Goal: Task Accomplishment & Management: Complete application form

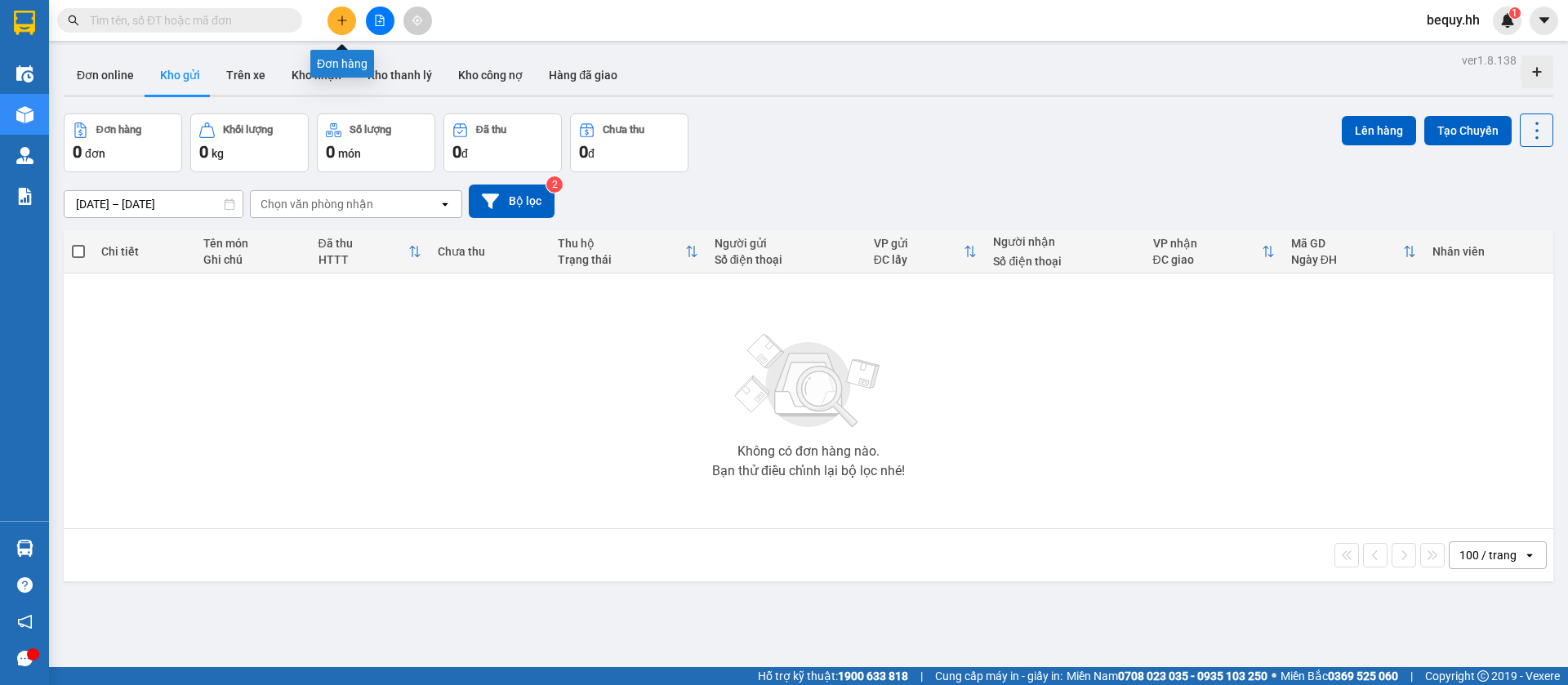
click at [347, 21] on icon "plus" at bounding box center [342, 20] width 9 height 1
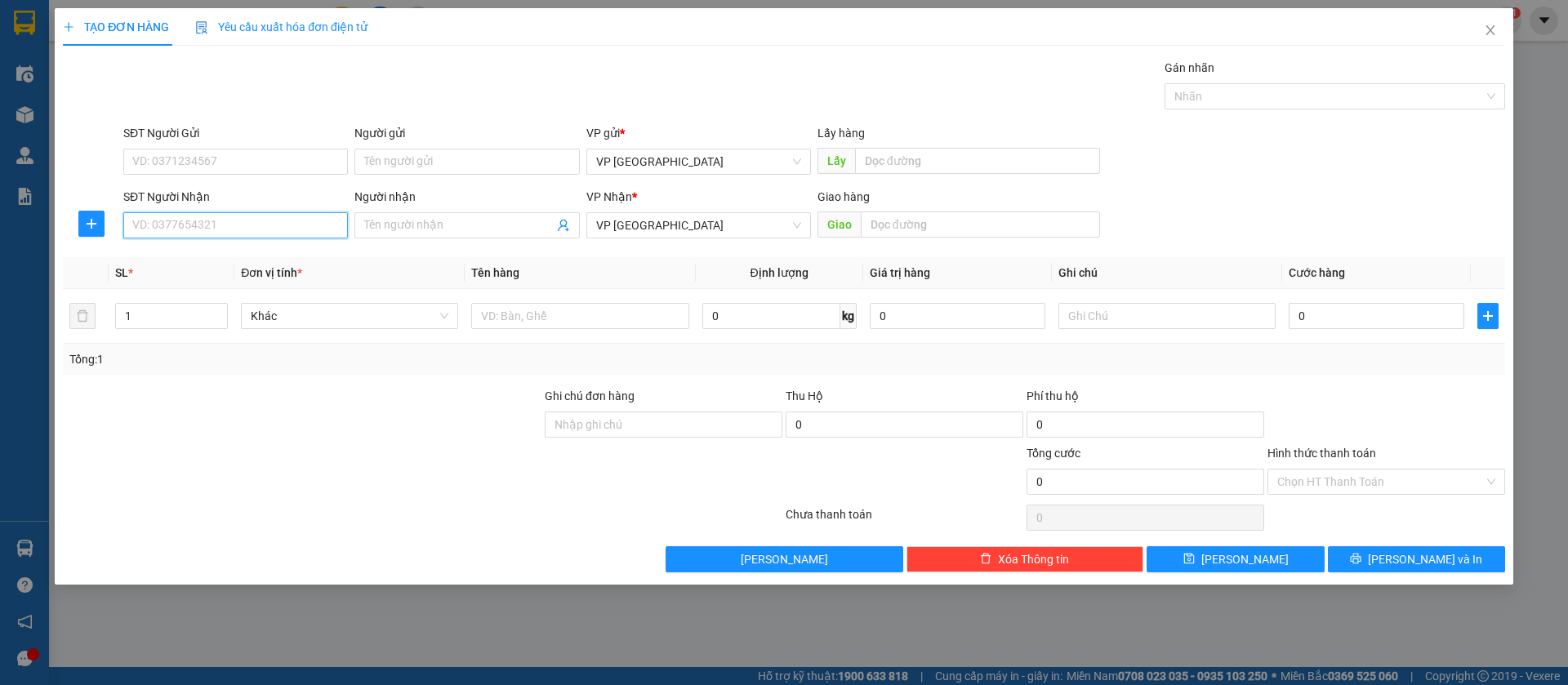
click at [249, 231] on input "SĐT Người Nhận" at bounding box center [235, 225] width 224 height 26
click at [886, 226] on input "text" at bounding box center [980, 224] width 239 height 26
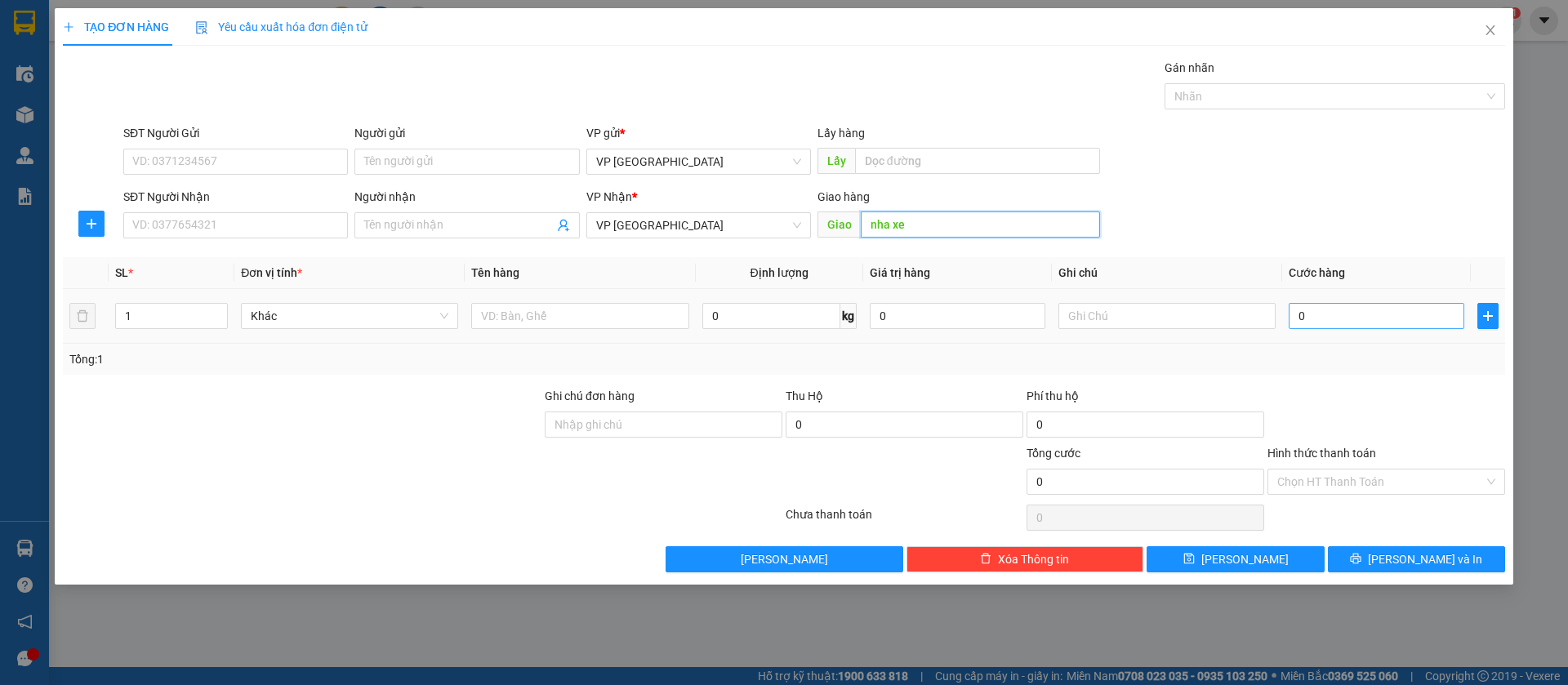
type input "nha xe"
click at [1334, 312] on input "0" at bounding box center [1377, 316] width 176 height 26
type input "5"
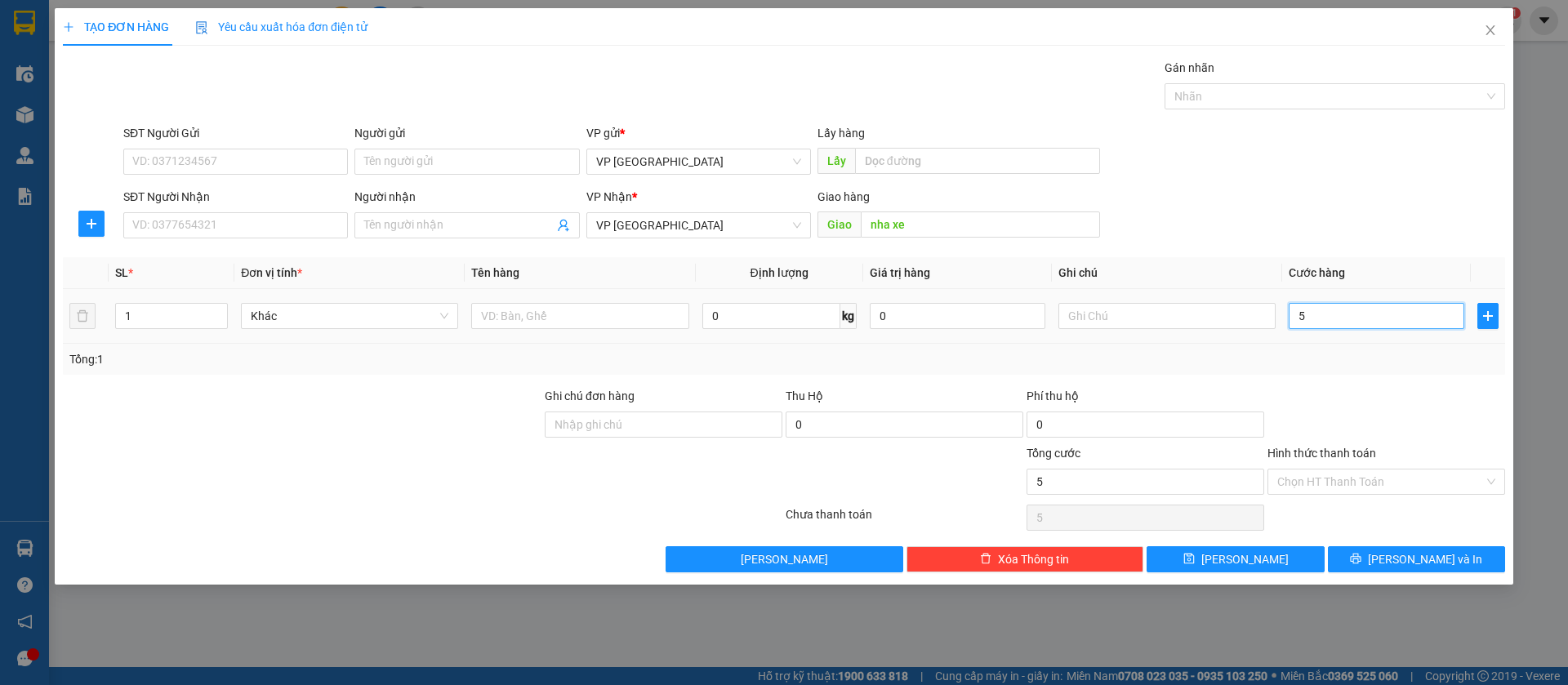
type input "50"
type input "500"
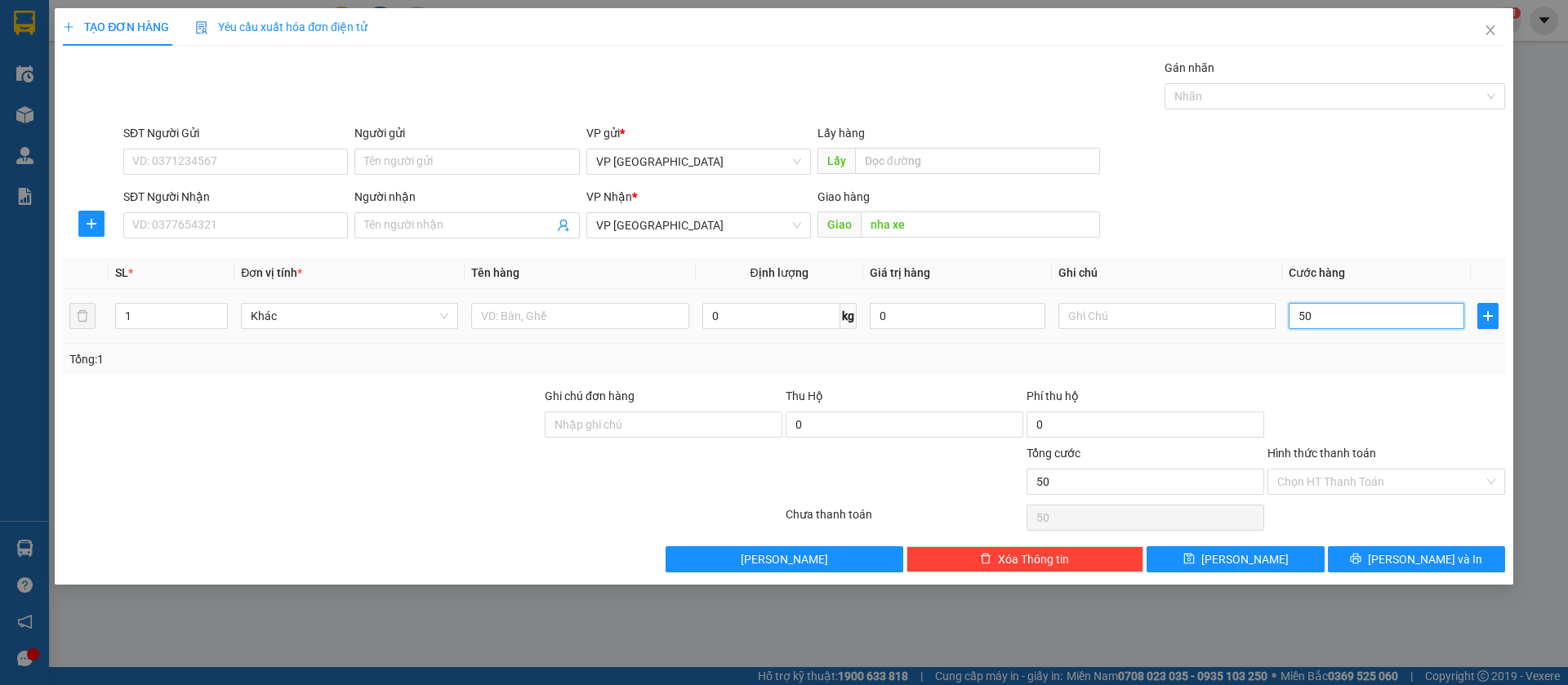
type input "500"
type input "5.000"
type input "50.000"
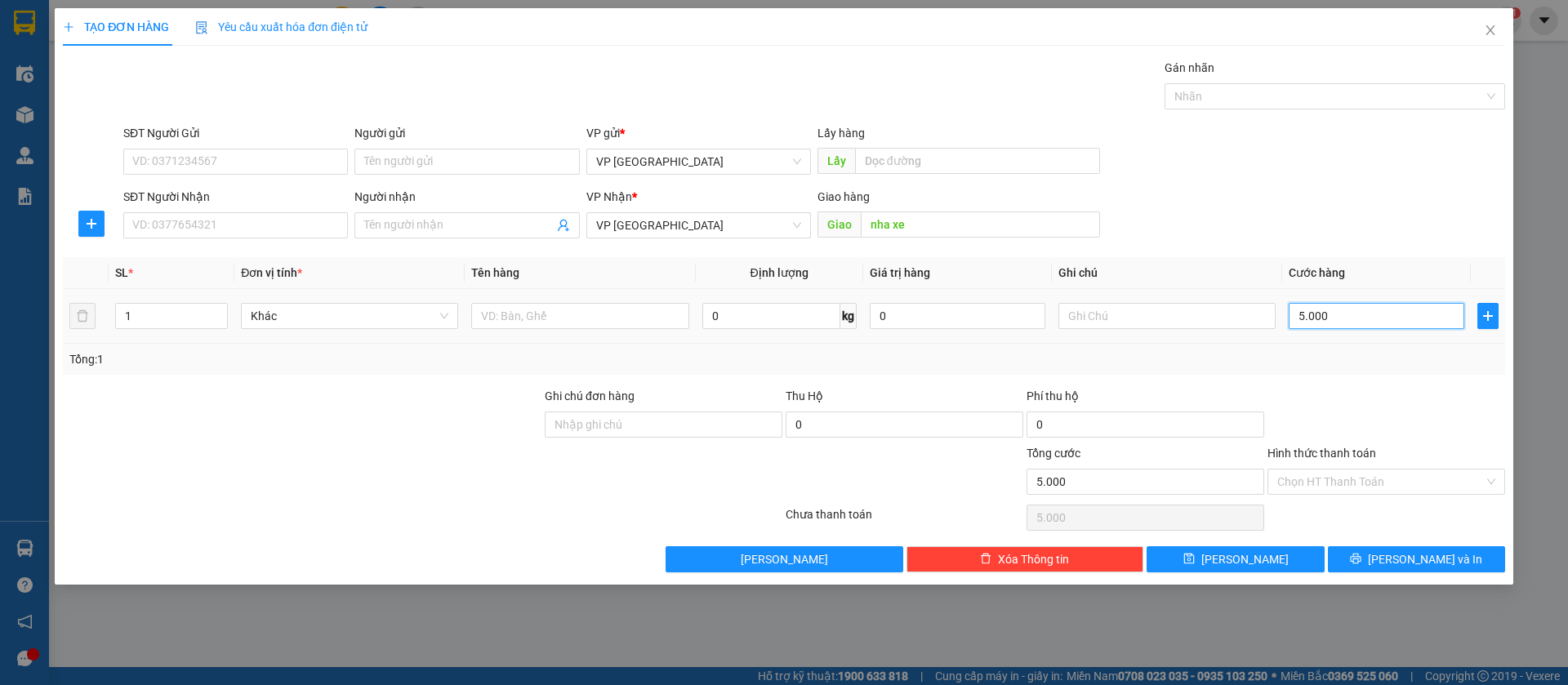
type input "50.000"
click at [1193, 311] on input "text" at bounding box center [1167, 316] width 217 height 26
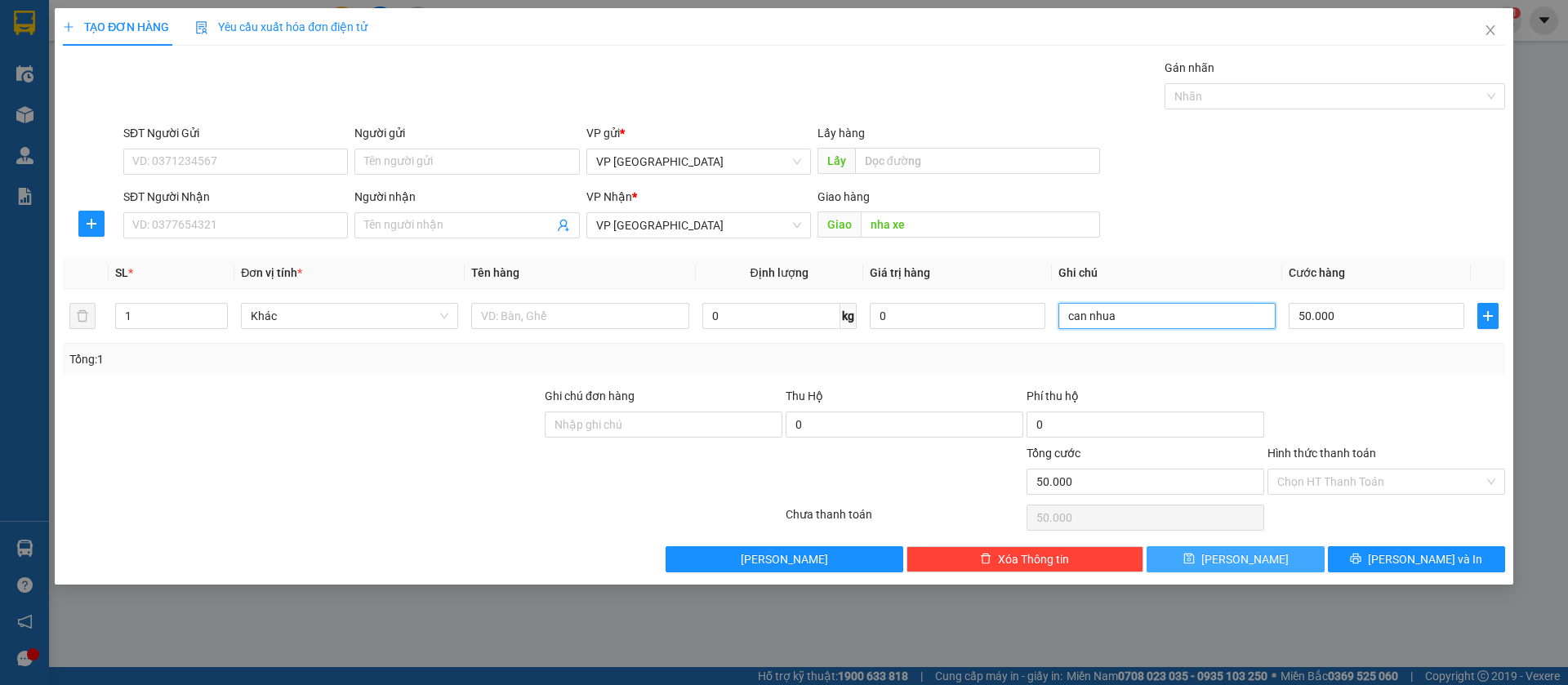
type input "can nhua"
click at [1244, 563] on span "[PERSON_NAME]" at bounding box center [1245, 560] width 87 height 18
type input "0"
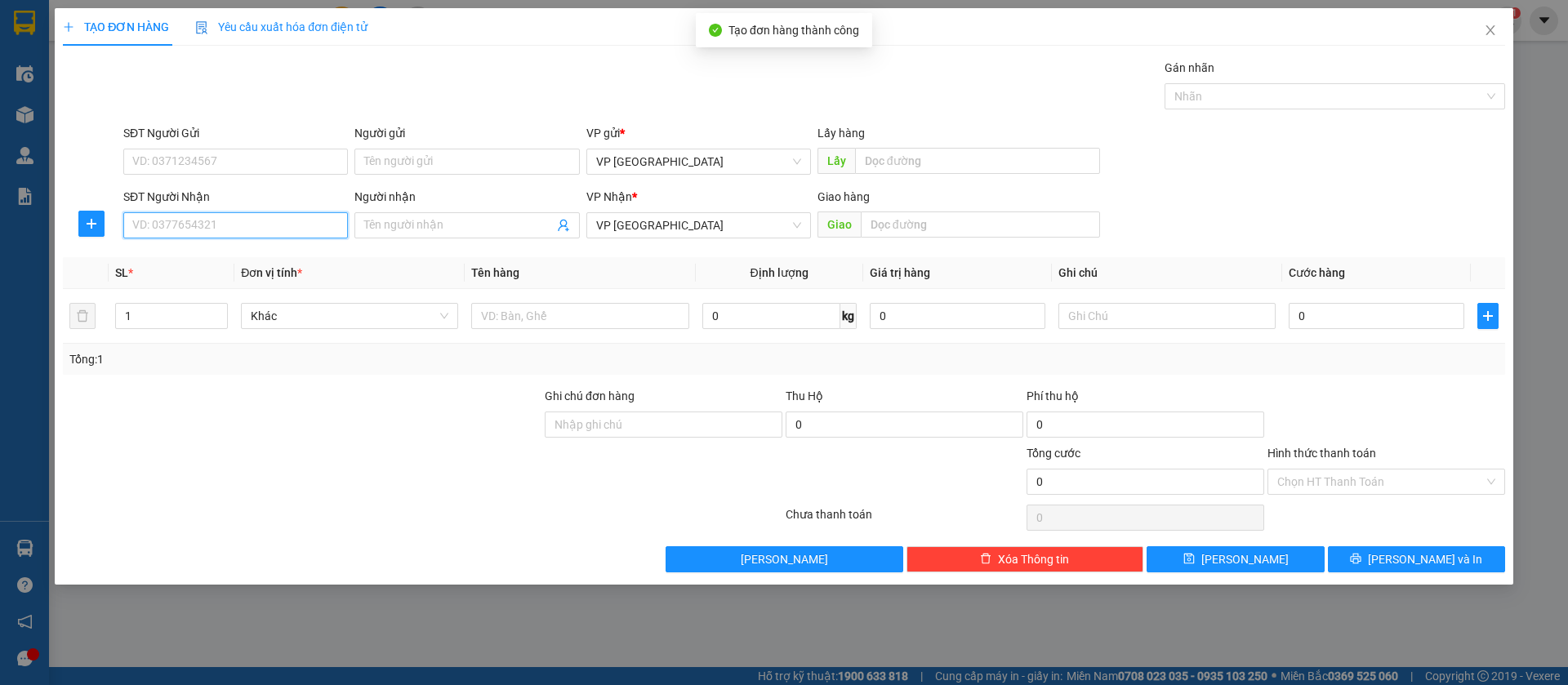
click at [264, 223] on input "SĐT Người Nhận" at bounding box center [235, 225] width 224 height 26
type input "0345833363"
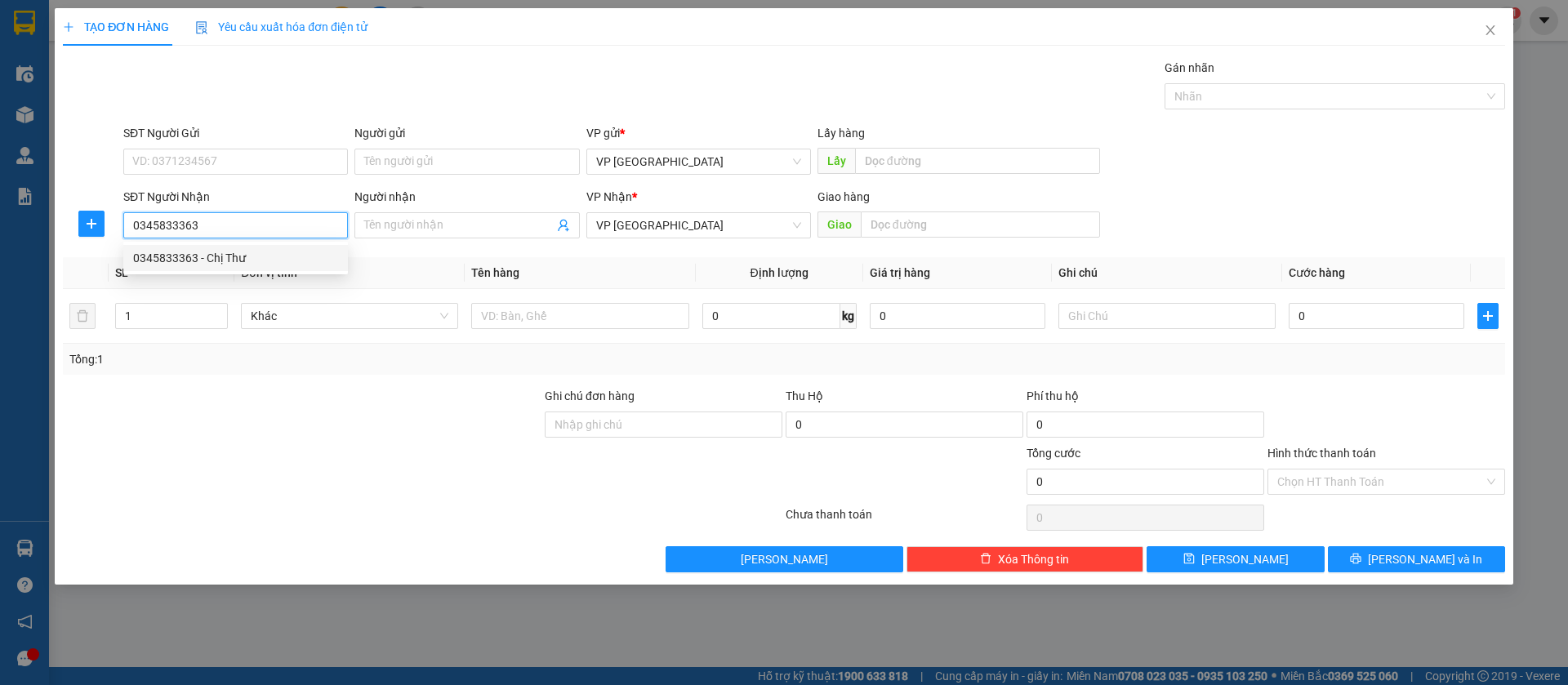
click at [262, 255] on div "0345833363 - Chị Thư" at bounding box center [235, 258] width 205 height 18
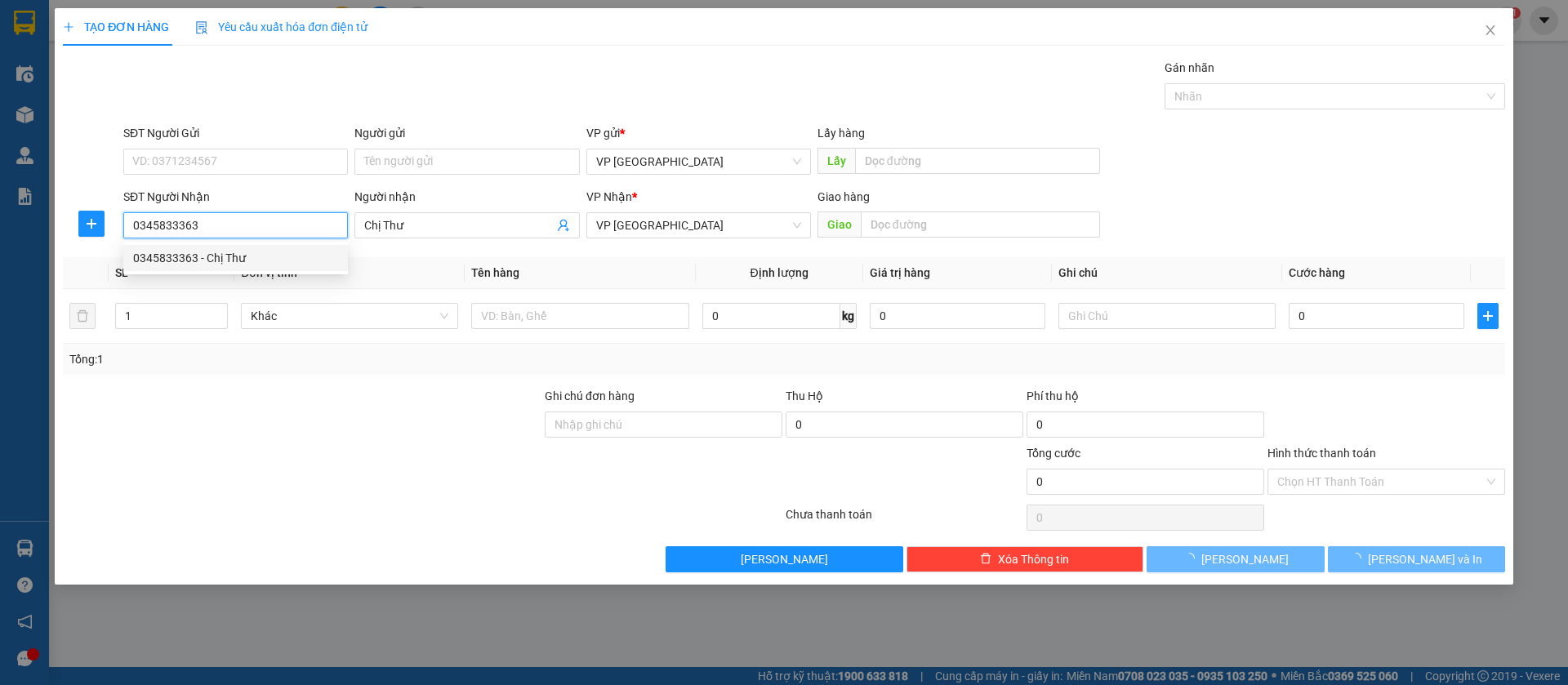
type input "Chị Thư"
type input "[GEOGRAPHIC_DATA]"
type input "80.000"
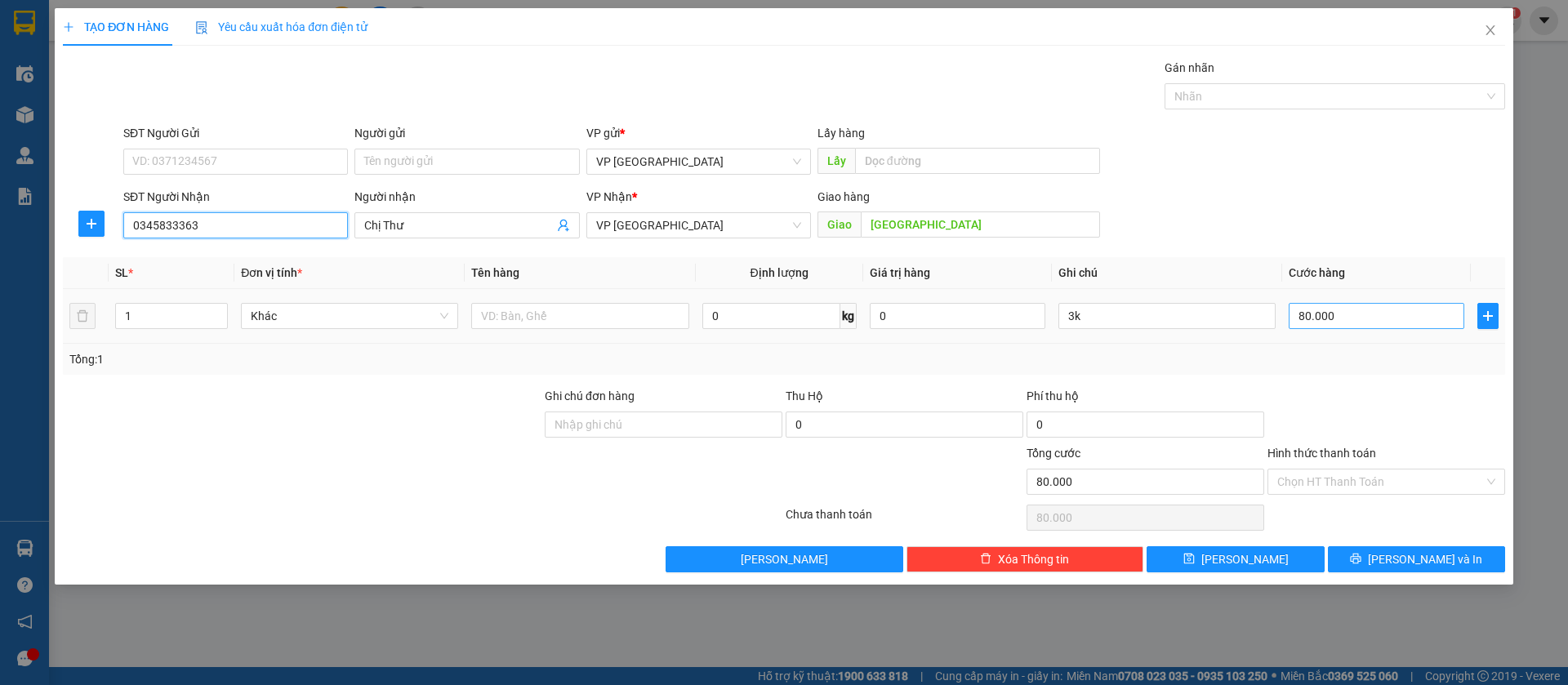
type input "0345833363"
click at [1298, 309] on input "80.000" at bounding box center [1377, 316] width 176 height 26
type input "3"
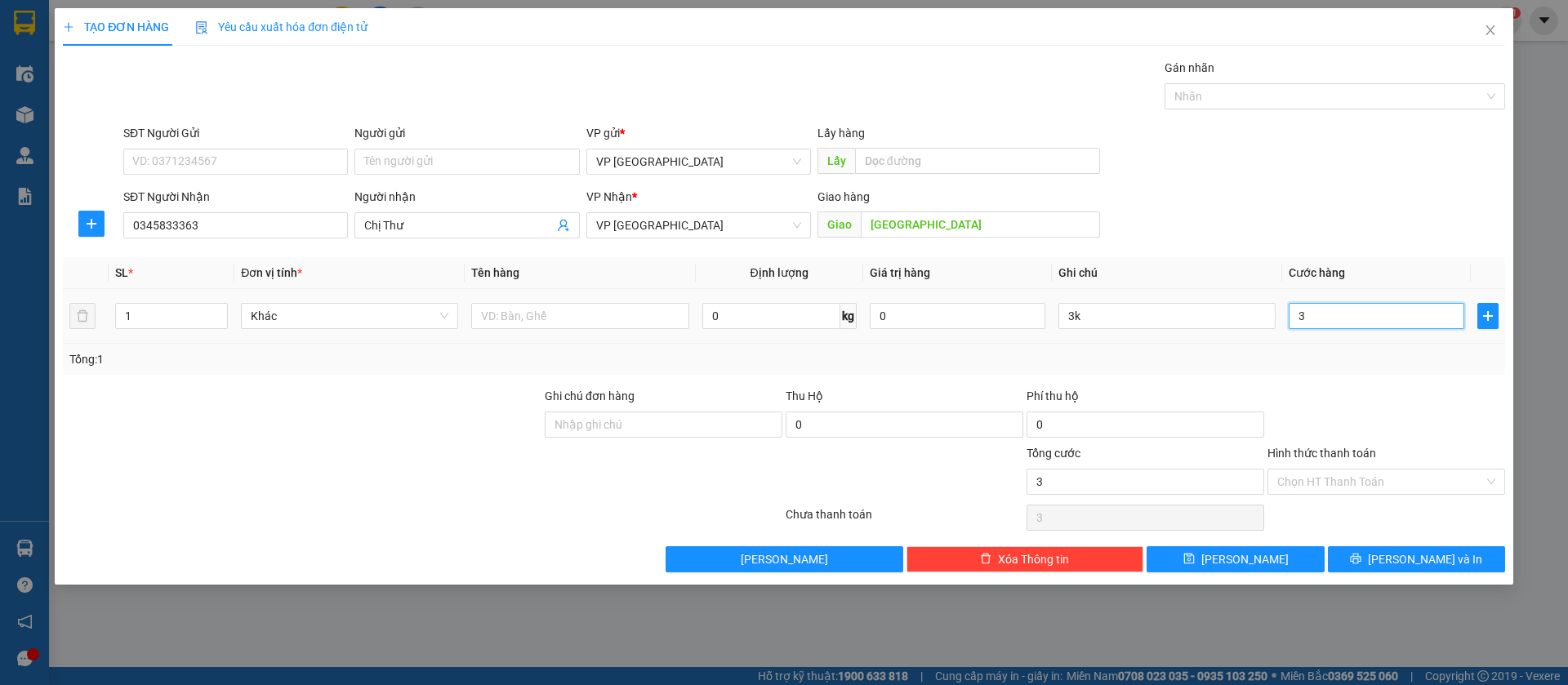
type input "30"
type input "300"
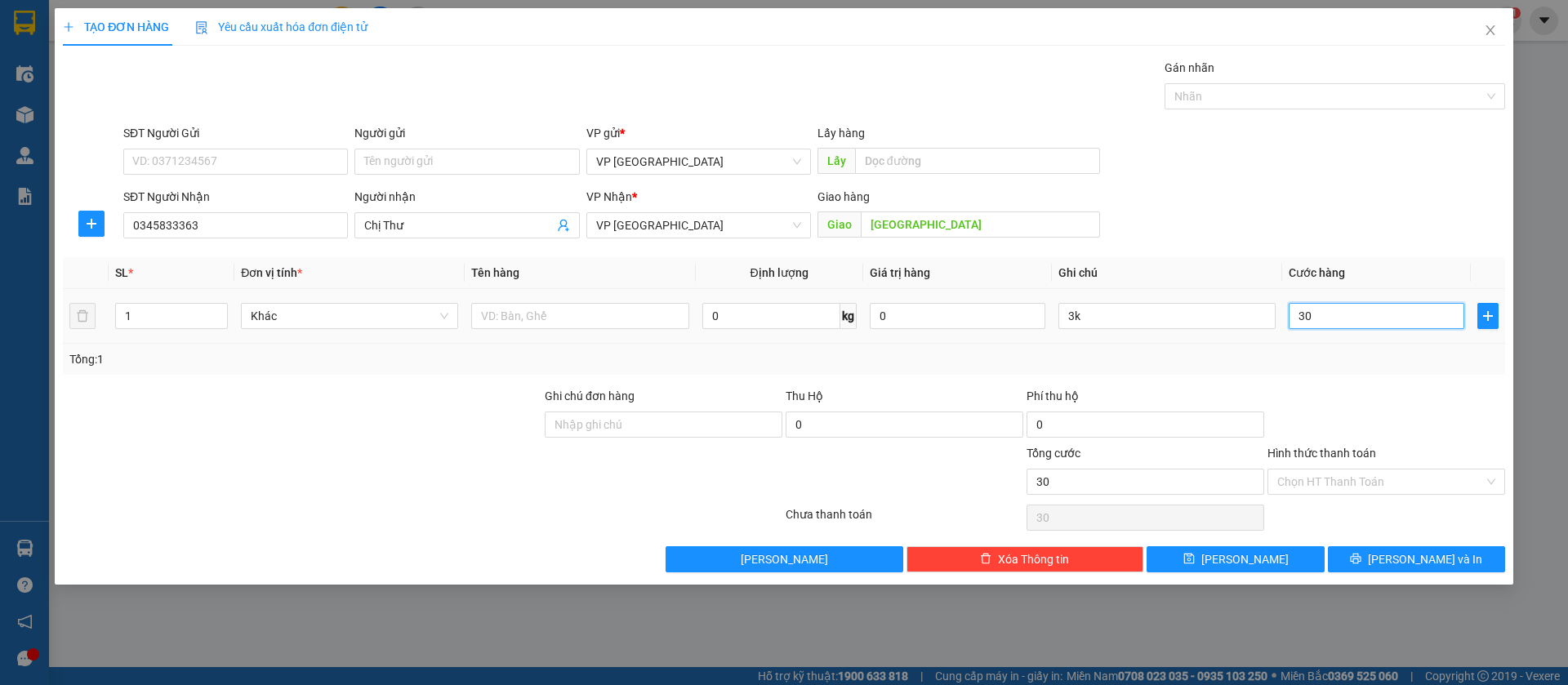
type input "300"
type input "3.000"
type input "30.000"
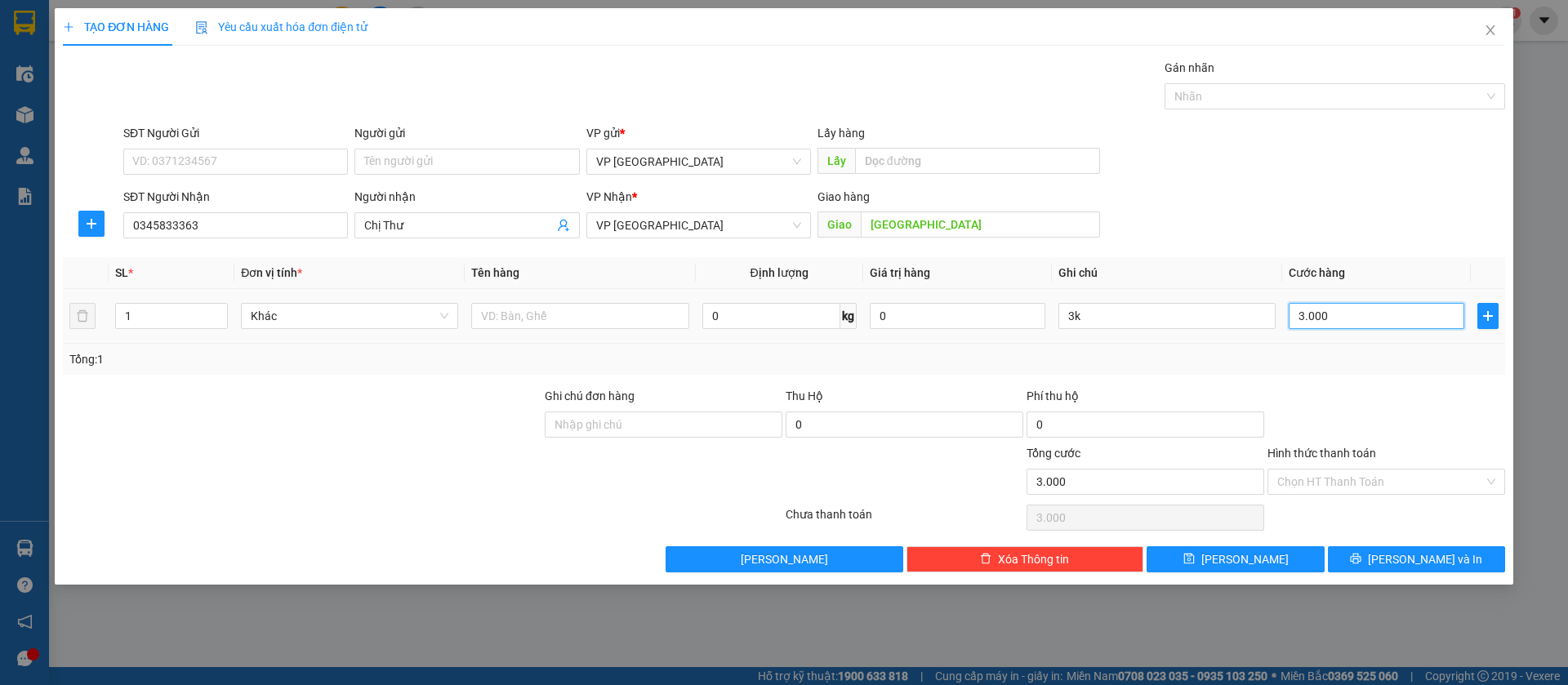
type input "30.000"
click at [1220, 309] on input "3k" at bounding box center [1167, 316] width 217 height 26
type input "3"
click at [1239, 553] on span "[PERSON_NAME]" at bounding box center [1245, 560] width 87 height 18
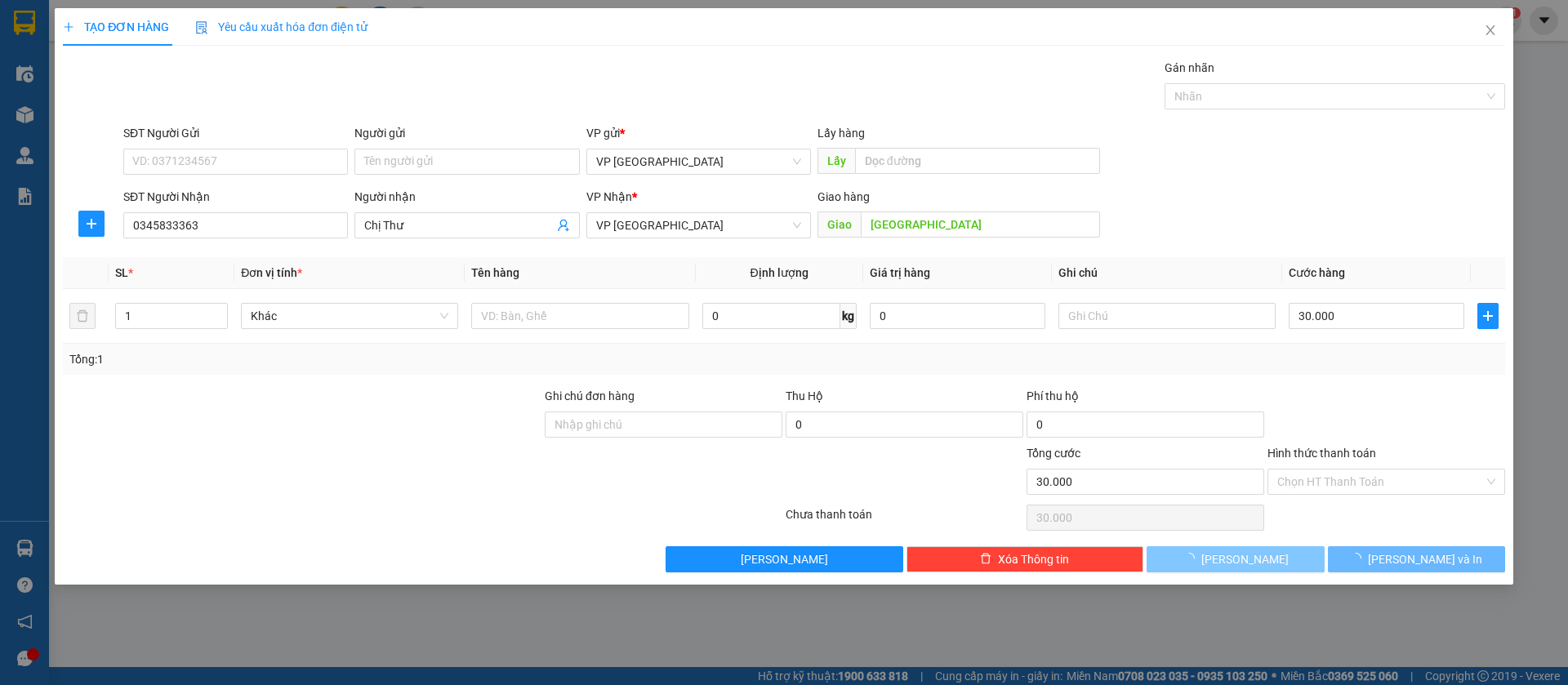
type input "0"
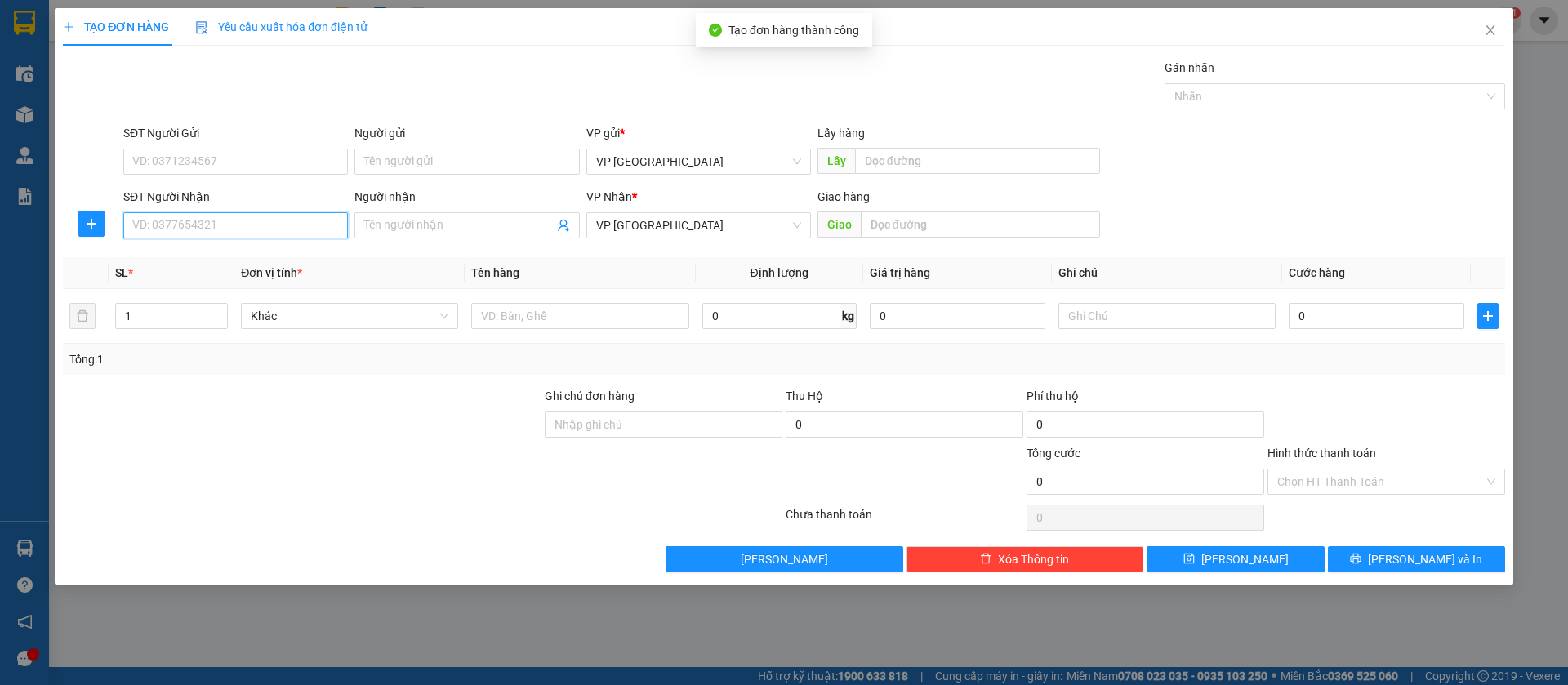
click at [256, 223] on input "SĐT Người Nhận" at bounding box center [235, 225] width 224 height 26
type input "0971212161"
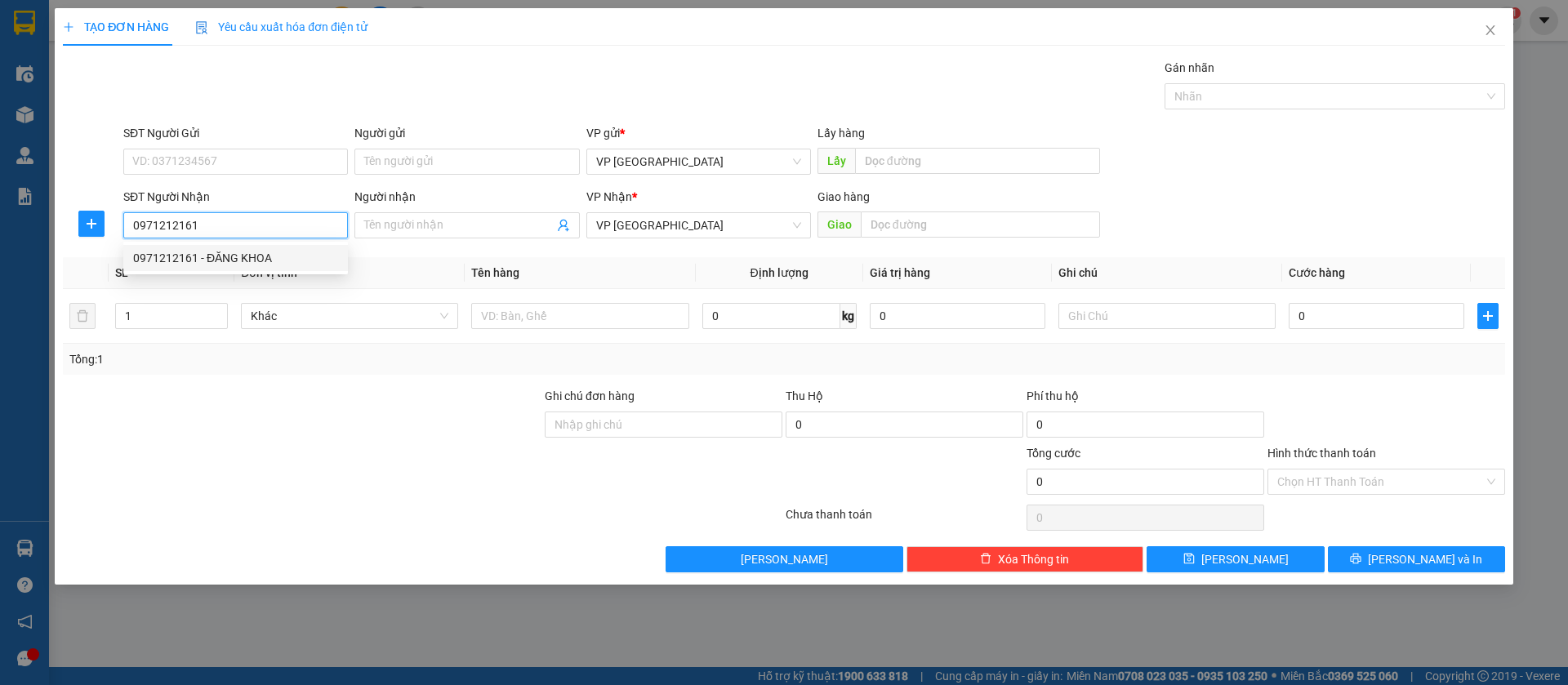
click at [276, 259] on div "0971212161 - ĐĂNG KHOA" at bounding box center [235, 258] width 205 height 18
type input "ĐĂNG KHOA"
type input "ĐT ĐĂNG KHOA"
type input "50.000"
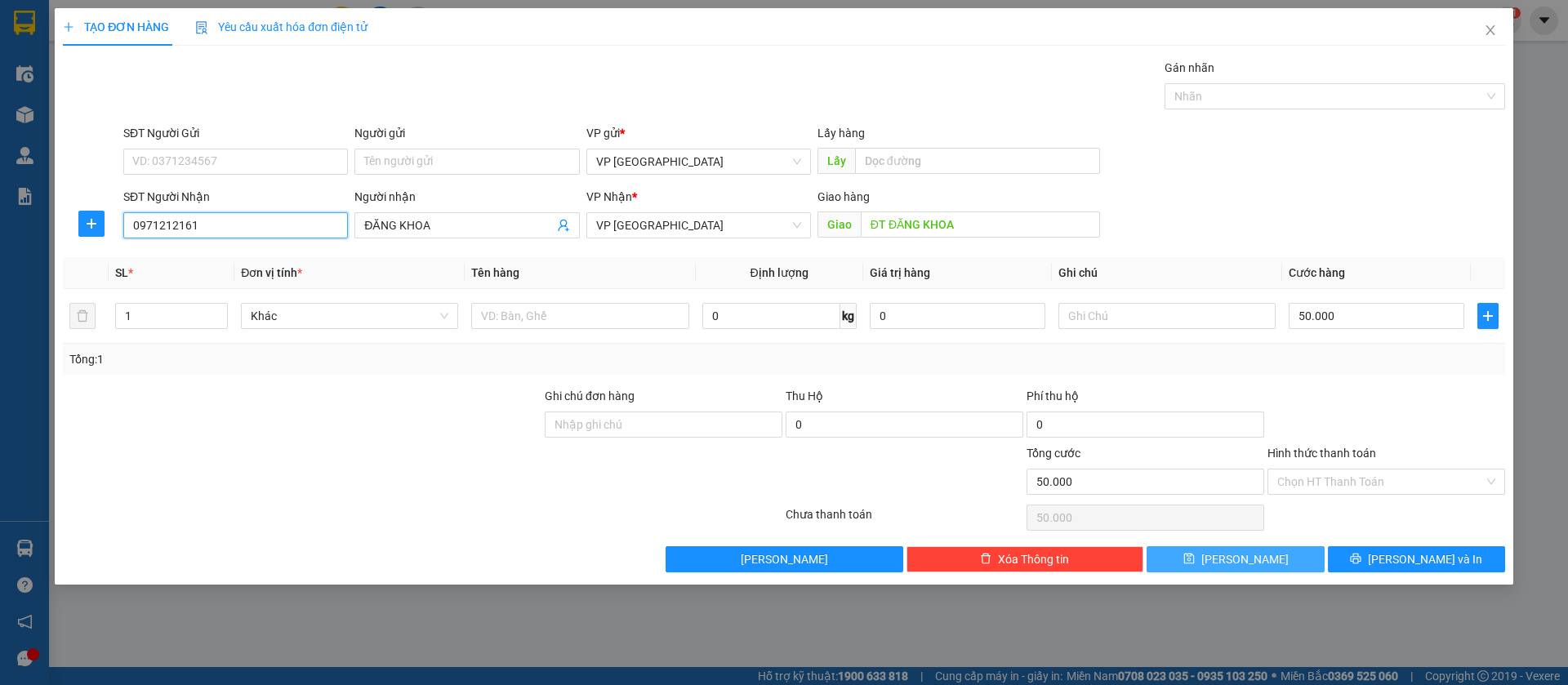
type input "0971212161"
click at [1194, 556] on icon "save" at bounding box center [1188, 559] width 11 height 11
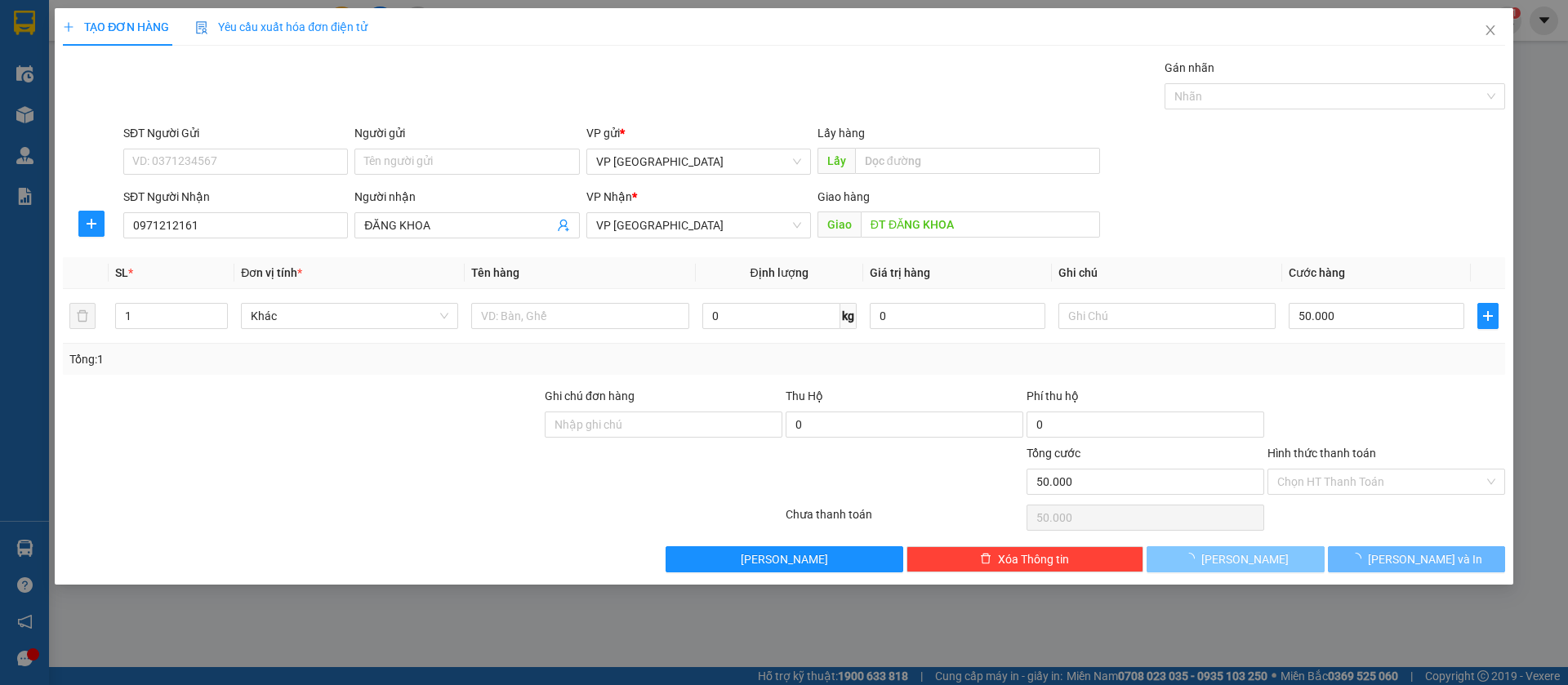
type input "0"
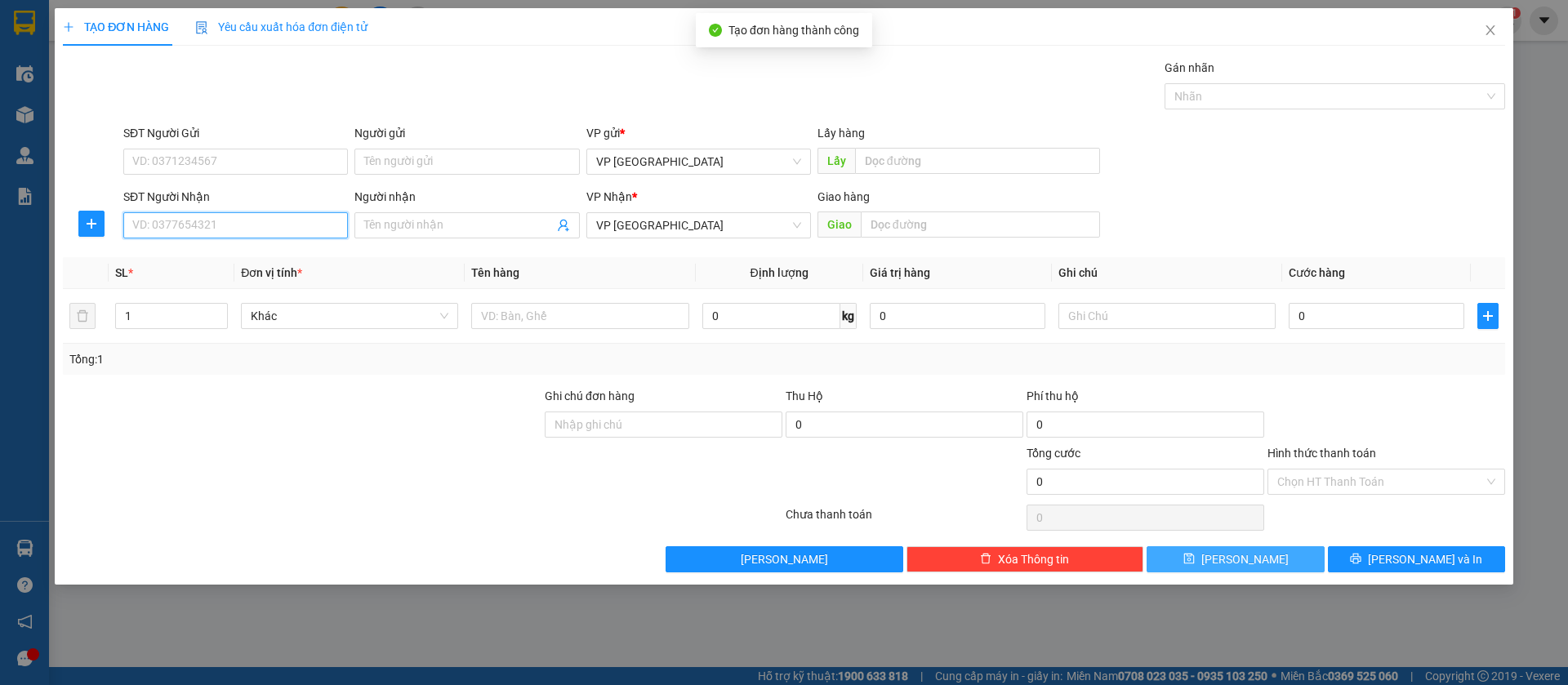
click at [303, 228] on input "SĐT Người Nhận" at bounding box center [235, 225] width 224 height 26
type input "0358771489"
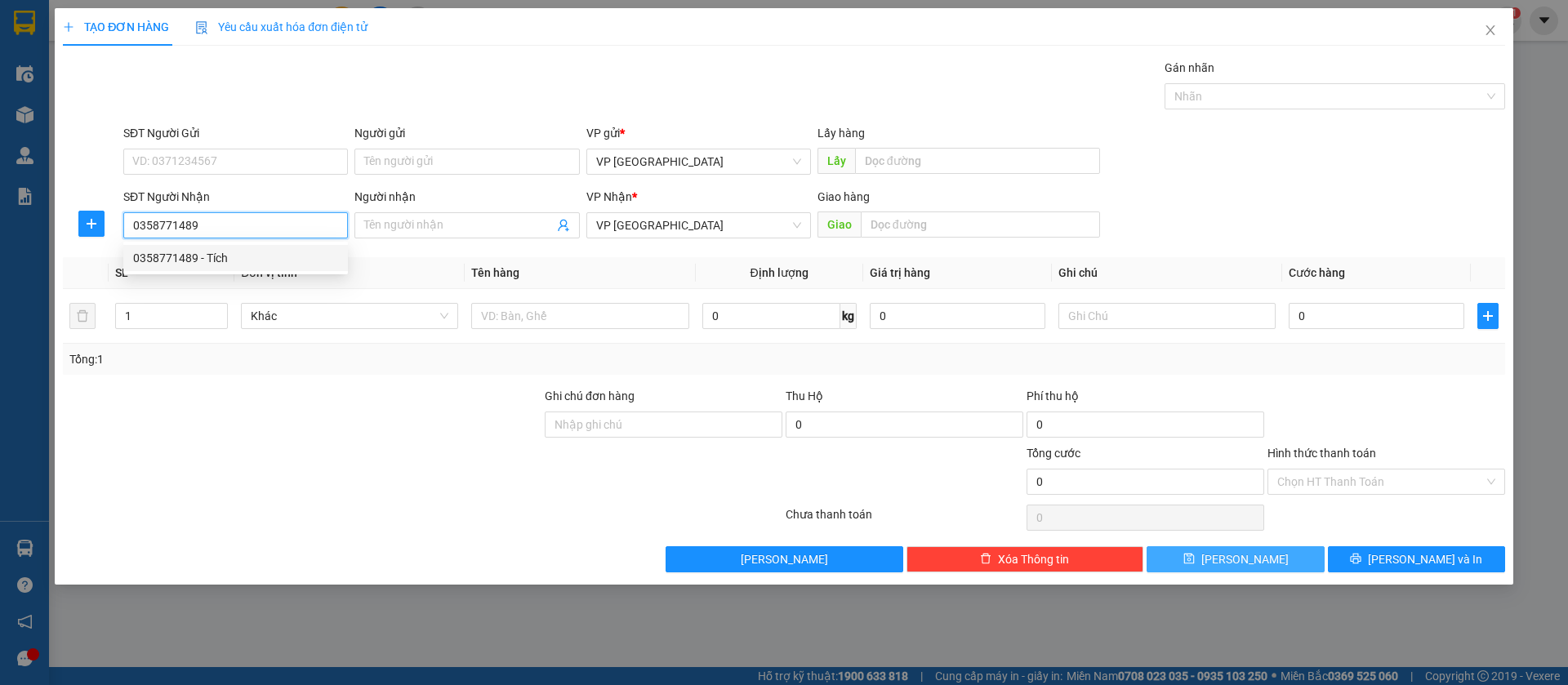
click at [305, 264] on div "0358771489 - Tích" at bounding box center [235, 258] width 205 height 18
type input "Tích"
type input "[PERSON_NAME]"
type input "50.000"
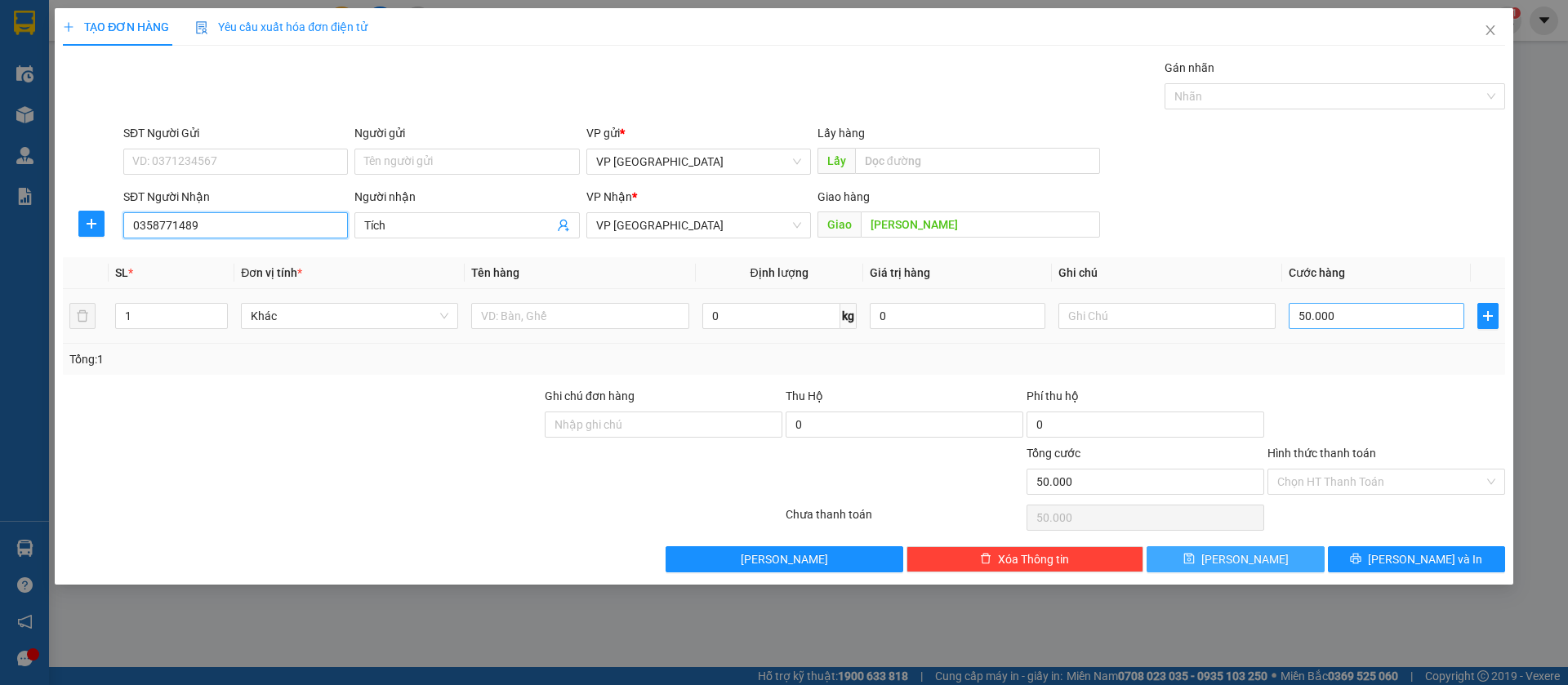
type input "0358771489"
click at [1360, 321] on input "50.000" at bounding box center [1377, 316] width 176 height 26
type input "4"
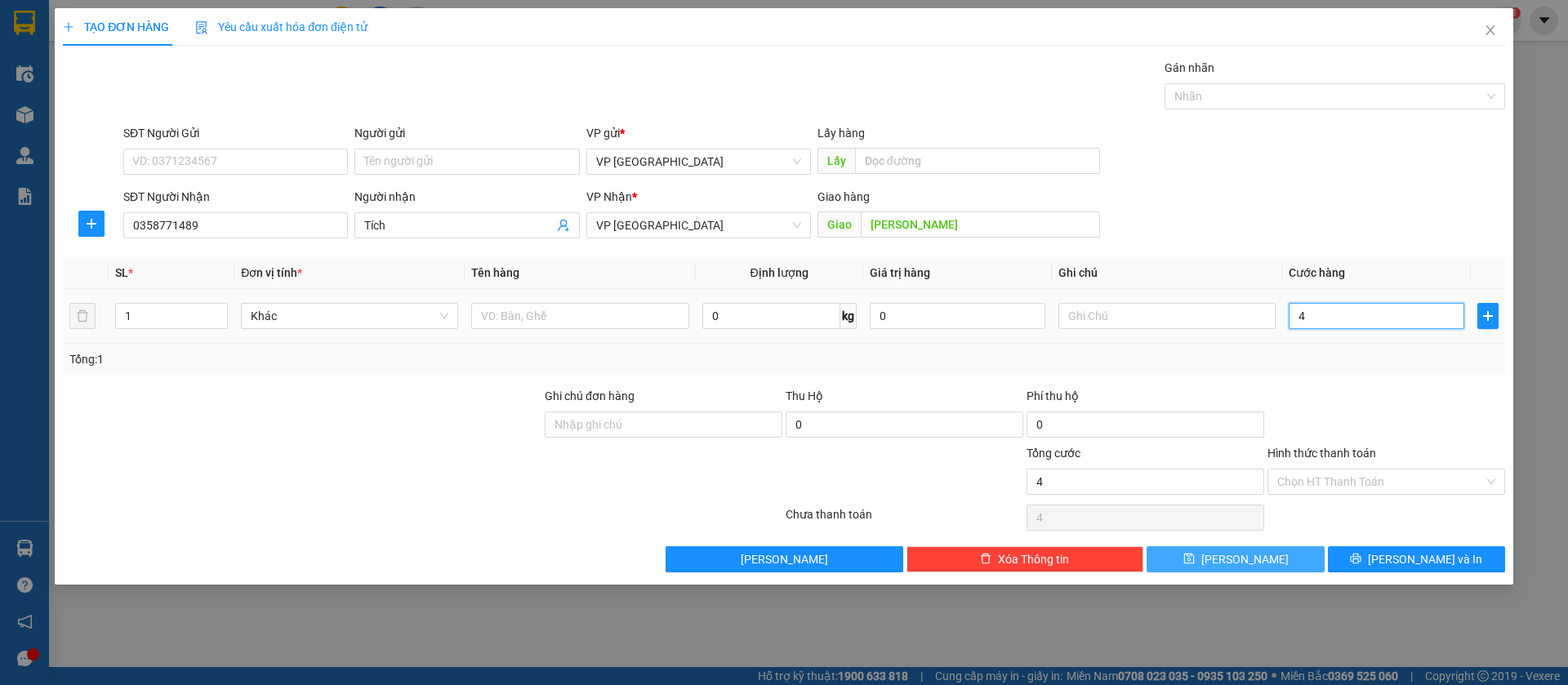
type input "40"
type input "400"
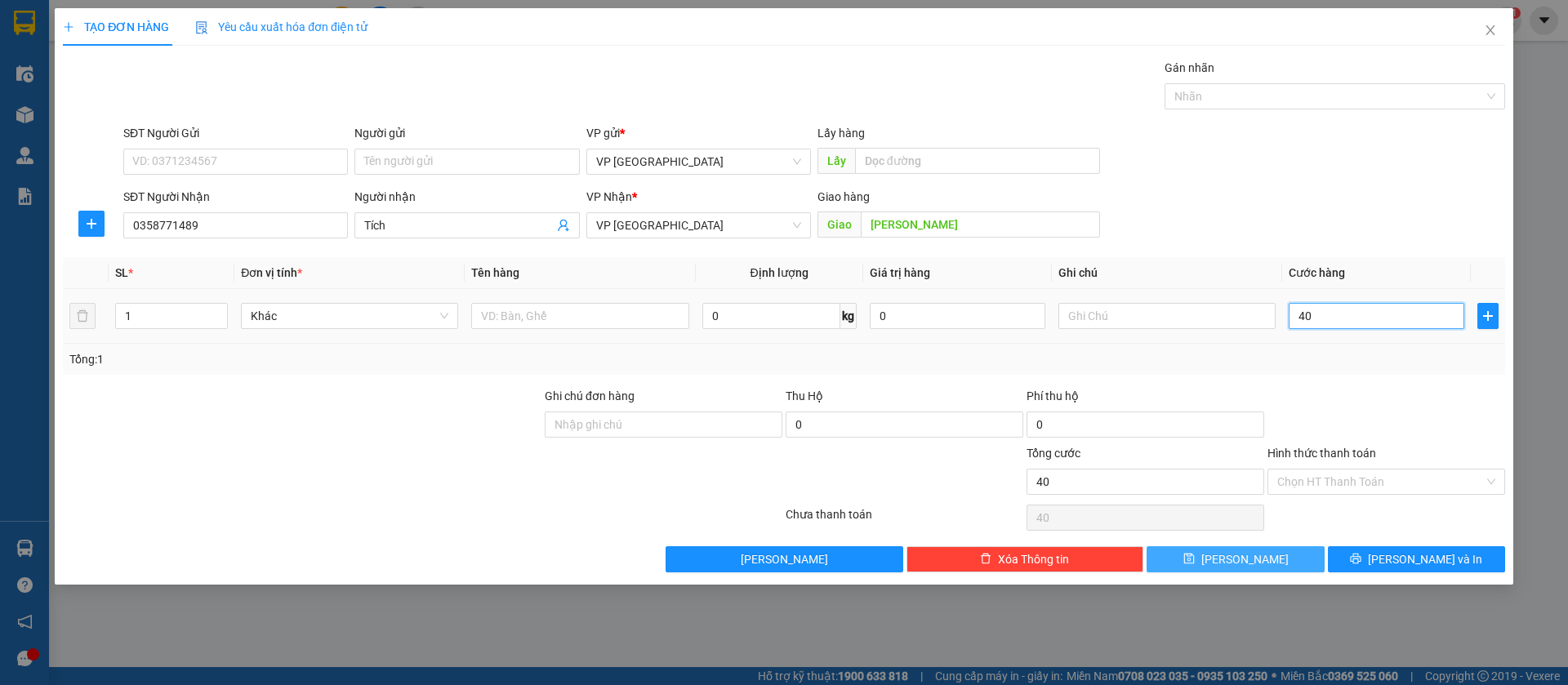
type input "400"
type input "4.000"
type input "40.000"
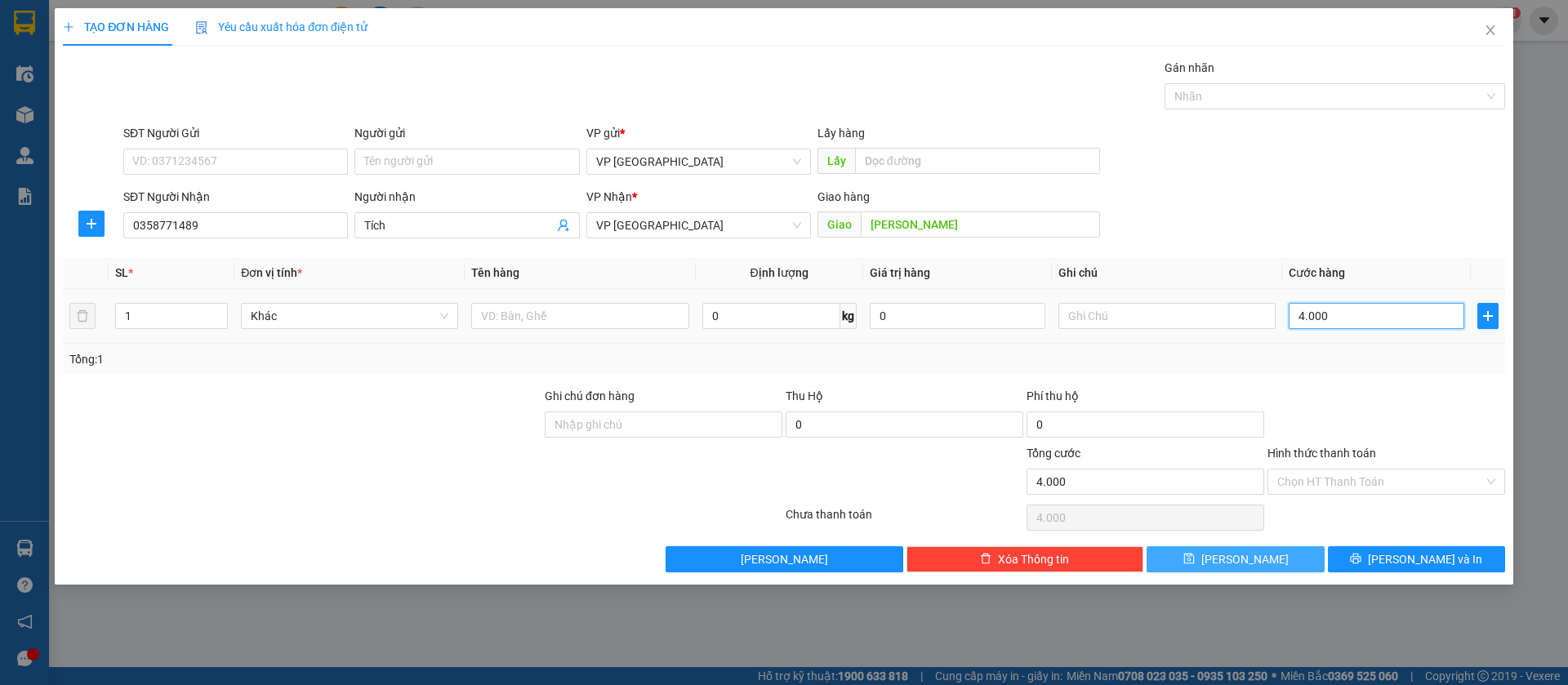
type input "40.000"
click at [1293, 553] on button "[PERSON_NAME]" at bounding box center [1235, 560] width 177 height 26
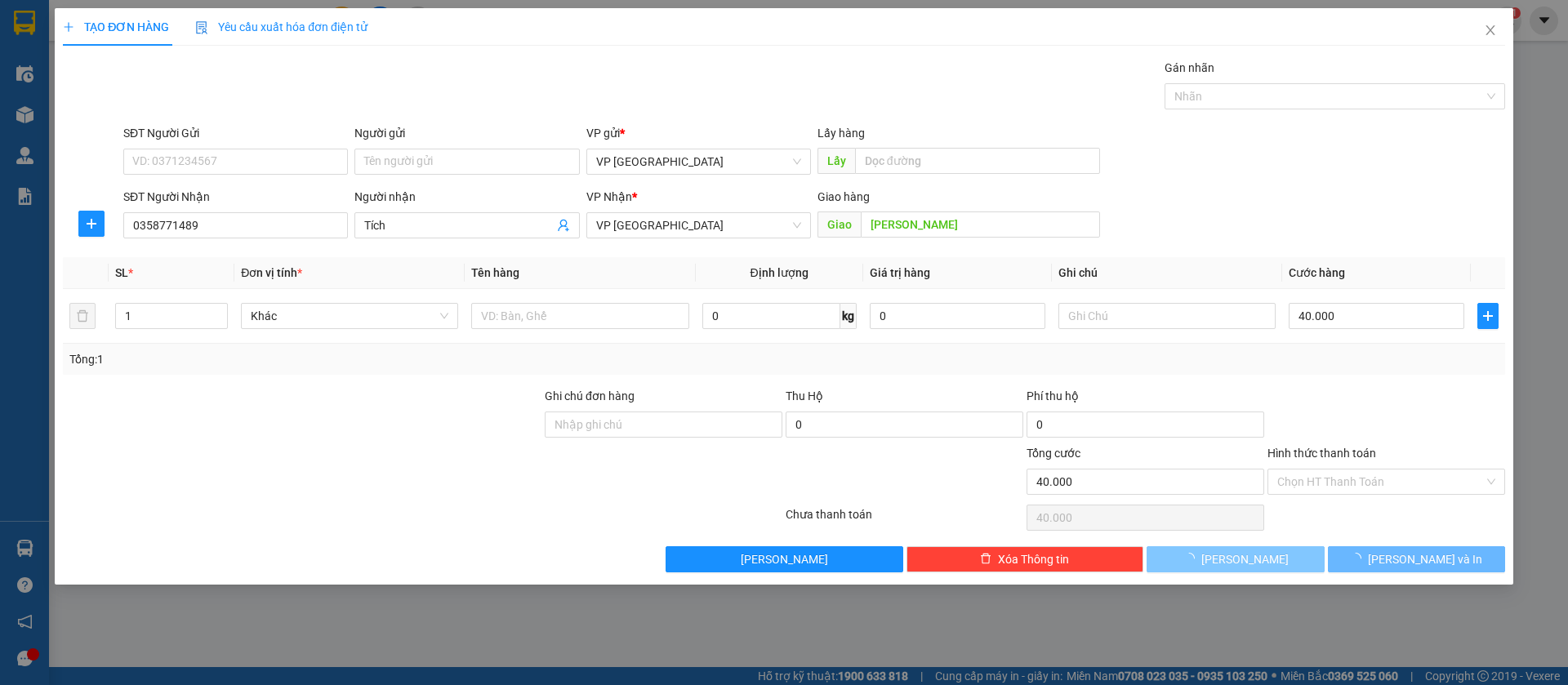
type input "0"
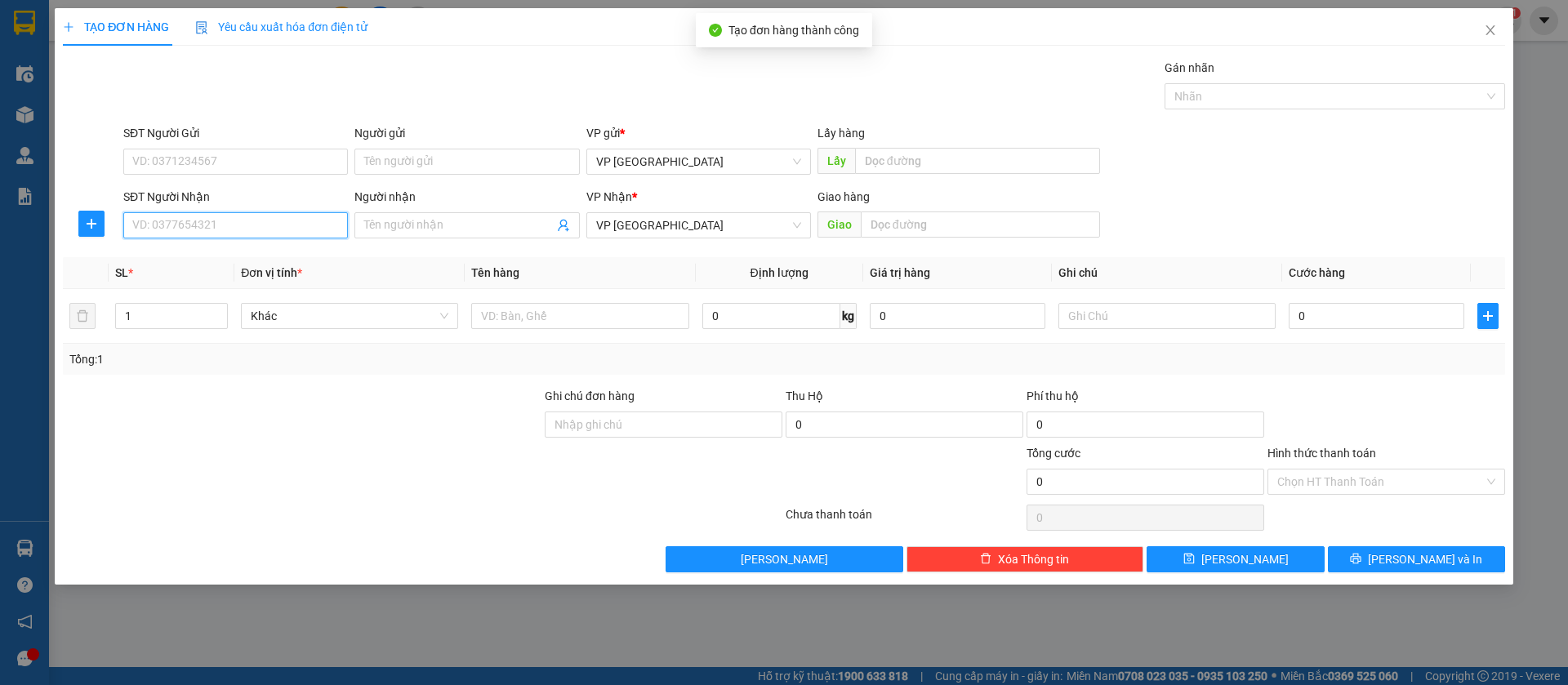
click at [310, 221] on input "SĐT Người Nhận" at bounding box center [235, 225] width 224 height 26
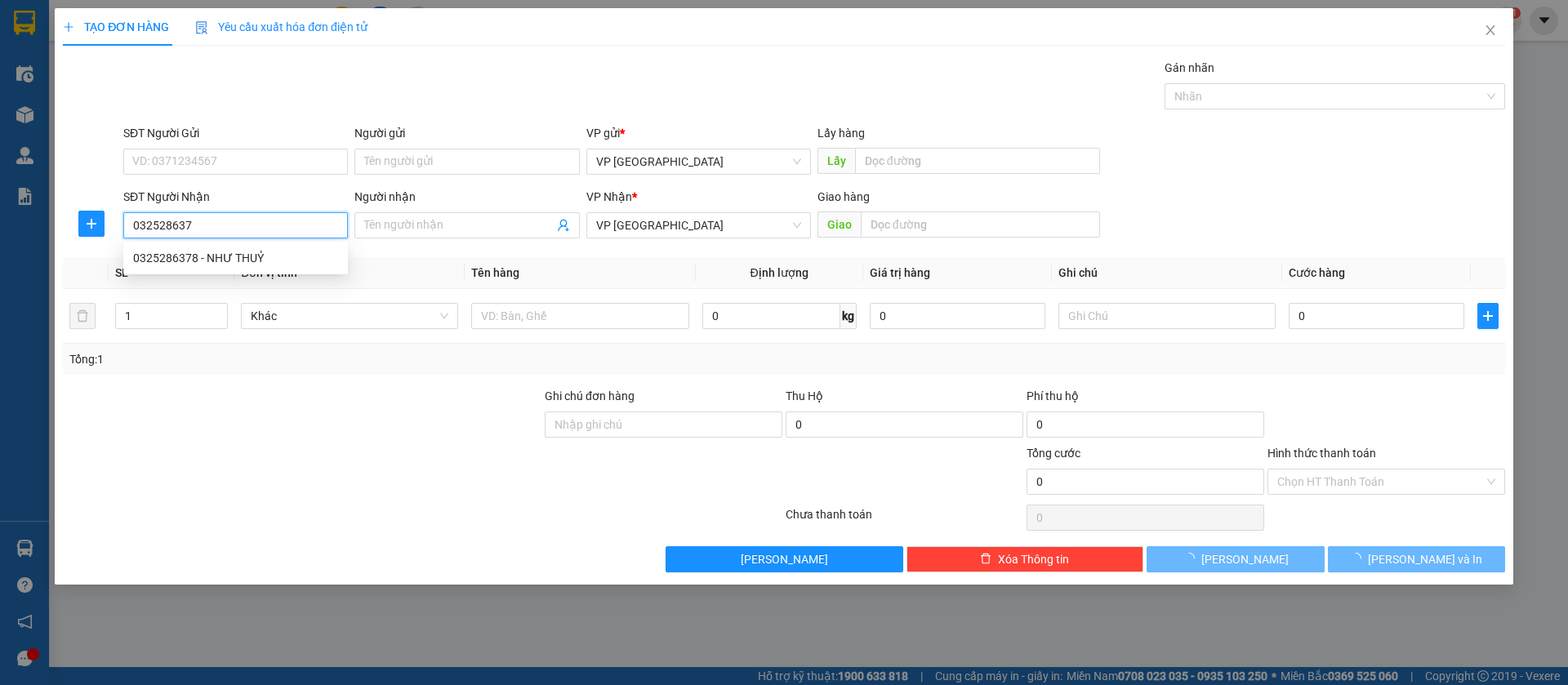
type input "0325286378"
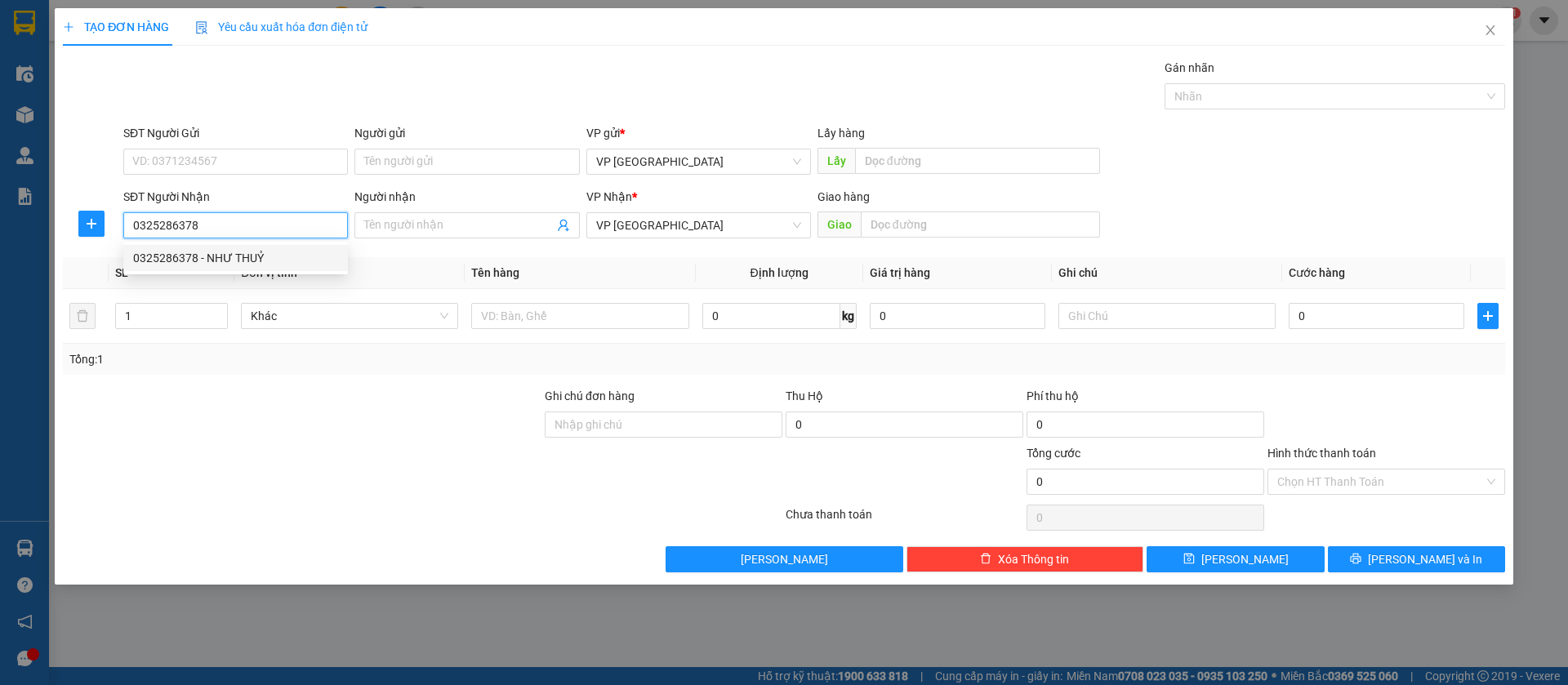
click at [321, 260] on div "0325286378 - NHƯ THUỶ" at bounding box center [235, 258] width 205 height 18
type input "NHƯ THUỶ"
type input "N3 lộc thái"
type input "40.000"
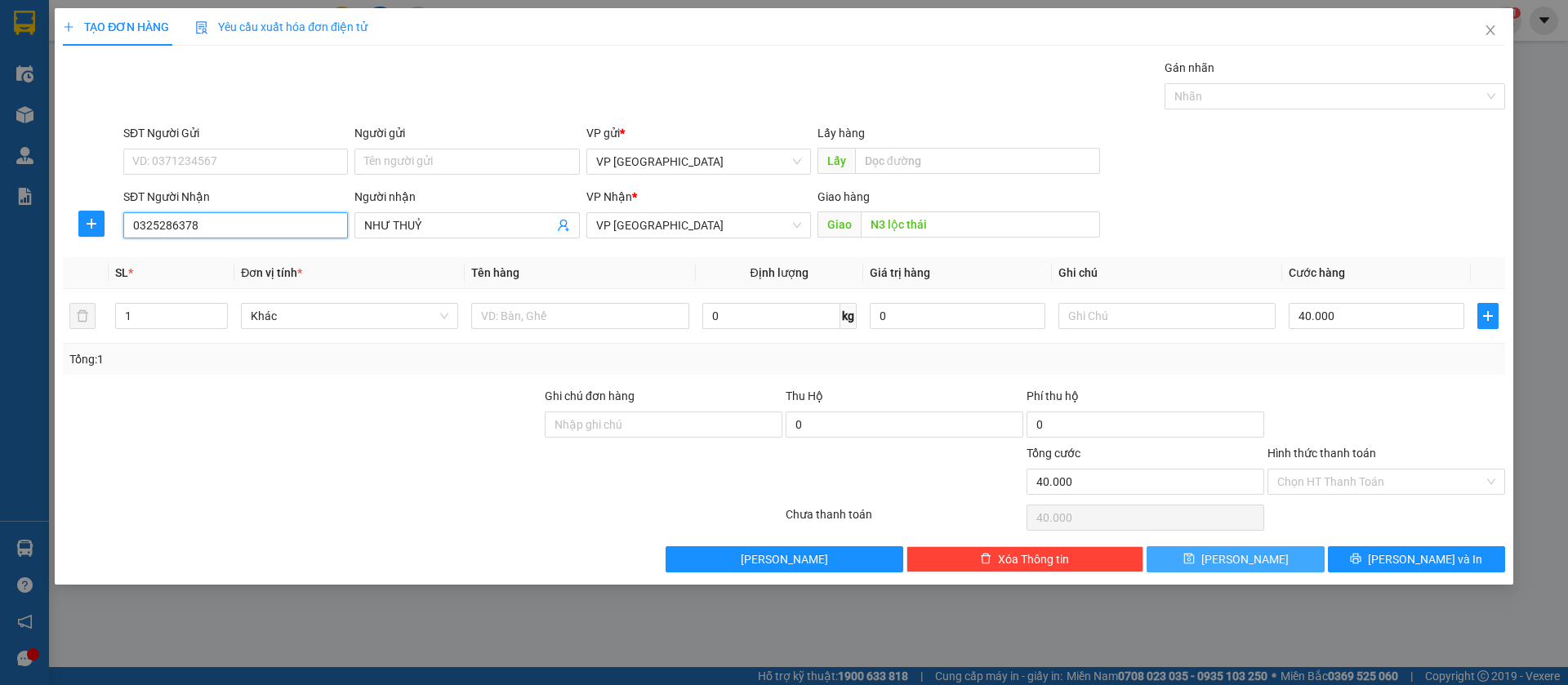
type input "0325286378"
click at [1186, 557] on button "[PERSON_NAME]" at bounding box center [1235, 560] width 177 height 26
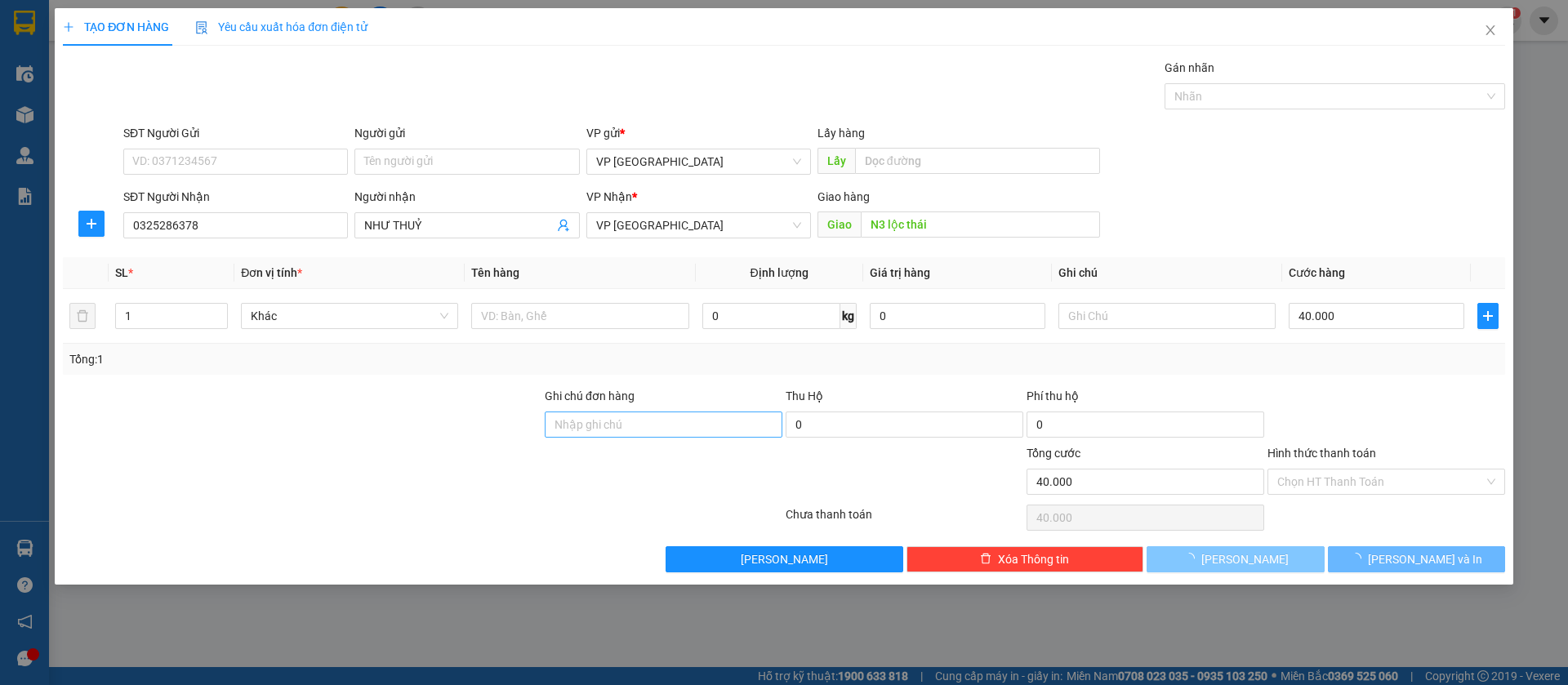
type input "0"
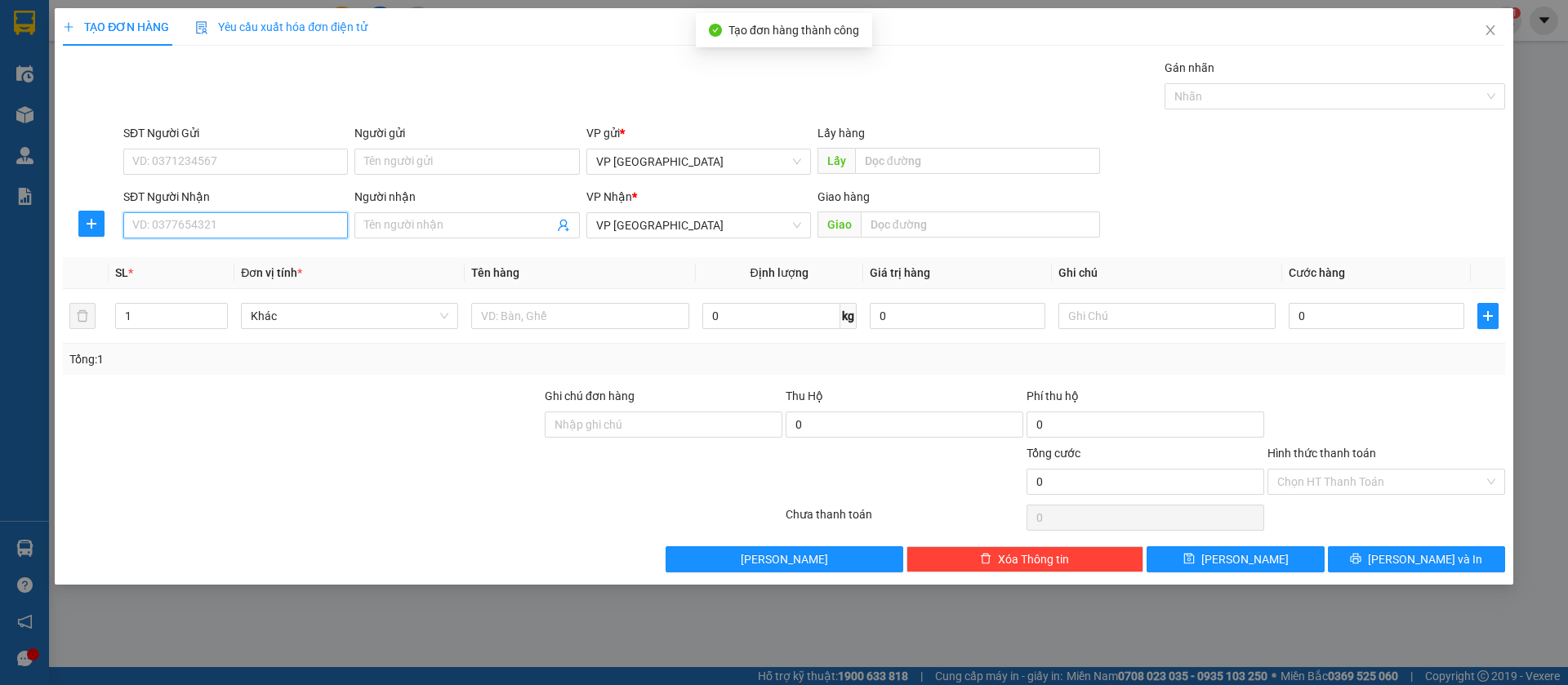
click at [311, 224] on input "SĐT Người Nhận" at bounding box center [235, 225] width 224 height 26
type input "0373899779"
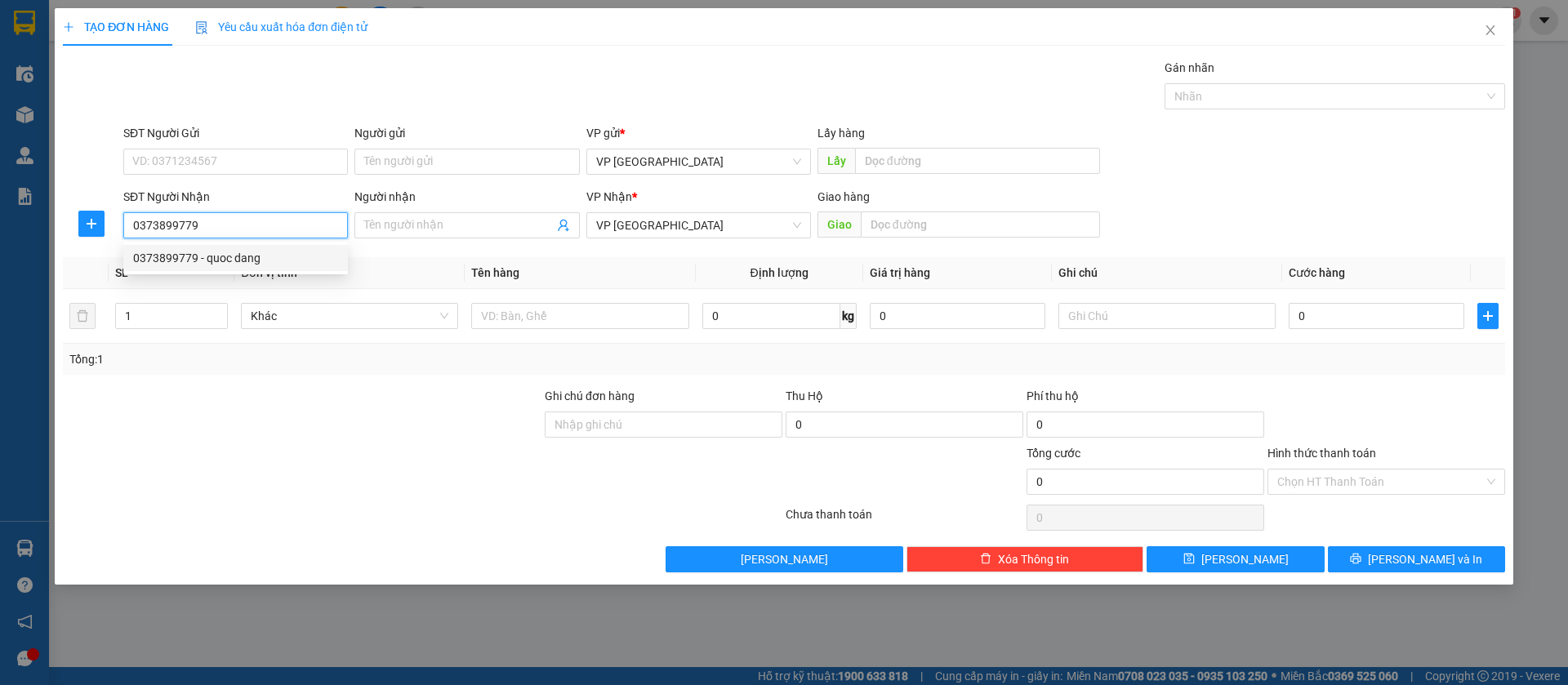
click at [292, 249] on div "0373899779 - quoc dang" at bounding box center [235, 258] width 205 height 18
type input "quoc dang"
type input "[PERSON_NAME]"
type input "300.000"
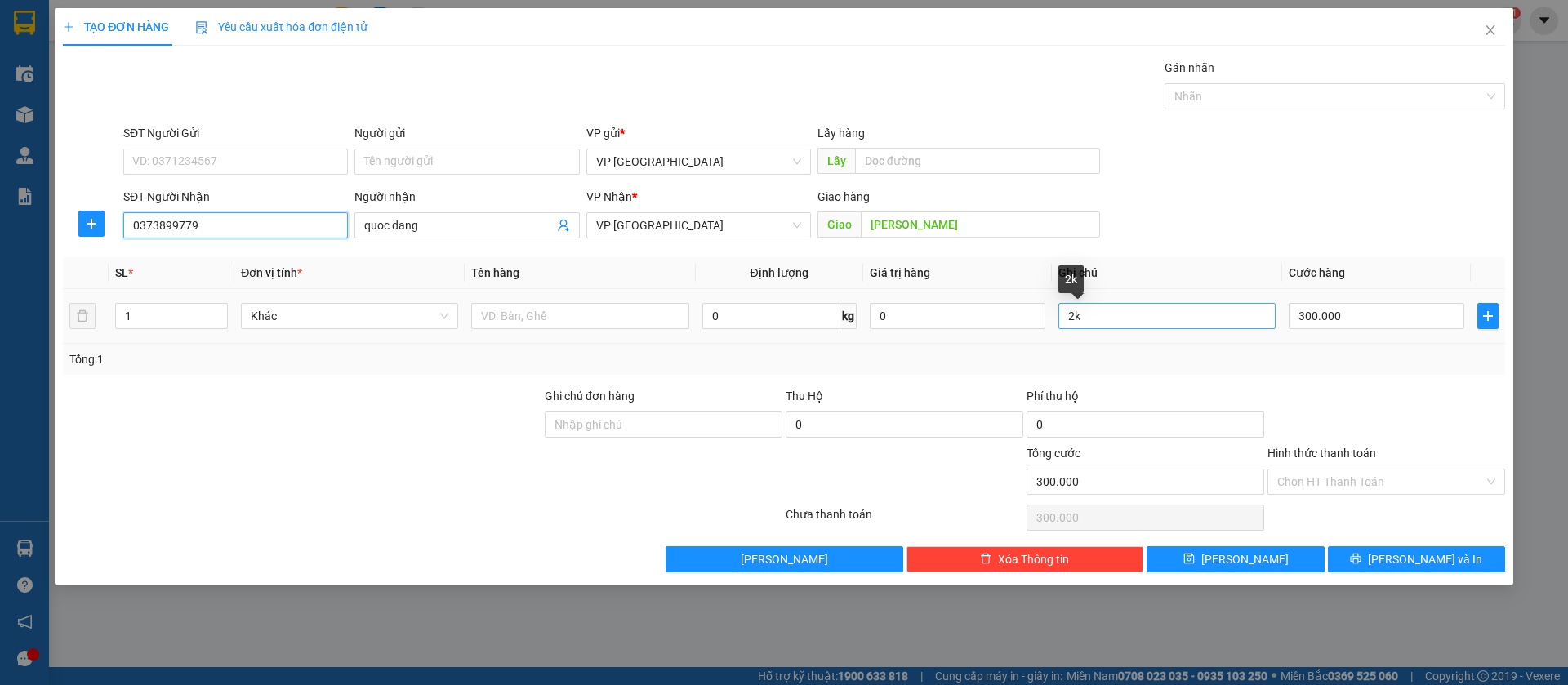
type input "0373899779"
click at [1208, 319] on input "2k" at bounding box center [1167, 316] width 217 height 26
type input "2"
click at [1338, 308] on input "300.000" at bounding box center [1377, 316] width 176 height 26
type input "5"
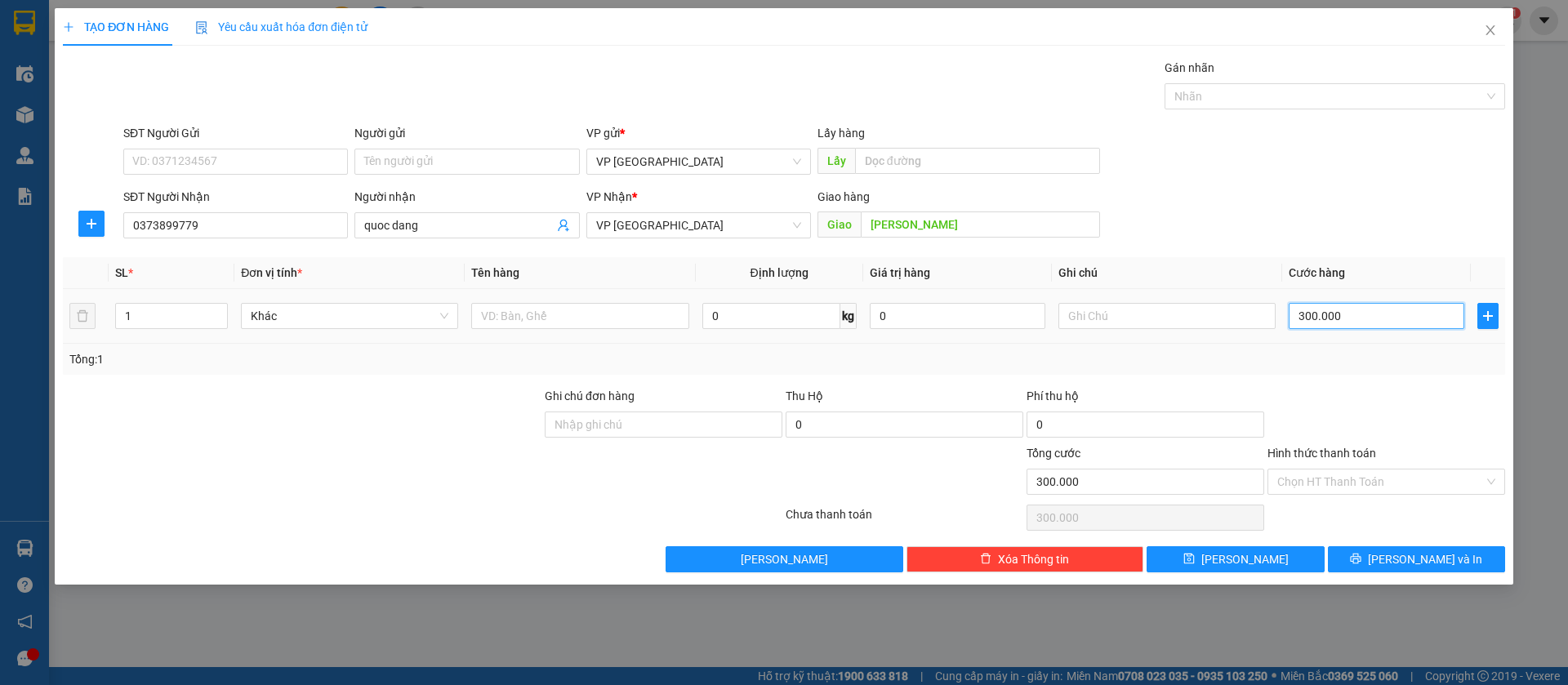
type input "5"
type input "50"
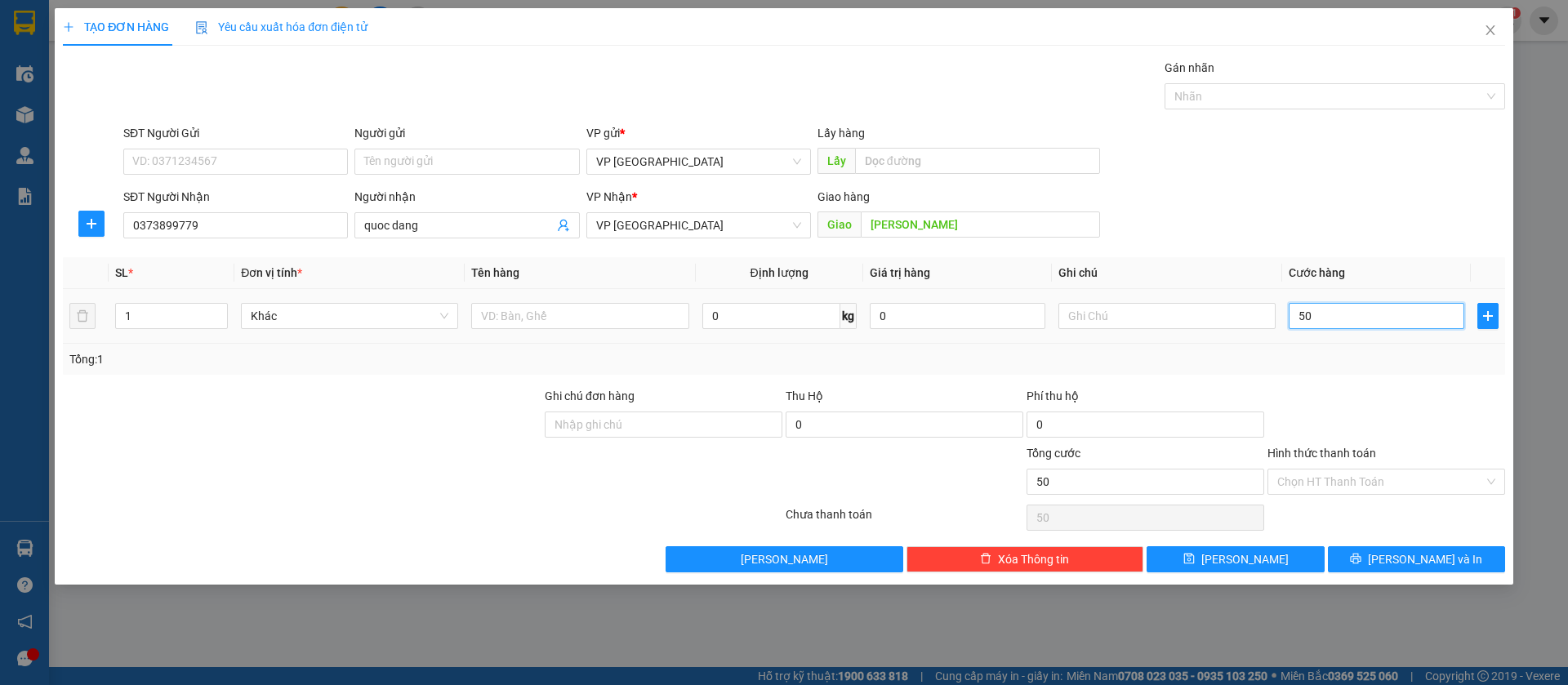
type input "500"
type input "5.000"
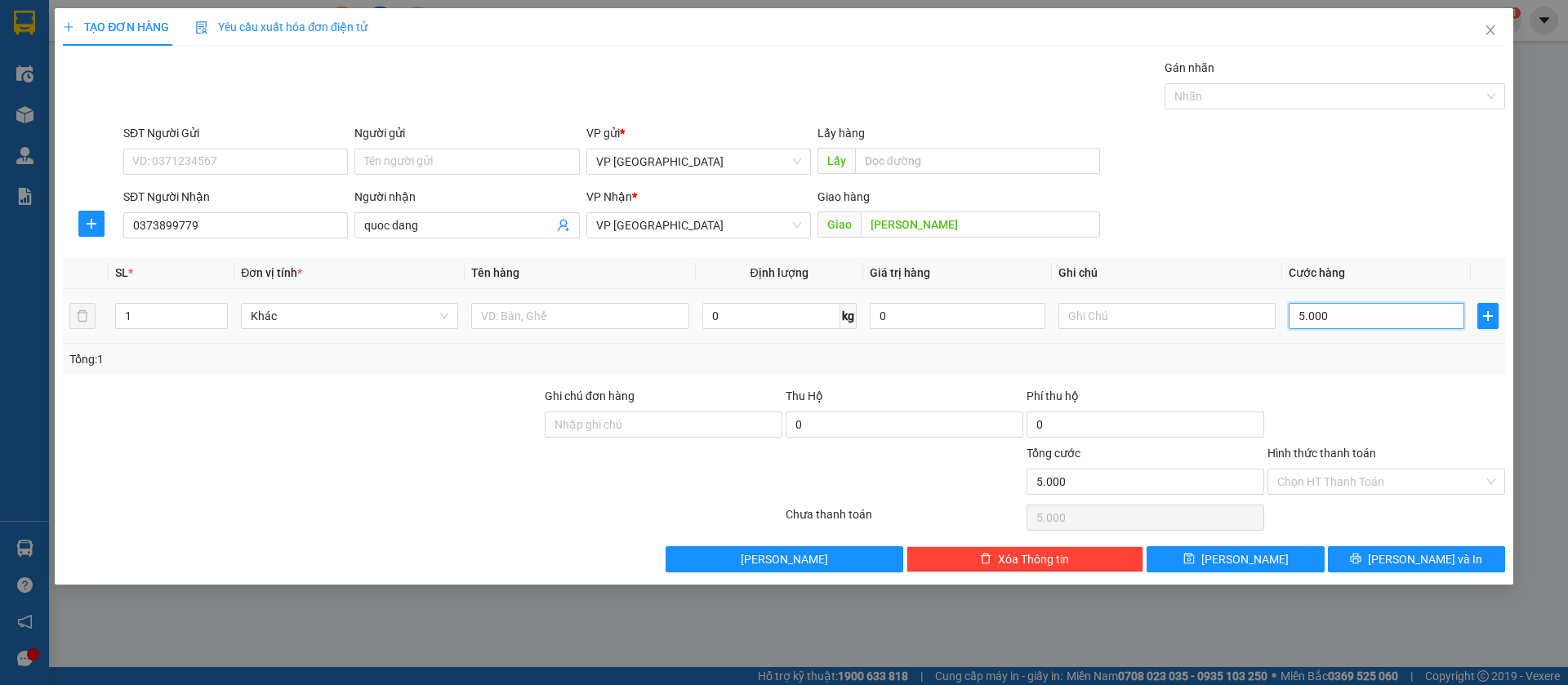
type input "50.000"
click at [1286, 560] on button "[PERSON_NAME]" at bounding box center [1235, 560] width 177 height 26
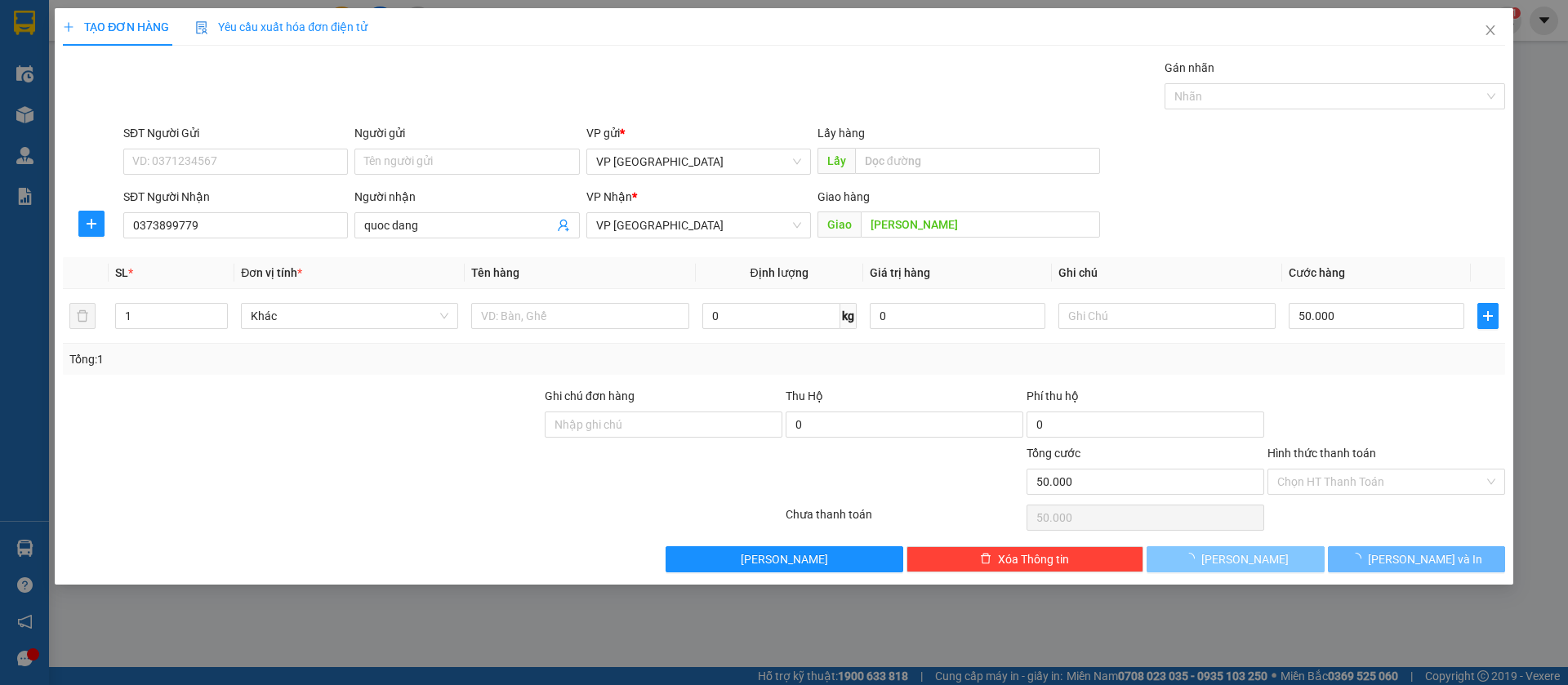
type input "0"
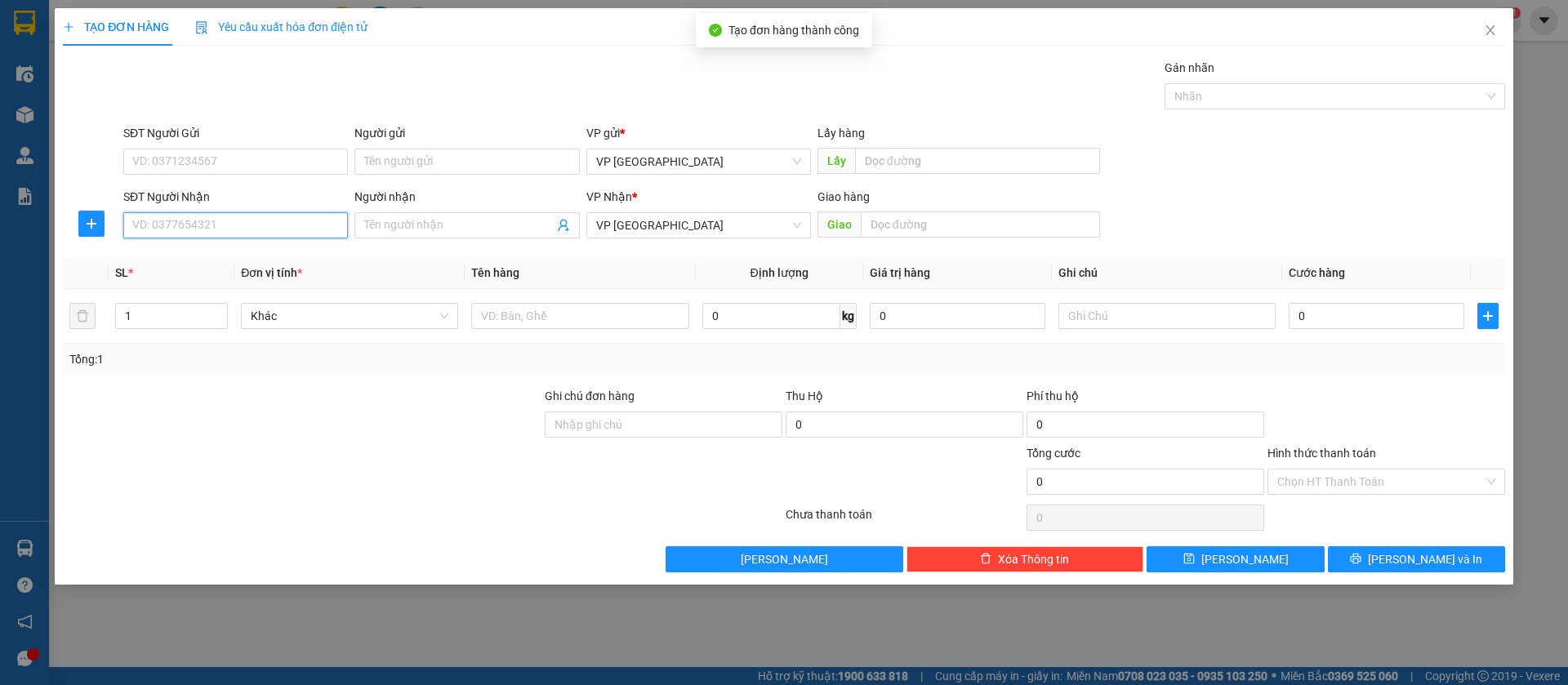
click at [323, 219] on input "SĐT Người Nhận" at bounding box center [235, 225] width 224 height 26
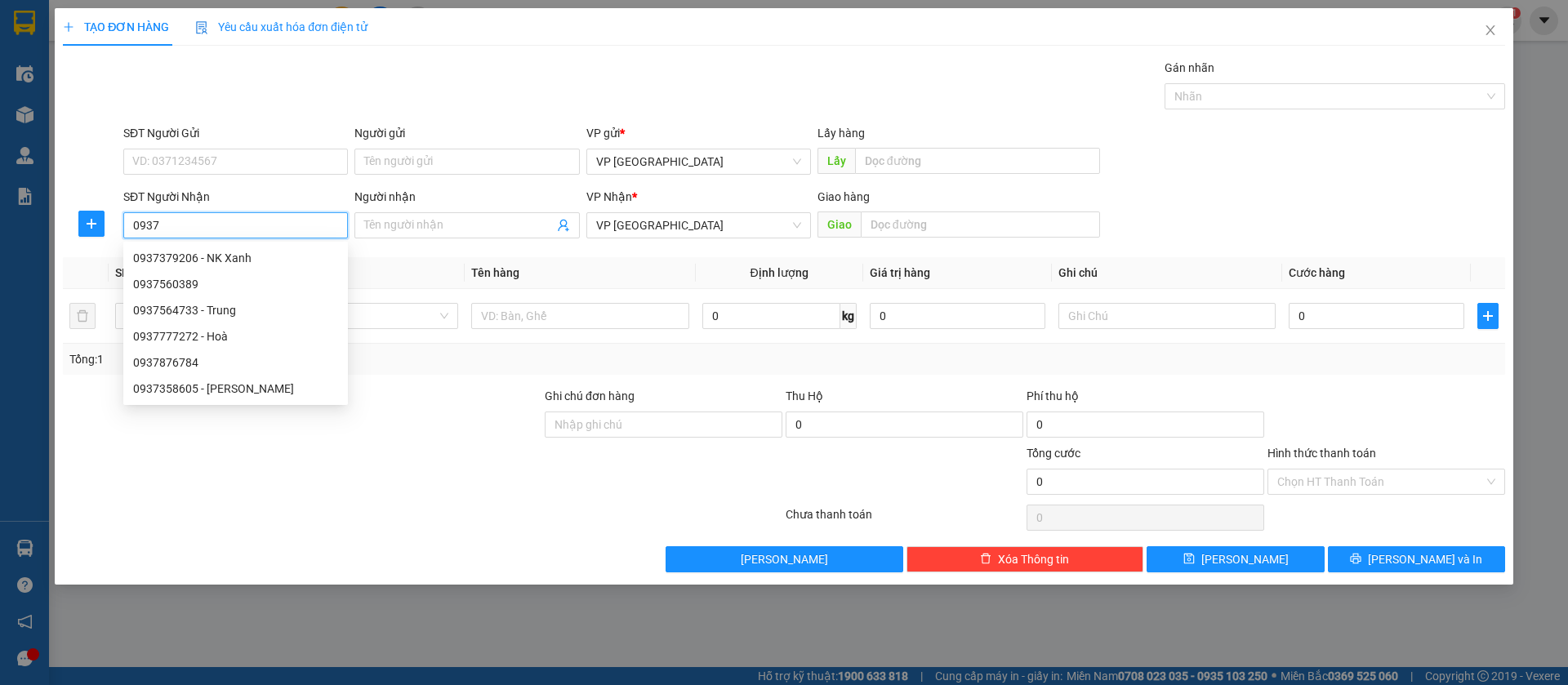
click at [323, 222] on input "0937" at bounding box center [235, 225] width 224 height 26
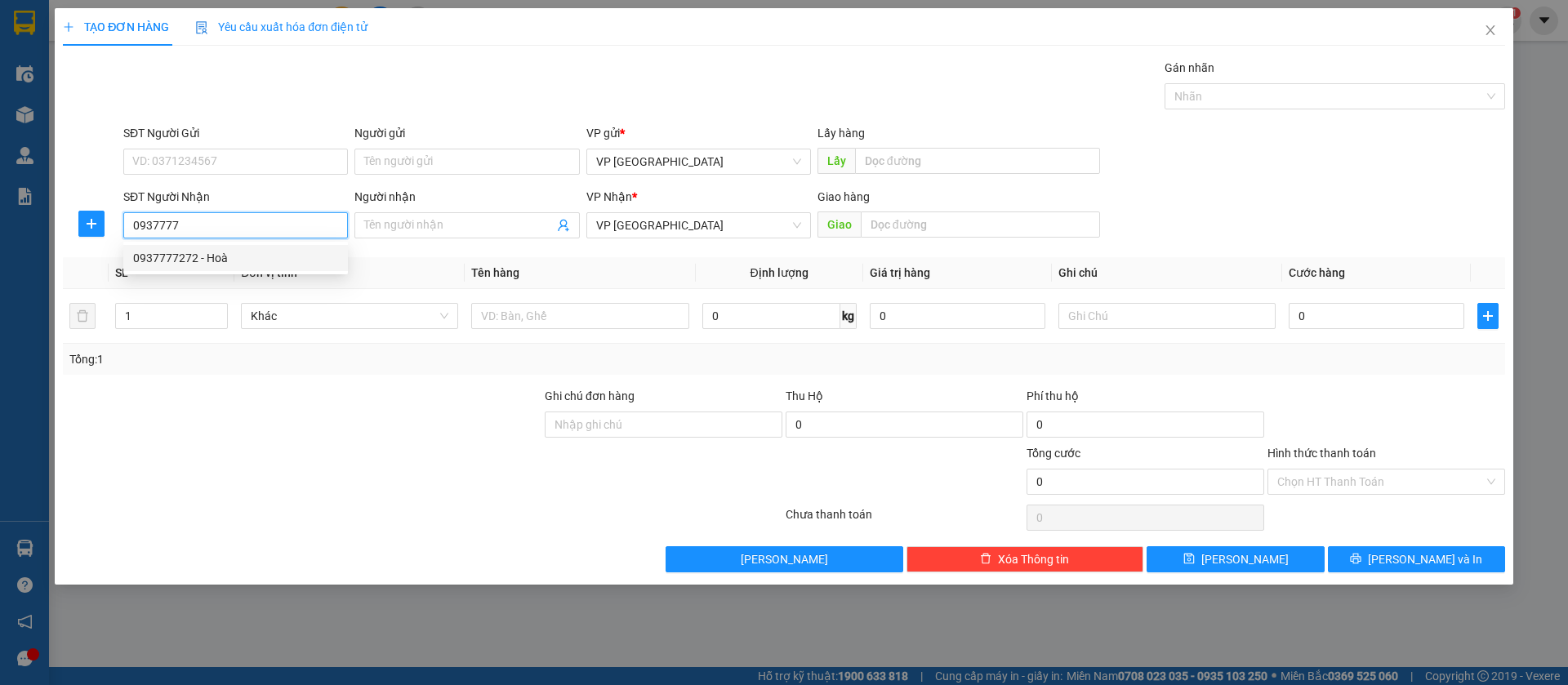
click at [257, 256] on div "0937777272 - Hoà" at bounding box center [235, 258] width 205 height 18
type input "0937777272"
type input "Hoà"
type input "Bàu Bàng"
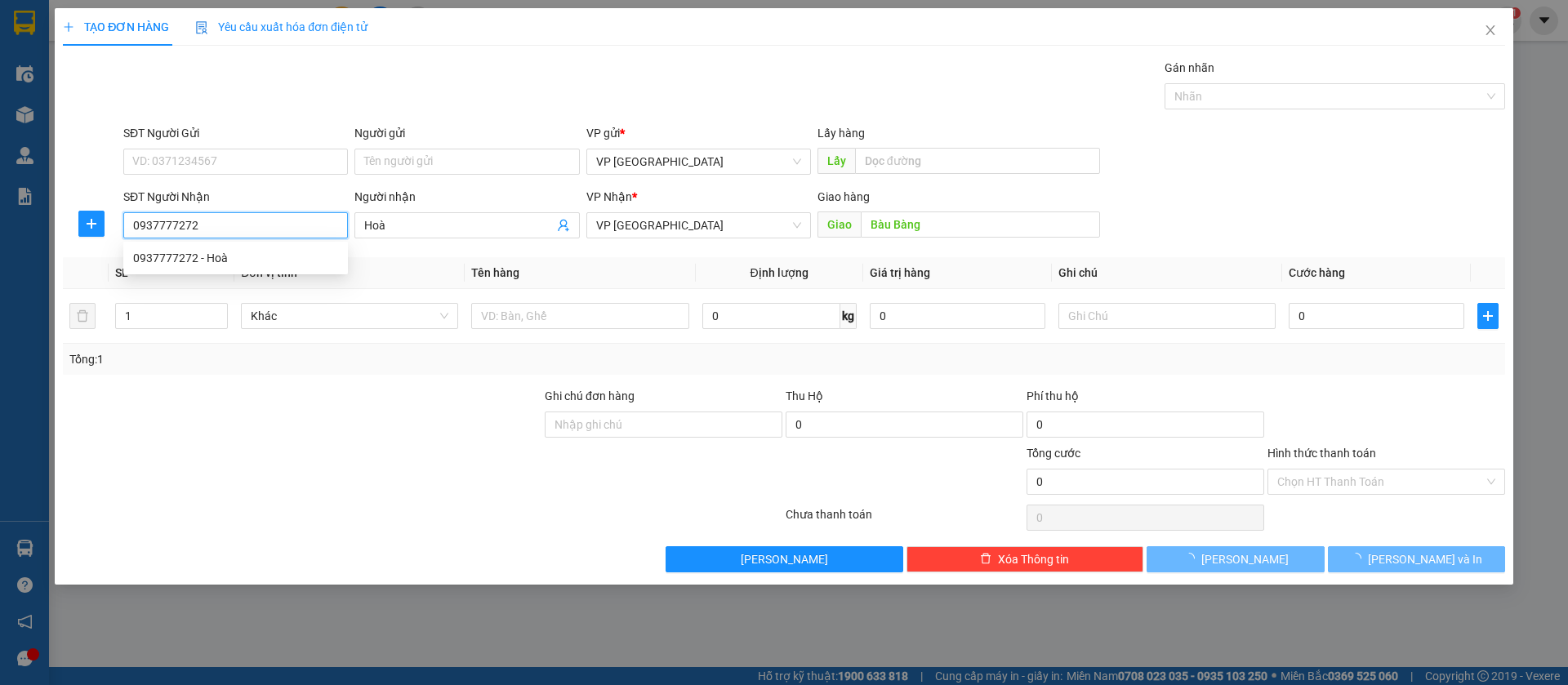
type input "40.000"
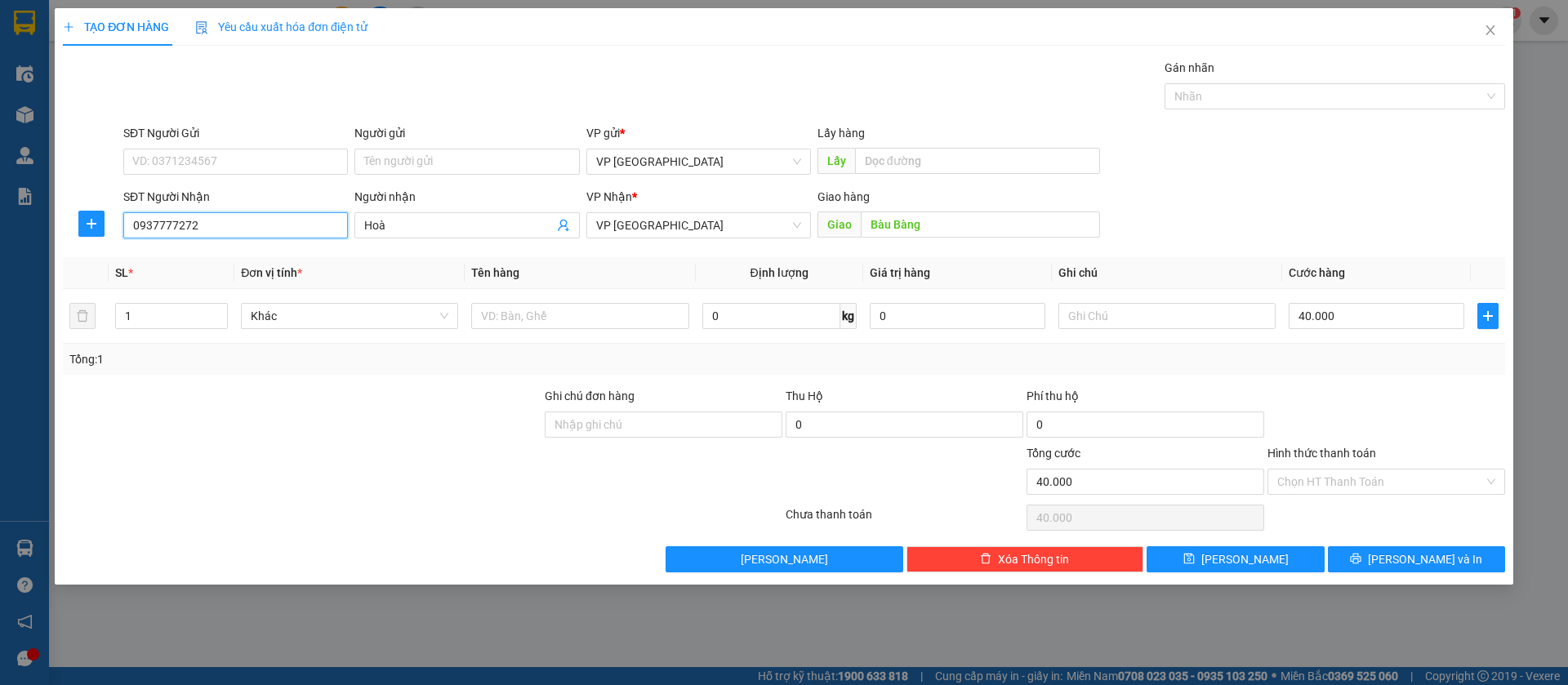
type input "0937777272"
click at [1337, 316] on input "40.000" at bounding box center [1377, 316] width 176 height 26
type input "1"
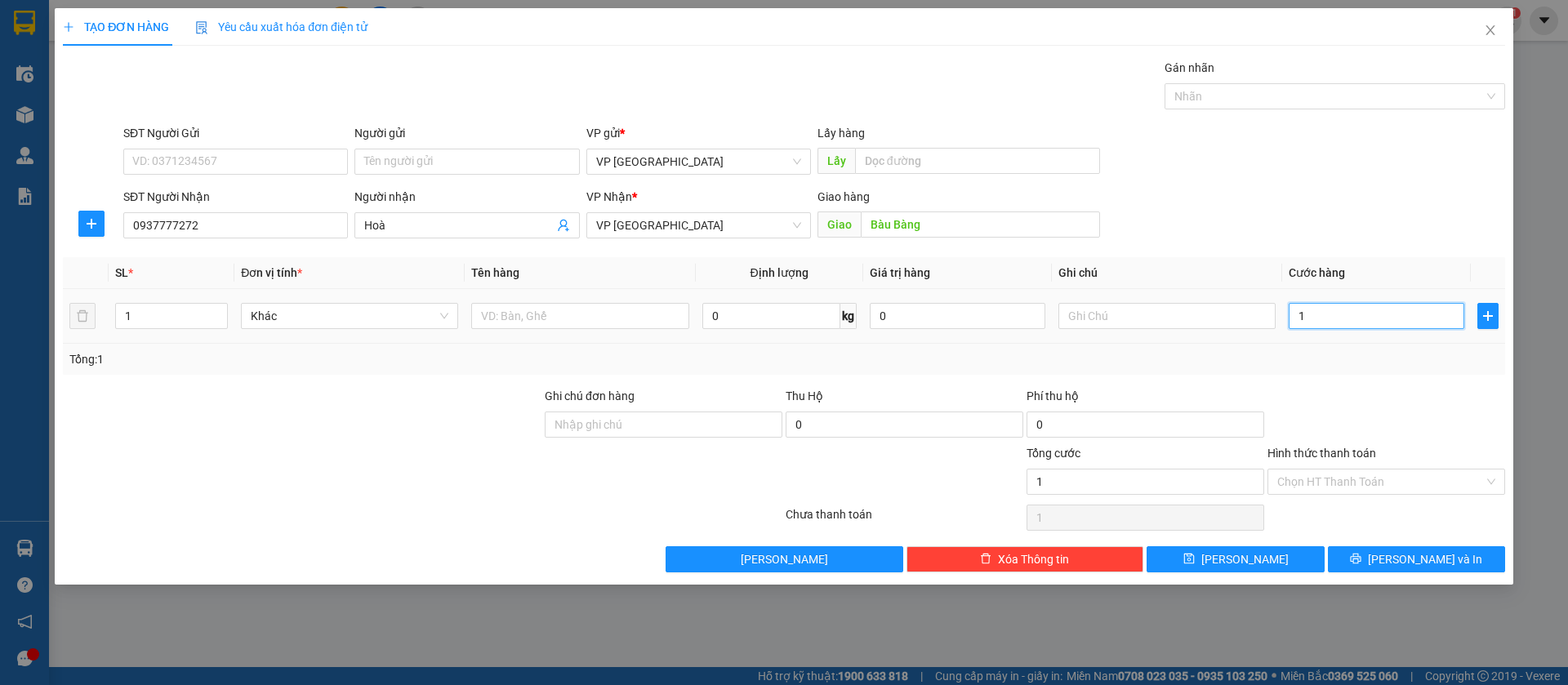
type input "15"
type input "150"
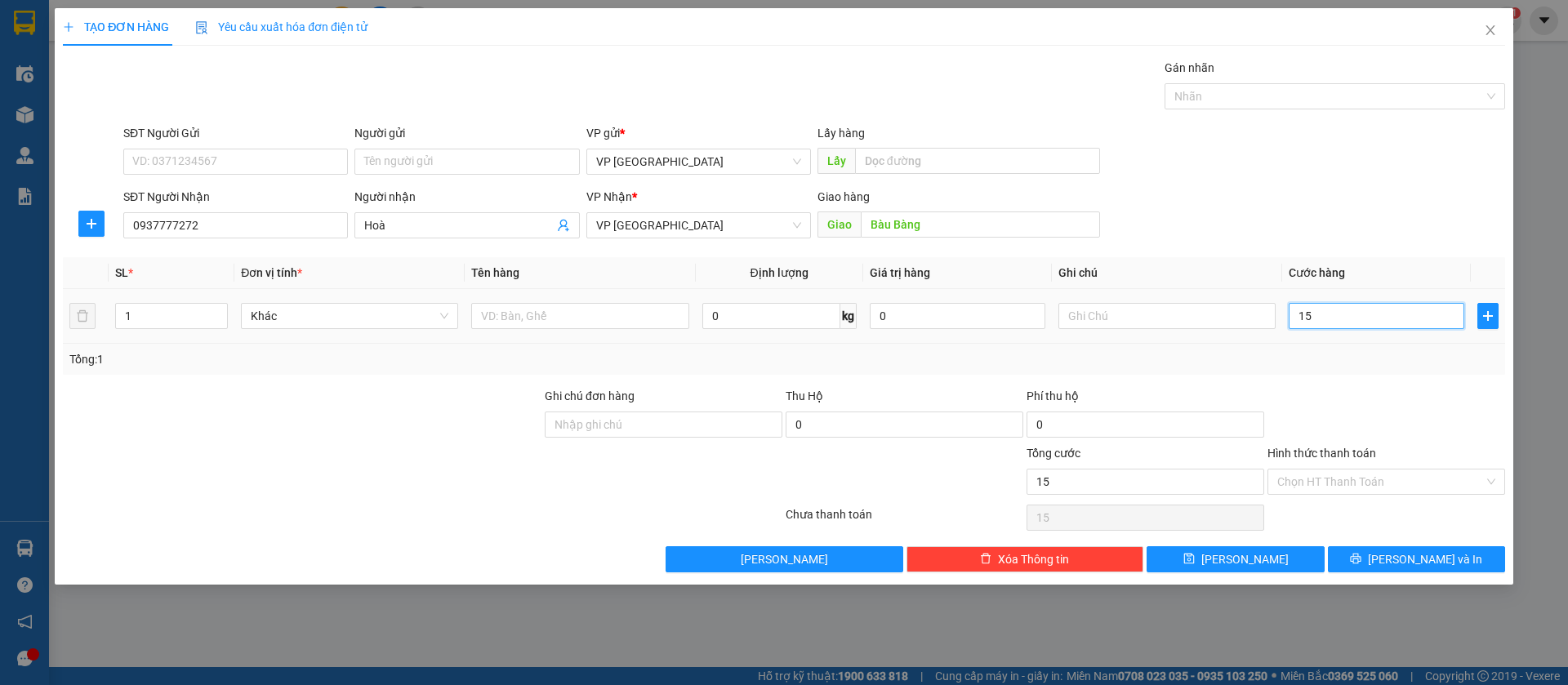
type input "150"
type input "1.500"
type input "15.000"
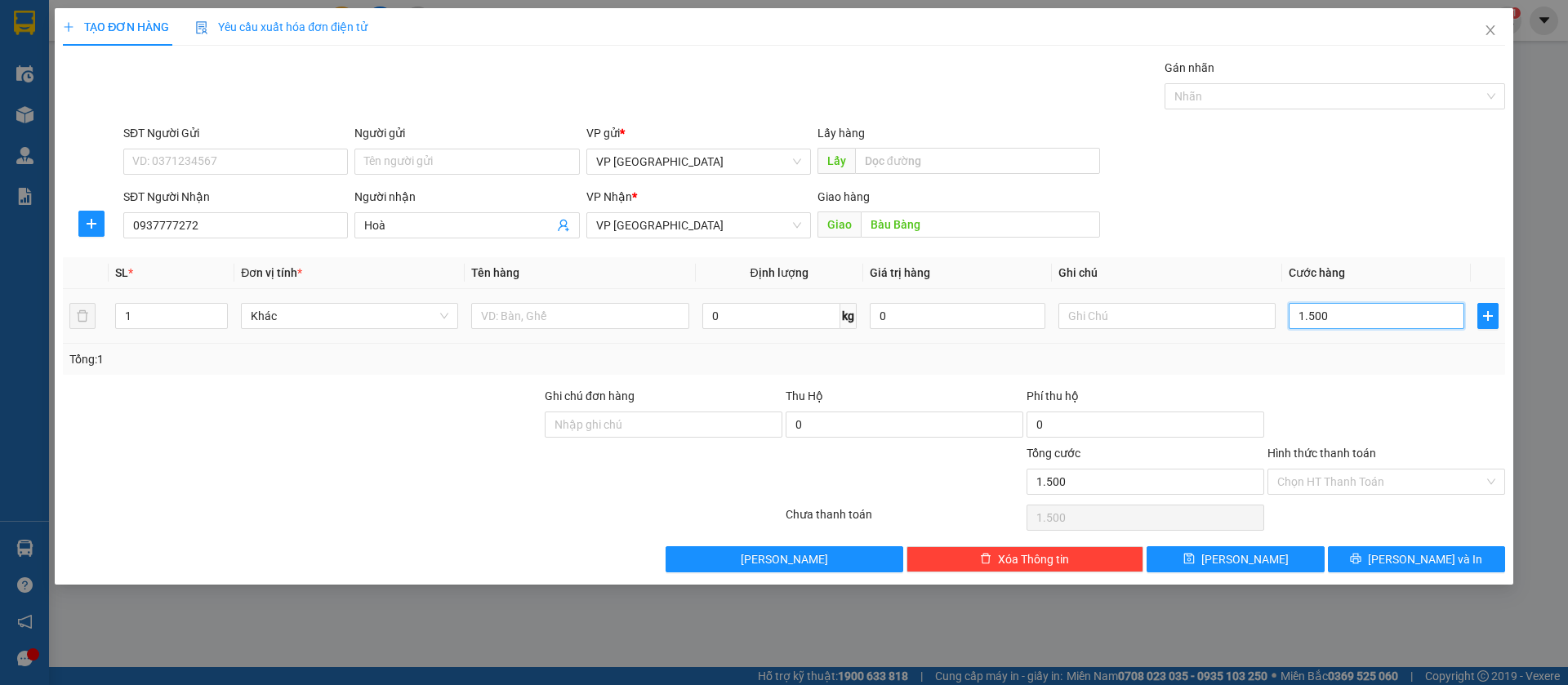
type input "15.000"
type input "150.000"
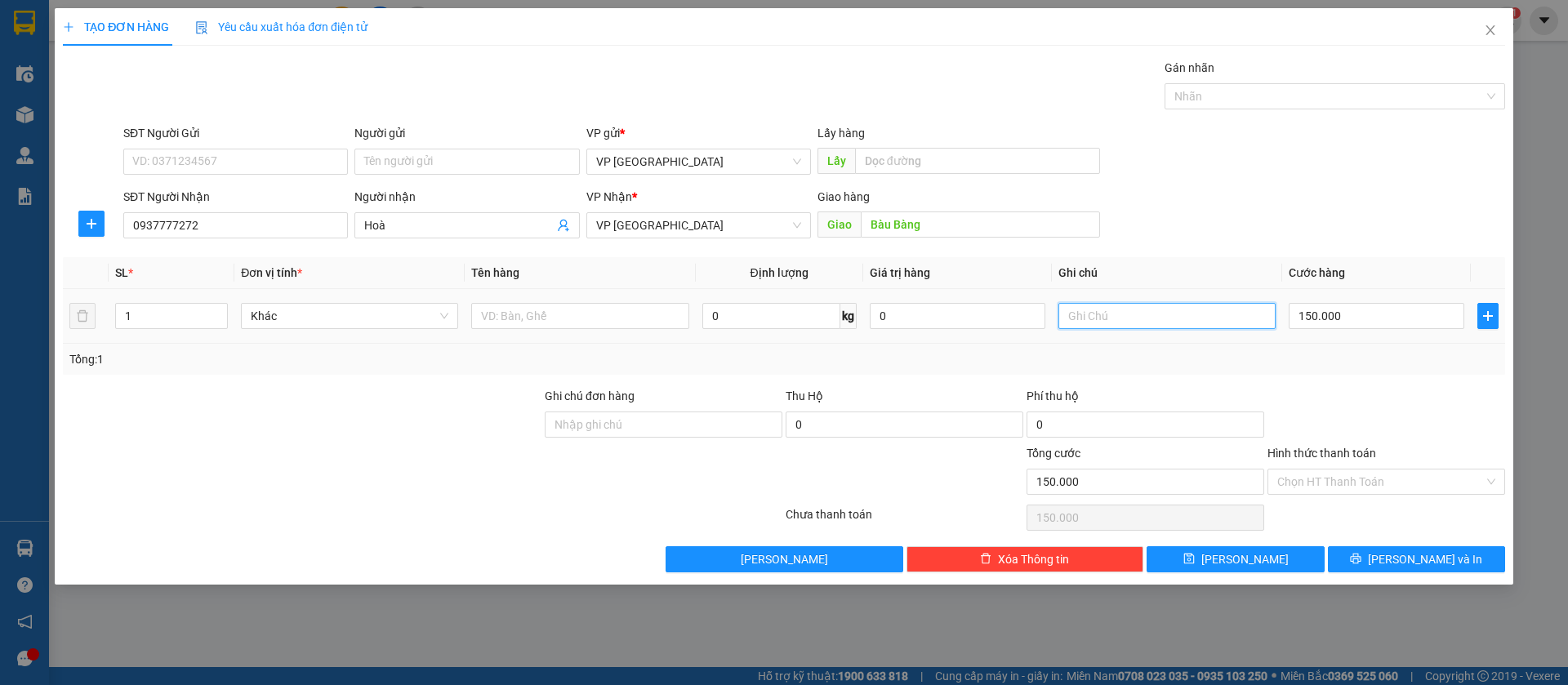
click at [1196, 315] on input "text" at bounding box center [1167, 316] width 217 height 26
type input "3k"
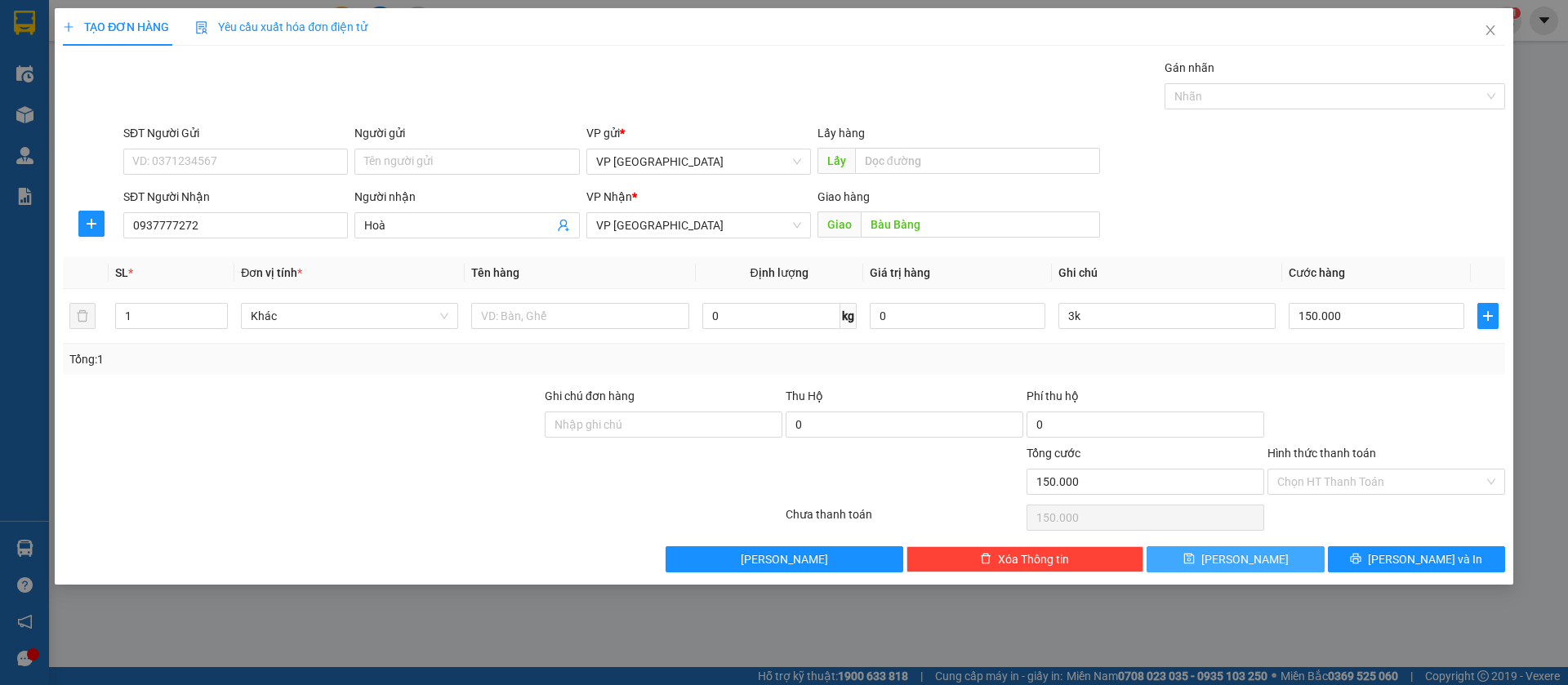
click at [1280, 563] on button "[PERSON_NAME]" at bounding box center [1235, 560] width 177 height 26
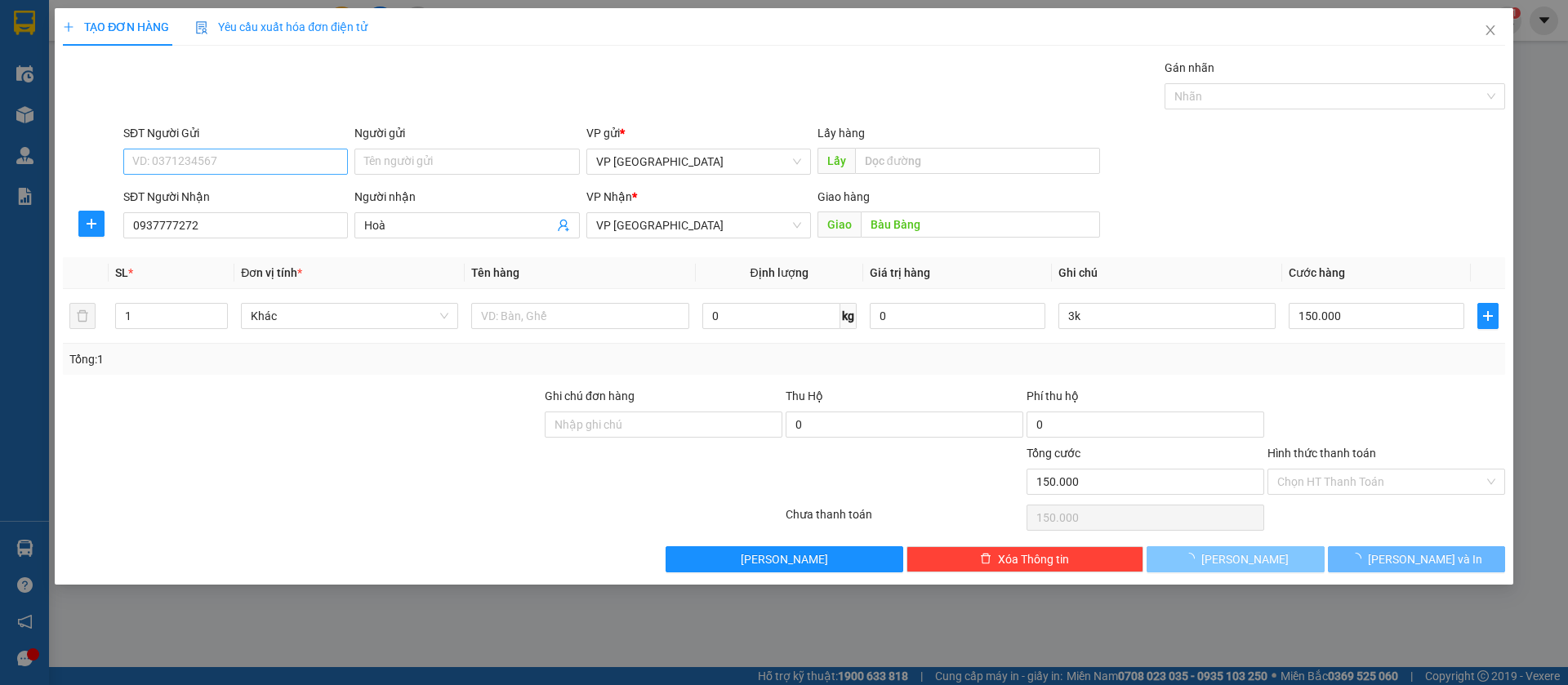
type input "0"
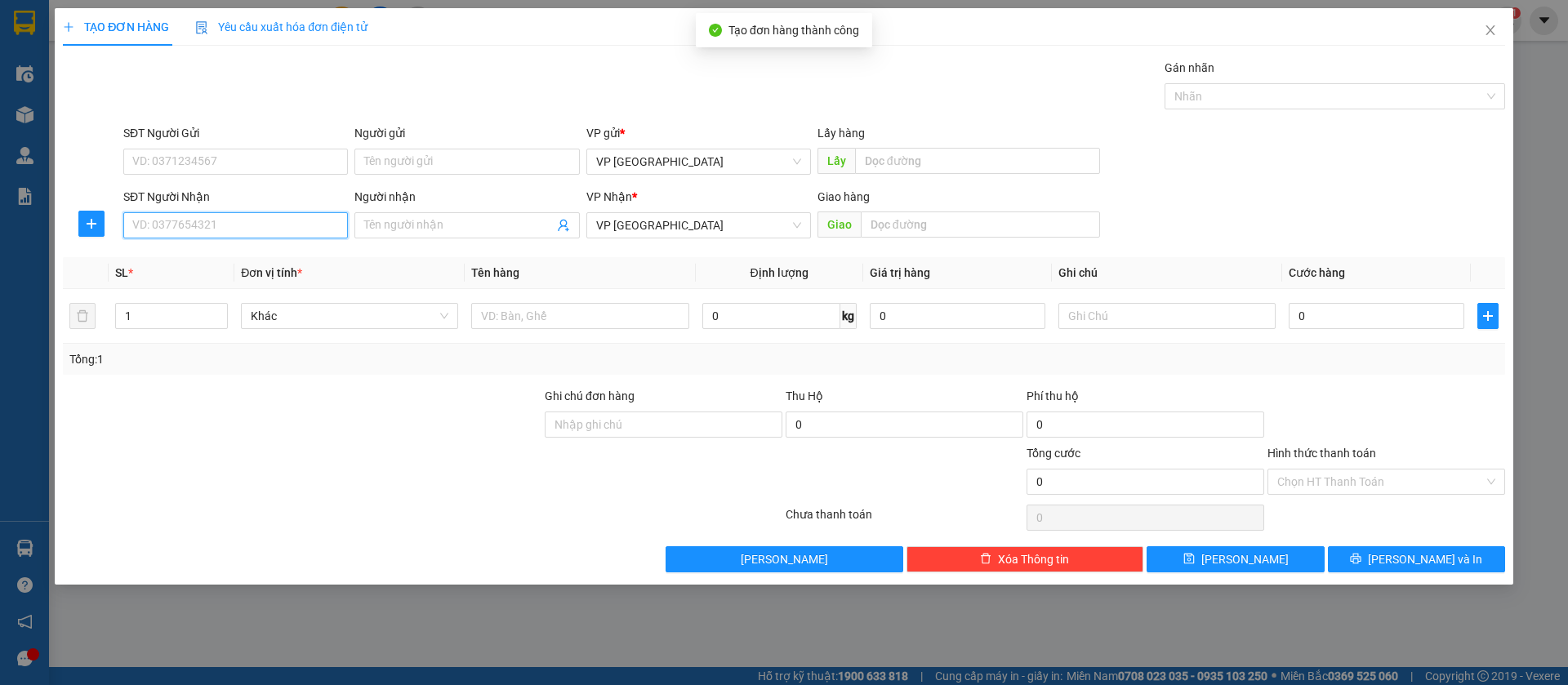
click at [251, 222] on input "SĐT Người Nhận" at bounding box center [235, 225] width 224 height 26
type input "0918754695"
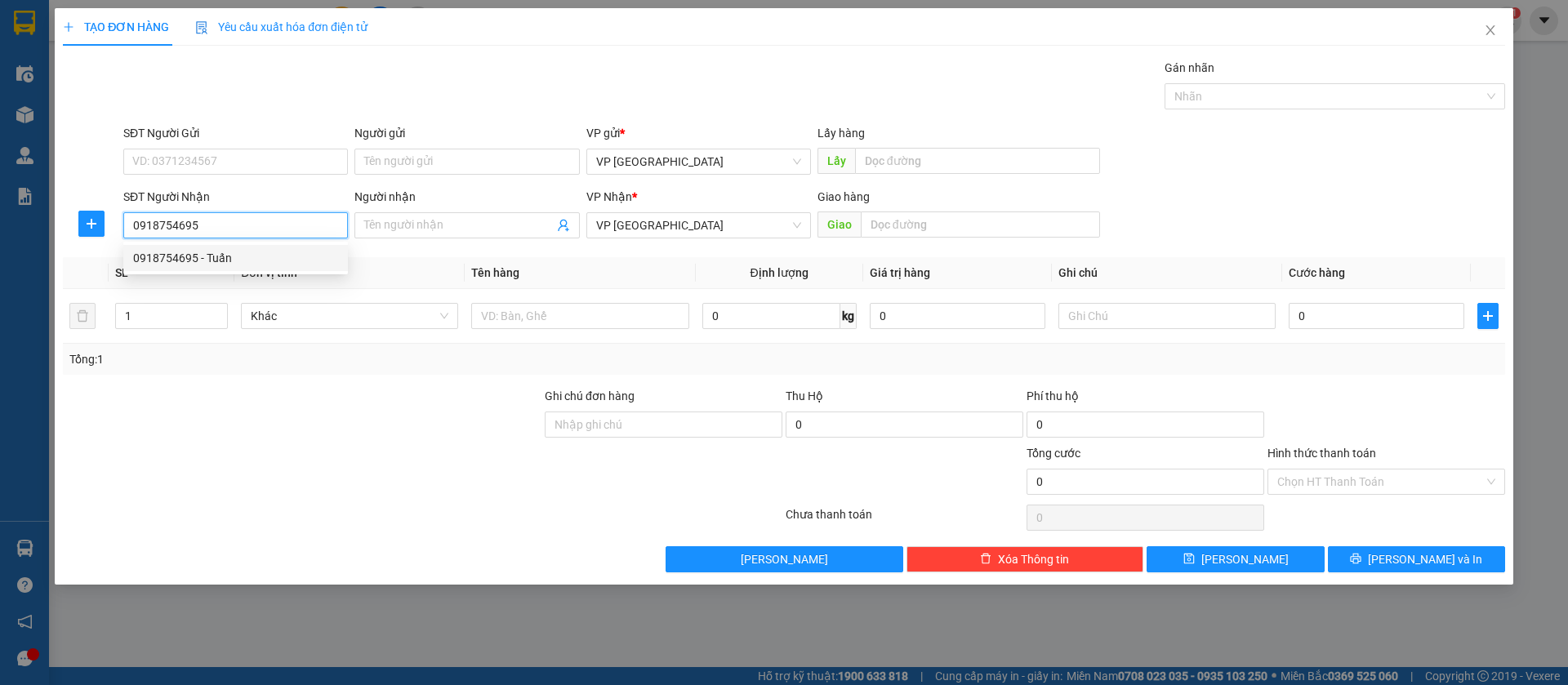
click at [258, 248] on div "0918754695 - Tuấn" at bounding box center [235, 258] width 224 height 26
type input "Tuấn"
type input "Tân Khai"
type input "30.000"
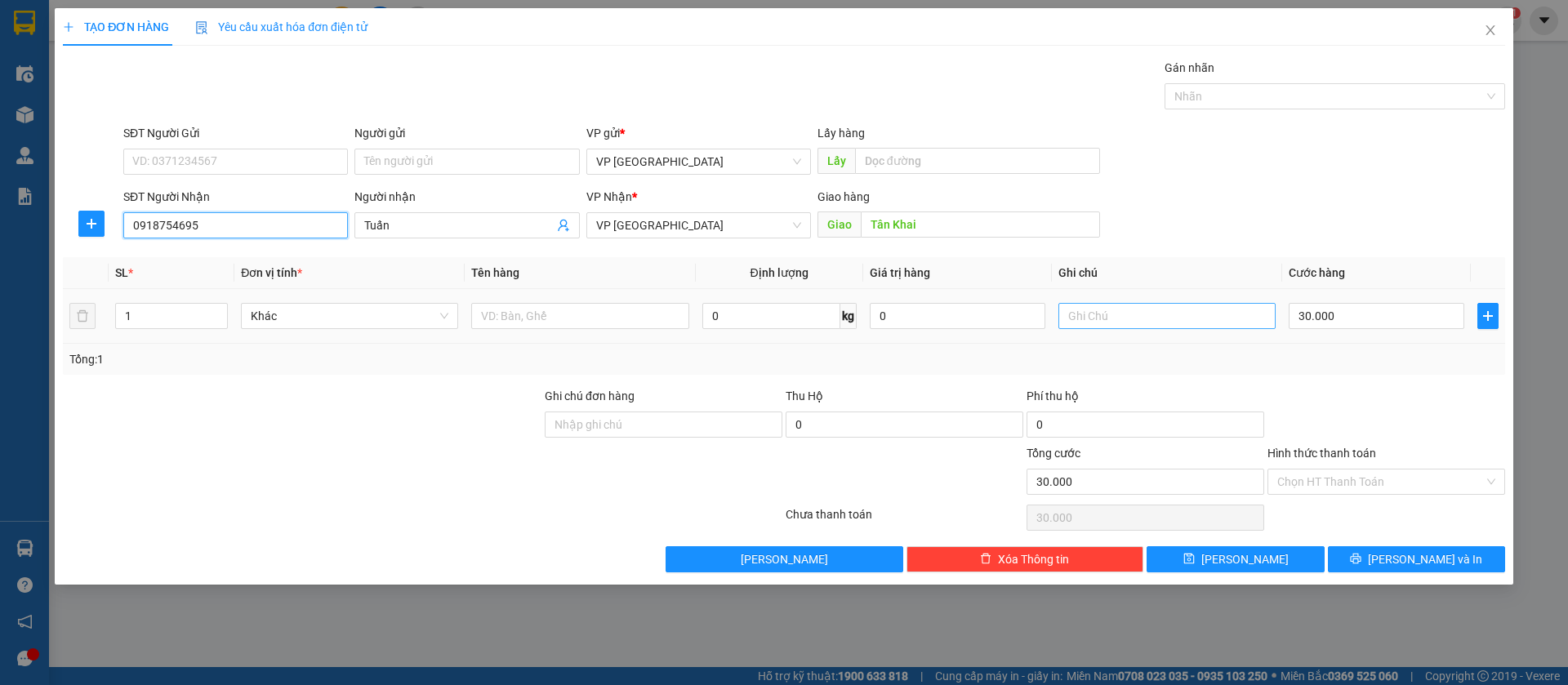
type input "0918754695"
click at [1230, 314] on input "text" at bounding box center [1167, 316] width 217 height 26
type input "3k"
click at [1341, 313] on input "30.000" at bounding box center [1377, 316] width 176 height 26
type input "1"
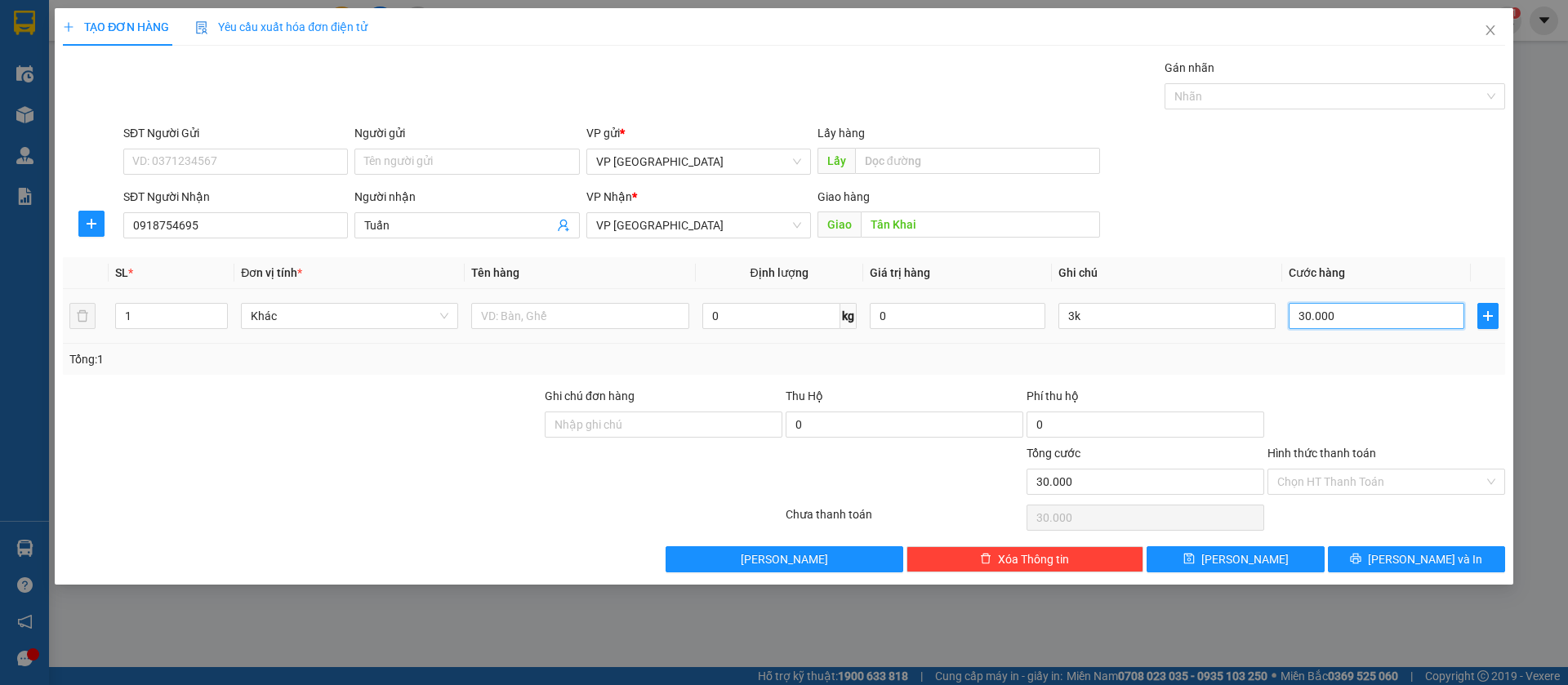
type input "1"
type input "13"
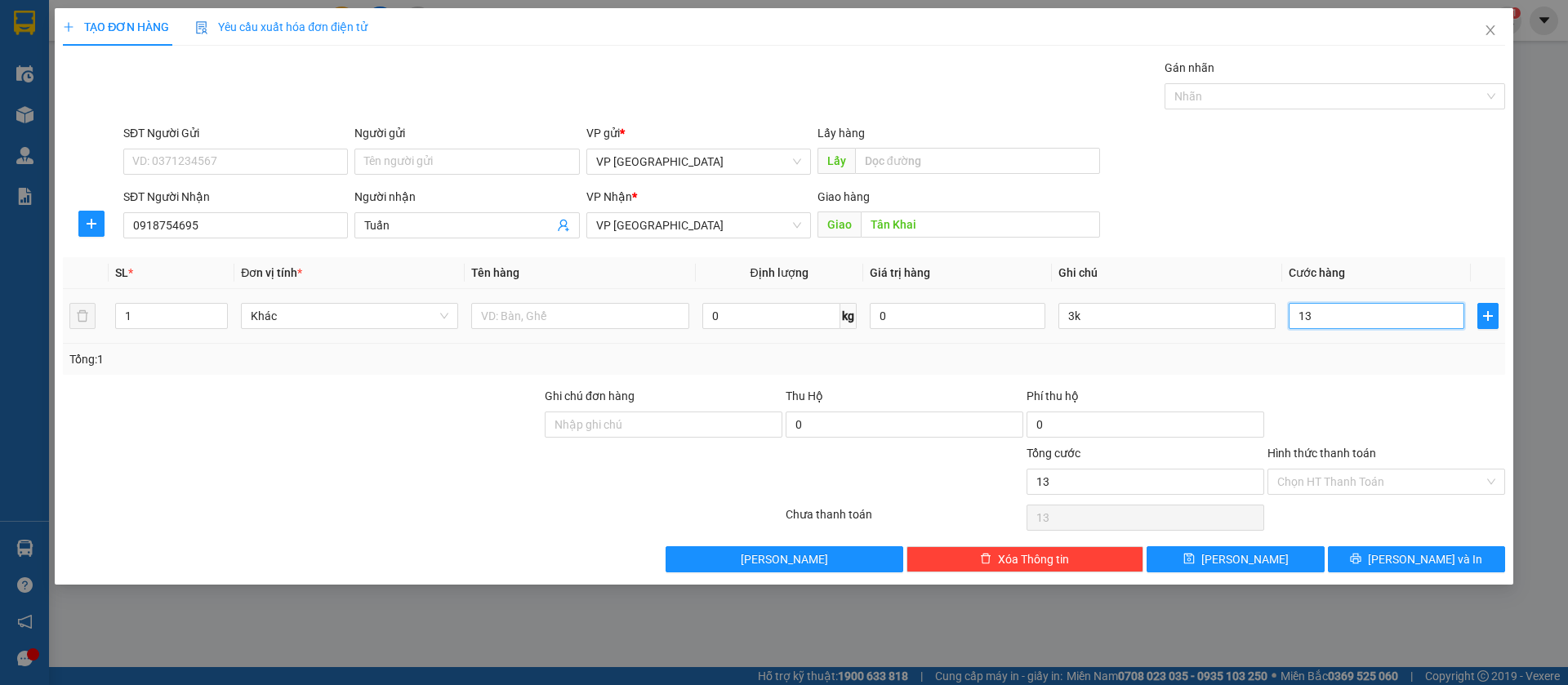
type input "130"
type input "1.300"
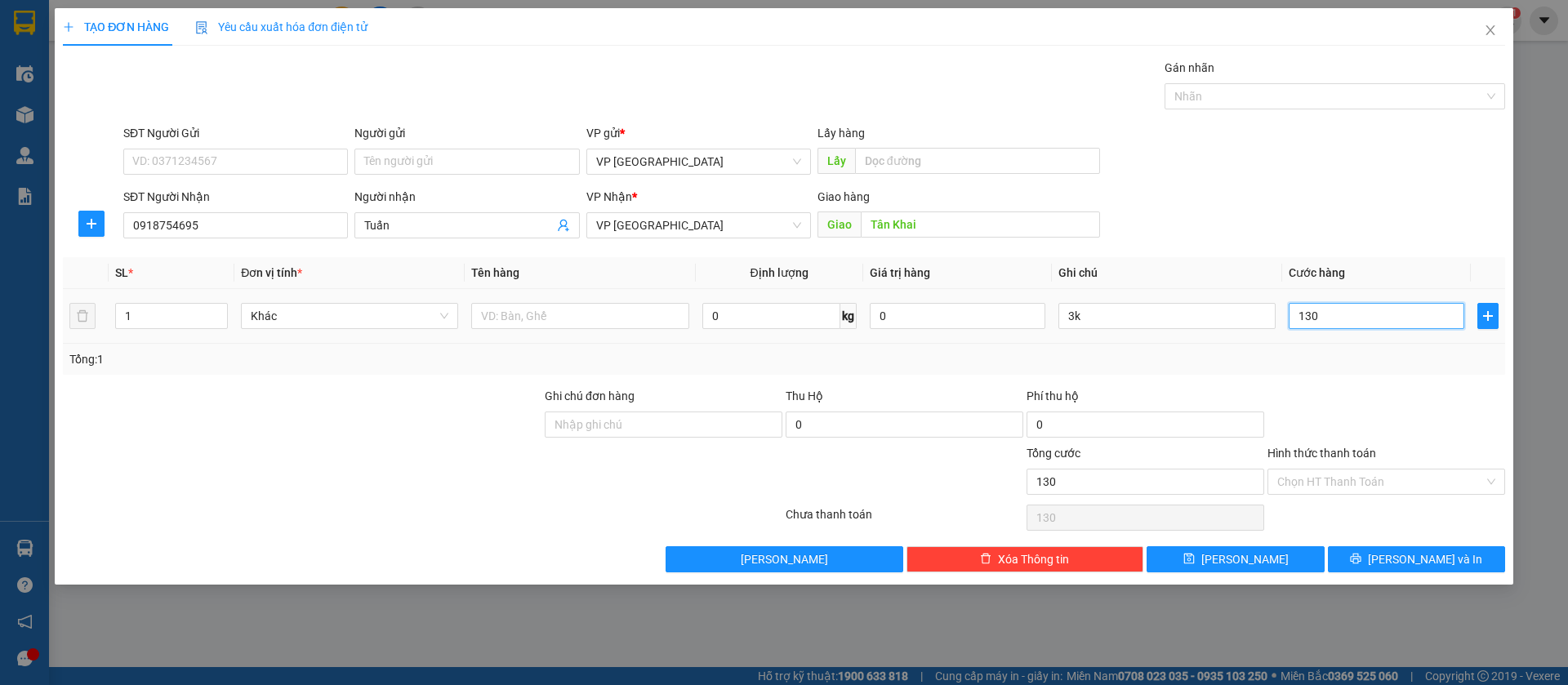
type input "1.300"
type input "13.000"
type input "130.000"
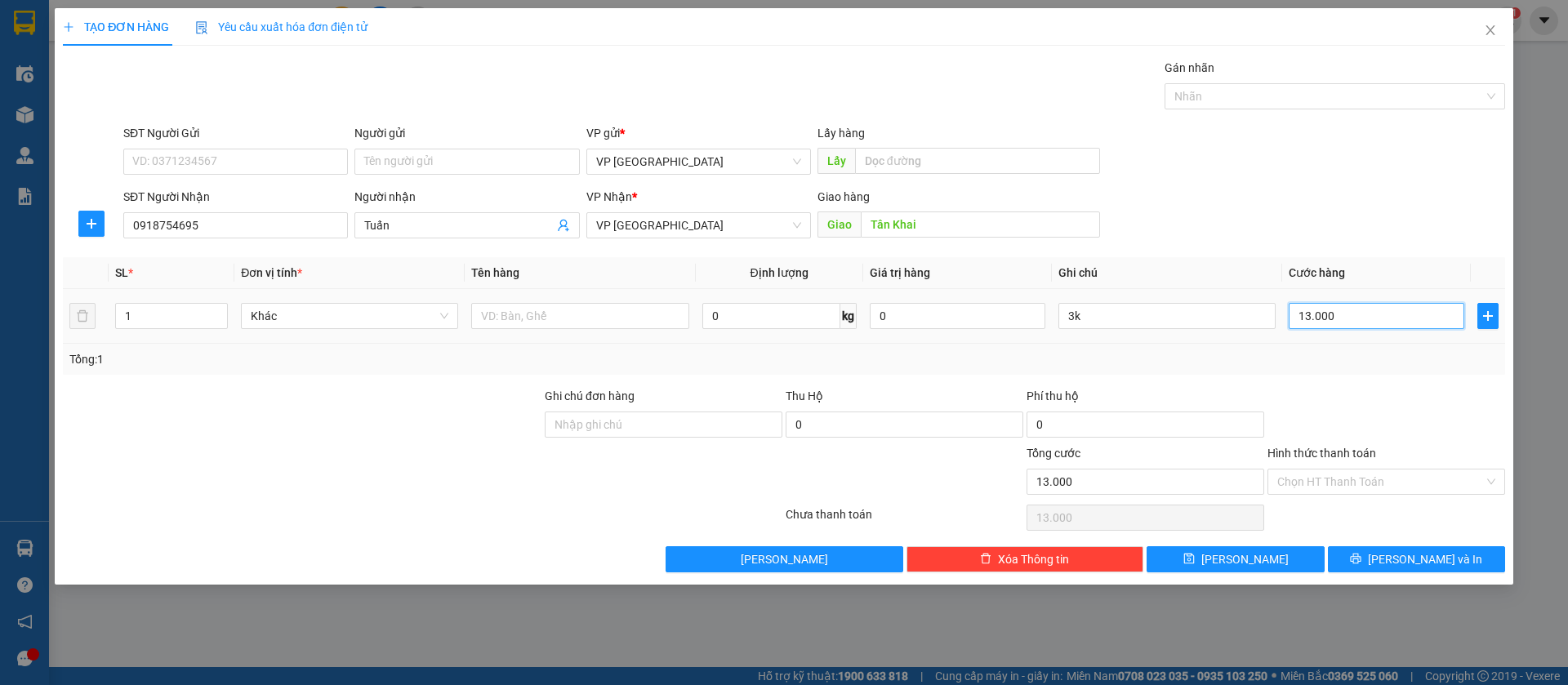
type input "130.000"
click at [1275, 559] on button "[PERSON_NAME]" at bounding box center [1235, 560] width 177 height 26
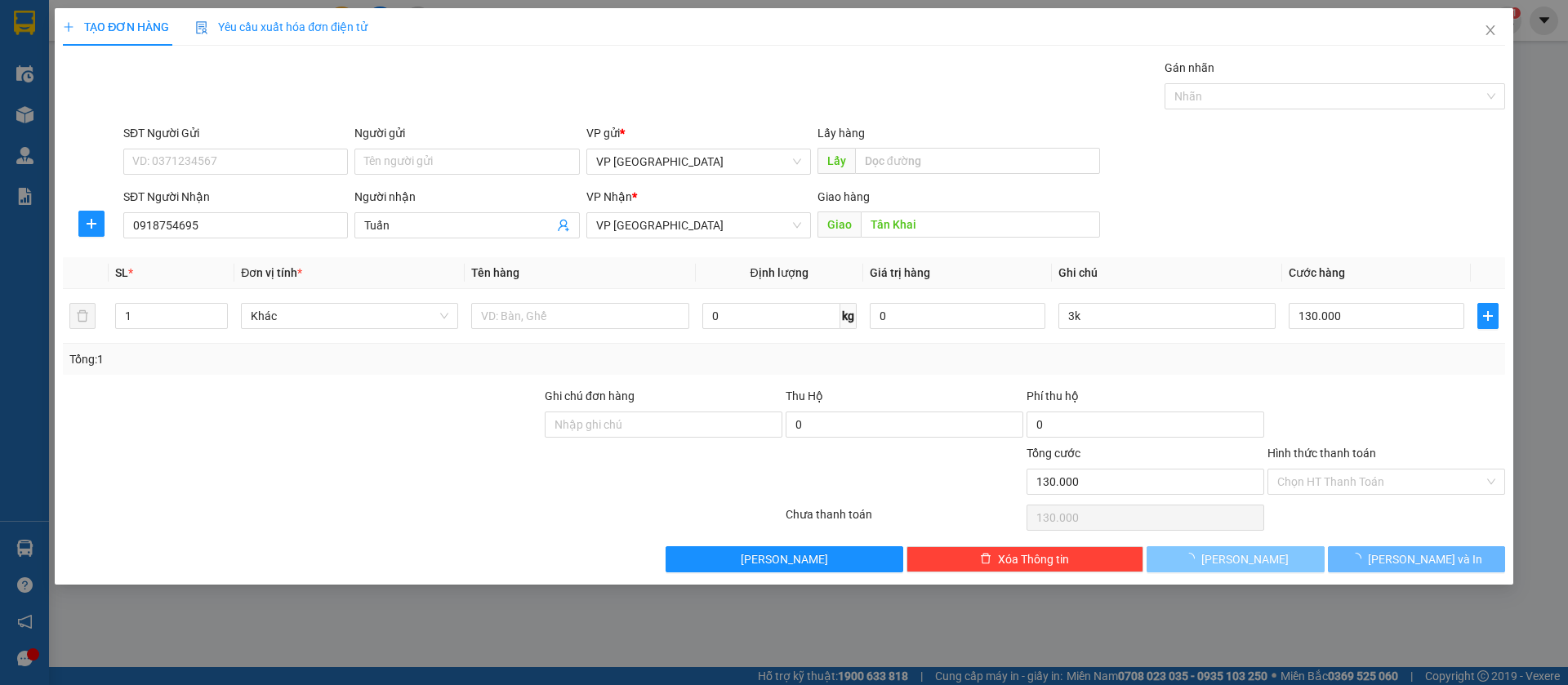
type input "0"
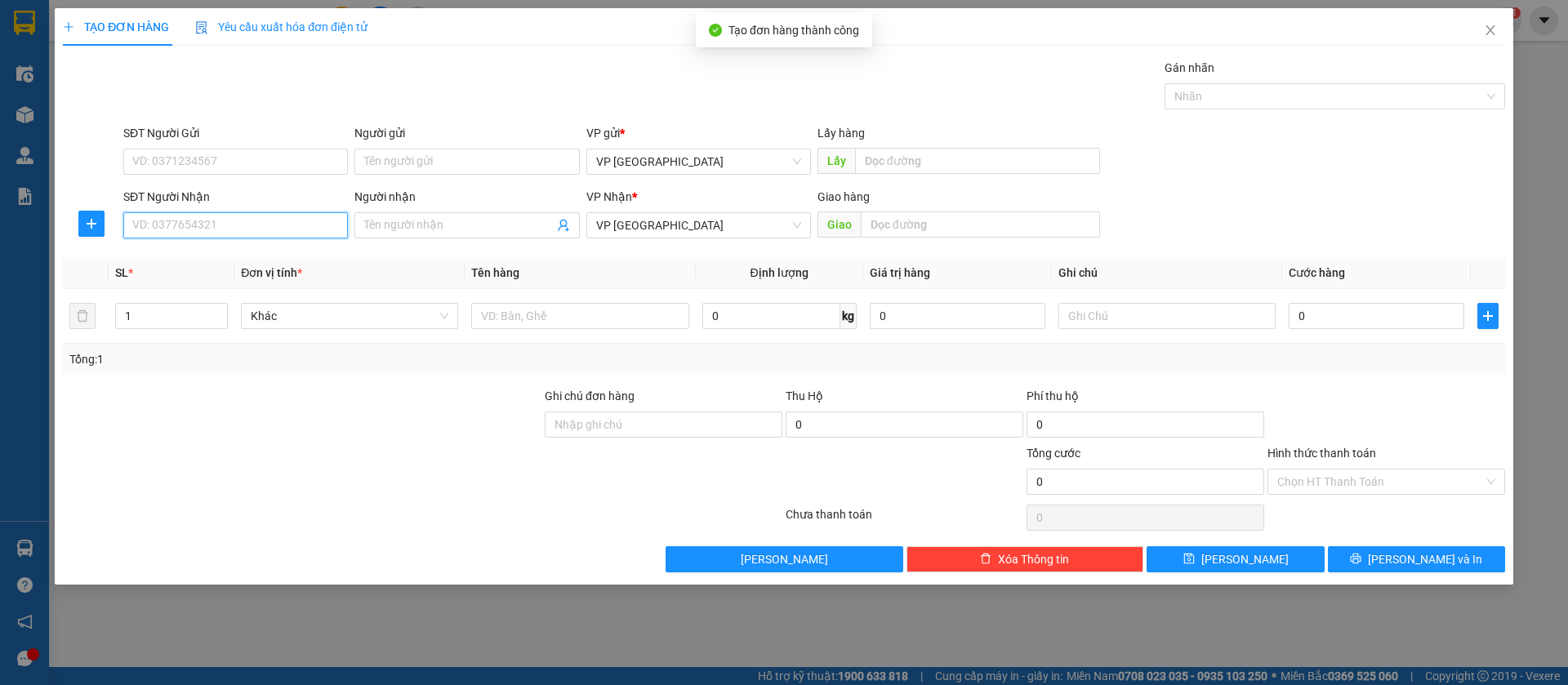
click at [191, 217] on input "SĐT Người Nhận" at bounding box center [235, 225] width 224 height 26
click at [214, 253] on div "0902311918 - xuyến" at bounding box center [235, 258] width 205 height 18
type input "0902311918"
type input "xuyến"
type input "[PERSON_NAME]"
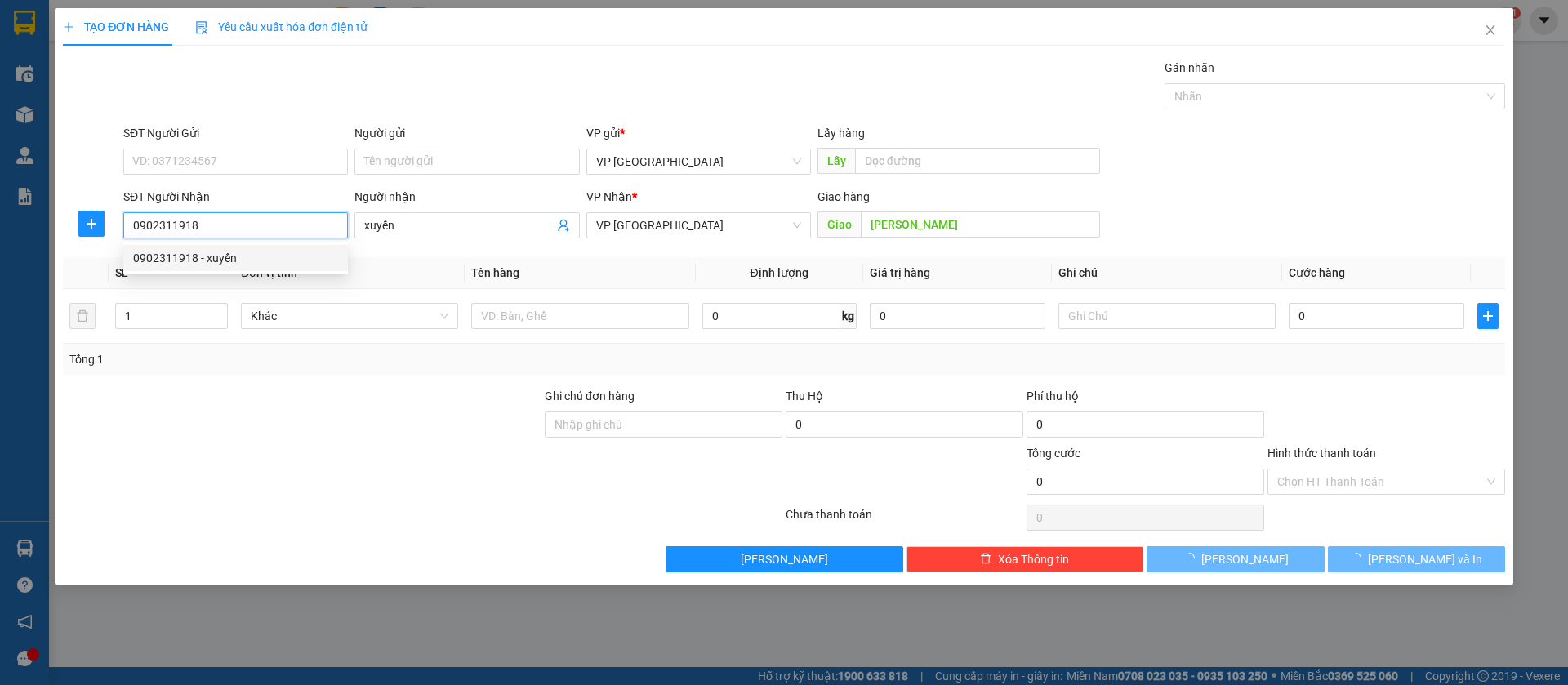
type input "150.000"
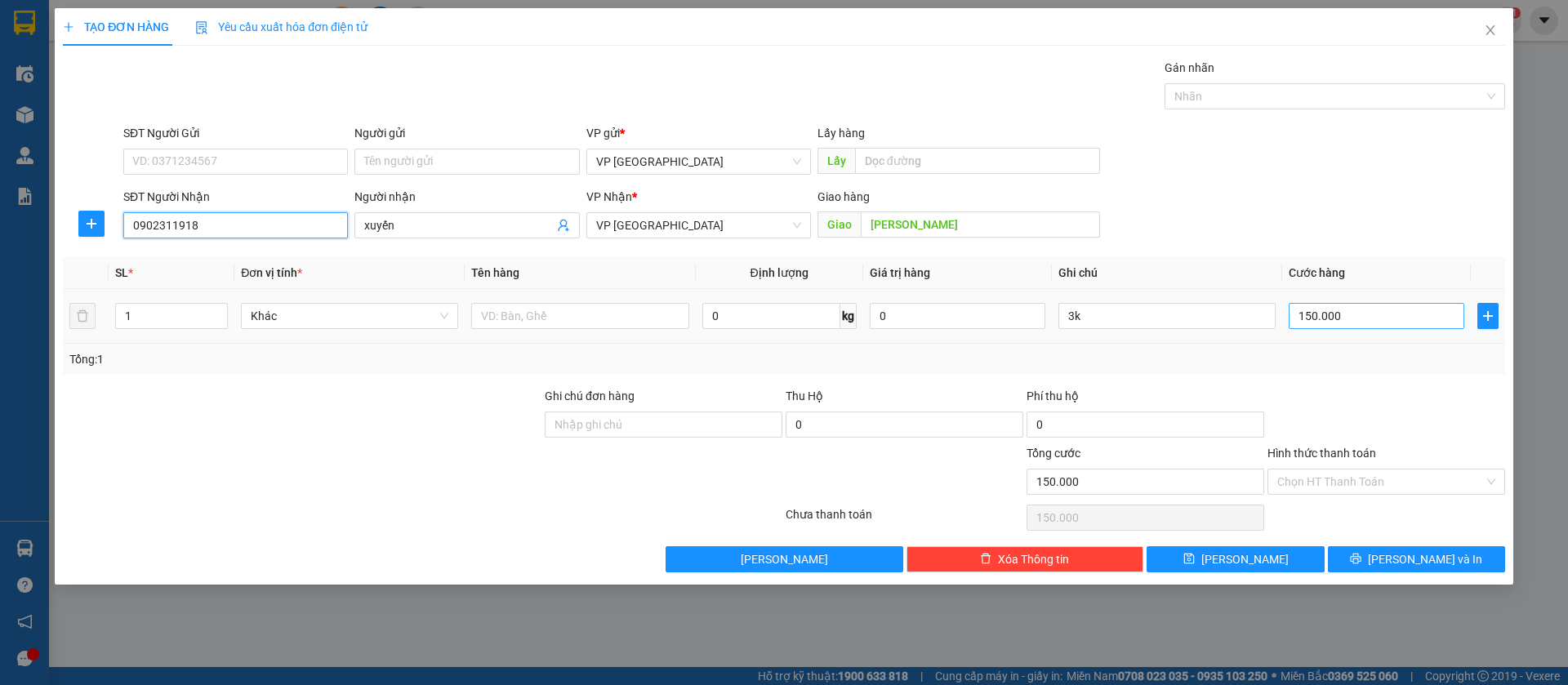
type input "0902311918"
click at [1367, 304] on input "150.000" at bounding box center [1377, 316] width 176 height 26
type input "3"
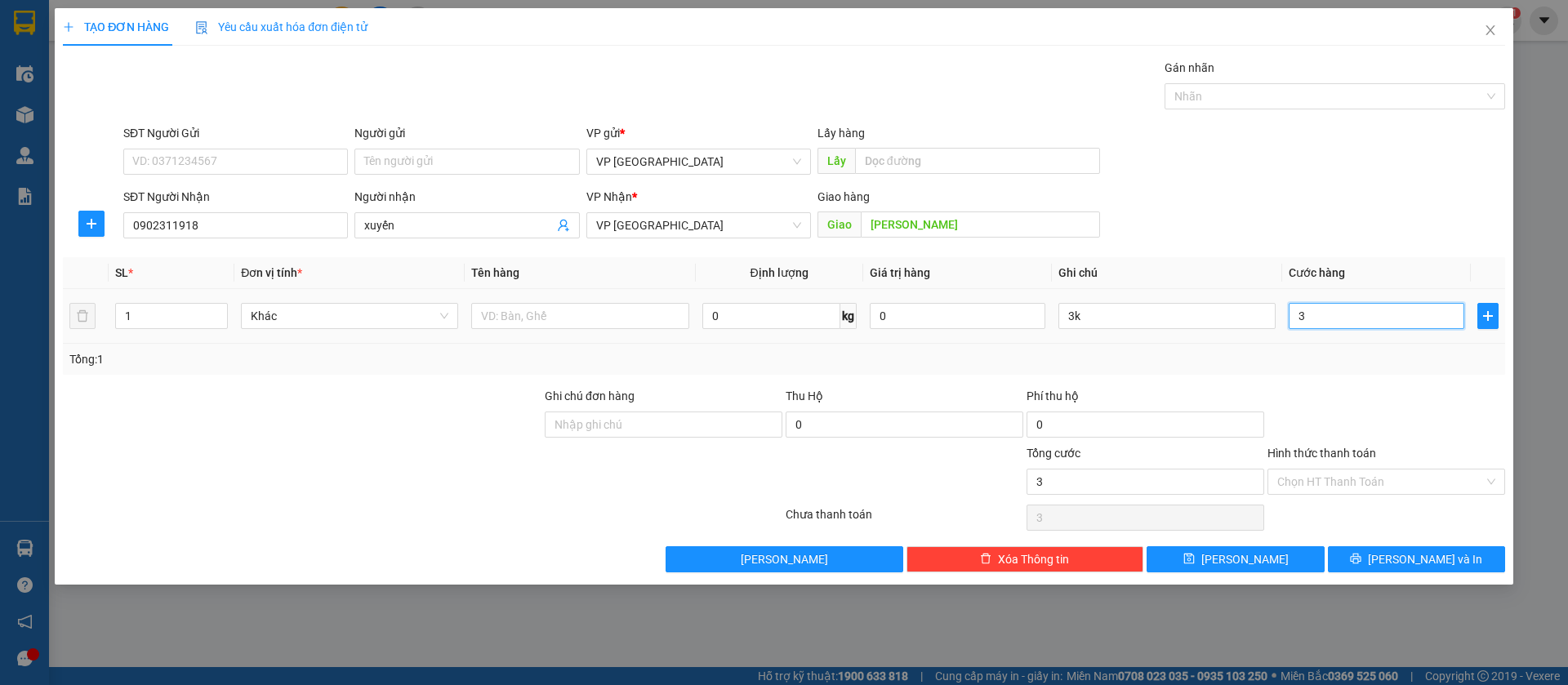
type input "30"
type input "300"
click at [1137, 314] on input "3k" at bounding box center [1167, 316] width 217 height 26
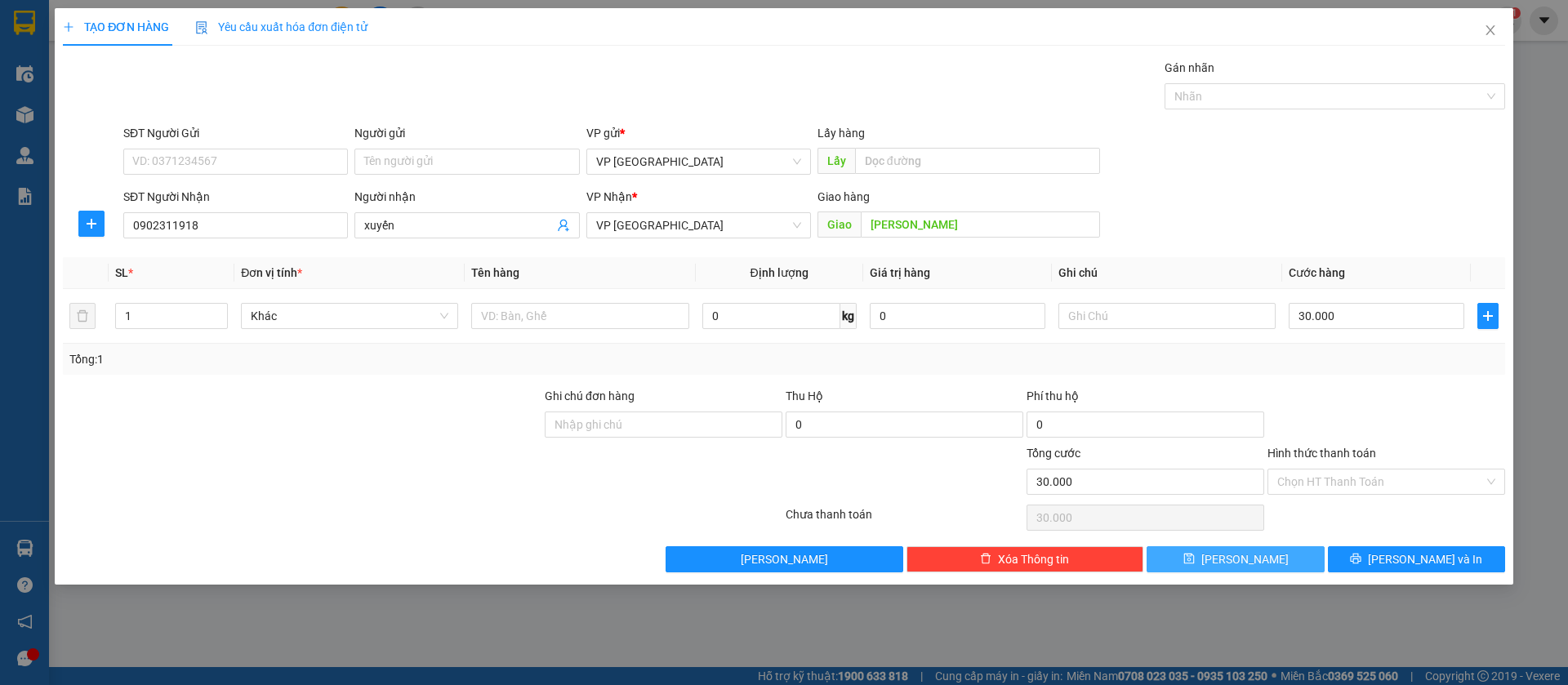
click at [1240, 552] on span "[PERSON_NAME]" at bounding box center [1245, 560] width 87 height 18
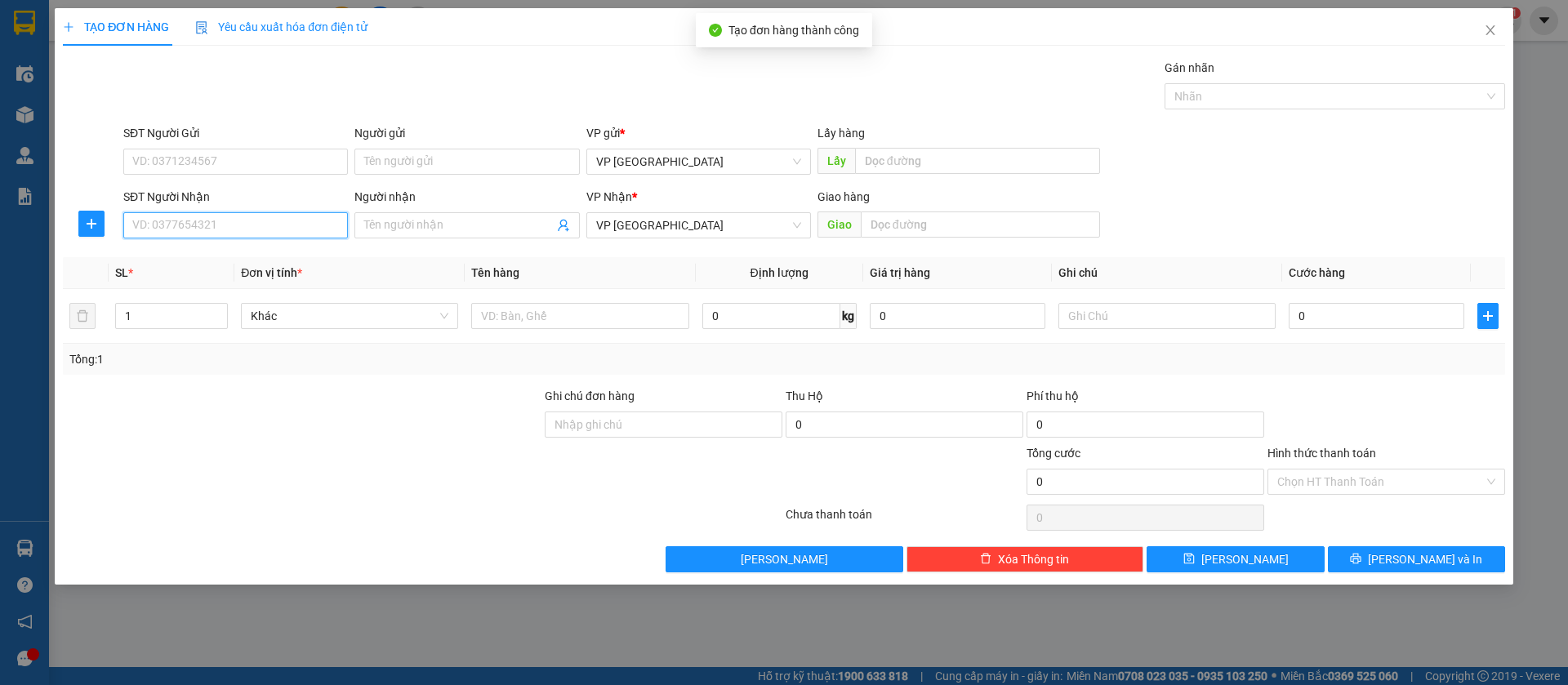
click at [305, 228] on input "SĐT Người Nhận" at bounding box center [235, 225] width 224 height 26
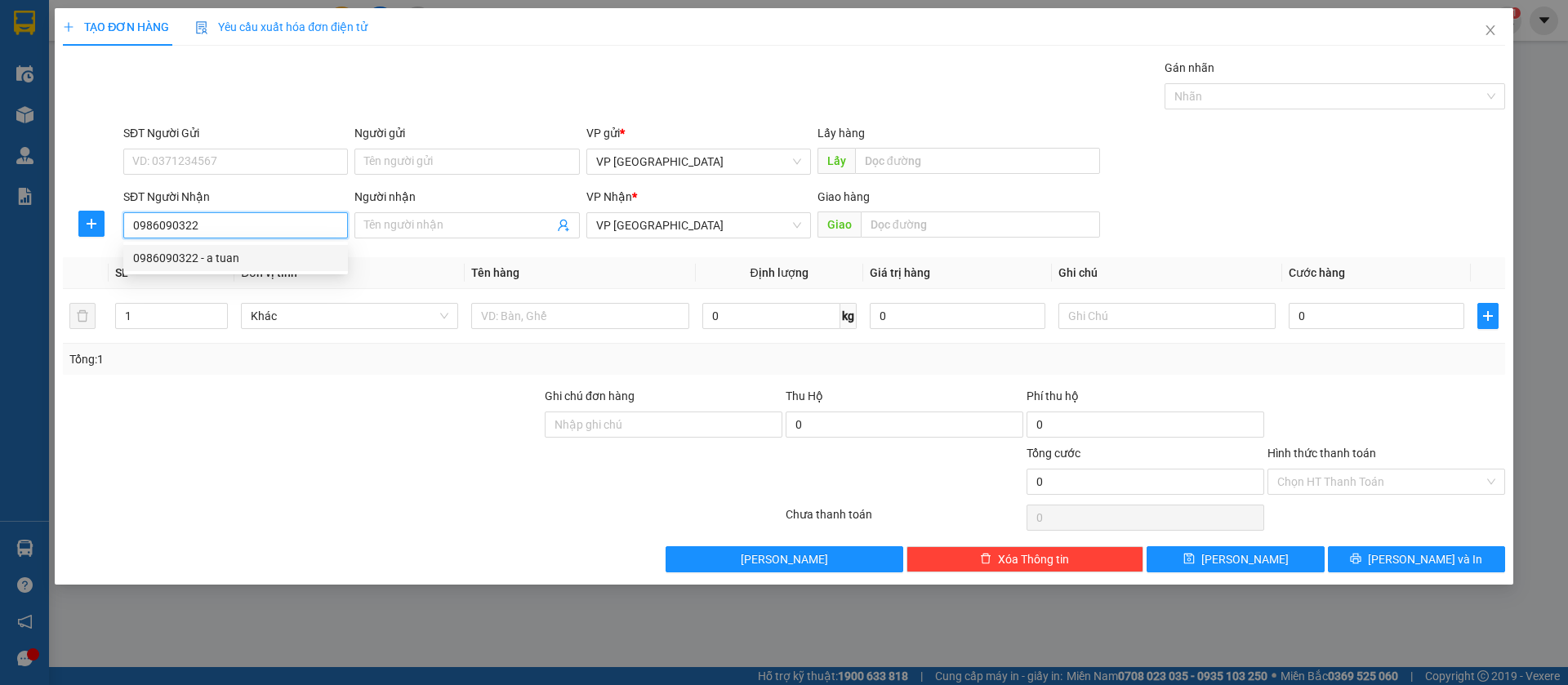
click at [236, 249] on div "0986090322 - a tuan" at bounding box center [235, 258] width 205 height 18
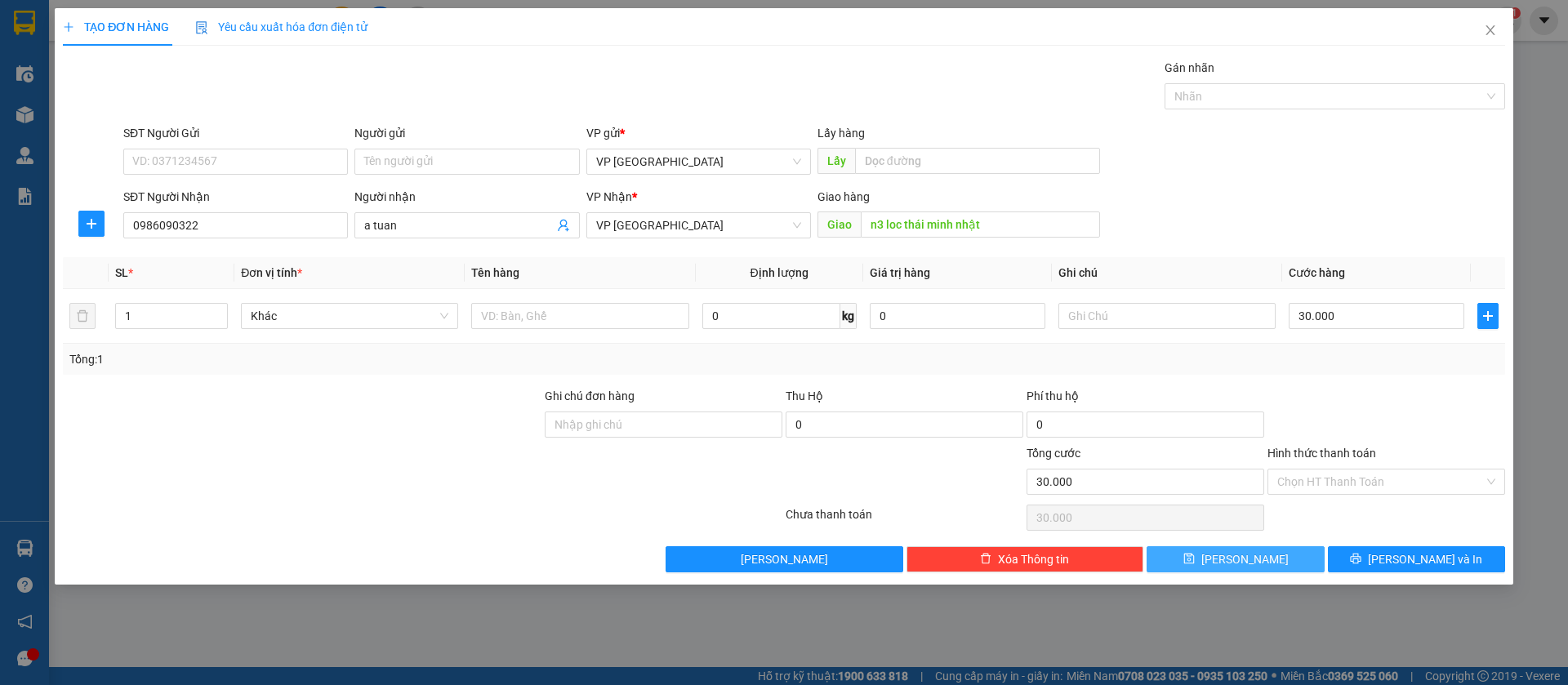
click at [1293, 557] on button "[PERSON_NAME]" at bounding box center [1235, 560] width 177 height 26
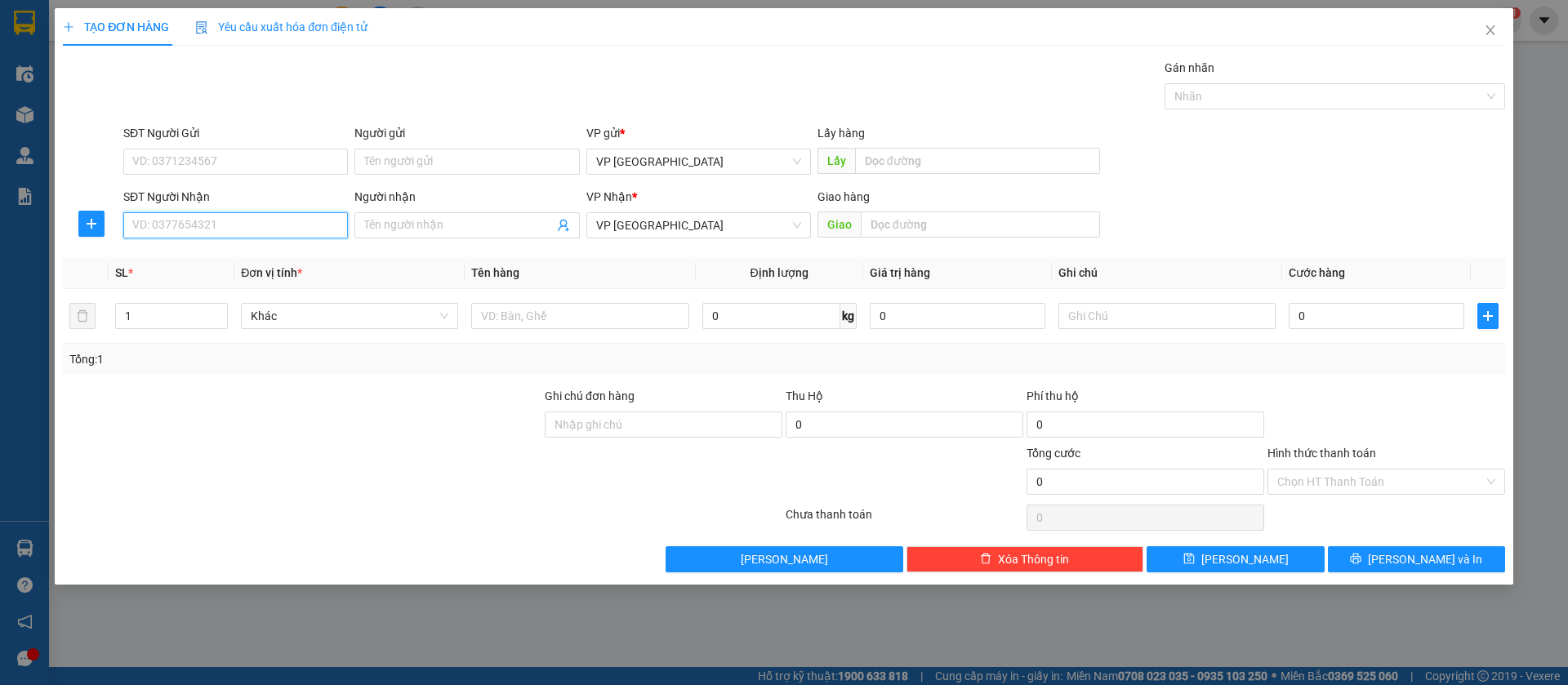
click at [294, 219] on input "SĐT Người Nhận" at bounding box center [235, 225] width 224 height 26
click at [290, 255] on div "0981944788 - a chánh" at bounding box center [235, 258] width 205 height 18
click at [644, 218] on span "VP [GEOGRAPHIC_DATA]" at bounding box center [699, 225] width 205 height 25
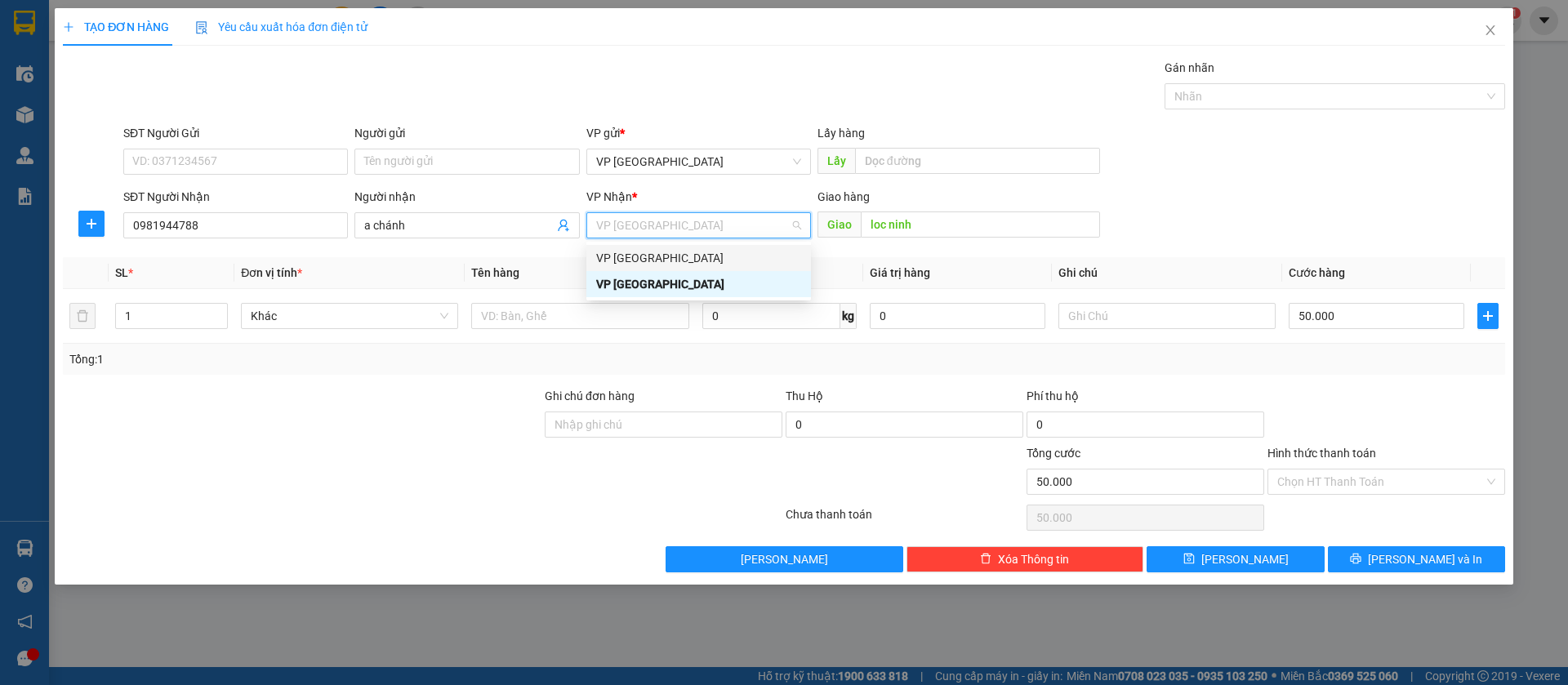
click at [650, 258] on div "VP [GEOGRAPHIC_DATA]" at bounding box center [699, 258] width 205 height 18
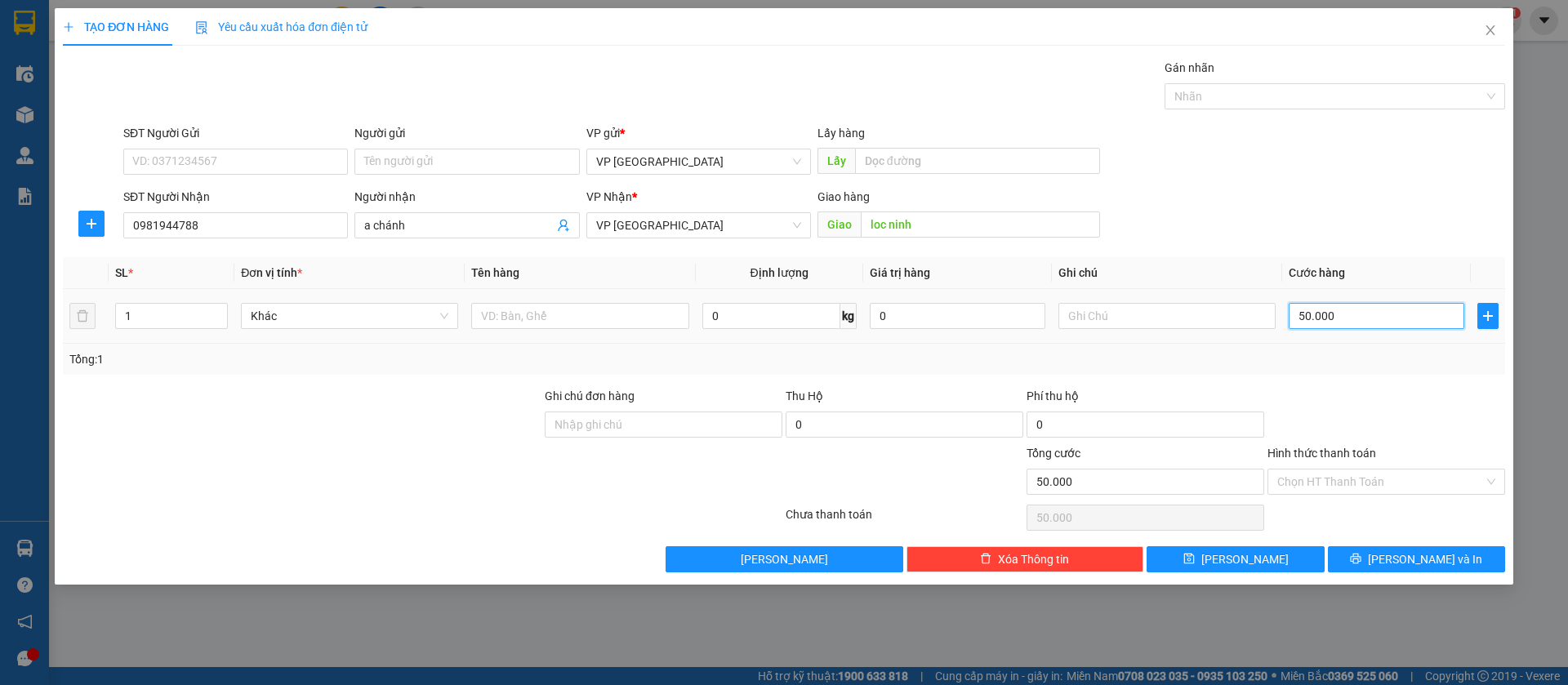
click at [1379, 315] on input "50.000" at bounding box center [1377, 316] width 176 height 26
click at [1278, 555] on button "[PERSON_NAME]" at bounding box center [1235, 560] width 177 height 26
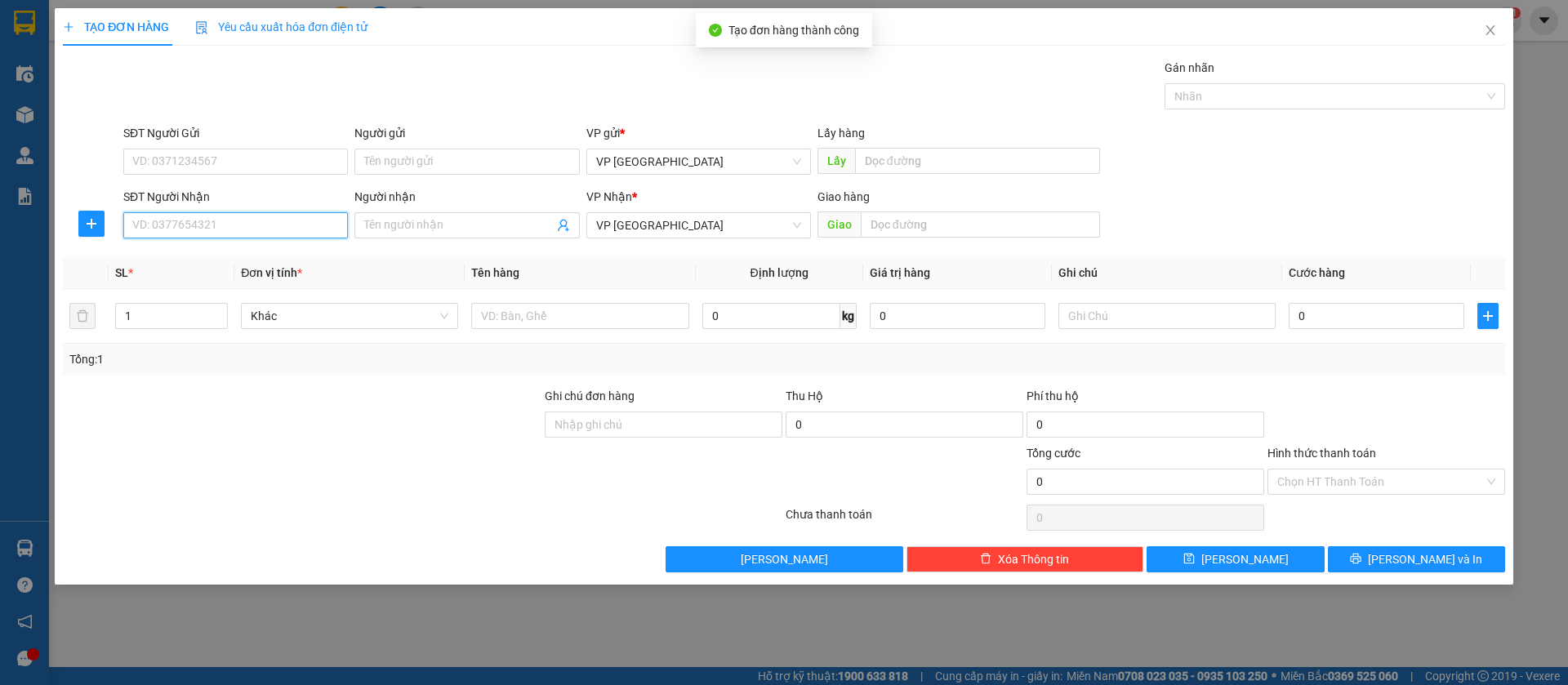
click at [243, 225] on input "SĐT Người Nhận" at bounding box center [235, 225] width 224 height 26
click at [274, 220] on input "0271363634" at bounding box center [235, 225] width 224 height 26
click at [280, 262] on div "0976224226" at bounding box center [235, 258] width 205 height 18
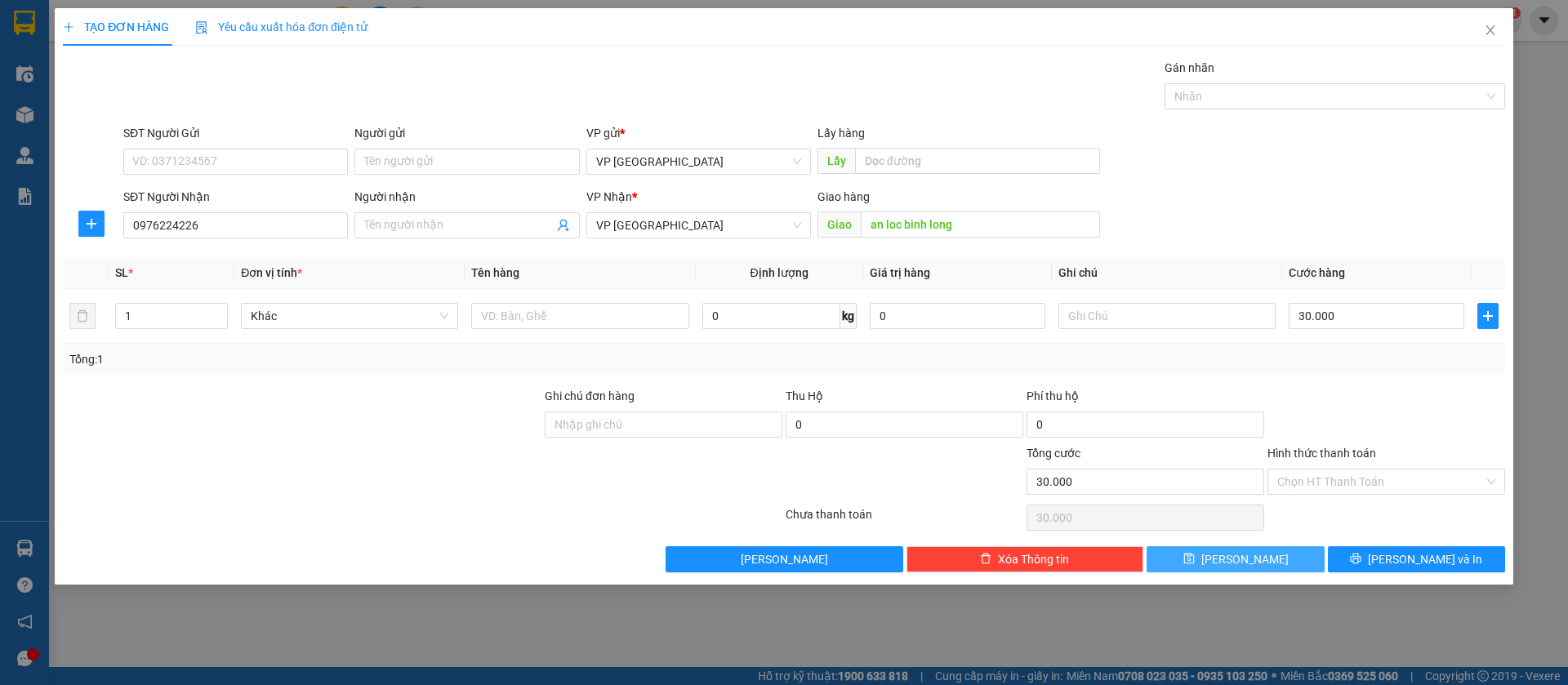
click at [1289, 556] on button "[PERSON_NAME]" at bounding box center [1235, 560] width 177 height 26
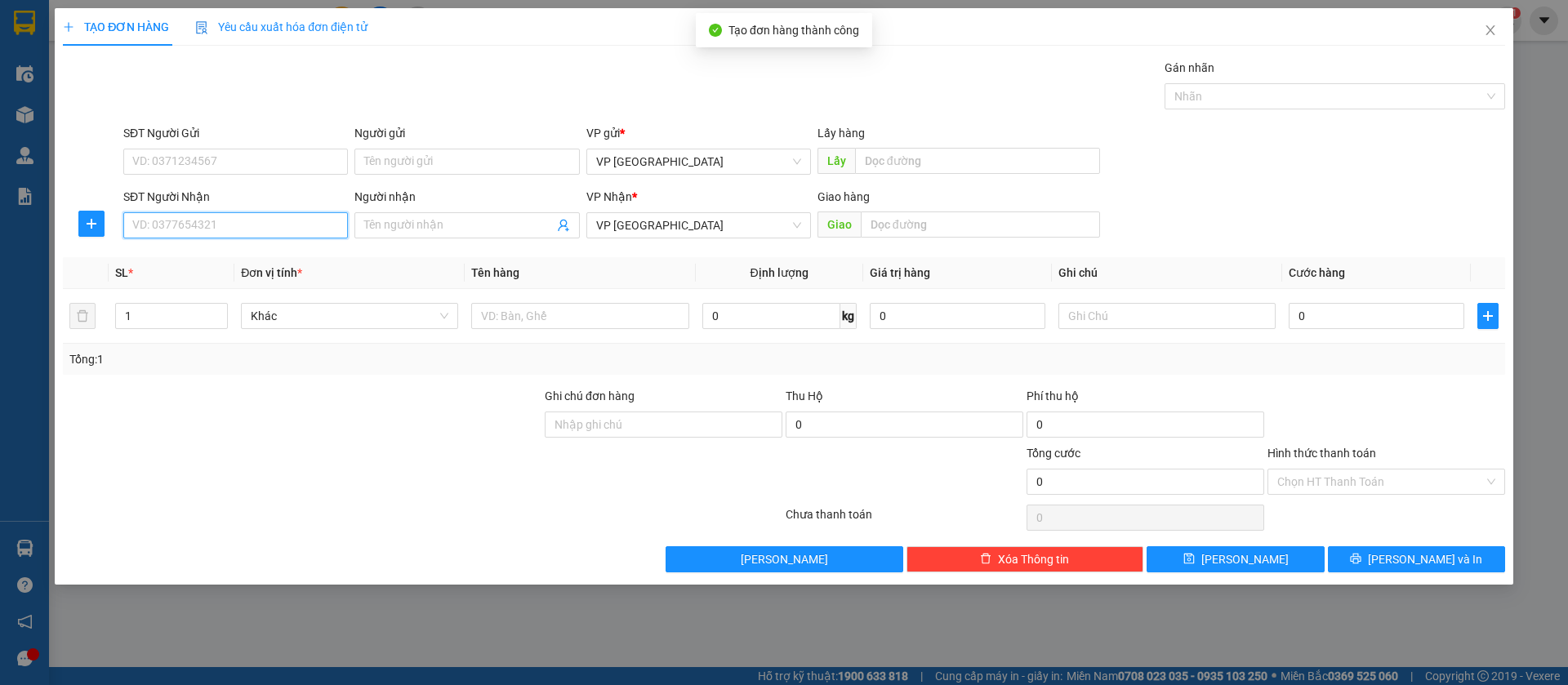
click at [267, 224] on input "SĐT Người Nhận" at bounding box center [235, 225] width 224 height 26
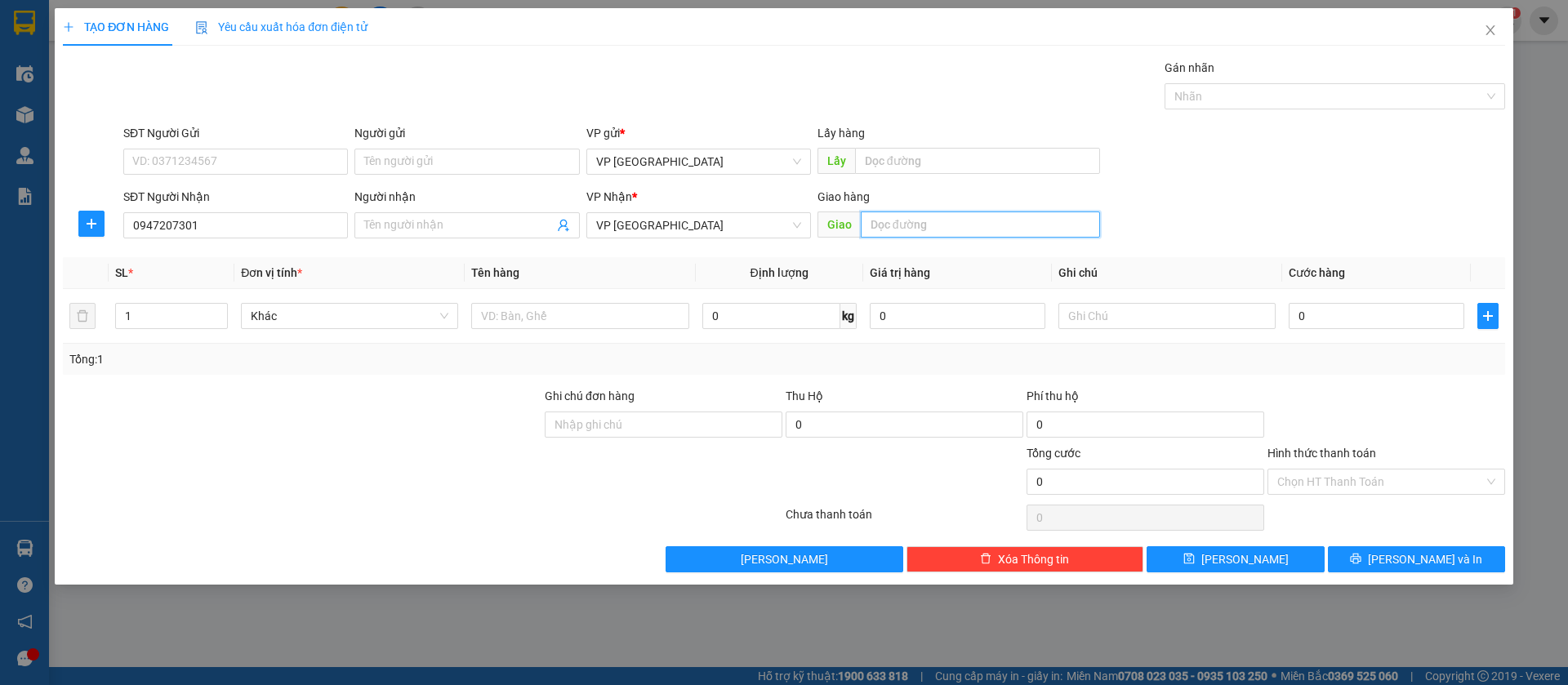
click at [911, 220] on input "text" at bounding box center [980, 224] width 239 height 26
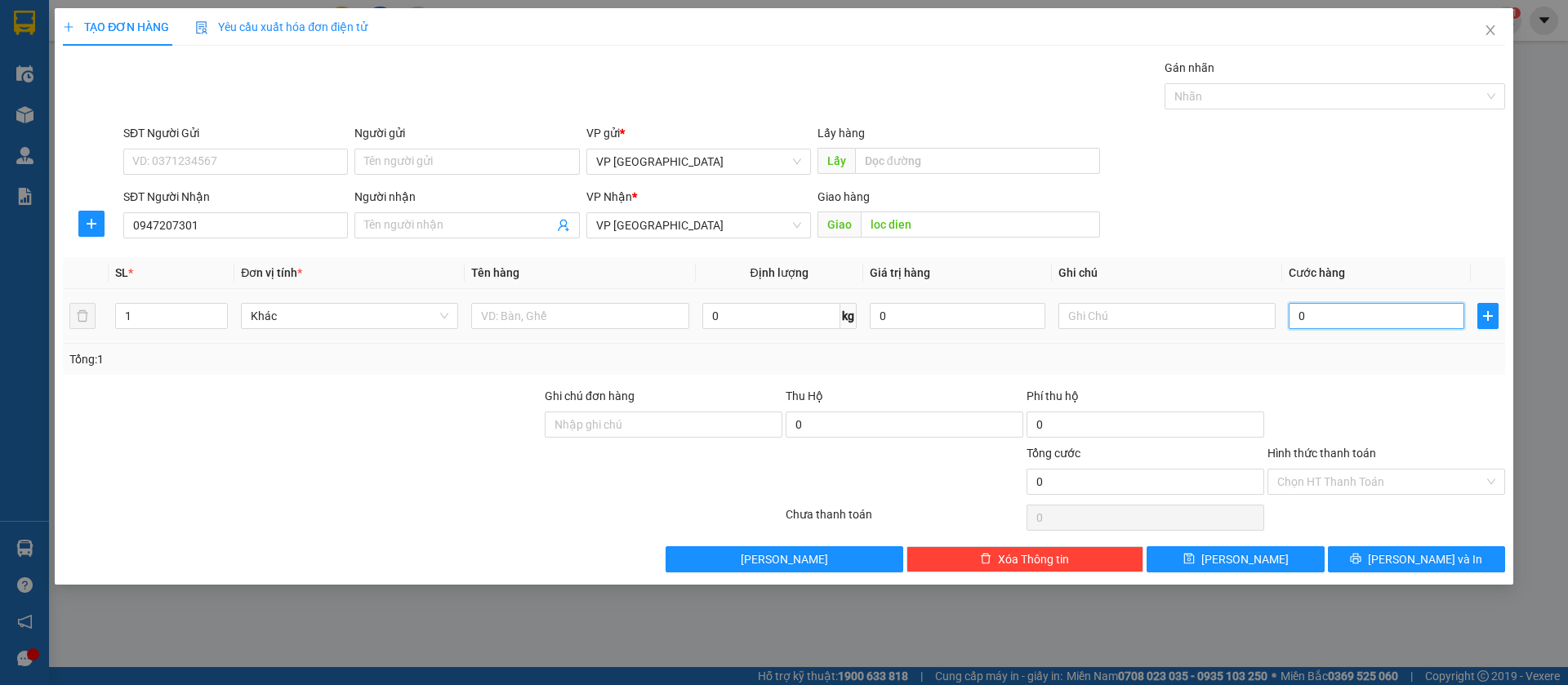
click at [1339, 315] on input "0" at bounding box center [1377, 316] width 176 height 26
click at [1288, 555] on button "[PERSON_NAME]" at bounding box center [1235, 560] width 177 height 26
click at [1498, 31] on span "Close" at bounding box center [1490, 31] width 45 height 45
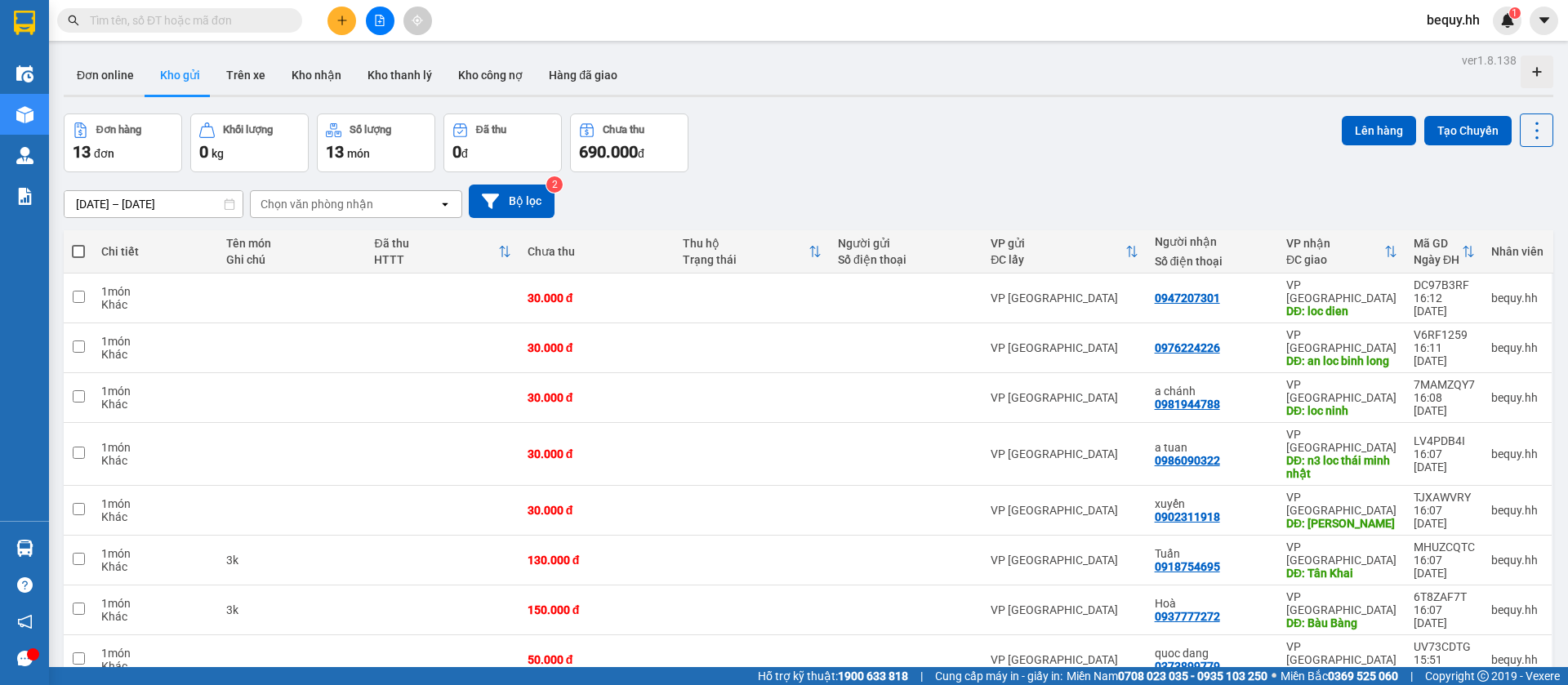
click at [79, 253] on span at bounding box center [78, 252] width 13 height 13
click at [78, 243] on input "checkbox" at bounding box center [78, 243] width 0 height 0
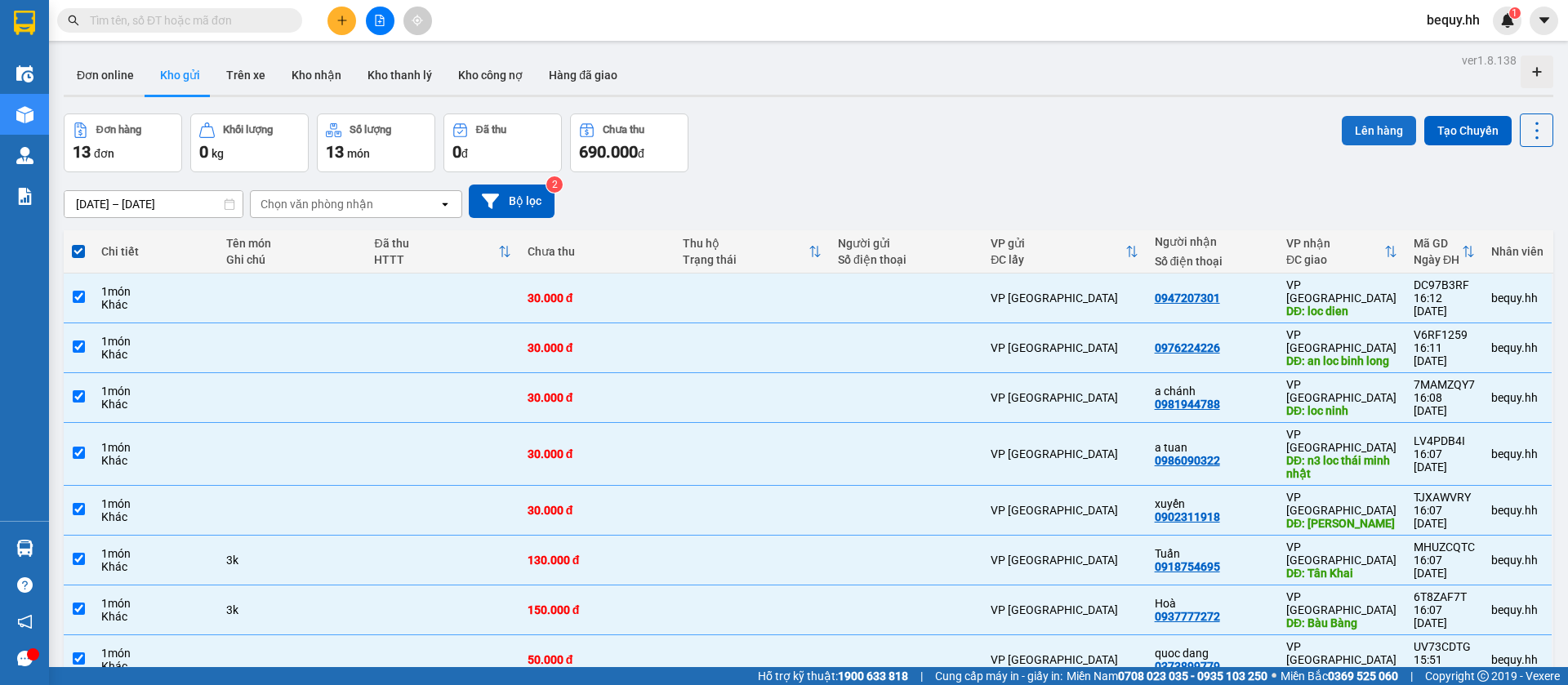
click at [1357, 117] on button "Lên hàng" at bounding box center [1379, 131] width 74 height 30
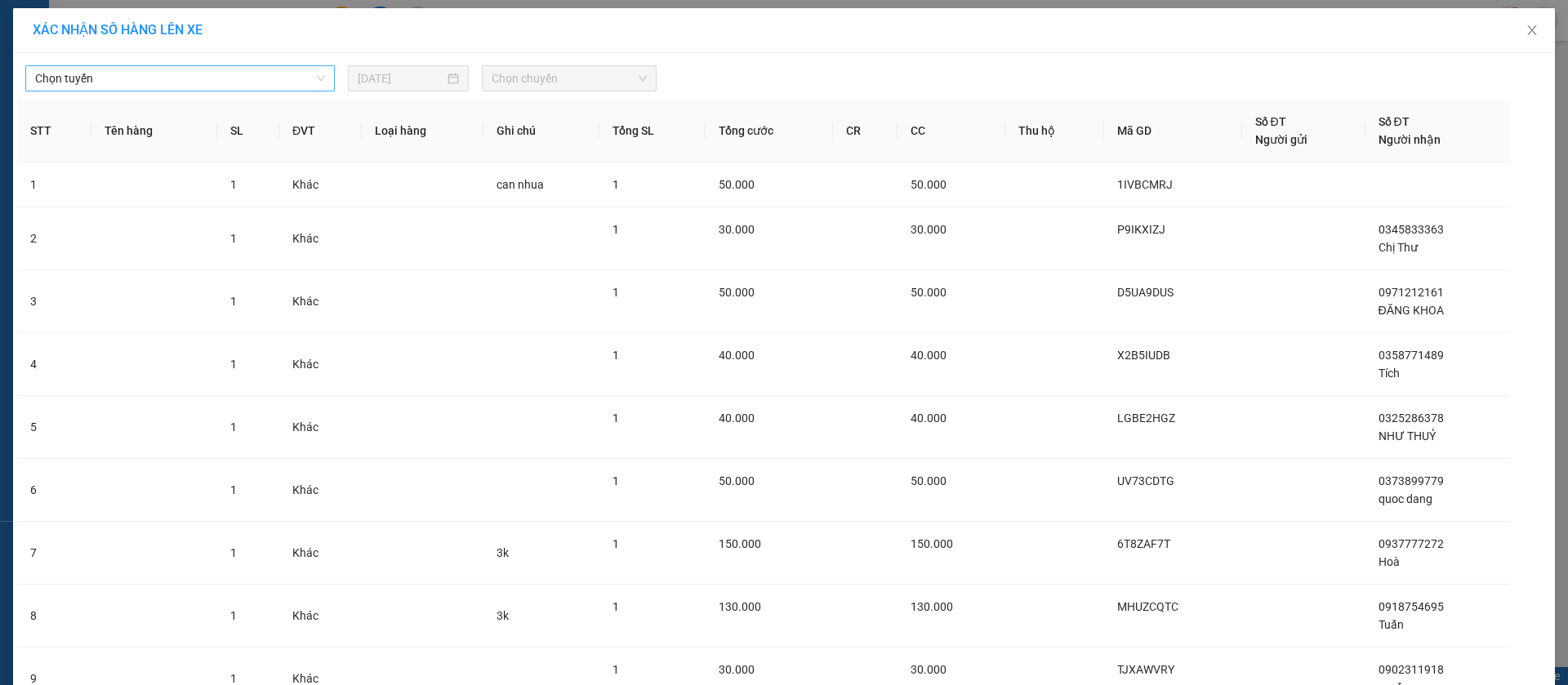
click at [259, 75] on span "Chọn tuyến" at bounding box center [180, 78] width 290 height 25
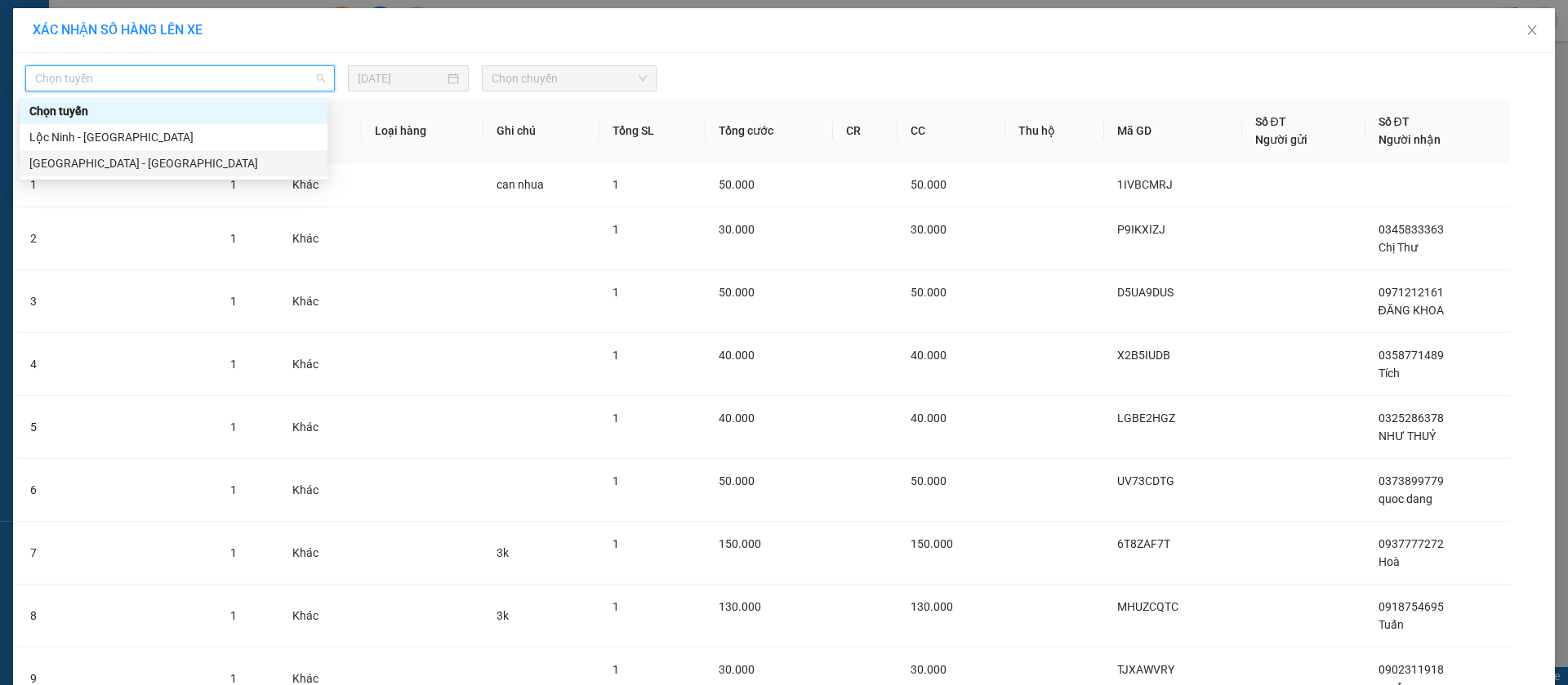
click at [120, 163] on div "[GEOGRAPHIC_DATA] - [GEOGRAPHIC_DATA]" at bounding box center [173, 163] width 288 height 18
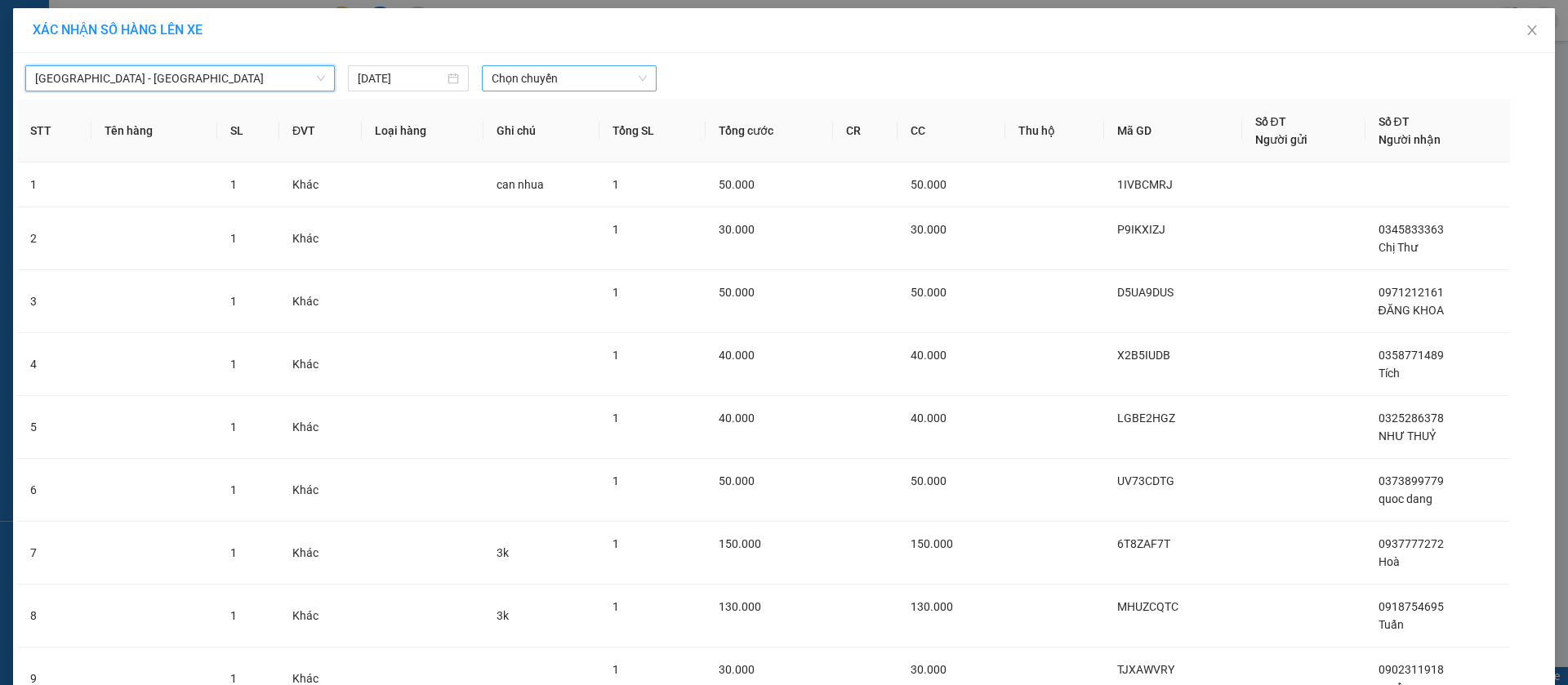
click at [546, 79] on span "Chọn chuyến" at bounding box center [569, 78] width 155 height 25
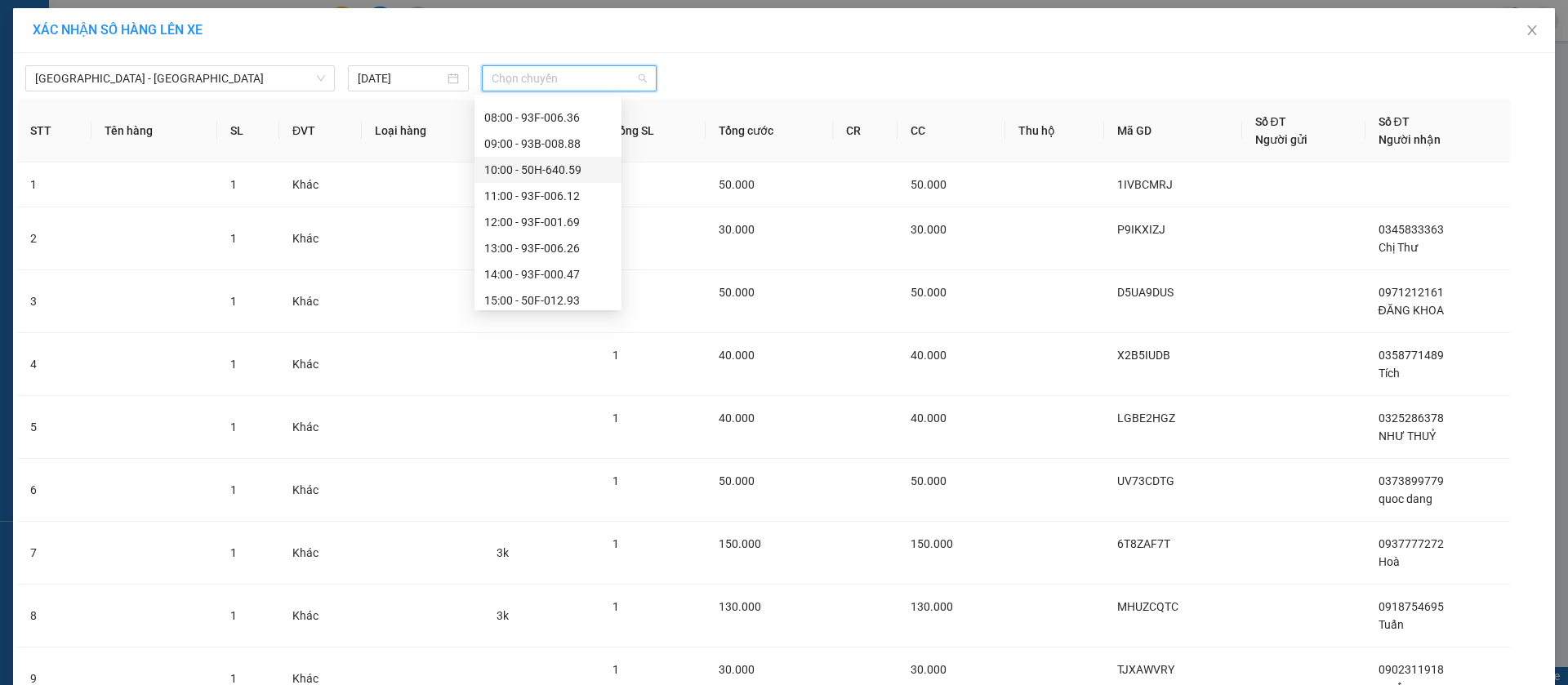
scroll to position [245, 0]
click at [569, 153] on div "15:00 - 50F-012.93" at bounding box center [548, 154] width 127 height 18
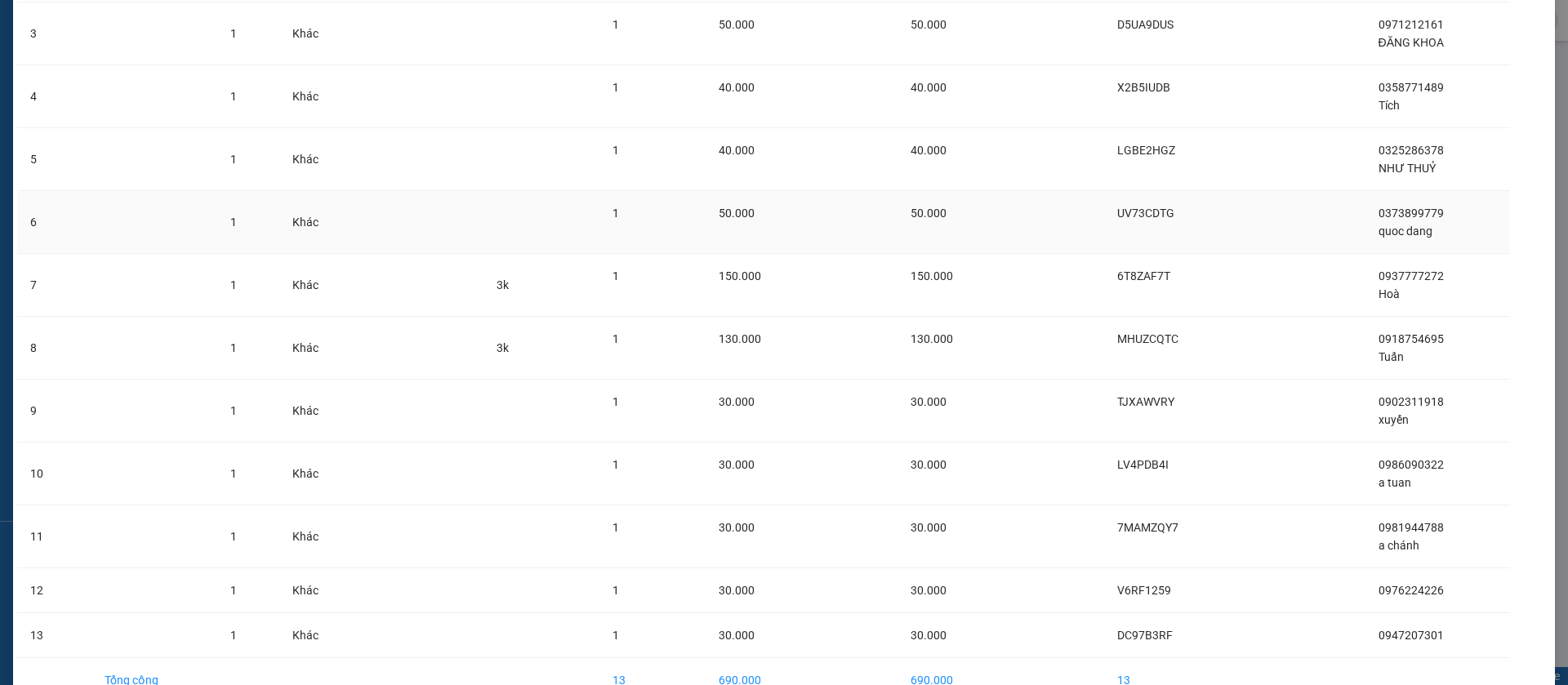
scroll to position [370, 0]
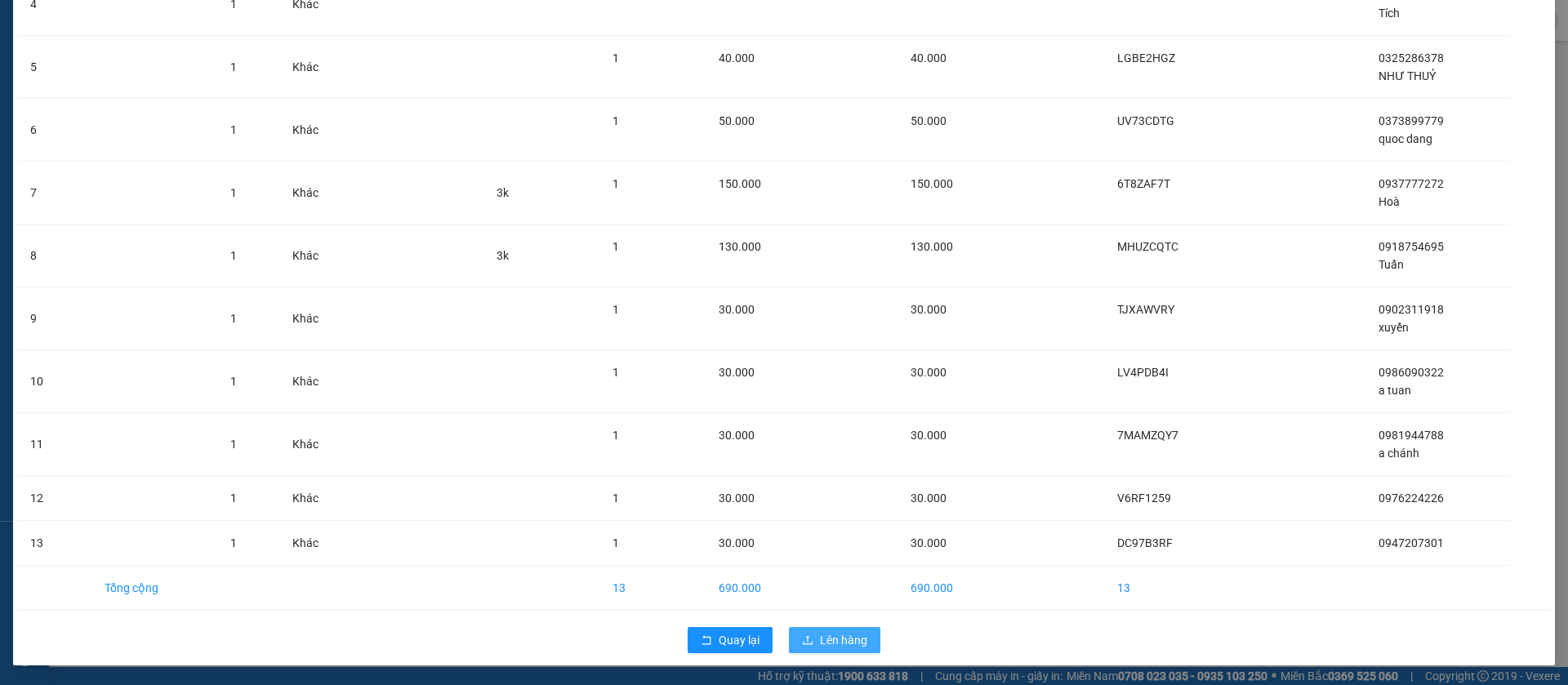
click at [828, 648] on span "Lên hàng" at bounding box center [843, 640] width 47 height 18
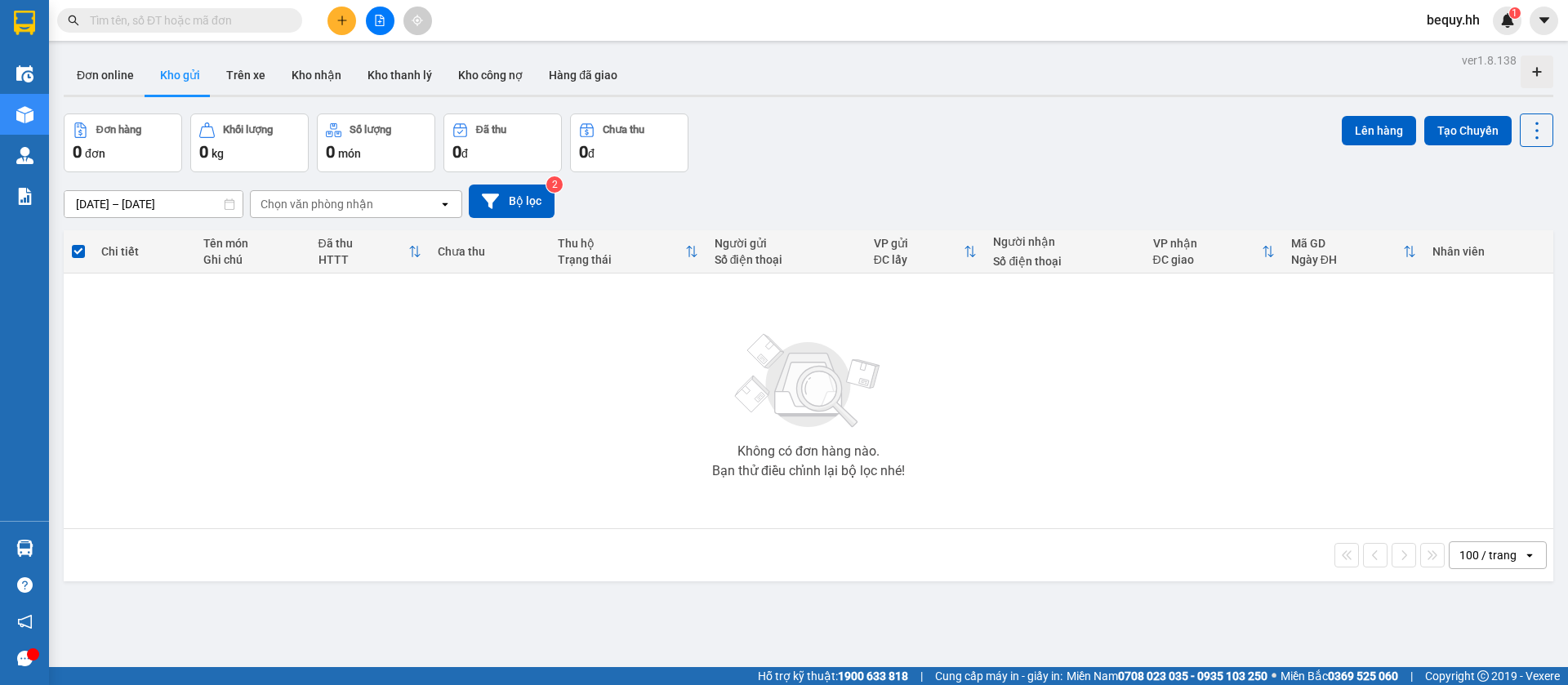
click at [342, 17] on icon "plus" at bounding box center [342, 20] width 1 height 9
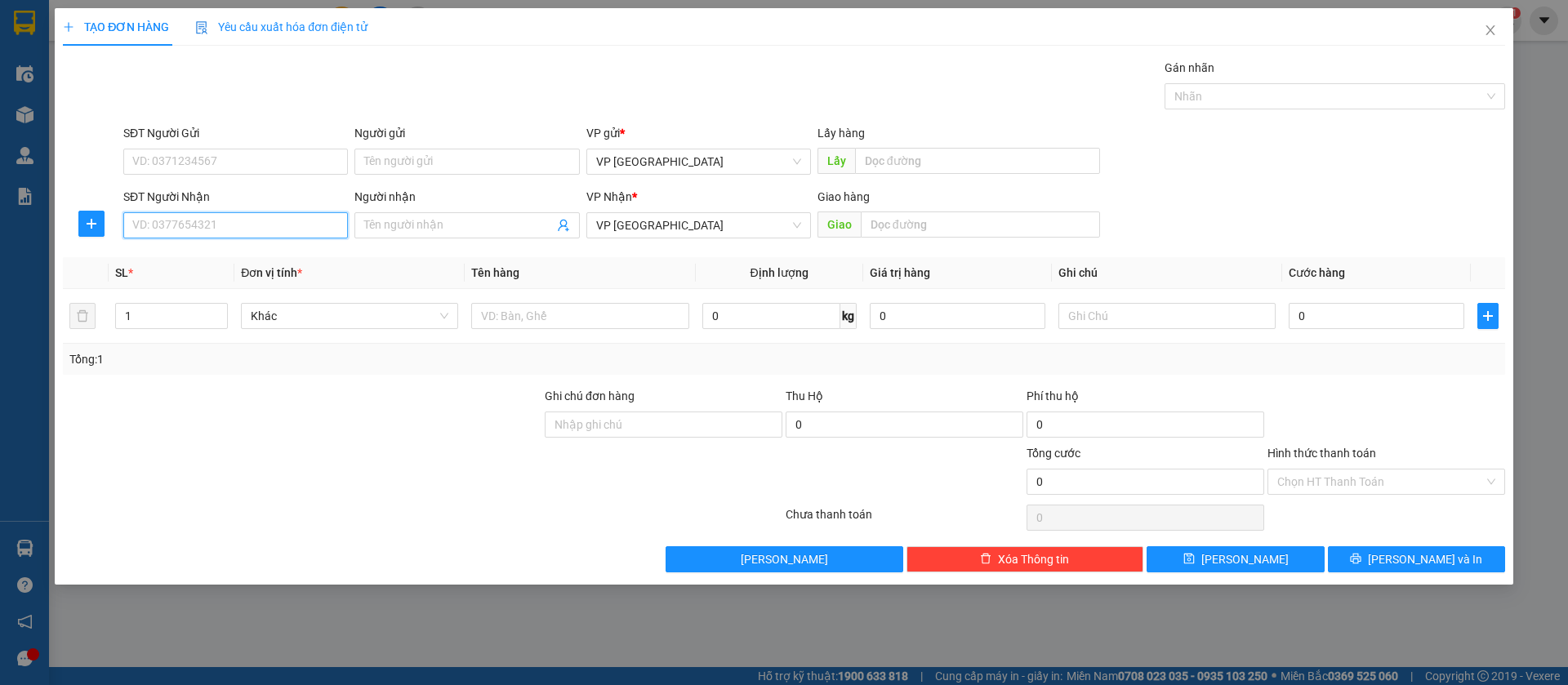
click at [255, 218] on input "SĐT Người Nhận" at bounding box center [235, 225] width 224 height 26
click at [270, 262] on div "0326266282 - Công Tâm" at bounding box center [235, 258] width 205 height 18
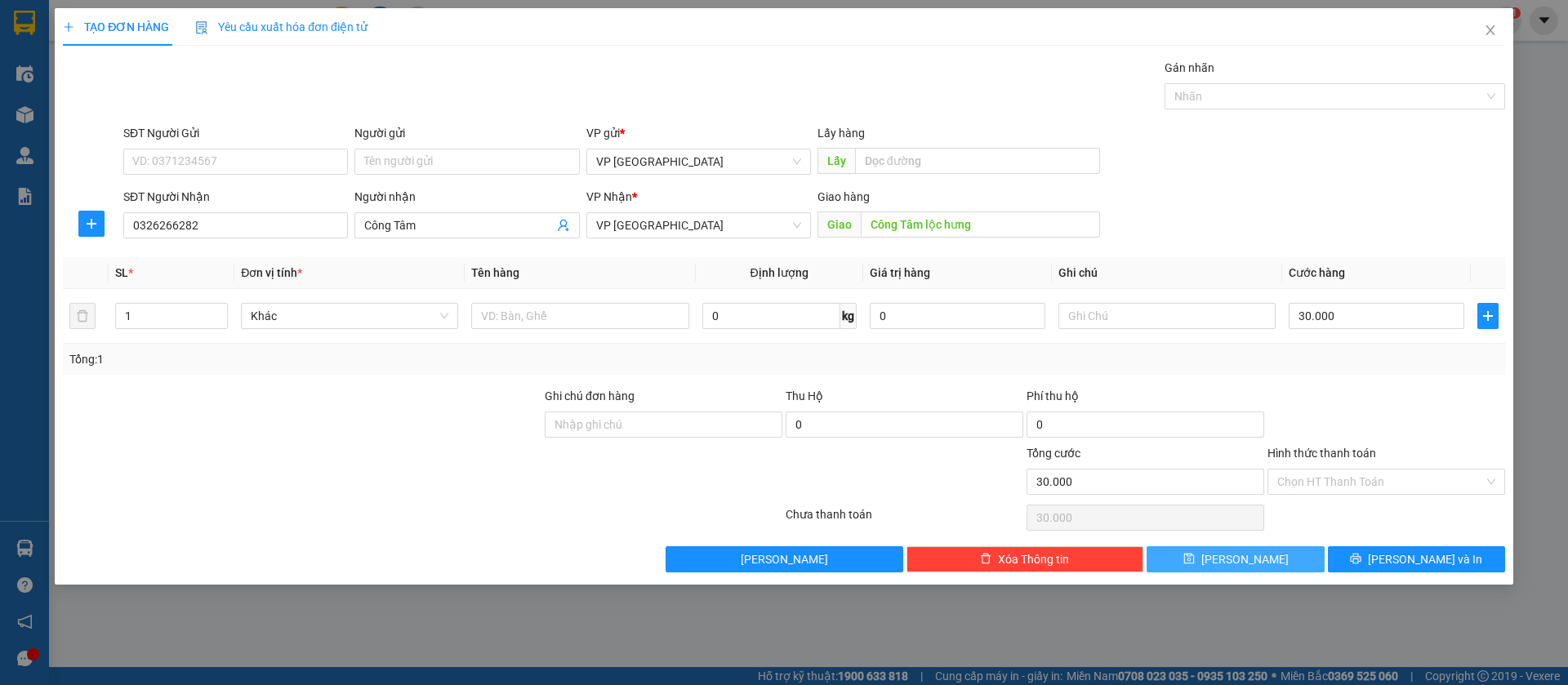
click at [1310, 553] on button "[PERSON_NAME]" at bounding box center [1235, 560] width 177 height 26
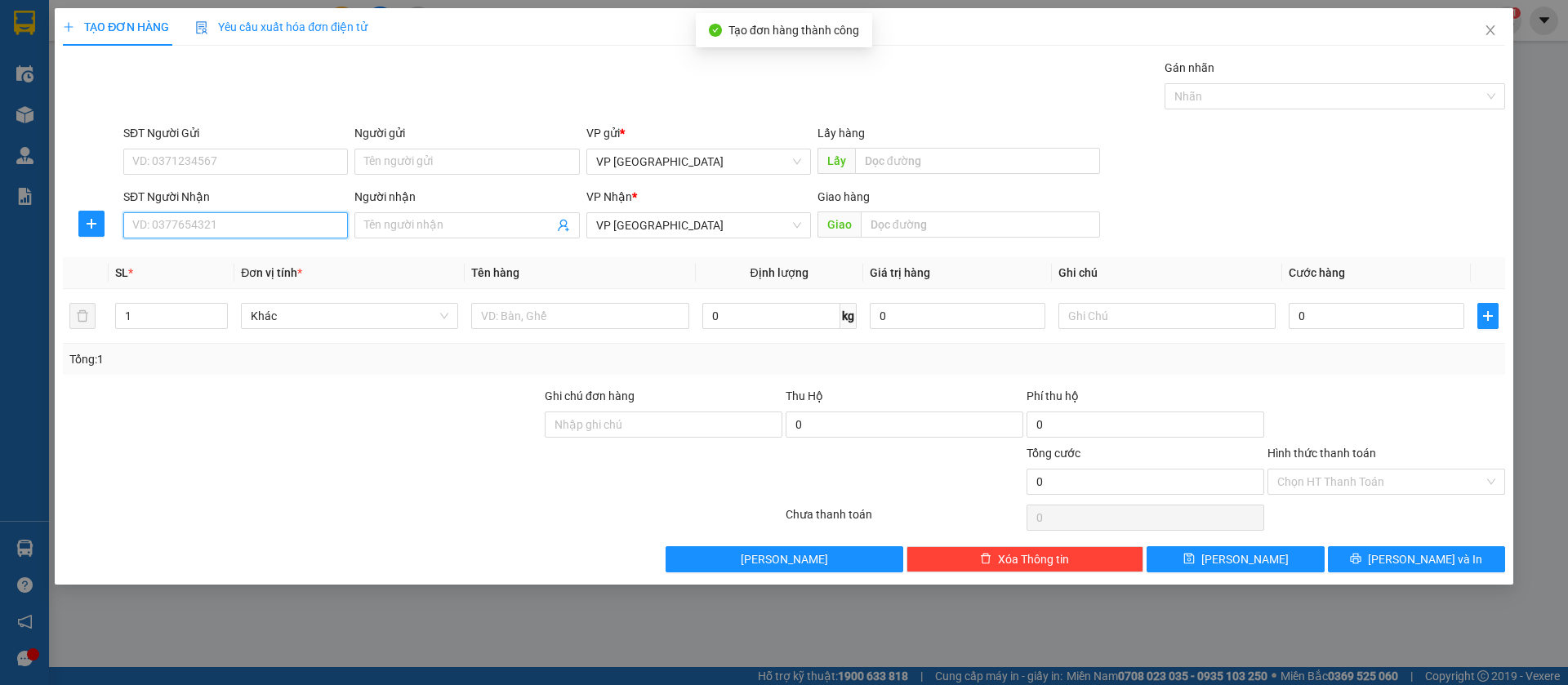
click at [313, 231] on input "SĐT Người Nhận" at bounding box center [235, 225] width 224 height 26
click at [272, 258] on div "0971343287" at bounding box center [235, 258] width 205 height 18
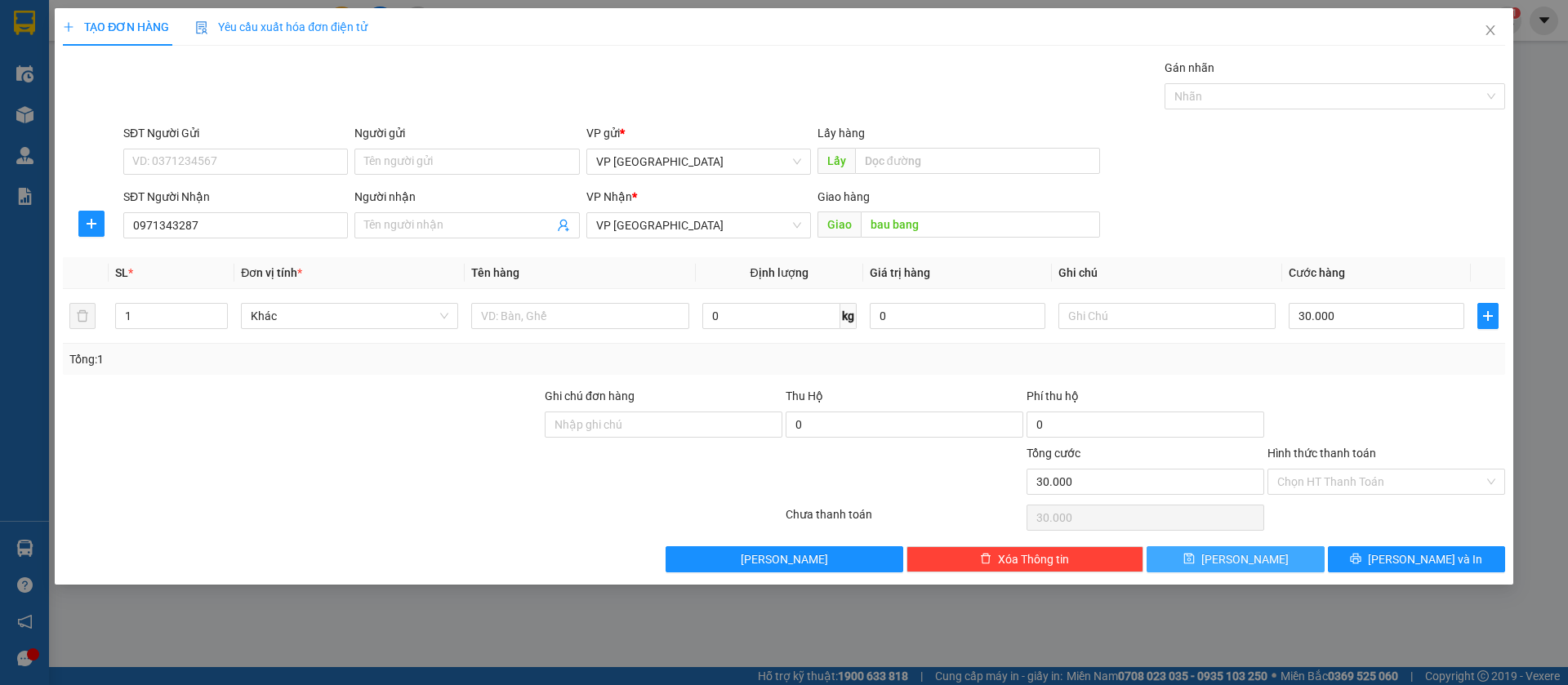
click at [1239, 555] on span "[PERSON_NAME]" at bounding box center [1245, 560] width 87 height 18
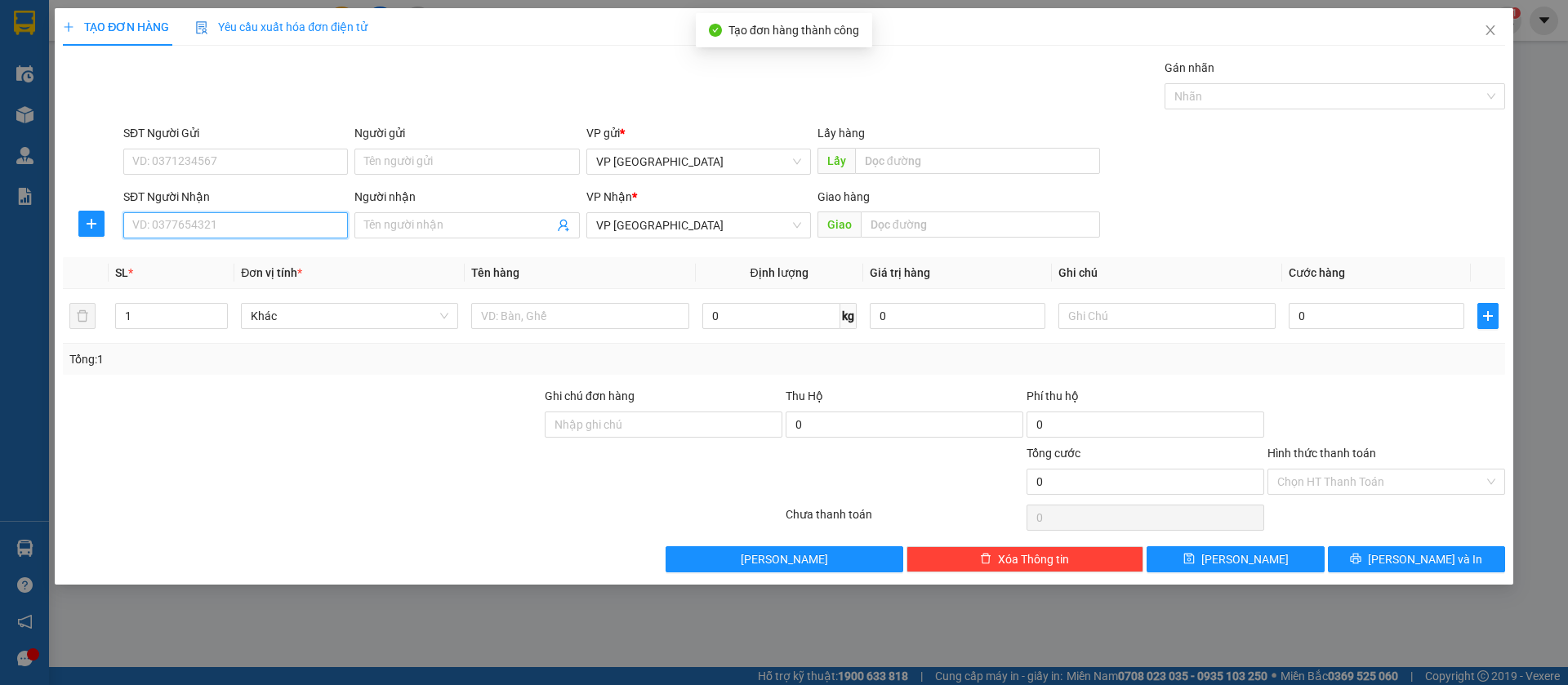
click at [318, 229] on input "SĐT Người Nhận" at bounding box center [235, 225] width 224 height 26
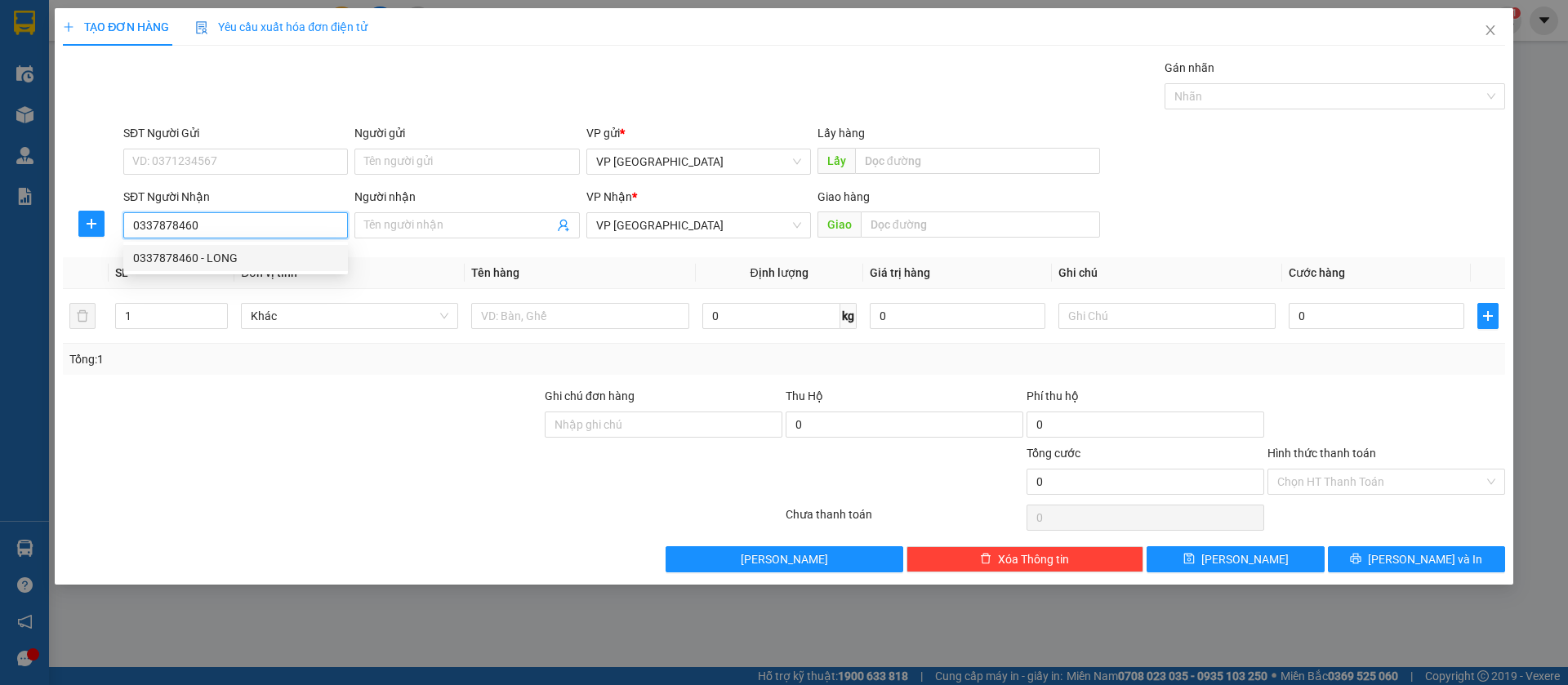
click at [314, 252] on div "0337878460 - LONG" at bounding box center [235, 258] width 205 height 18
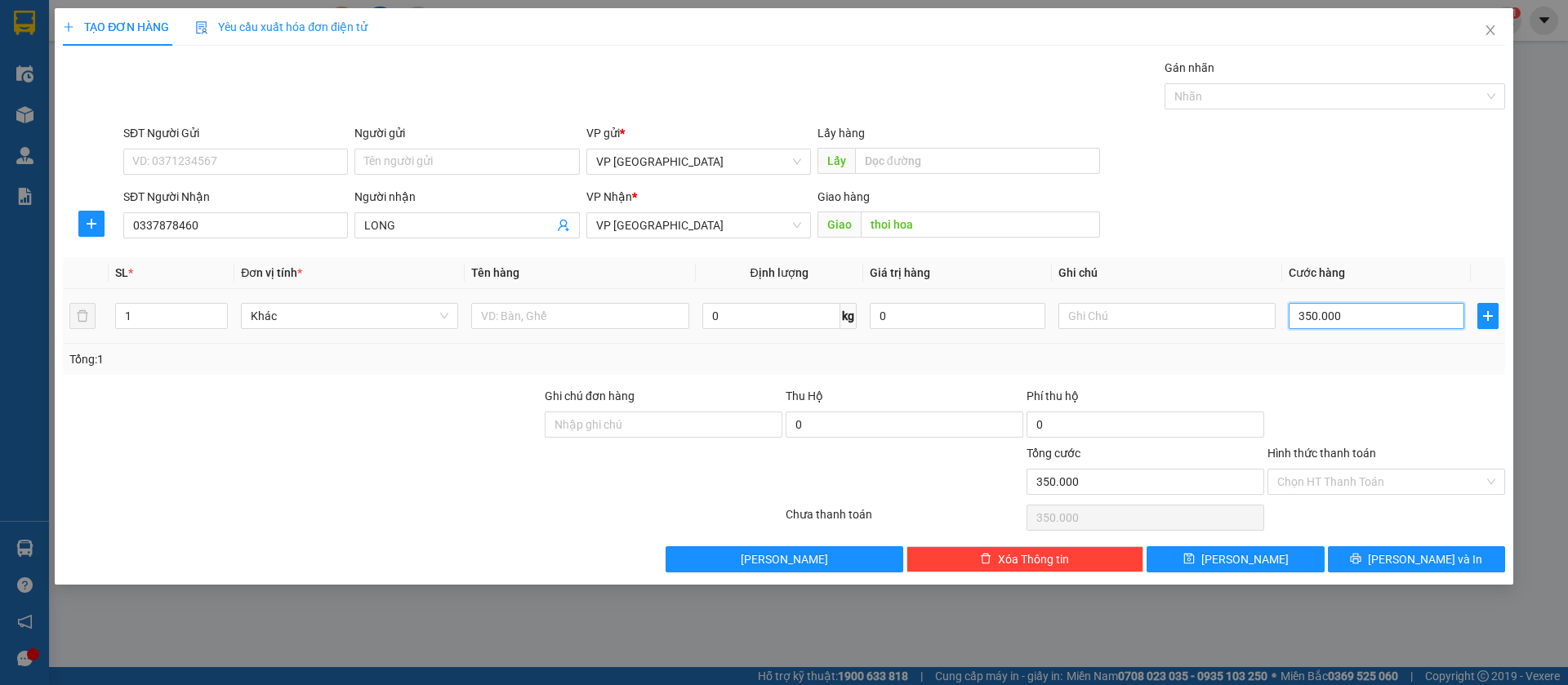
click at [1367, 322] on input "350.000" at bounding box center [1377, 316] width 176 height 26
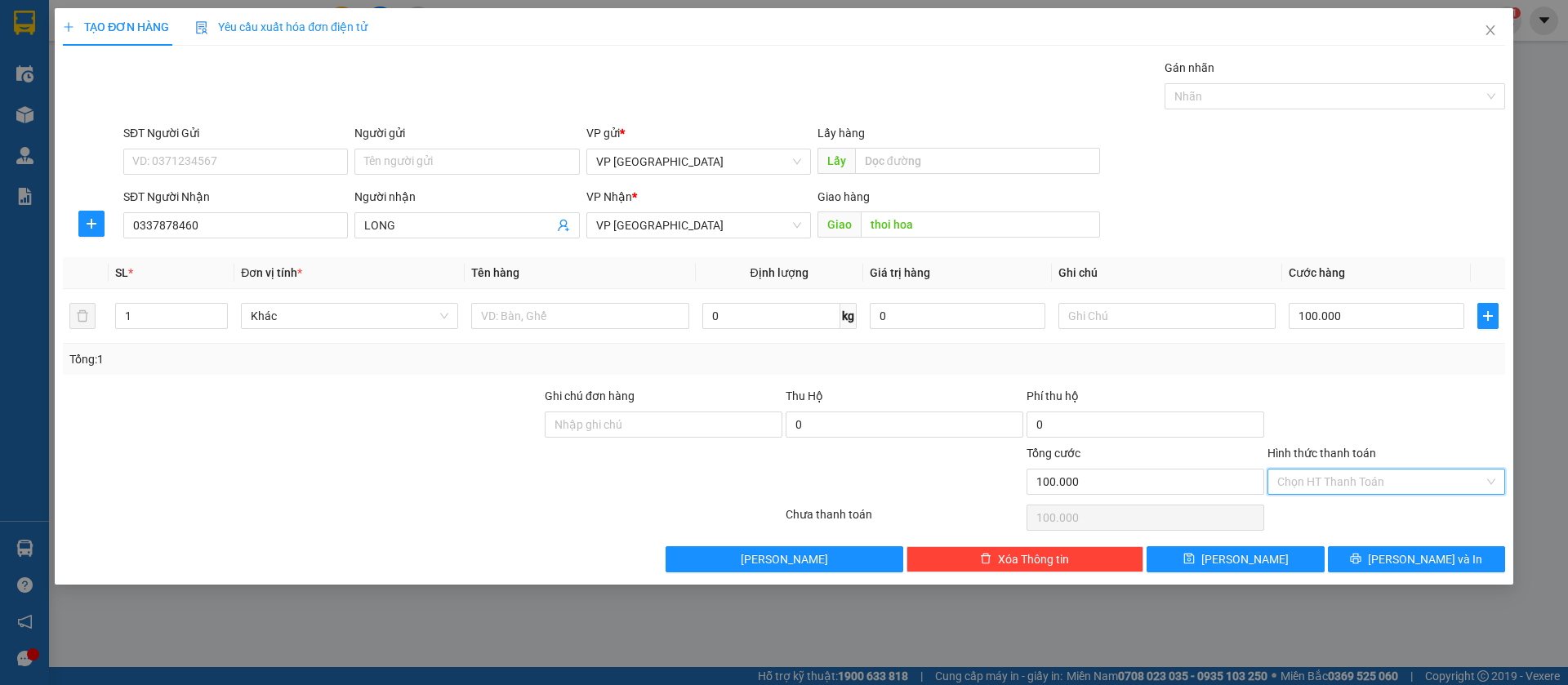
click at [1466, 475] on input "Hình thức thanh toán" at bounding box center [1381, 482] width 206 height 25
click at [1360, 514] on div "Tại văn phòng" at bounding box center [1386, 515] width 218 height 18
click at [1252, 563] on span "[PERSON_NAME]" at bounding box center [1245, 560] width 87 height 18
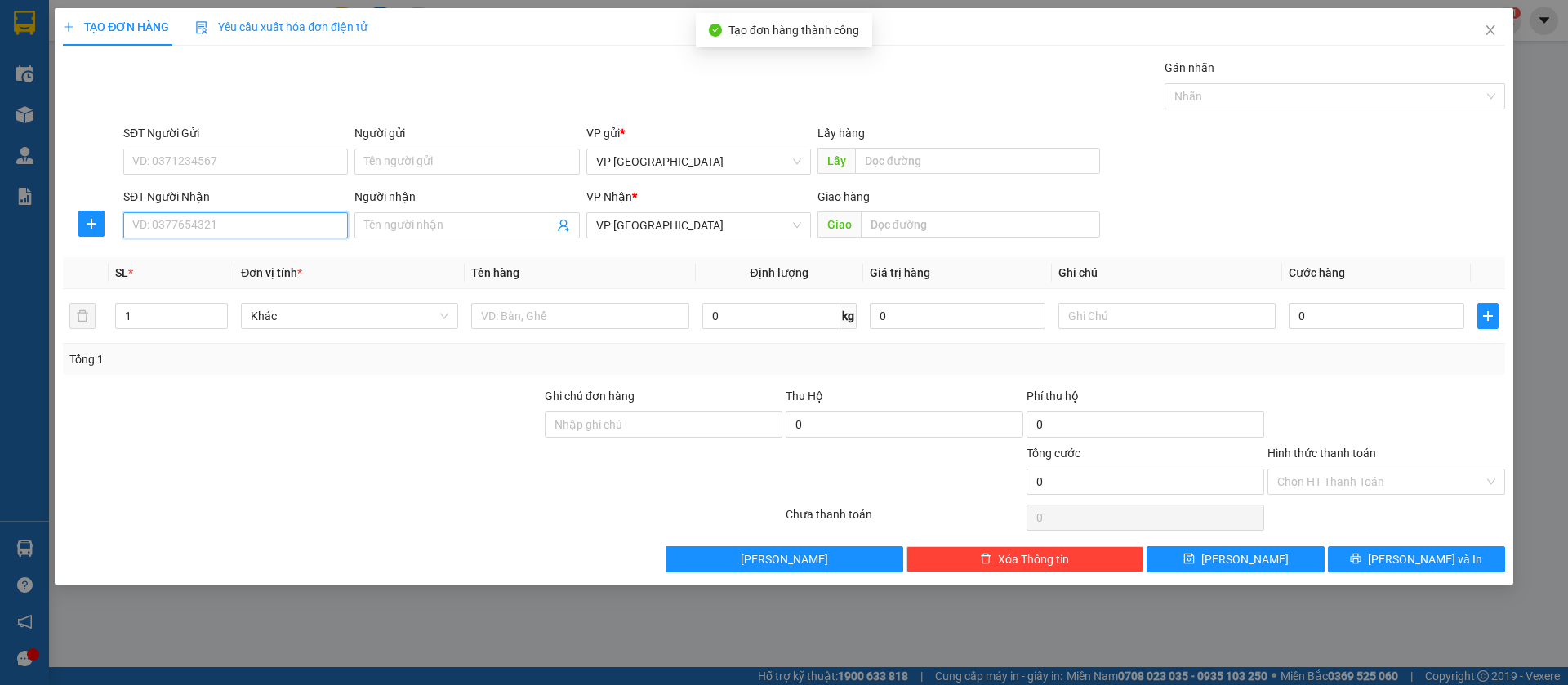
click at [248, 235] on input "SĐT Người Nhận" at bounding box center [235, 225] width 224 height 26
click at [254, 229] on input "SĐT Người Nhận" at bounding box center [235, 225] width 224 height 26
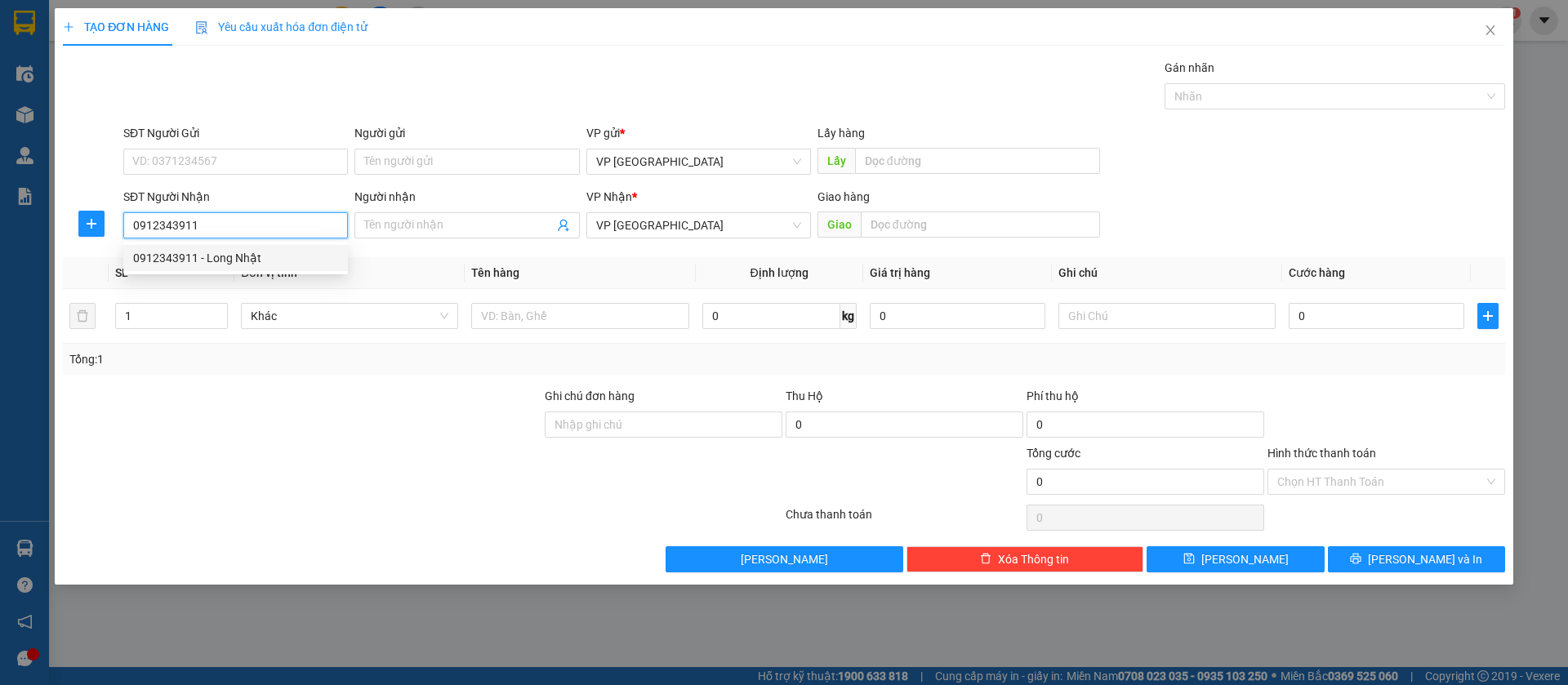
click at [272, 257] on div "0912343911 - Long Nhật" at bounding box center [235, 258] width 205 height 18
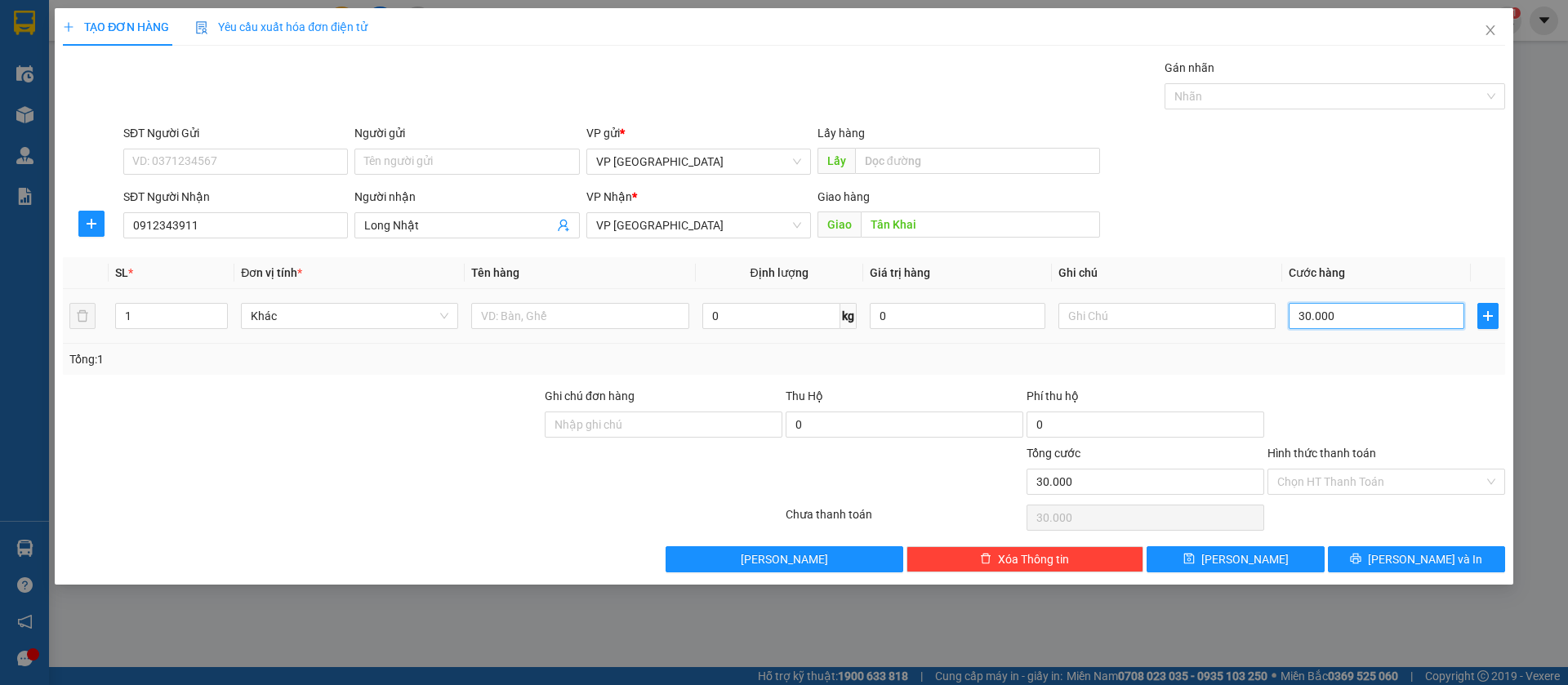
click at [1432, 317] on input "30.000" at bounding box center [1377, 316] width 176 height 26
click at [1275, 564] on button "[PERSON_NAME]" at bounding box center [1235, 560] width 177 height 26
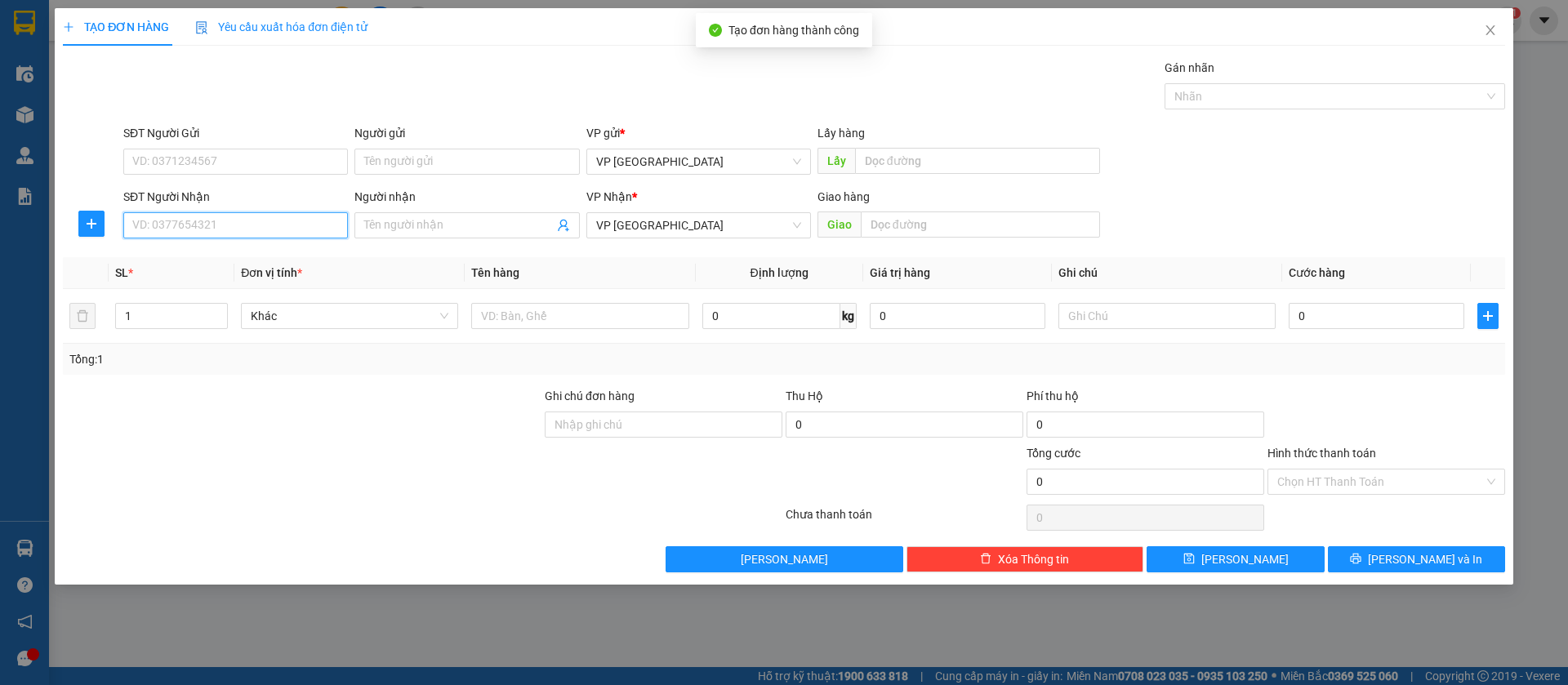
click at [264, 222] on input "SĐT Người Nhận" at bounding box center [235, 225] width 224 height 26
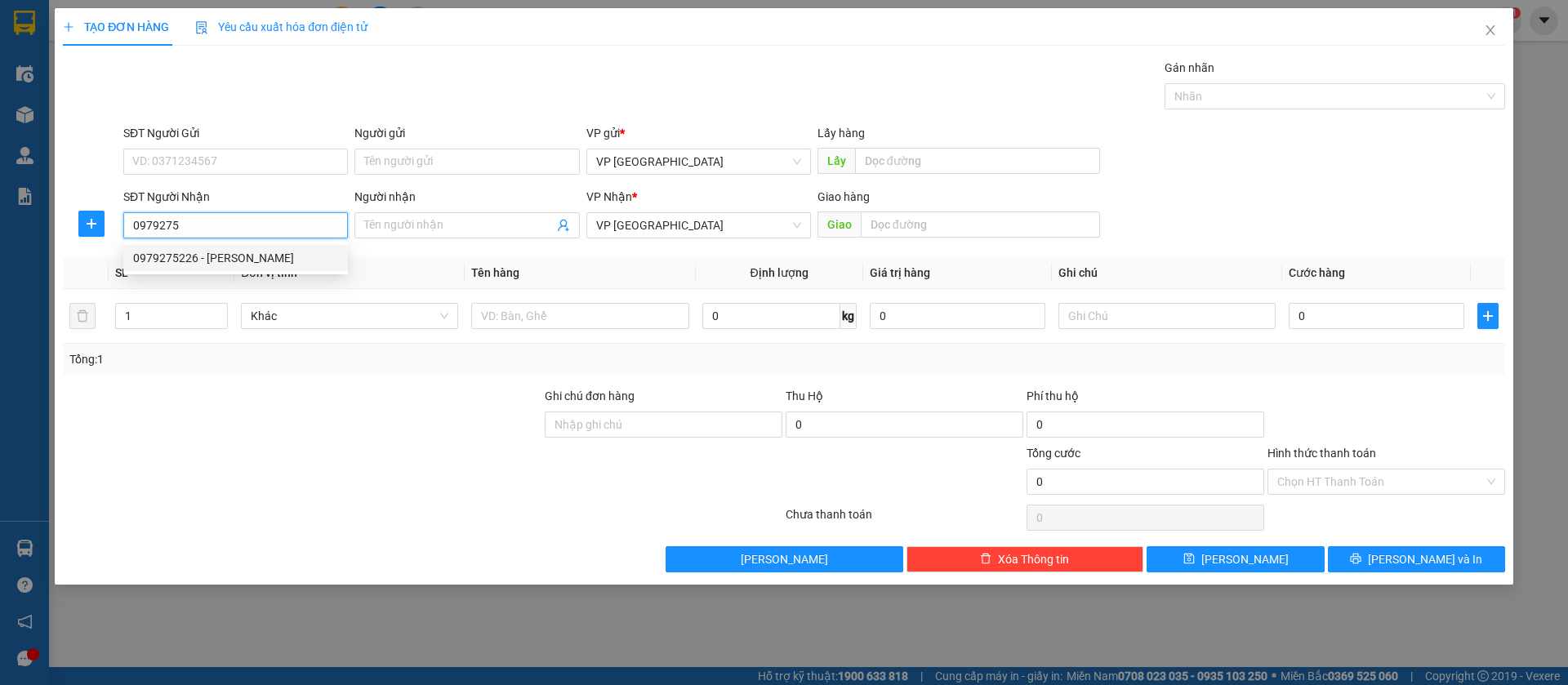
click at [272, 256] on div "0979275226 - [PERSON_NAME]" at bounding box center [235, 258] width 205 height 18
click at [763, 232] on span "VP [GEOGRAPHIC_DATA]" at bounding box center [699, 225] width 205 height 25
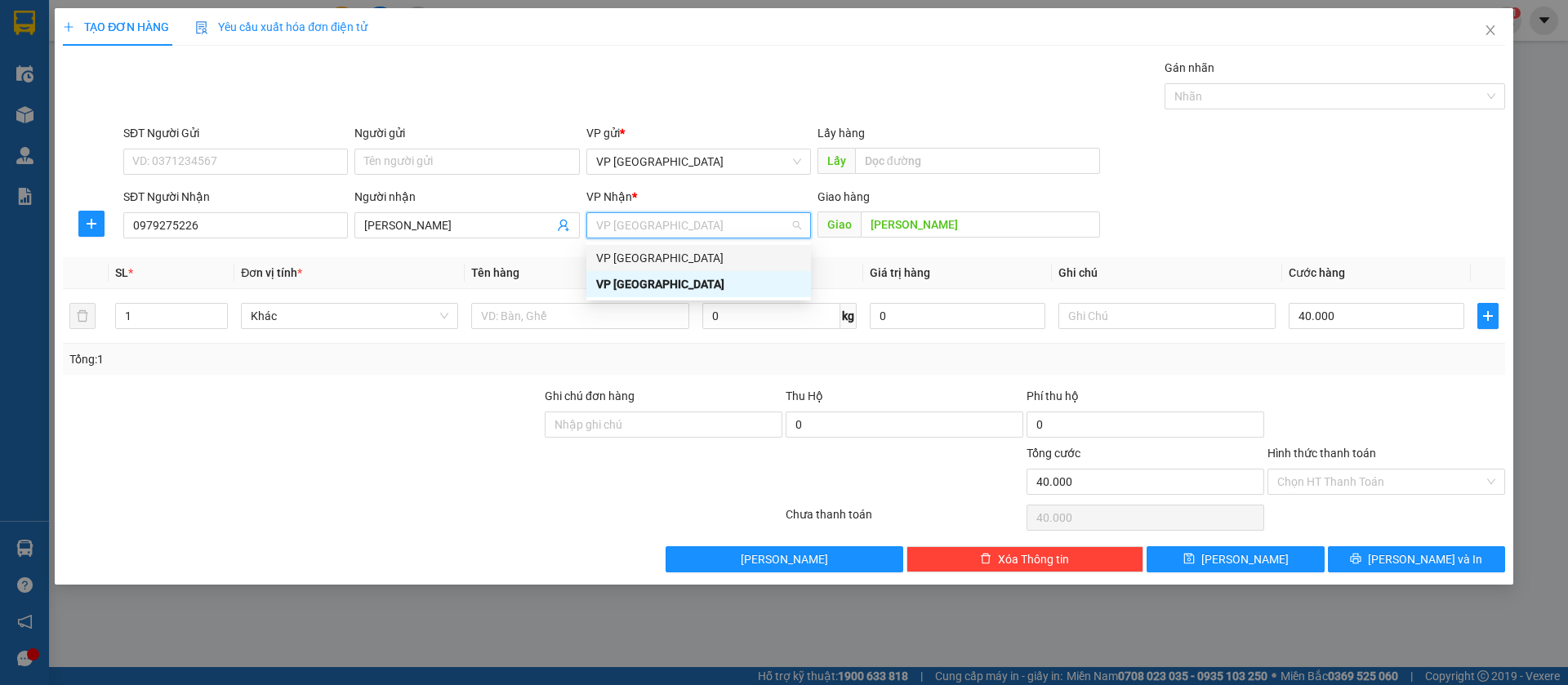
click at [755, 249] on div "VP [GEOGRAPHIC_DATA]" at bounding box center [699, 258] width 205 height 18
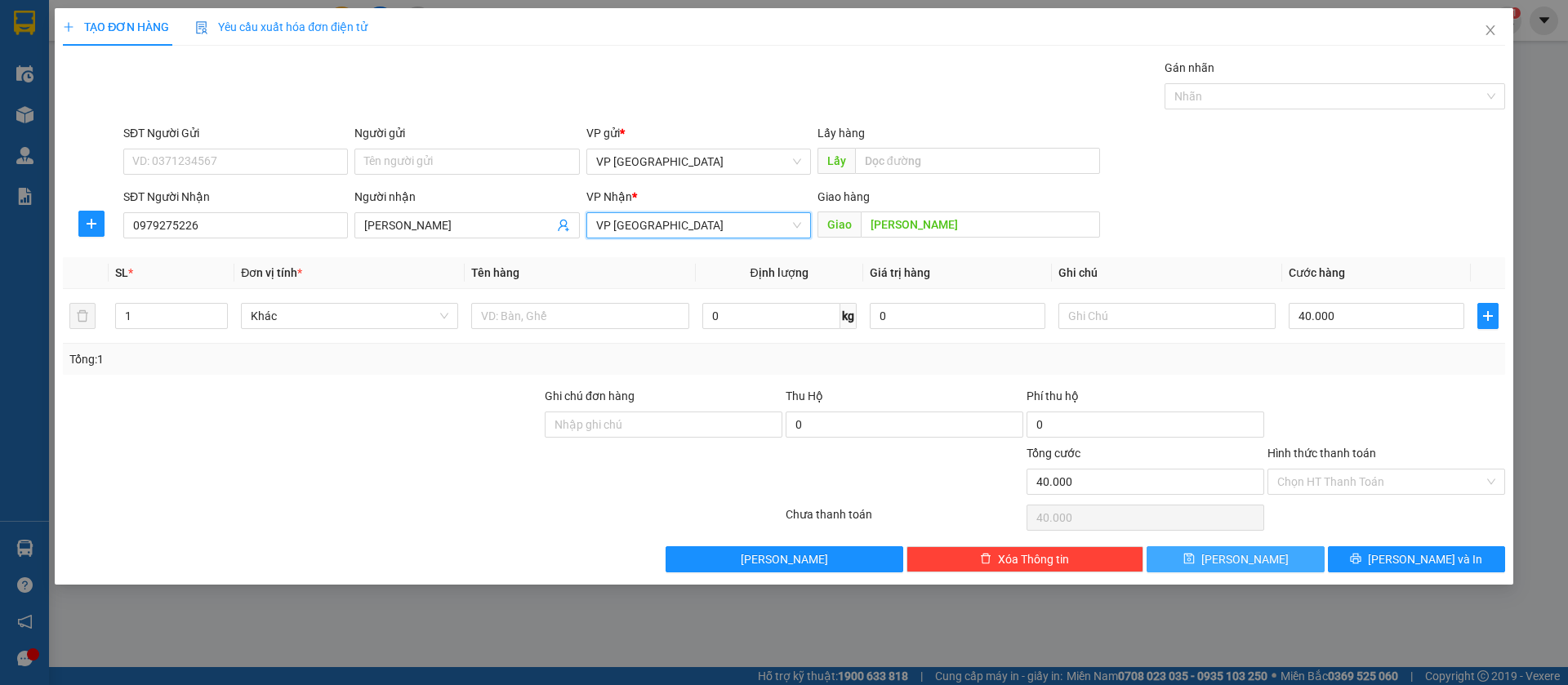
click at [1282, 550] on button "[PERSON_NAME]" at bounding box center [1235, 560] width 177 height 26
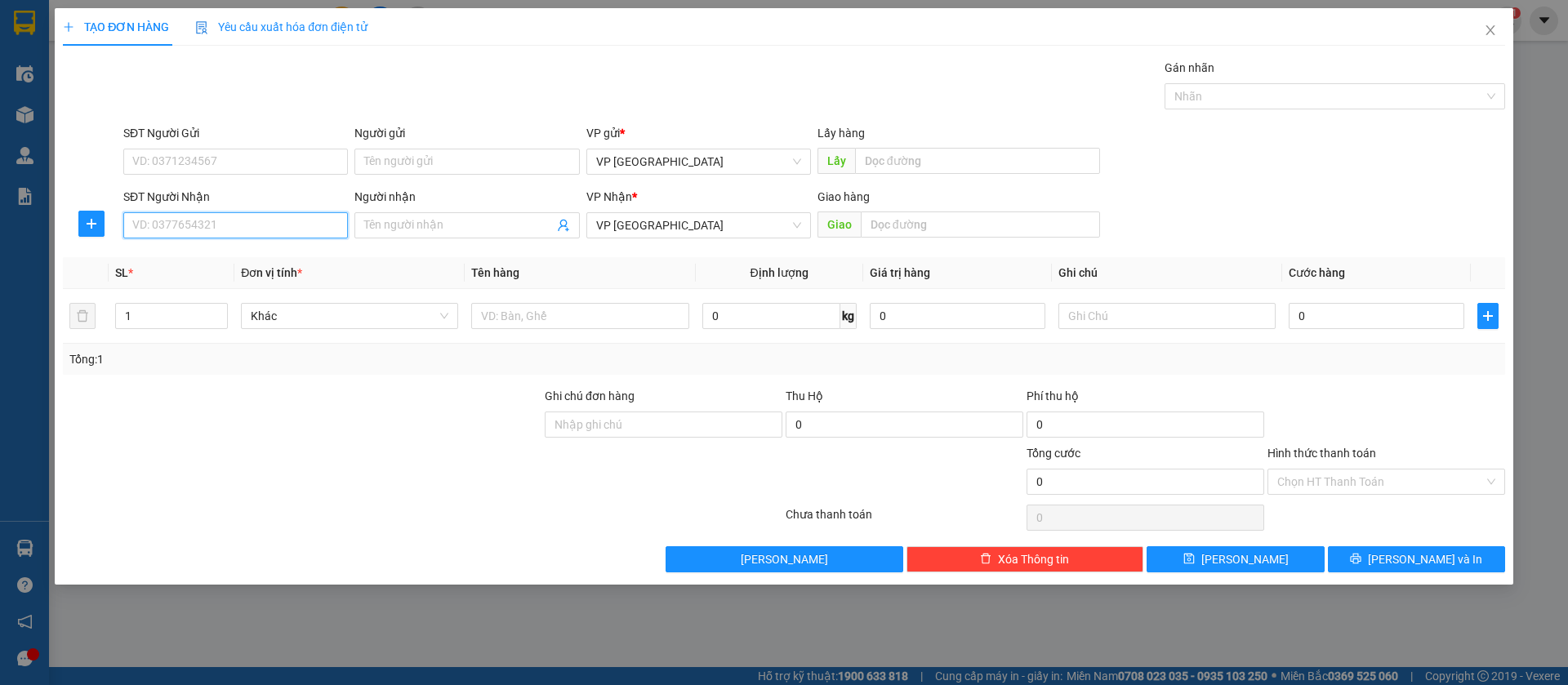
click at [187, 215] on input "SĐT Người Nhận" at bounding box center [235, 225] width 224 height 26
click at [214, 254] on div "0989941605 - Cơ [PERSON_NAME]" at bounding box center [235, 258] width 205 height 18
click at [315, 234] on input "0989941605" at bounding box center [235, 225] width 224 height 26
click at [292, 260] on div "0373308347" at bounding box center [235, 258] width 205 height 18
click at [1296, 561] on button "[PERSON_NAME]" at bounding box center [1235, 560] width 177 height 26
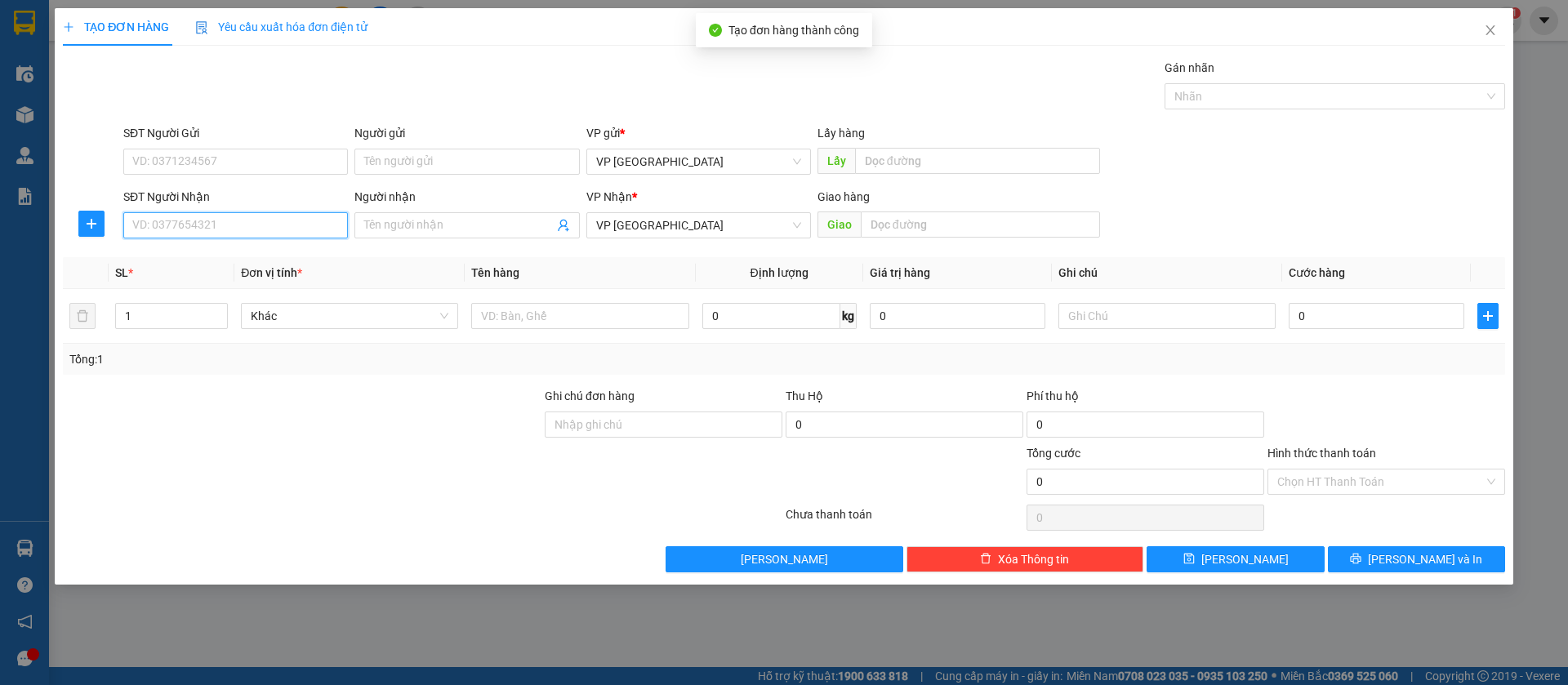
click at [258, 225] on input "SĐT Người Nhận" at bounding box center [235, 225] width 224 height 26
click at [223, 262] on div "0888884006" at bounding box center [235, 258] width 205 height 18
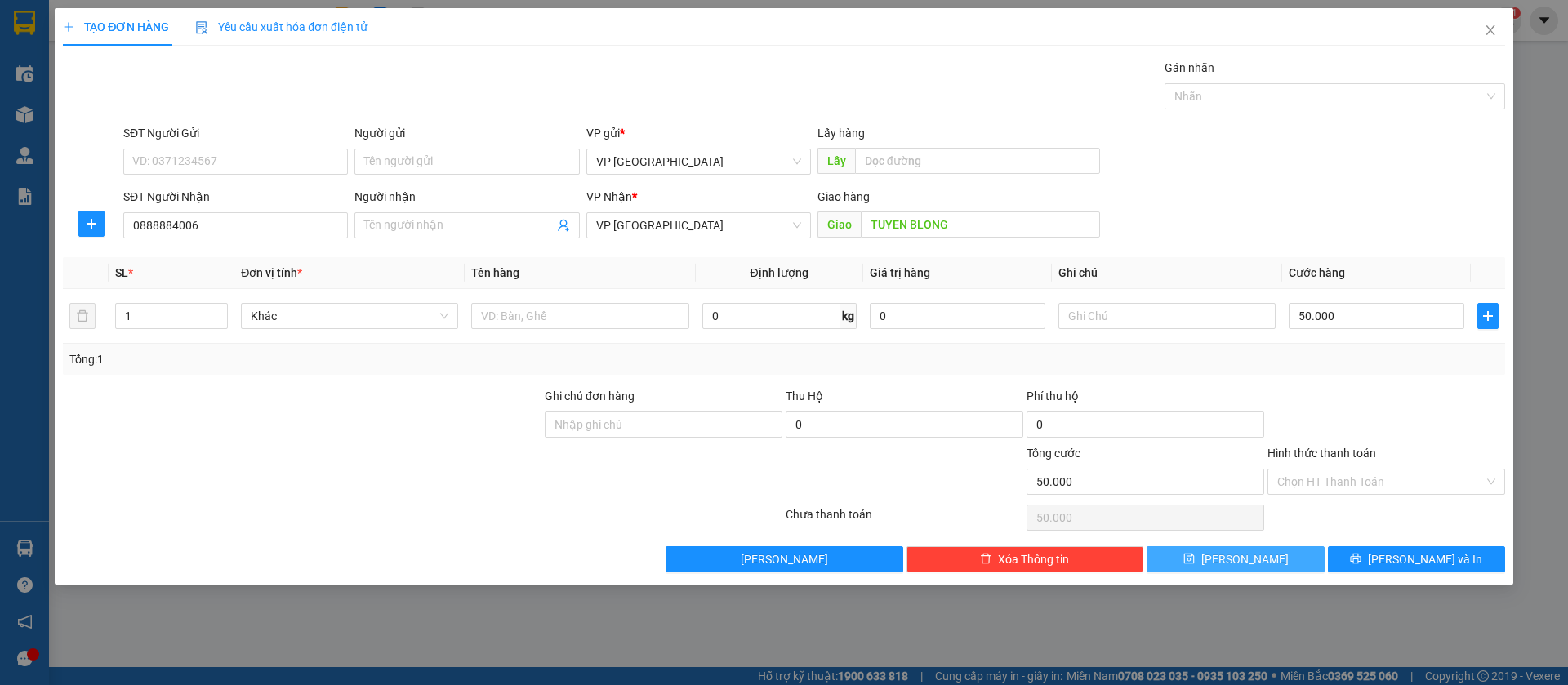
click at [1263, 564] on button "[PERSON_NAME]" at bounding box center [1235, 560] width 177 height 26
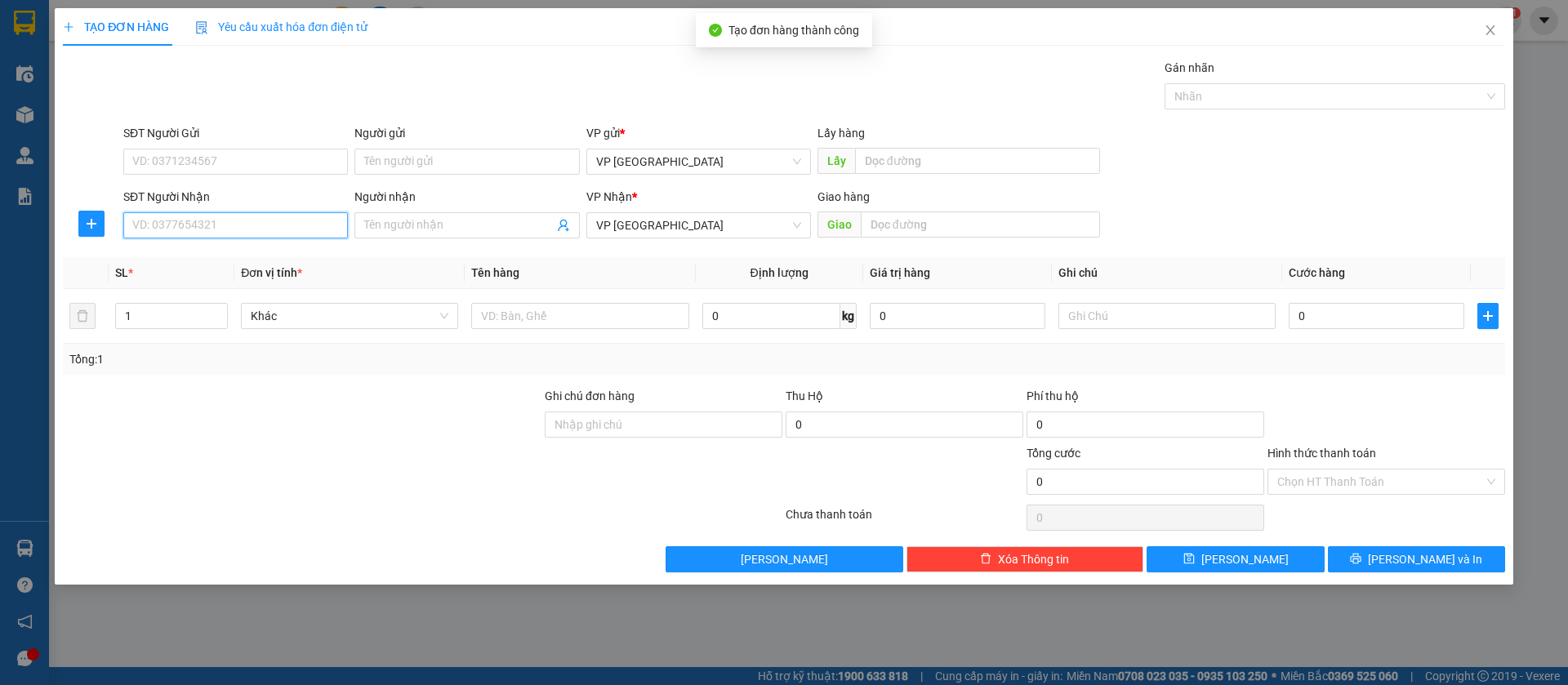
click at [294, 220] on input "SĐT Người Nhận" at bounding box center [235, 225] width 224 height 26
click at [304, 257] on div "0976224225" at bounding box center [235, 258] width 205 height 18
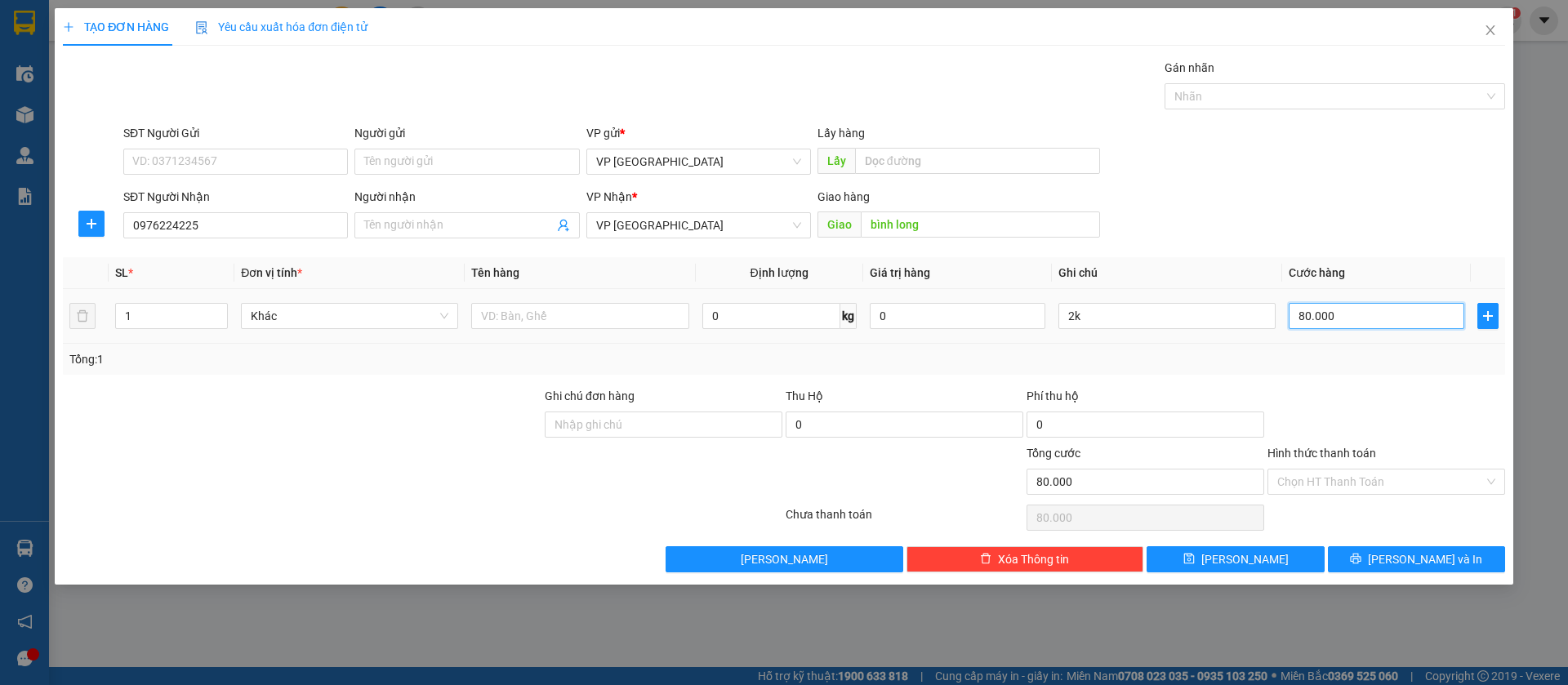
click at [1344, 313] on input "80.000" at bounding box center [1377, 316] width 176 height 26
click at [1253, 306] on input "2k" at bounding box center [1167, 316] width 217 height 26
click at [1197, 555] on button "[PERSON_NAME]" at bounding box center [1235, 560] width 177 height 26
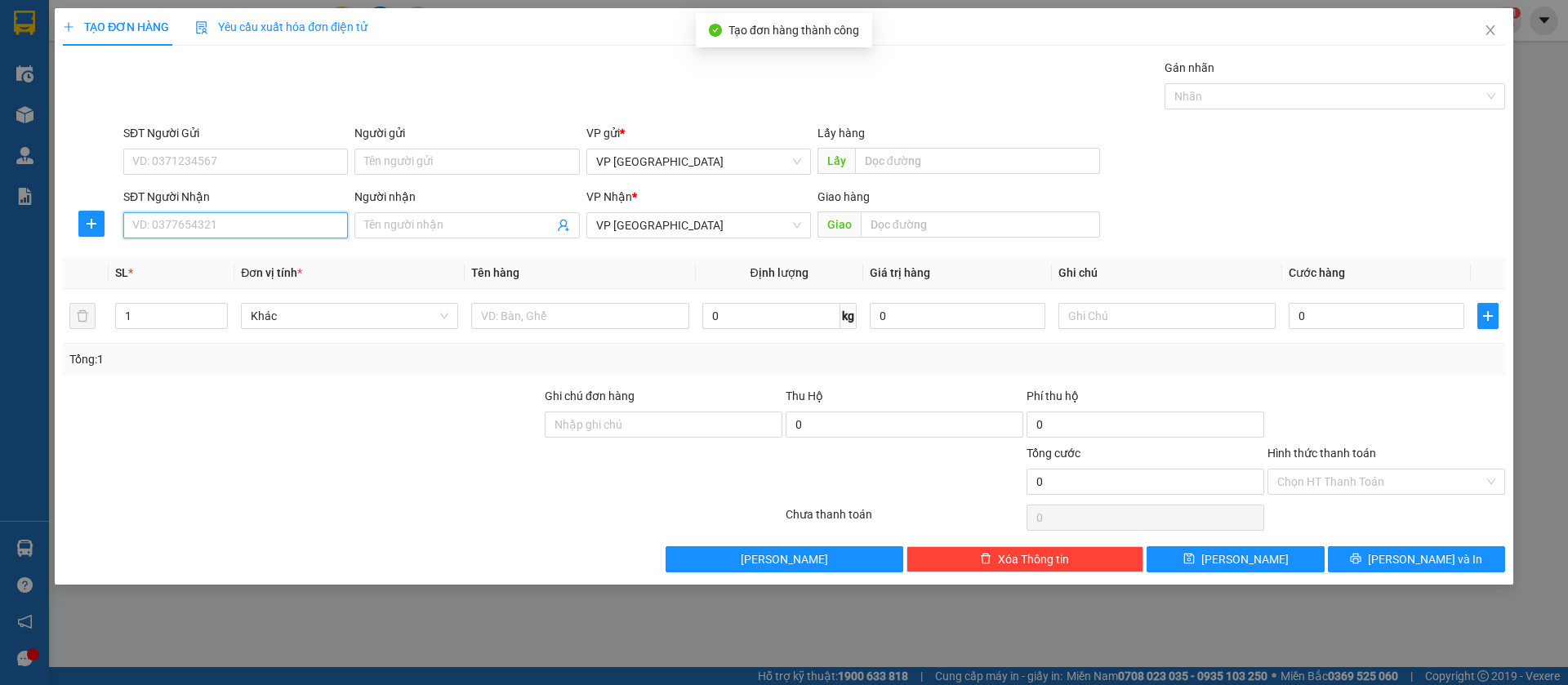
click at [254, 221] on input "SĐT Người Nhận" at bounding box center [235, 225] width 224 height 26
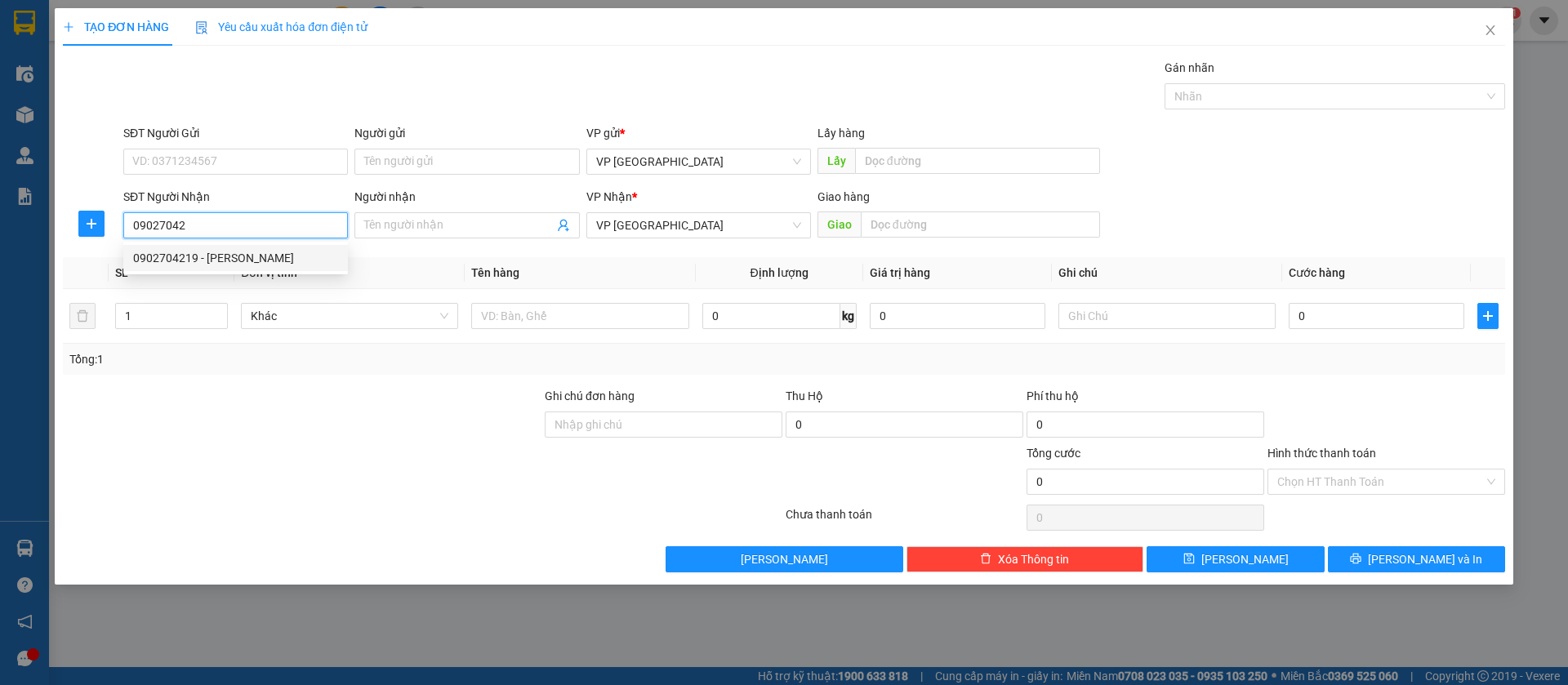
click at [267, 254] on div "0902704219 - [PERSON_NAME]" at bounding box center [235, 258] width 205 height 18
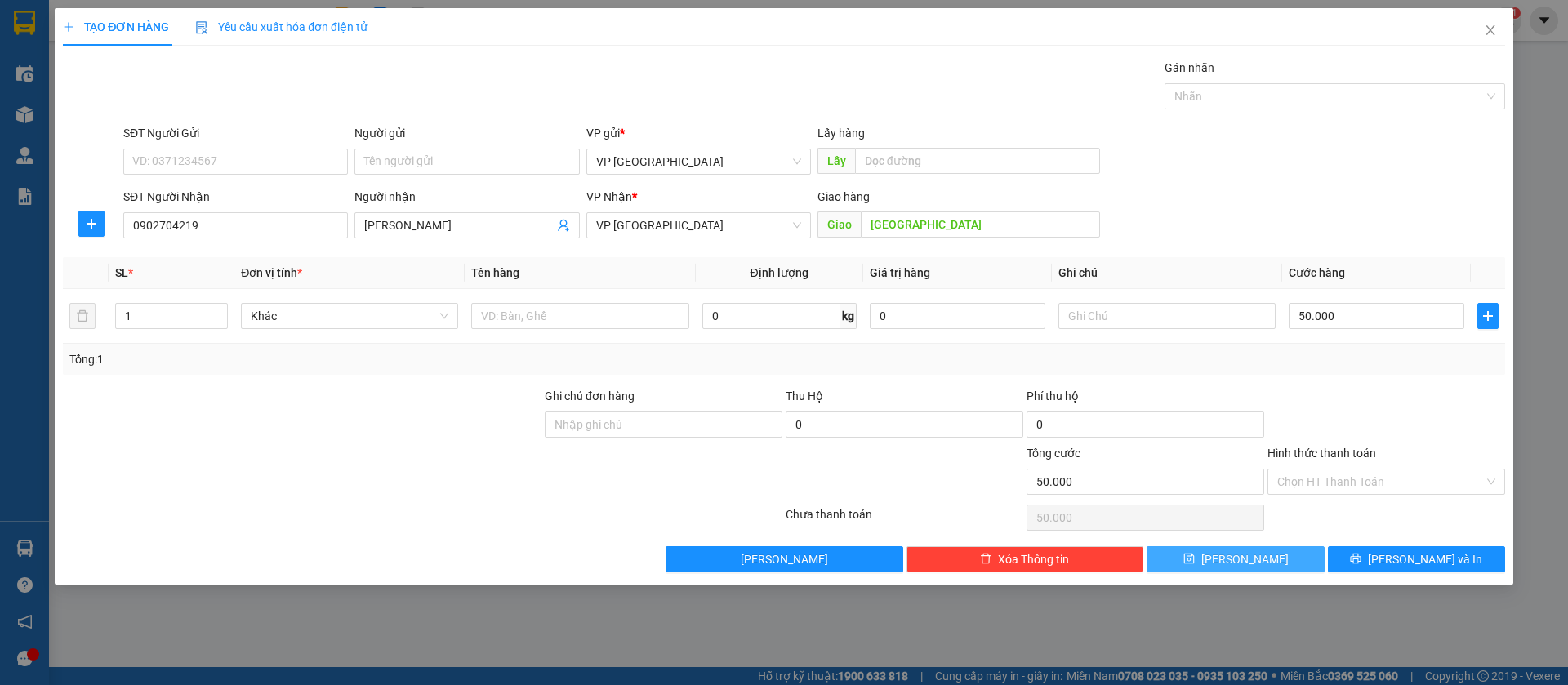
click at [1257, 554] on button "[PERSON_NAME]" at bounding box center [1235, 560] width 177 height 26
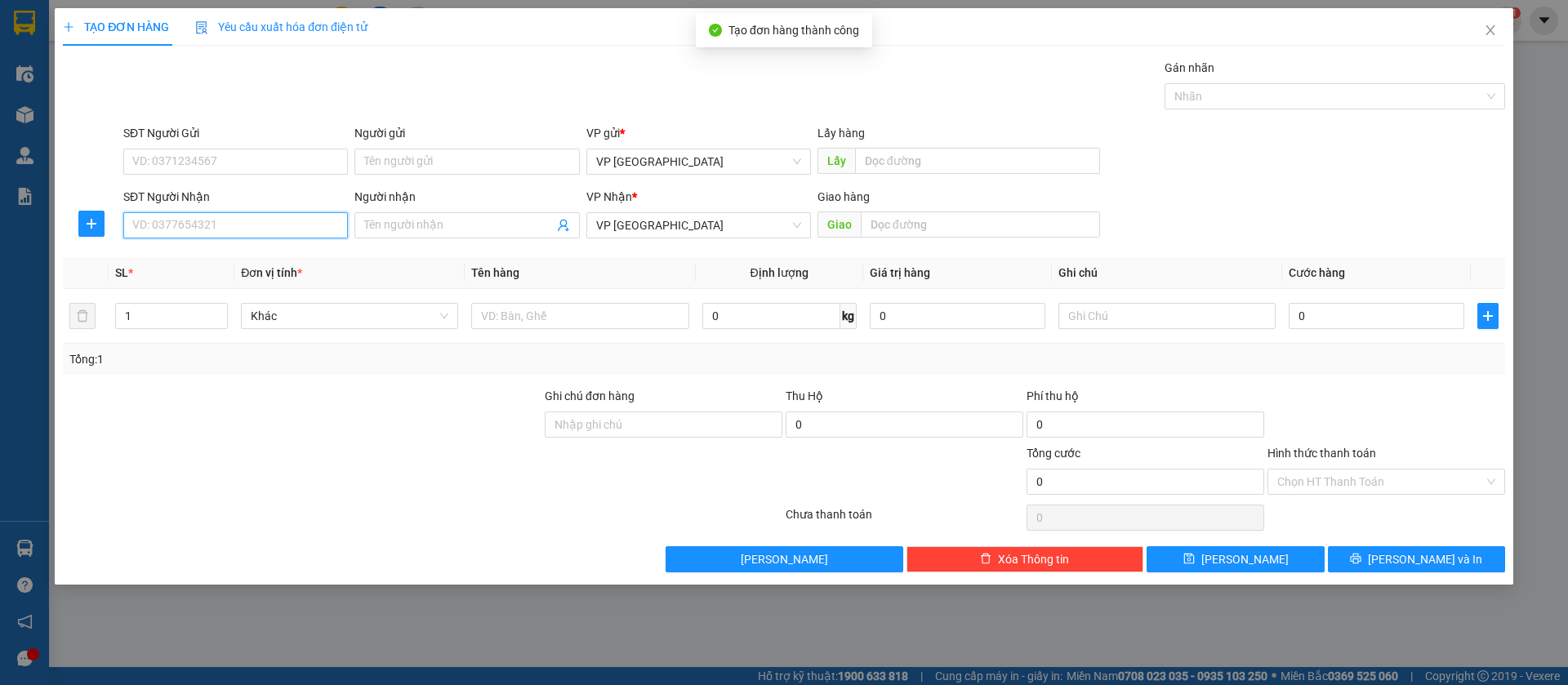
click at [280, 220] on input "SĐT Người Nhận" at bounding box center [235, 225] width 224 height 26
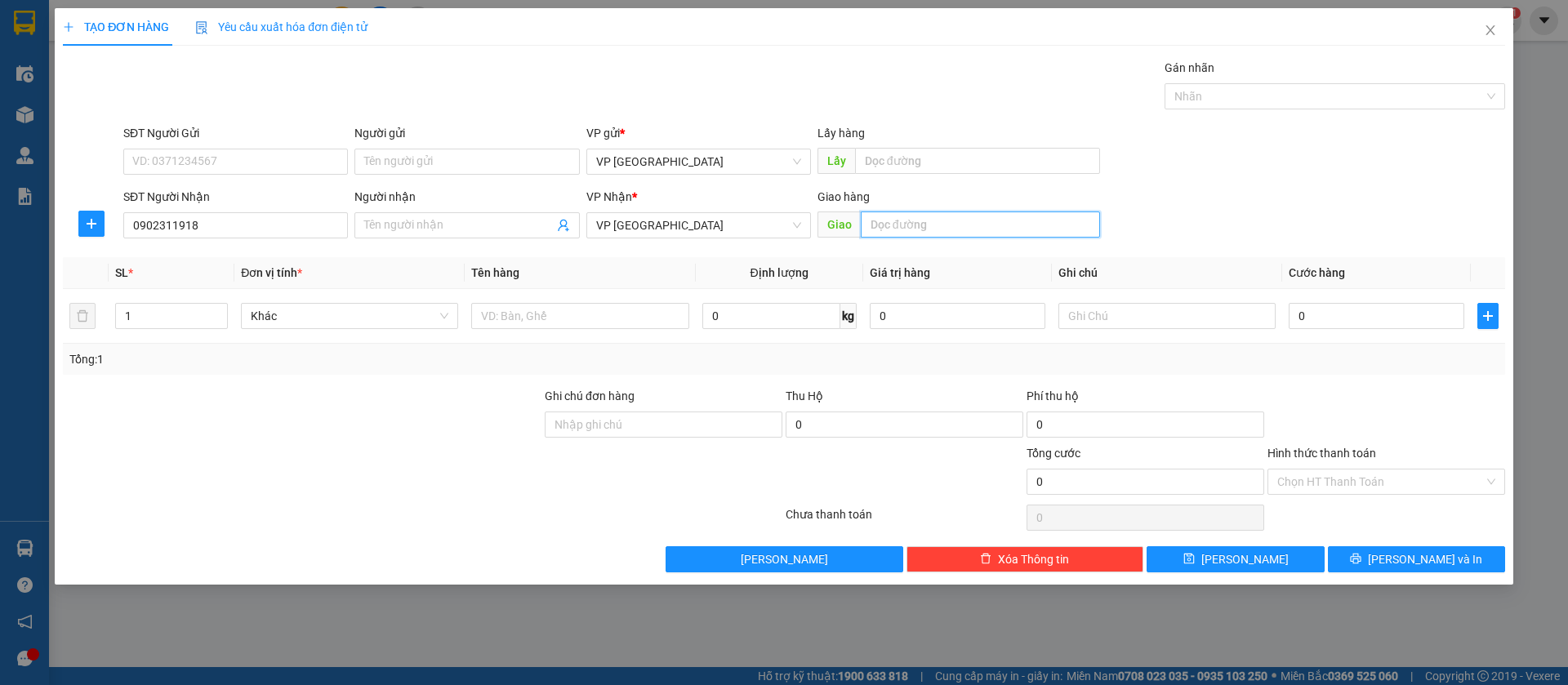
click at [1007, 227] on input "text" at bounding box center [980, 224] width 239 height 26
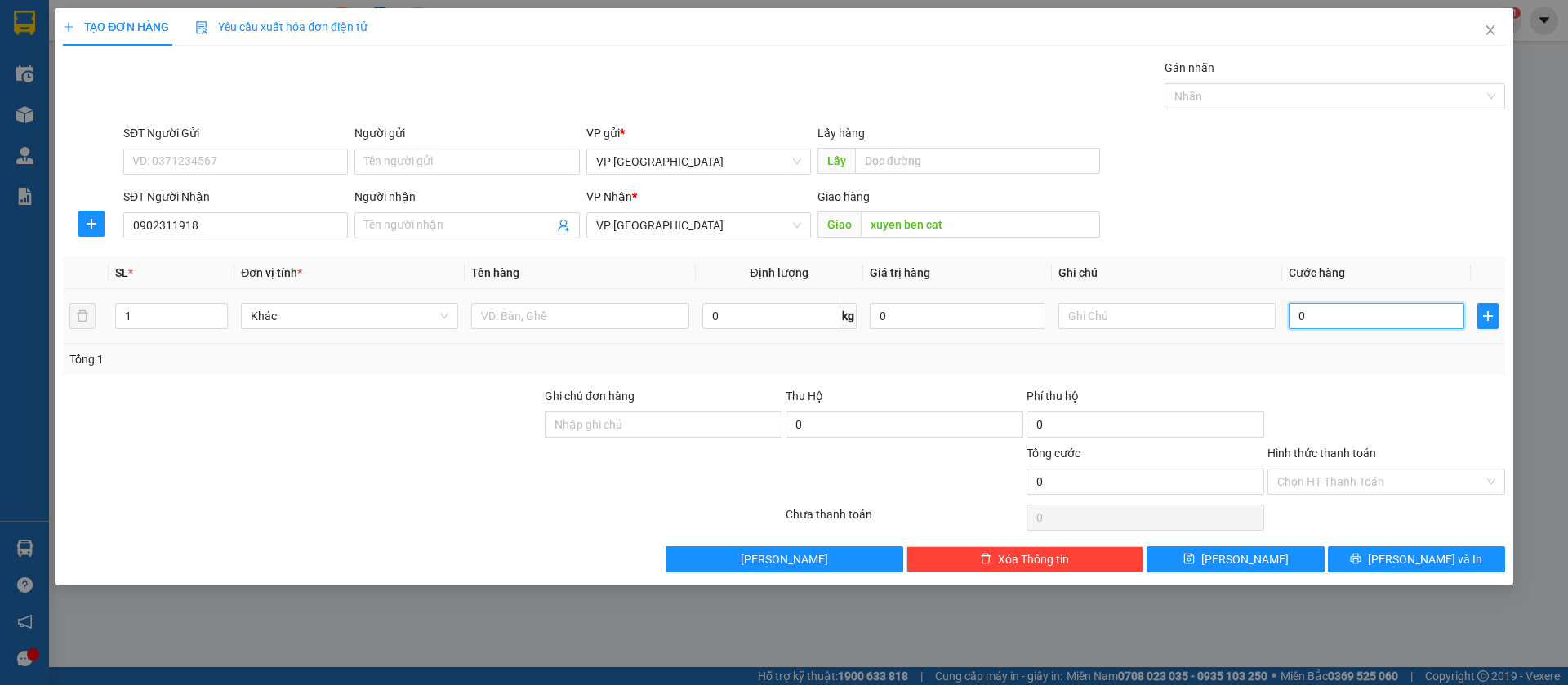
click at [1324, 308] on input "0" at bounding box center [1377, 316] width 176 height 26
click at [1265, 561] on button "[PERSON_NAME]" at bounding box center [1235, 560] width 177 height 26
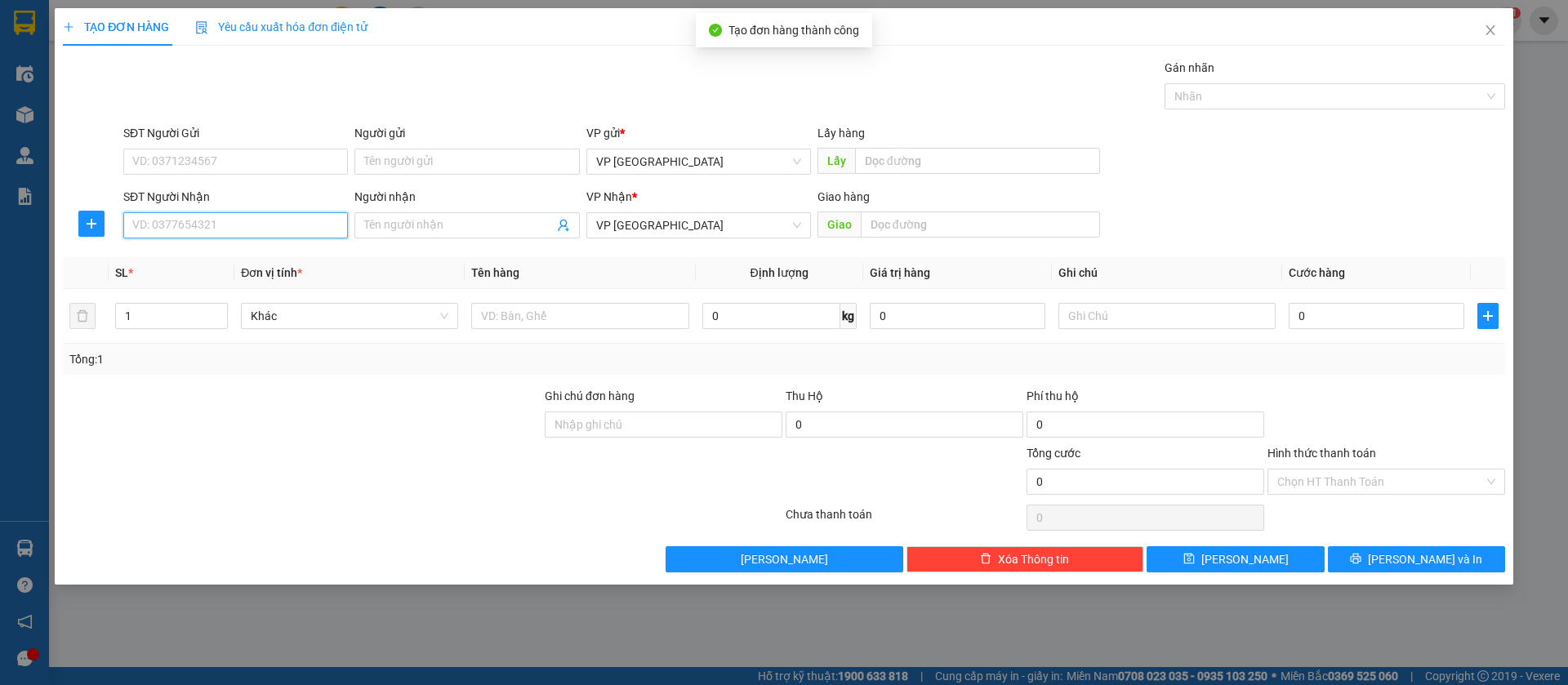
click at [287, 225] on input "SĐT Người Nhận" at bounding box center [235, 225] width 224 height 26
click at [286, 265] on div "0984077220" at bounding box center [235, 258] width 205 height 18
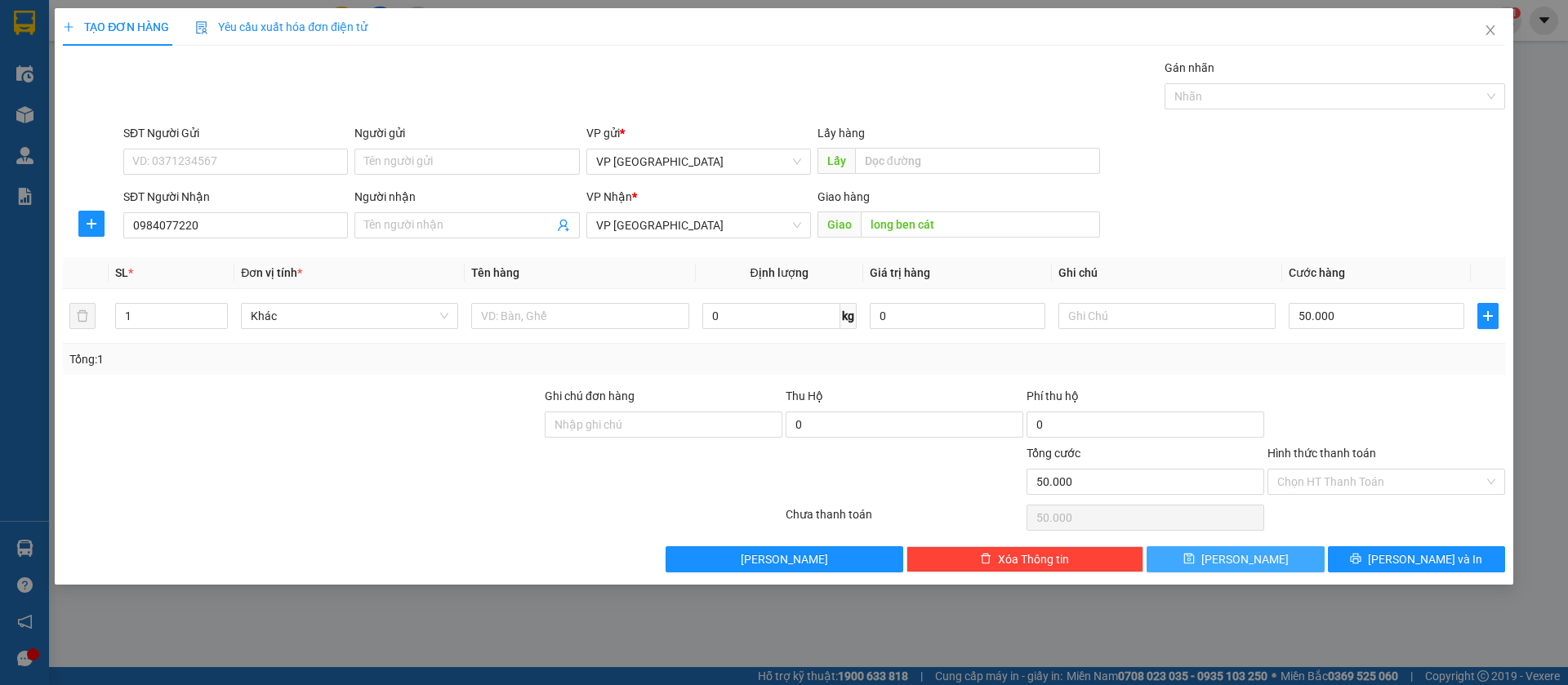
click at [1304, 556] on button "[PERSON_NAME]" at bounding box center [1235, 560] width 177 height 26
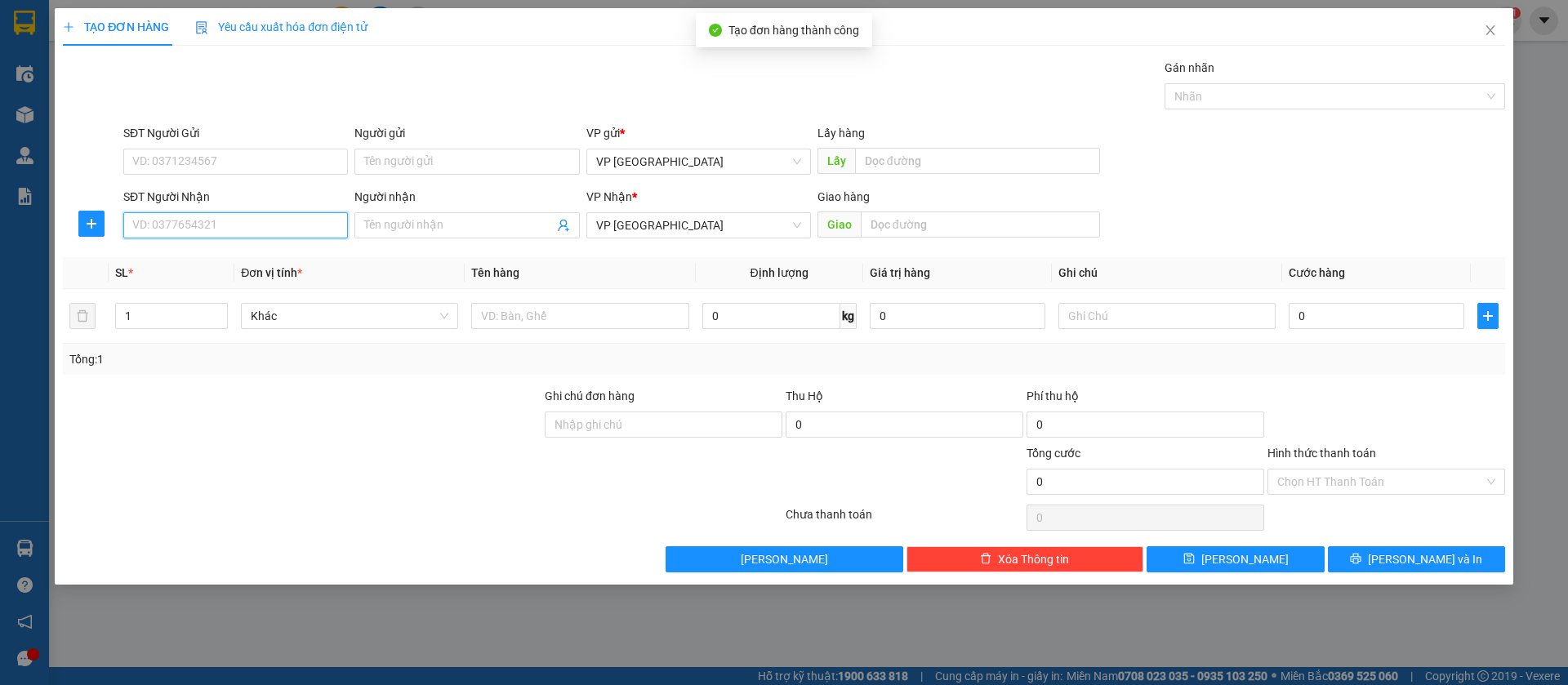
click at [319, 229] on input "SĐT Người Nhận" at bounding box center [235, 225] width 224 height 26
click at [319, 229] on input "0967050596" at bounding box center [235, 225] width 224 height 26
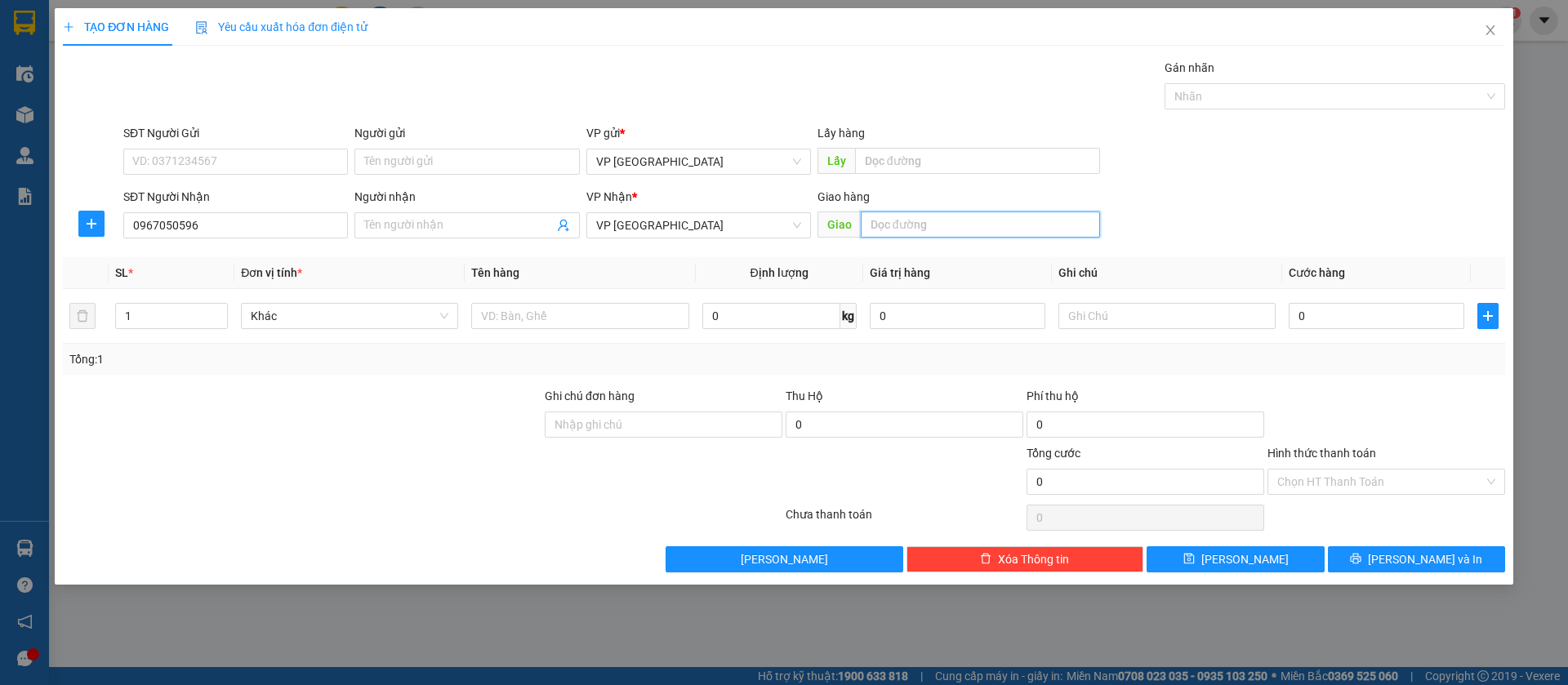
click at [994, 230] on input "text" at bounding box center [980, 224] width 239 height 26
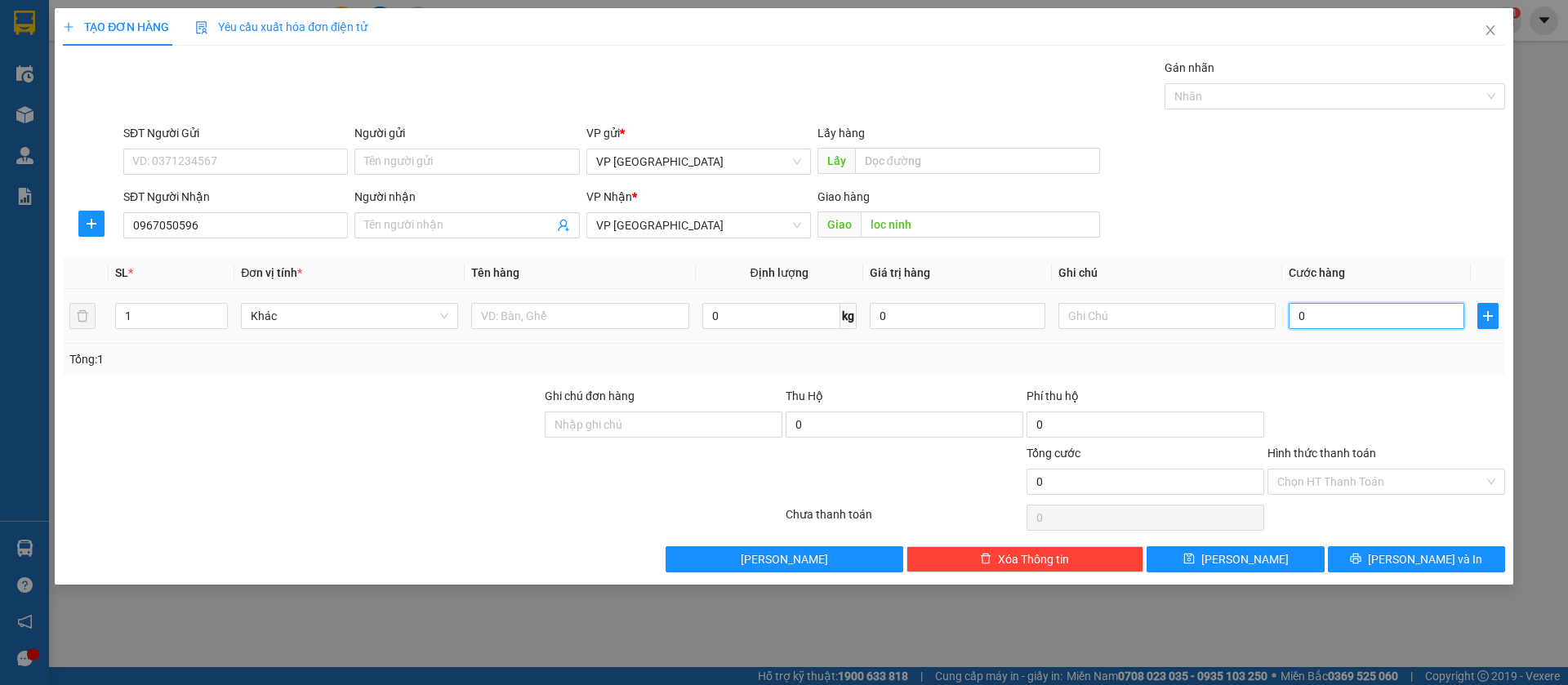
click at [1333, 315] on input "0" at bounding box center [1377, 316] width 176 height 26
click at [1251, 559] on span "[PERSON_NAME]" at bounding box center [1245, 560] width 87 height 18
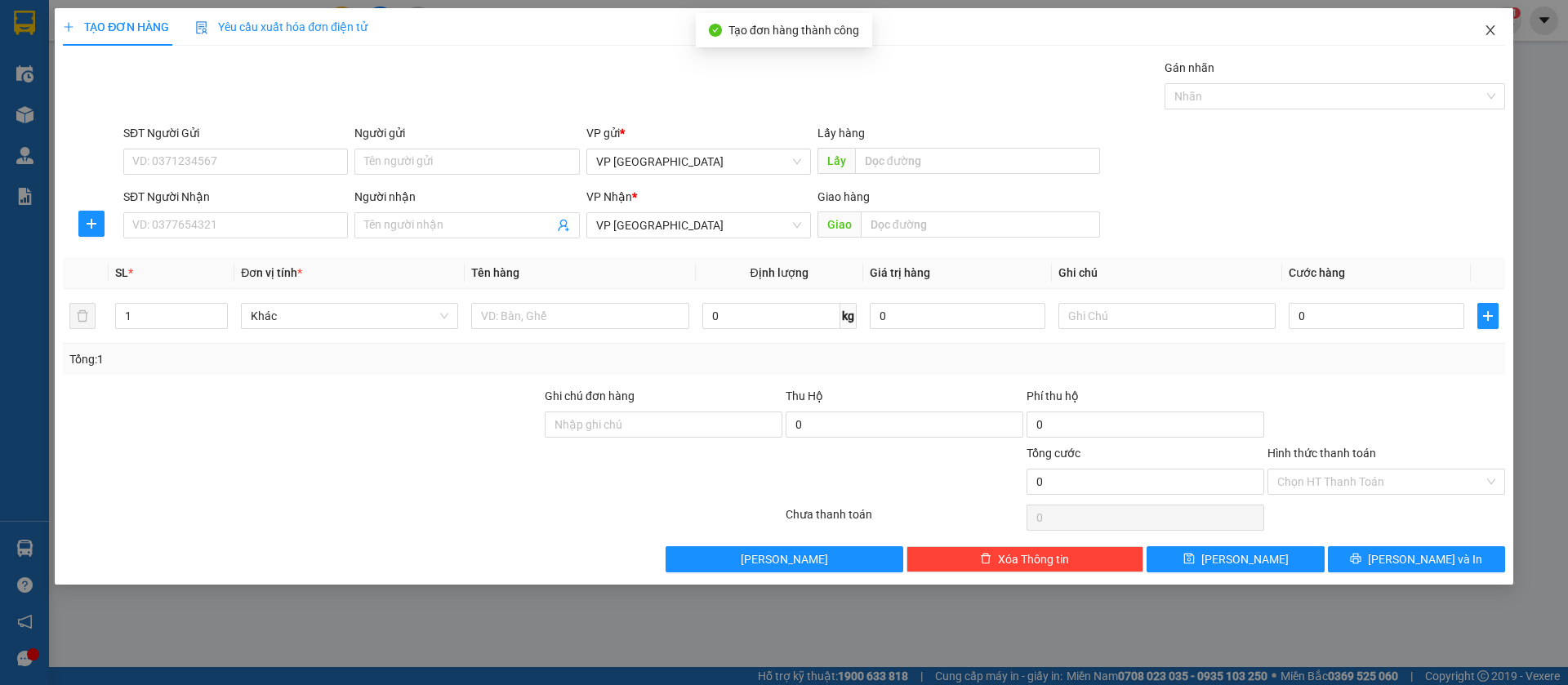
click at [1498, 34] on span "Close" at bounding box center [1490, 31] width 45 height 45
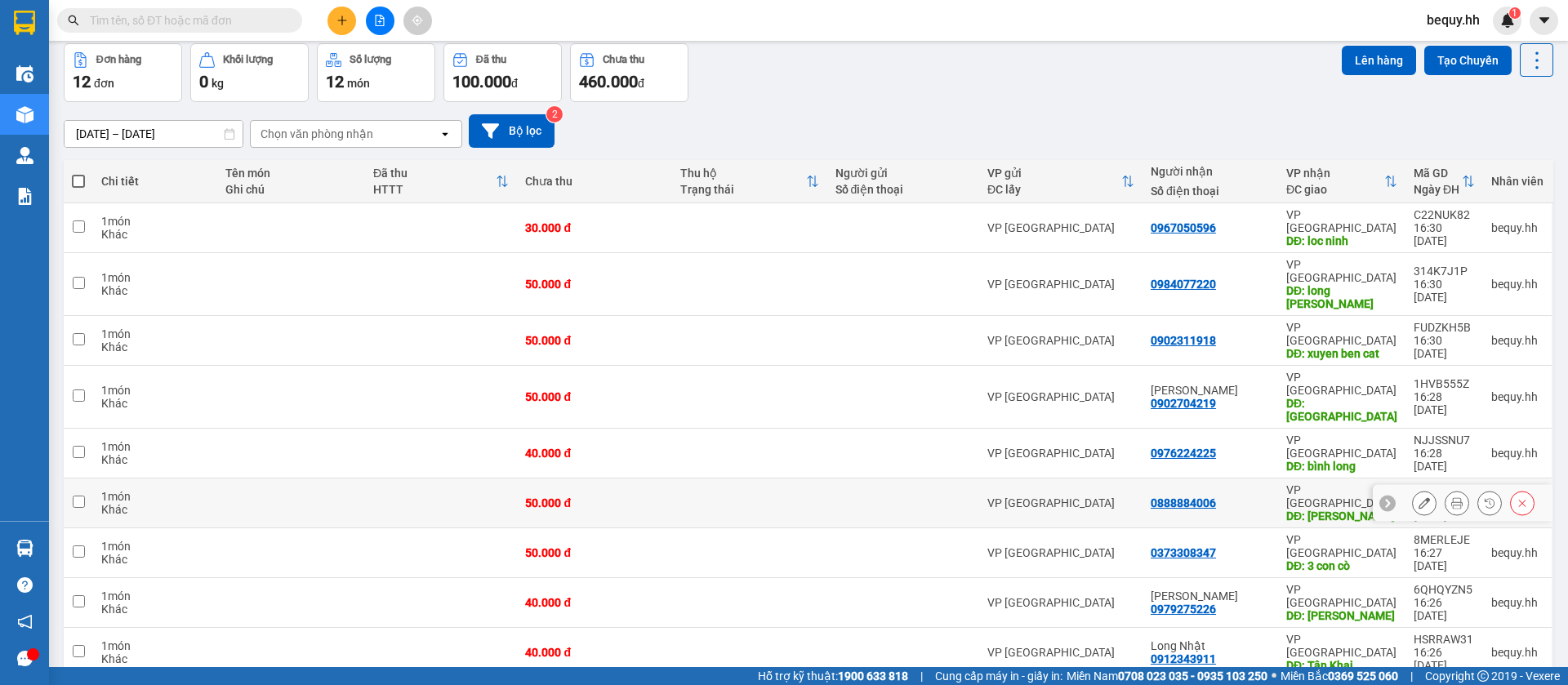
scroll to position [127, 0]
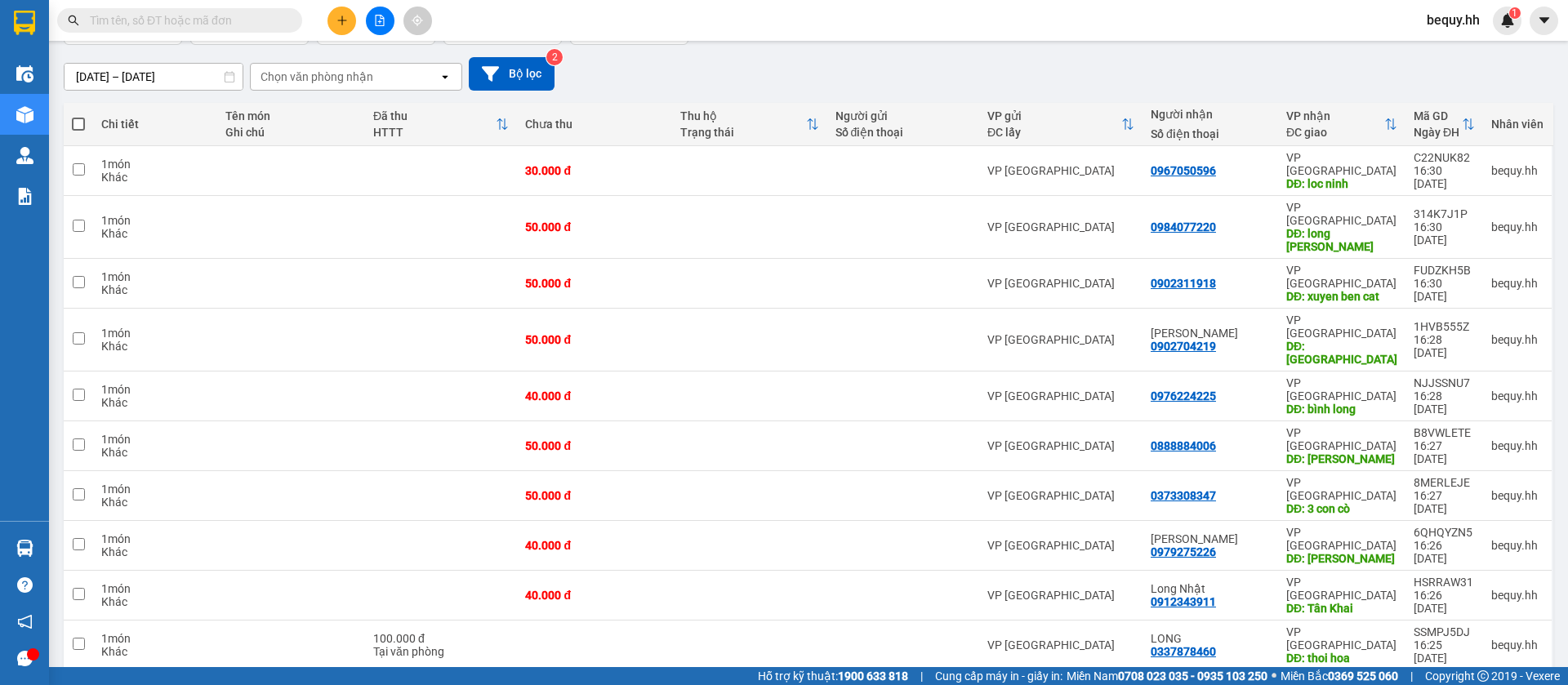
click at [69, 120] on th at bounding box center [78, 125] width 30 height 43
click at [80, 120] on span at bounding box center [78, 125] width 13 height 13
click at [78, 116] on input "checkbox" at bounding box center [78, 116] width 0 height 0
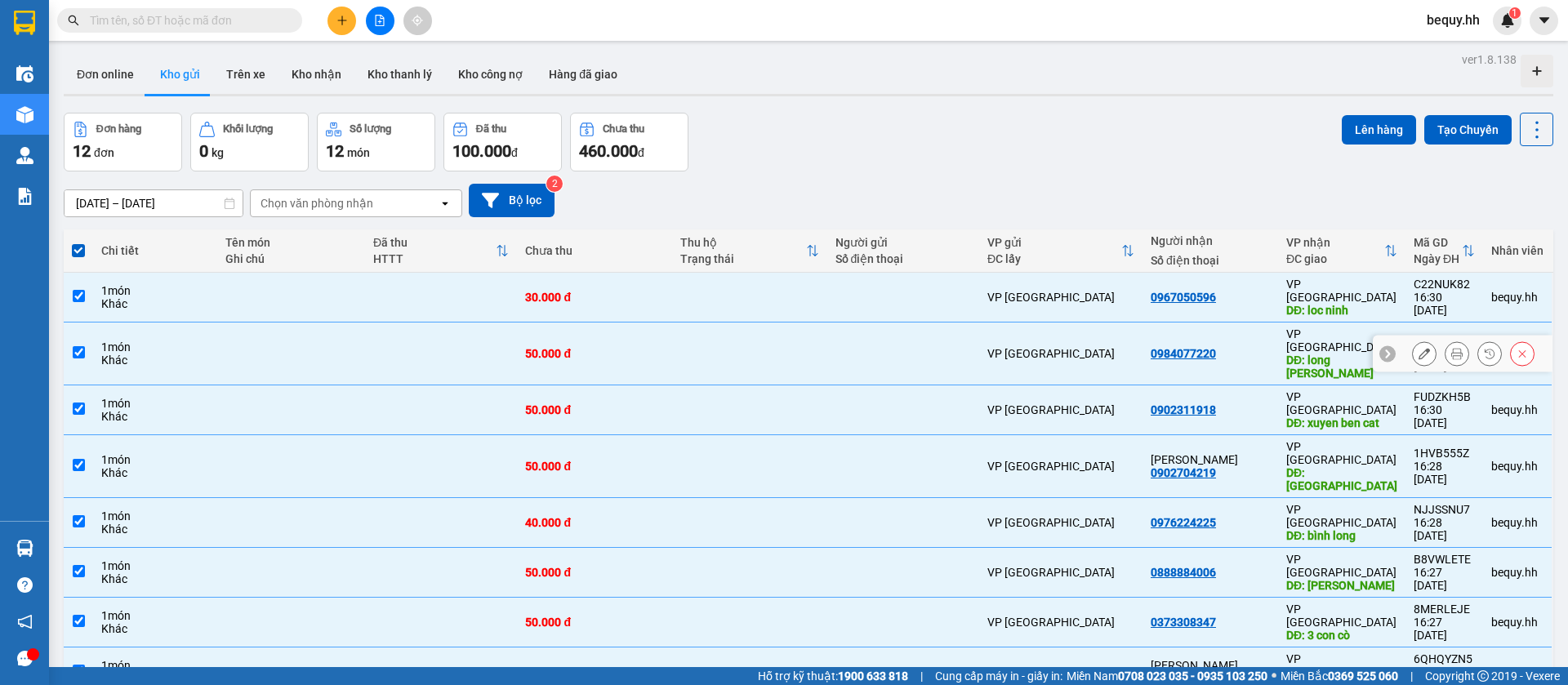
scroll to position [0, 0]
click at [1357, 128] on button "Lên hàng" at bounding box center [1379, 131] width 74 height 30
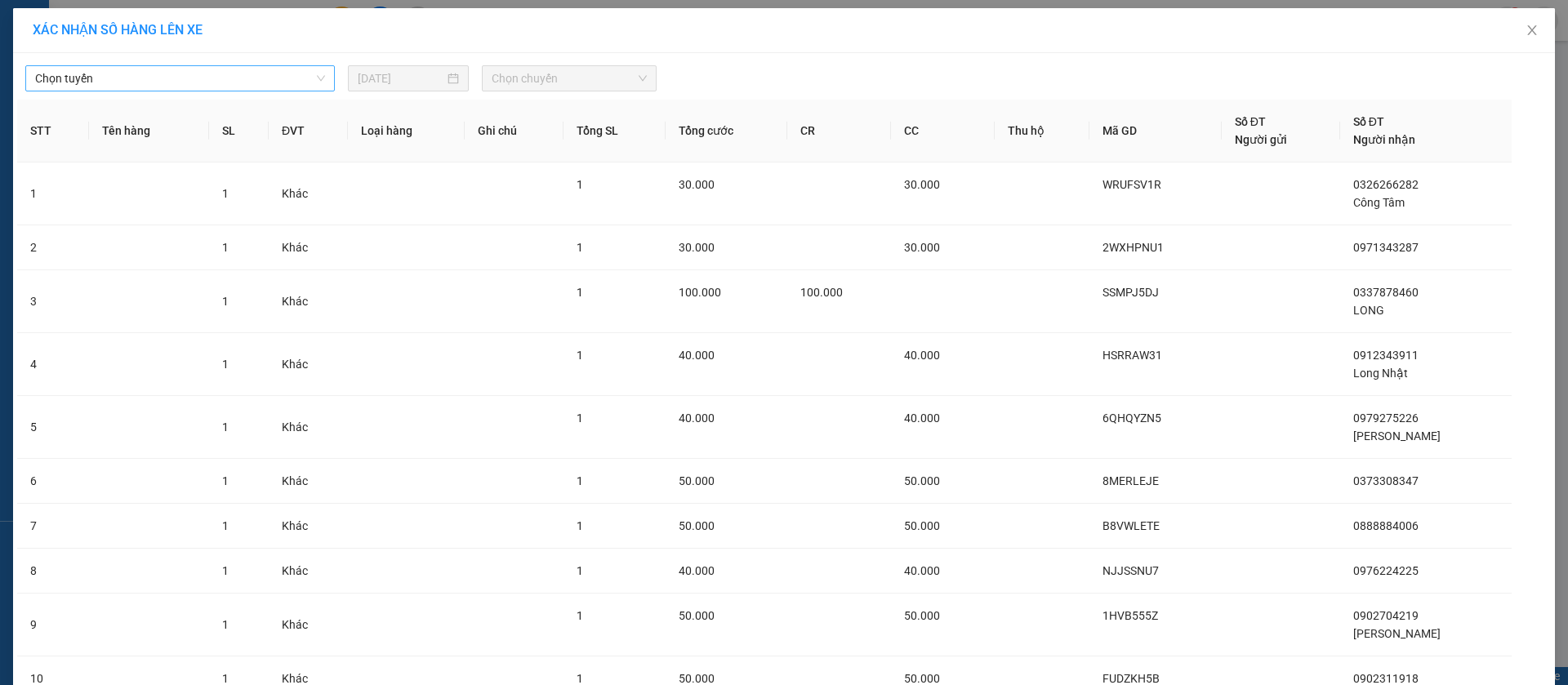
click at [288, 75] on span "Chọn tuyến" at bounding box center [180, 78] width 290 height 25
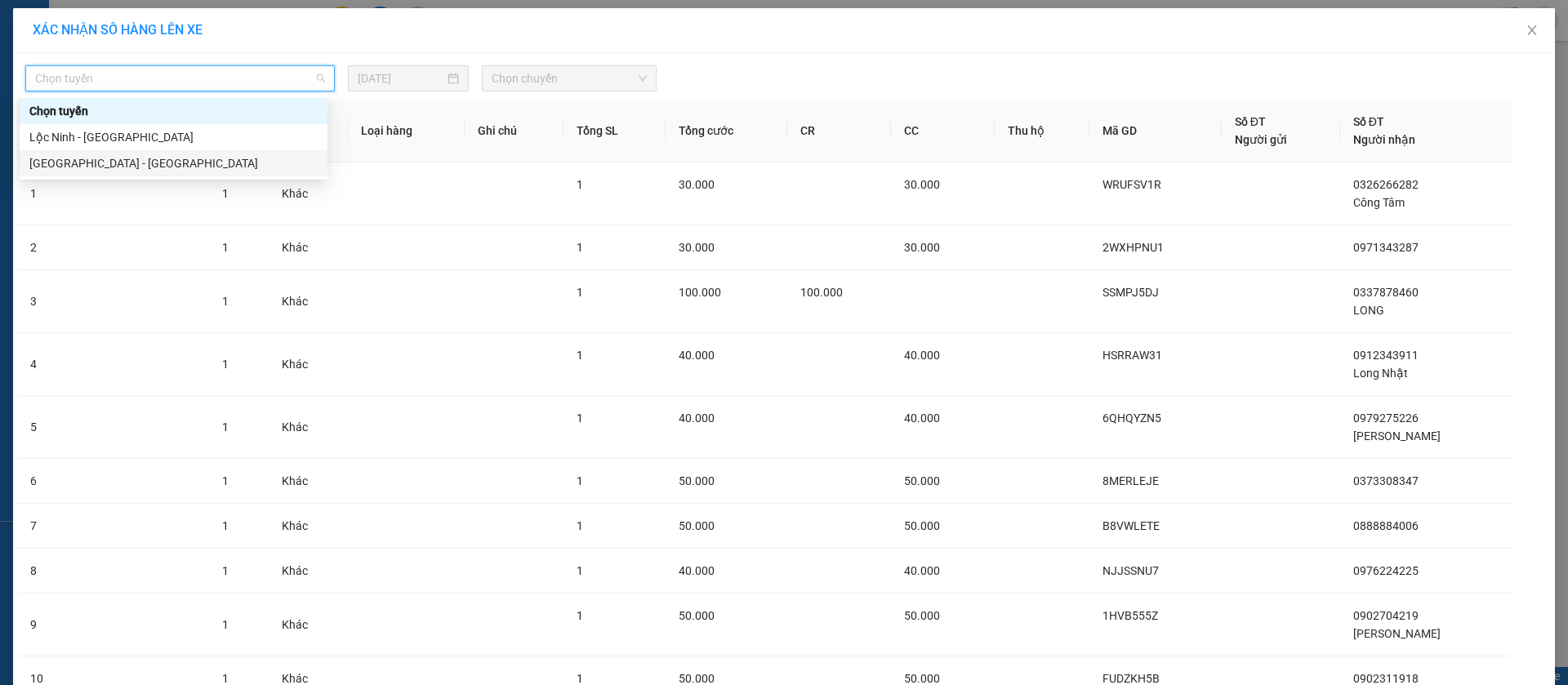
click at [200, 160] on div "[GEOGRAPHIC_DATA] - [GEOGRAPHIC_DATA]" at bounding box center [173, 163] width 288 height 18
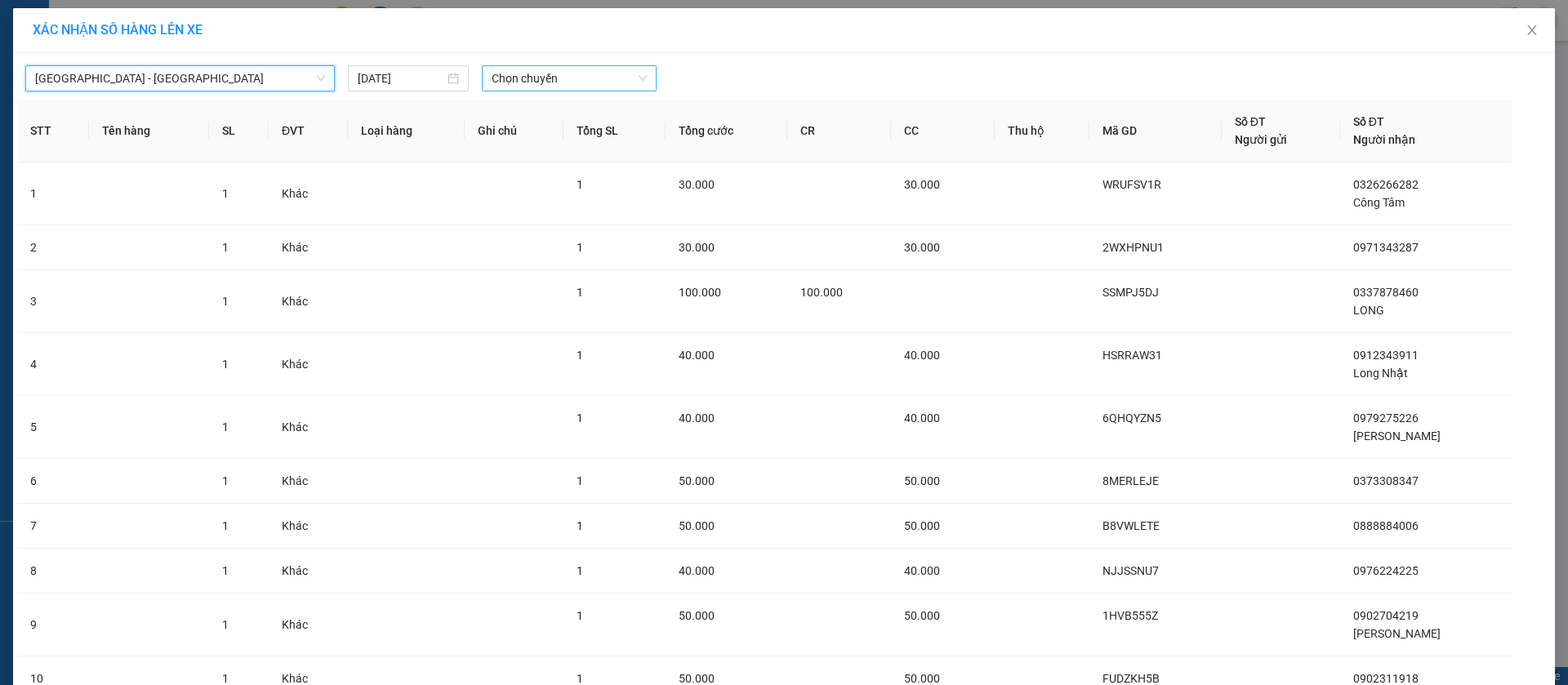
click at [563, 82] on span "Chọn chuyến" at bounding box center [569, 78] width 155 height 25
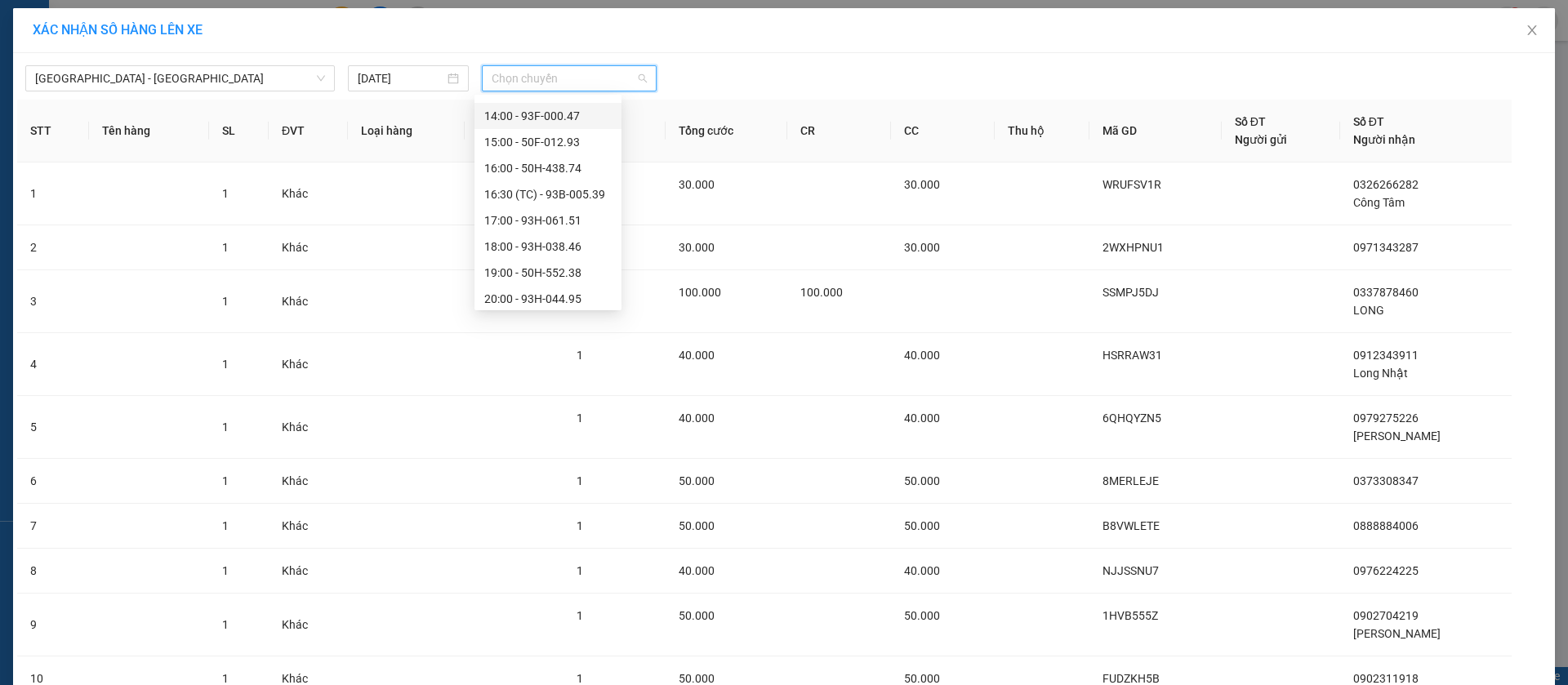
scroll to position [287, 0]
click at [519, 130] on div "16:00 - 50H-438.74" at bounding box center [548, 137] width 127 height 18
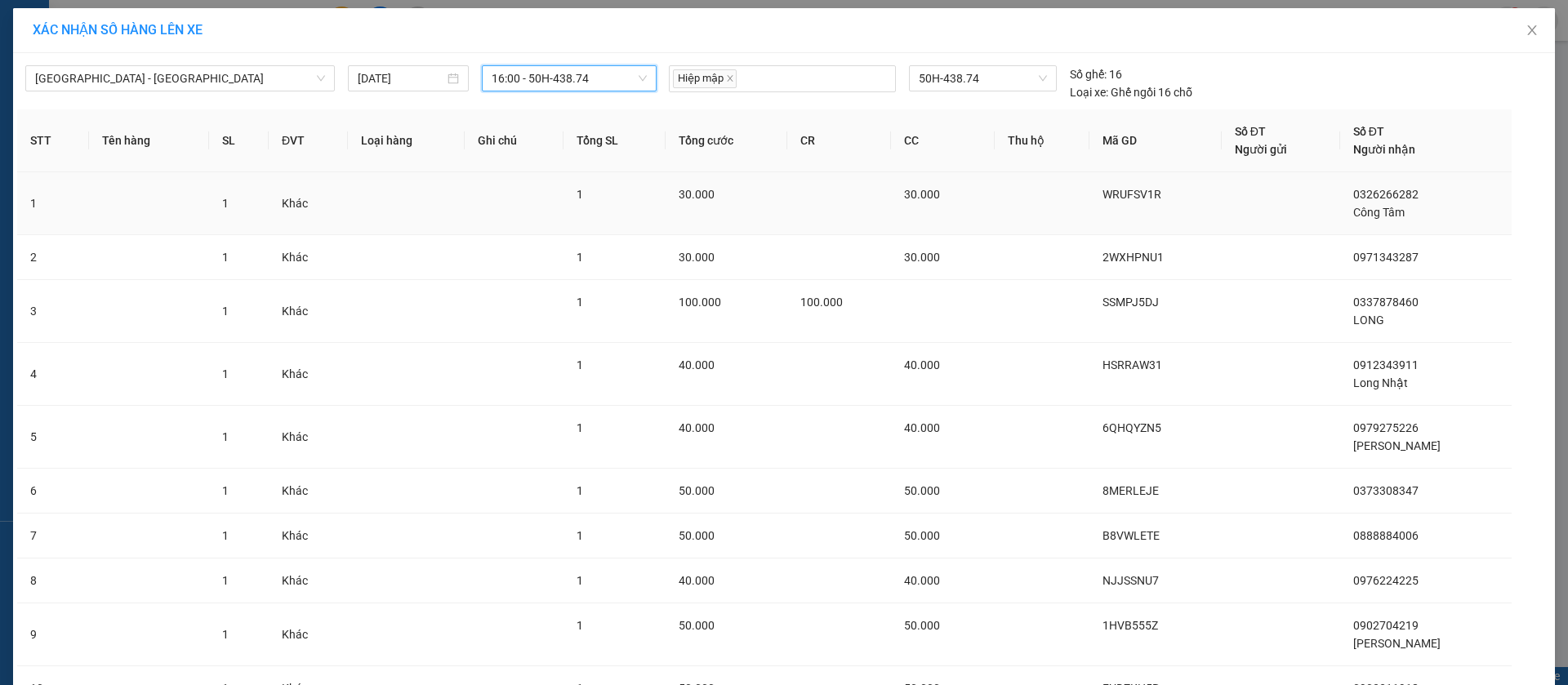
scroll to position [235, 0]
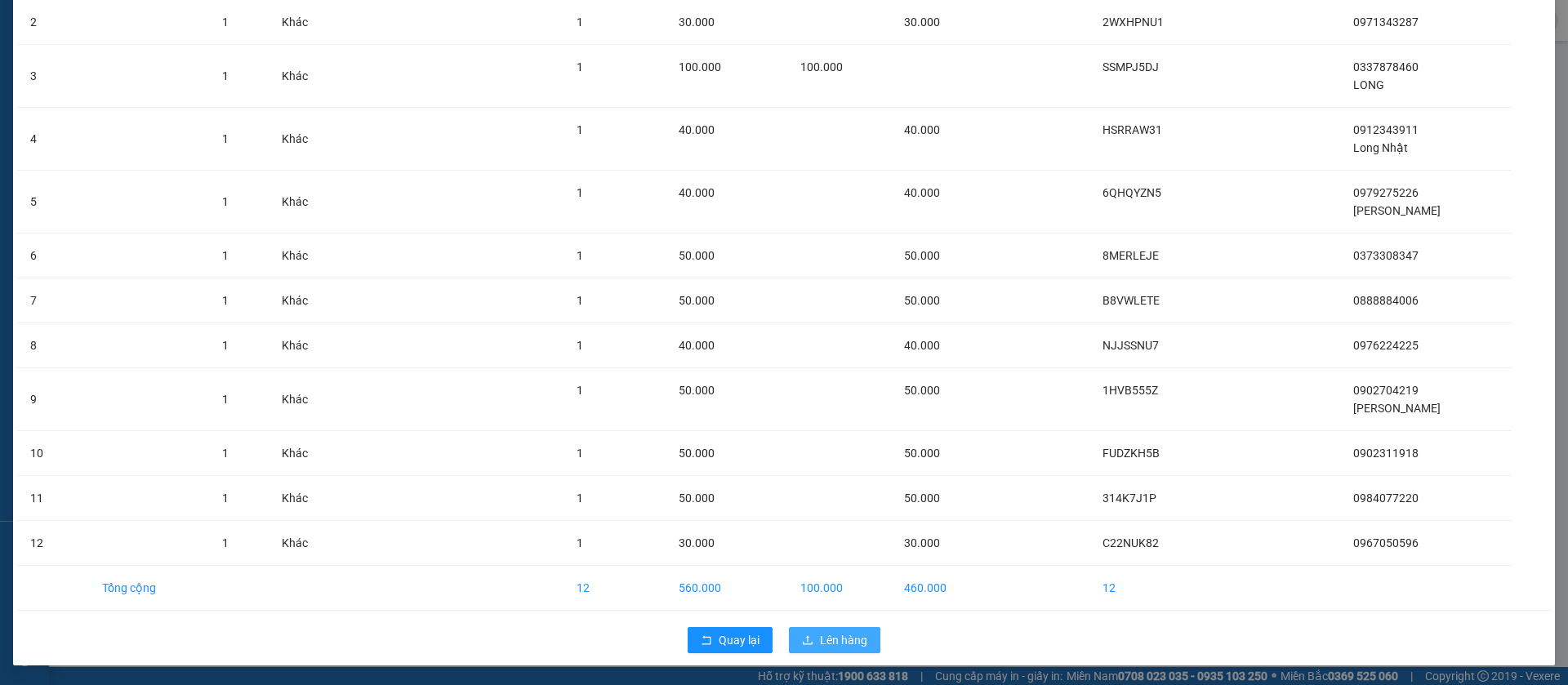
click at [849, 642] on span "Lên hàng" at bounding box center [843, 640] width 47 height 18
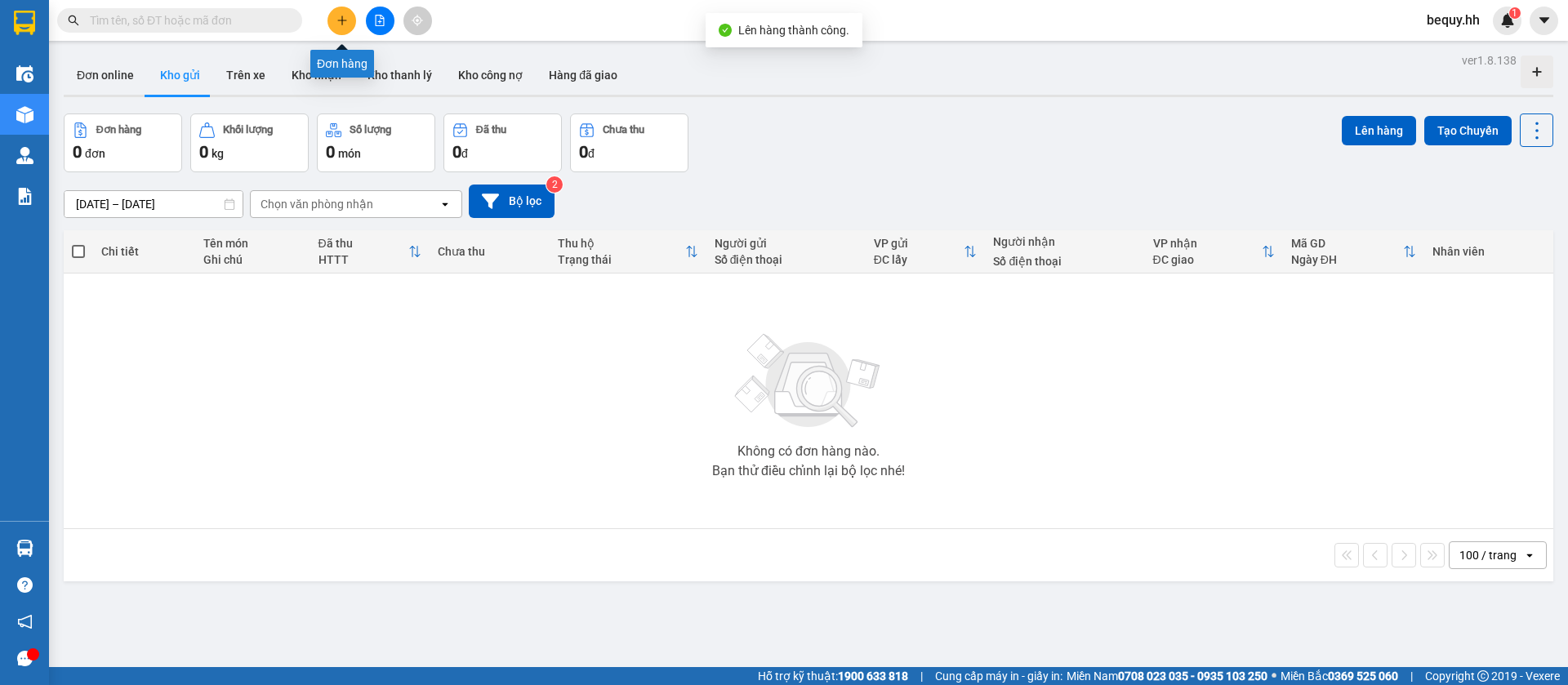
click at [336, 28] on button at bounding box center [342, 21] width 29 height 29
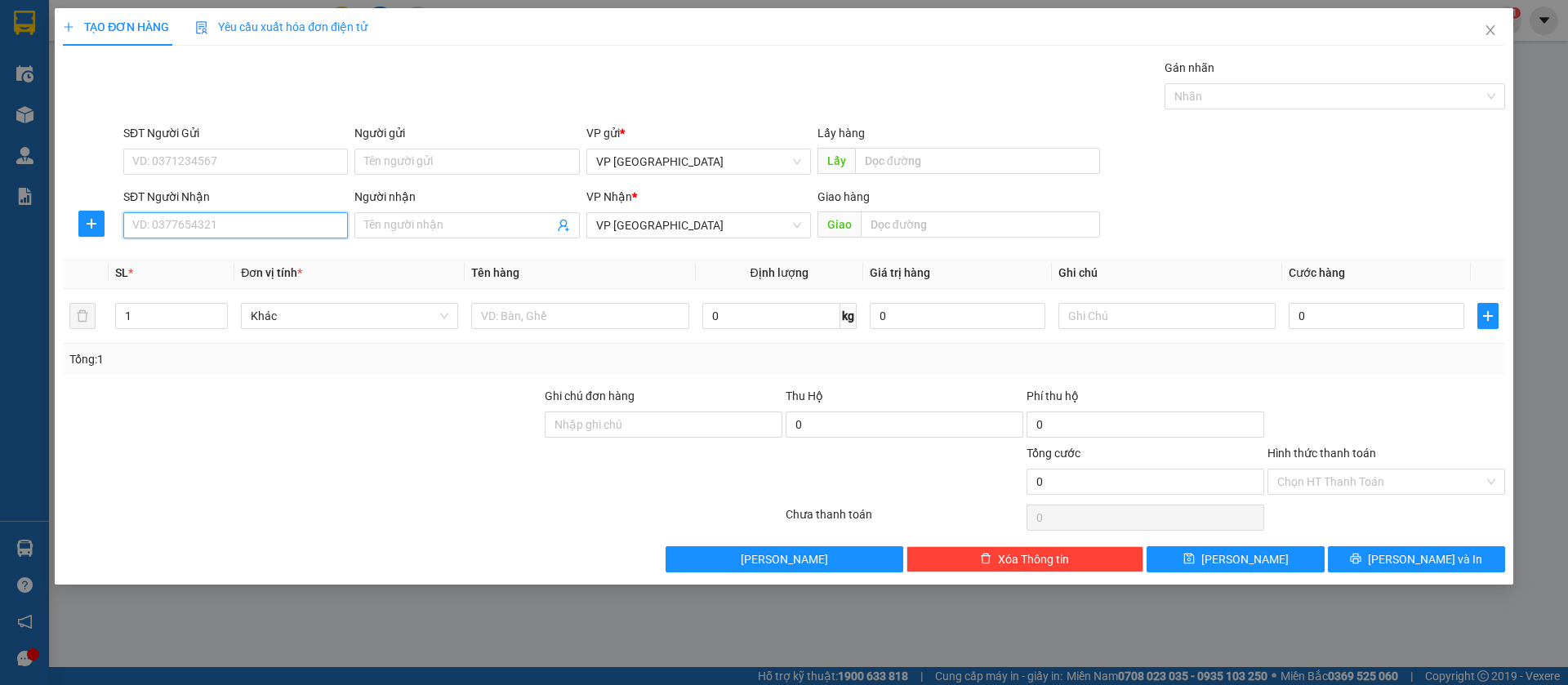
click at [302, 221] on input "SĐT Người Nhận" at bounding box center [235, 225] width 224 height 26
click at [302, 251] on div "0989941605 - Cơ [PERSON_NAME]" at bounding box center [235, 258] width 205 height 18
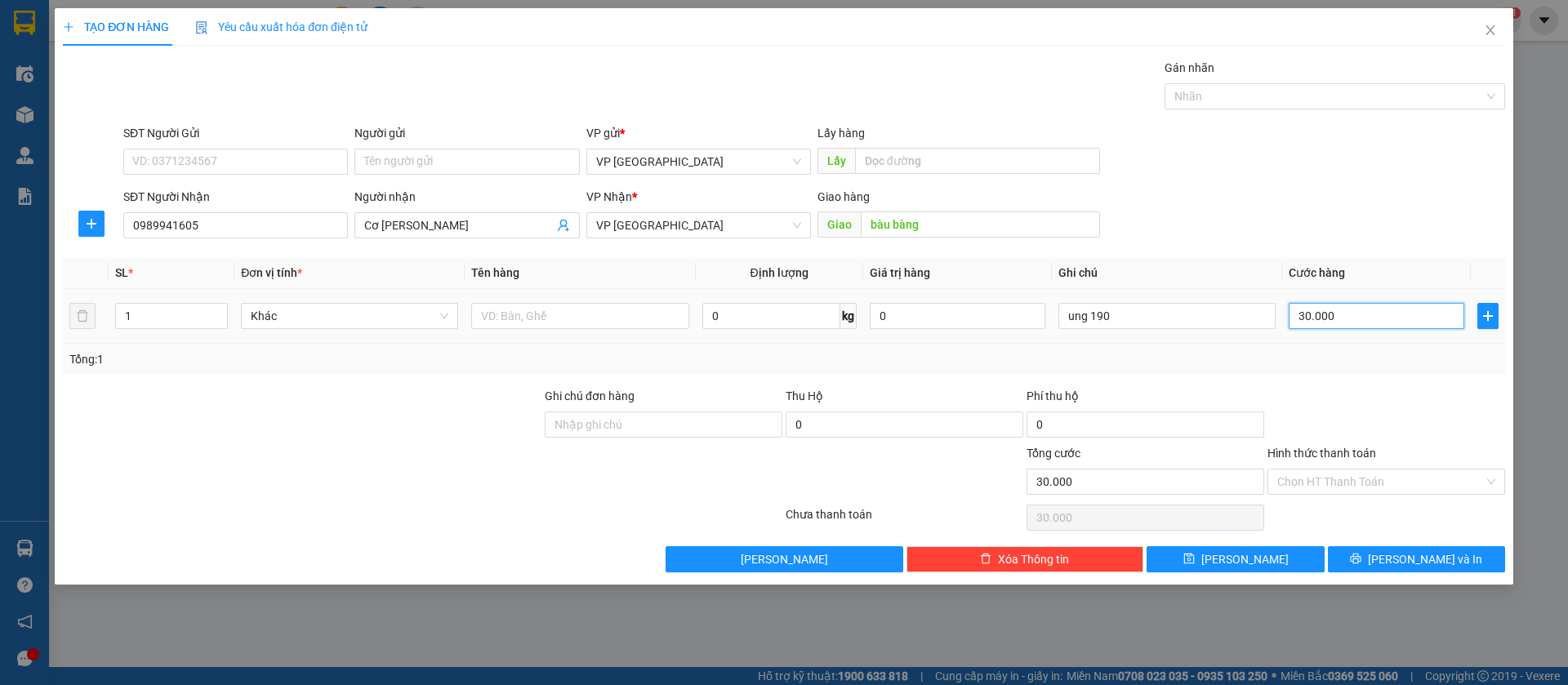
click at [1370, 318] on input "30.000" at bounding box center [1377, 316] width 176 height 26
click at [1176, 314] on input "ung 190" at bounding box center [1167, 316] width 217 height 26
click at [1316, 562] on button "[PERSON_NAME]" at bounding box center [1235, 560] width 177 height 26
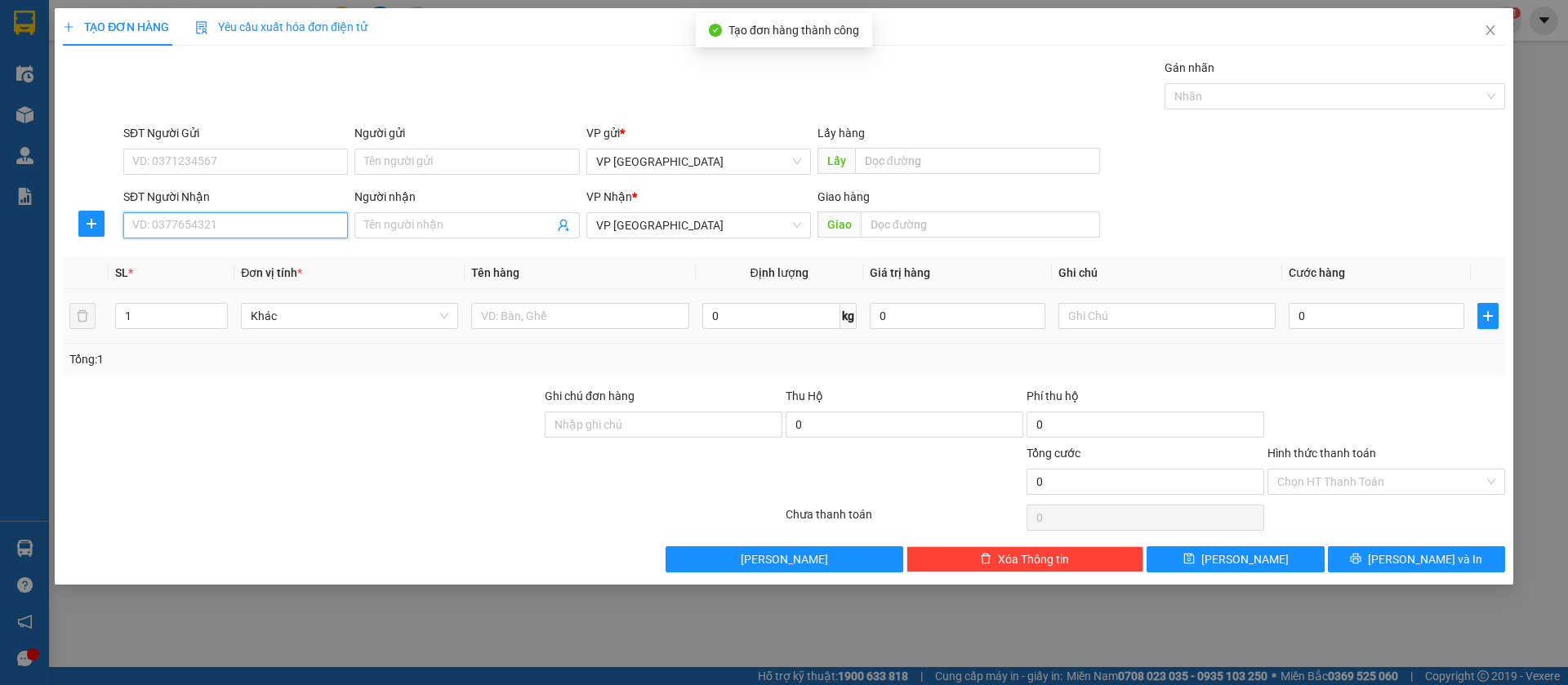
click at [293, 221] on input "SĐT Người Nhận" at bounding box center [235, 225] width 224 height 26
click at [1490, 27] on icon "close" at bounding box center [1490, 31] width 13 height 13
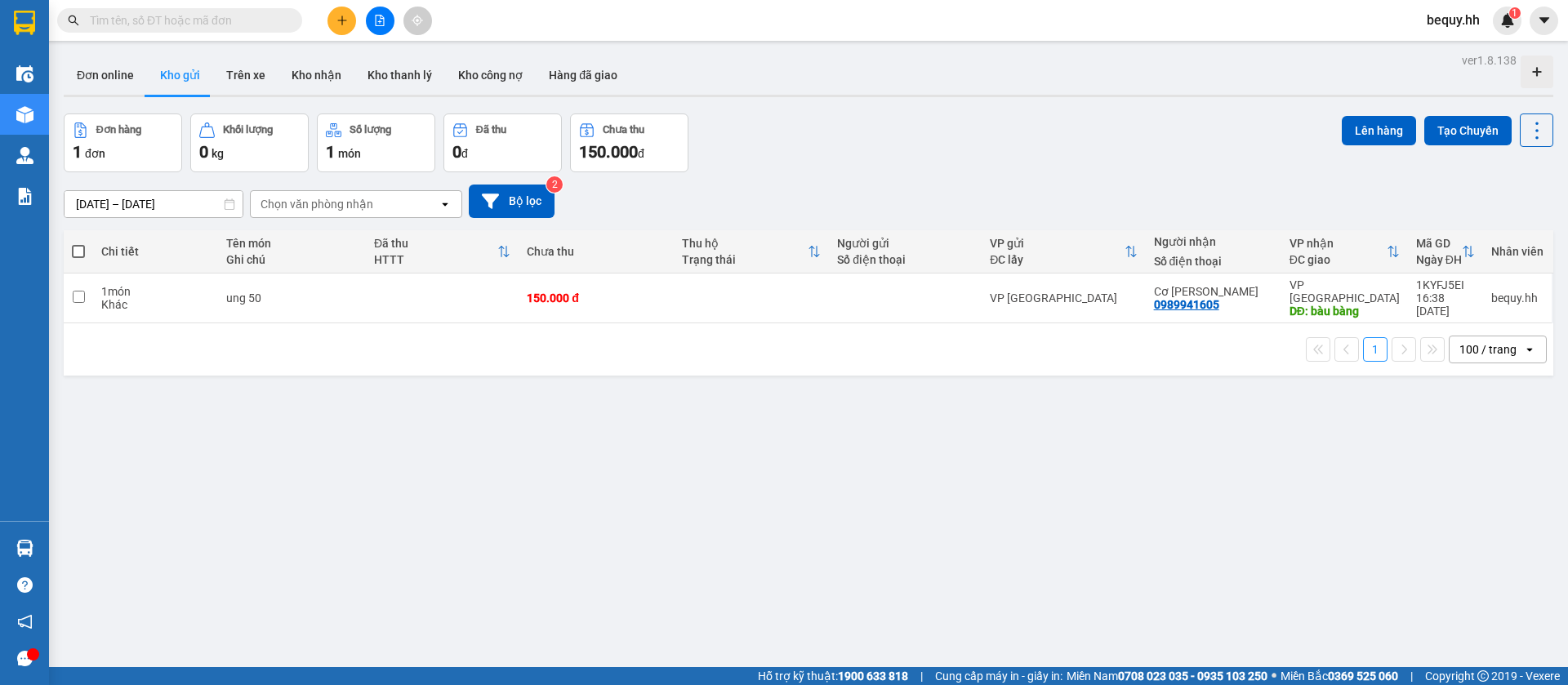
click at [83, 249] on span at bounding box center [78, 252] width 13 height 13
click at [78, 243] on input "checkbox" at bounding box center [78, 243] width 0 height 0
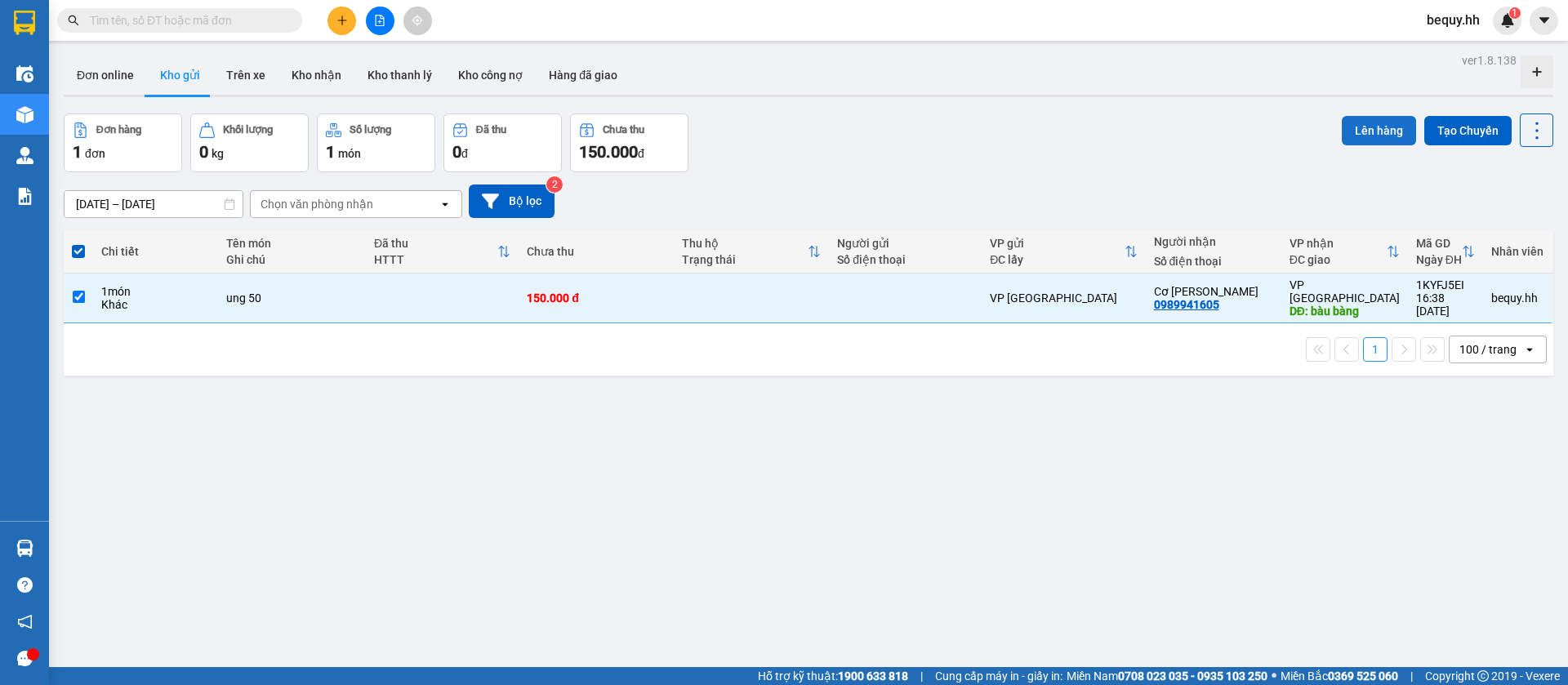
click at [1366, 129] on button "Lên hàng" at bounding box center [1379, 131] width 74 height 30
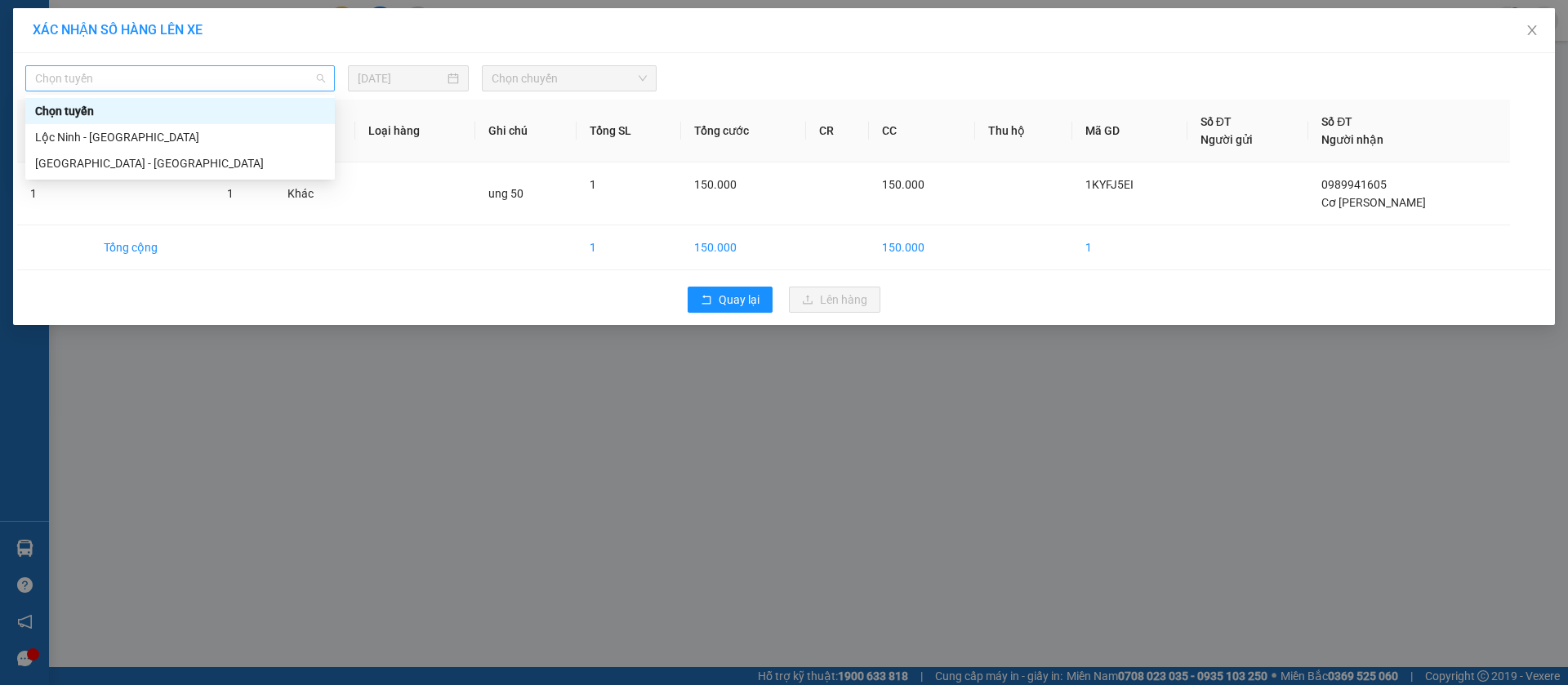
click at [169, 79] on span "Chọn tuyến" at bounding box center [180, 78] width 290 height 25
click at [126, 156] on div "[GEOGRAPHIC_DATA] - [GEOGRAPHIC_DATA]" at bounding box center [180, 163] width 290 height 18
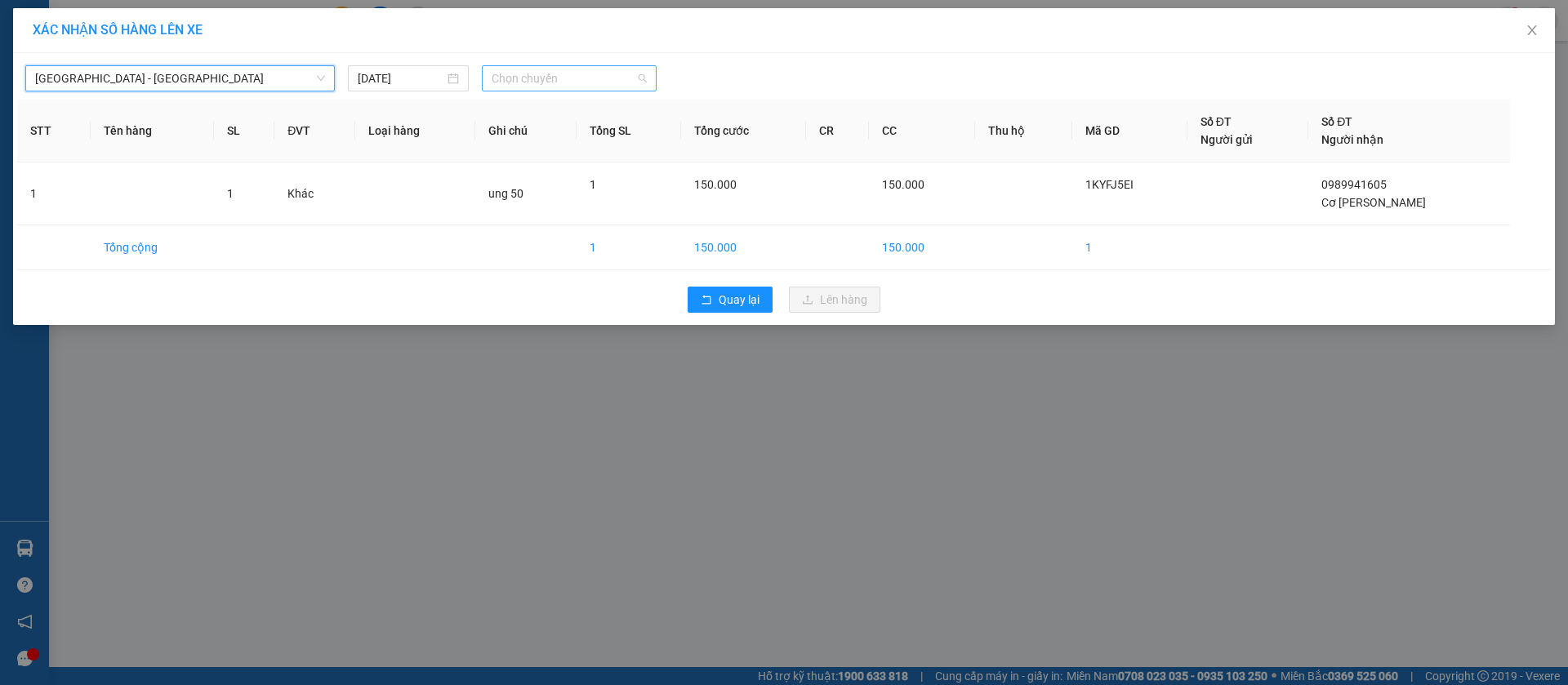
click at [543, 82] on span "Chọn chuyến" at bounding box center [569, 78] width 155 height 25
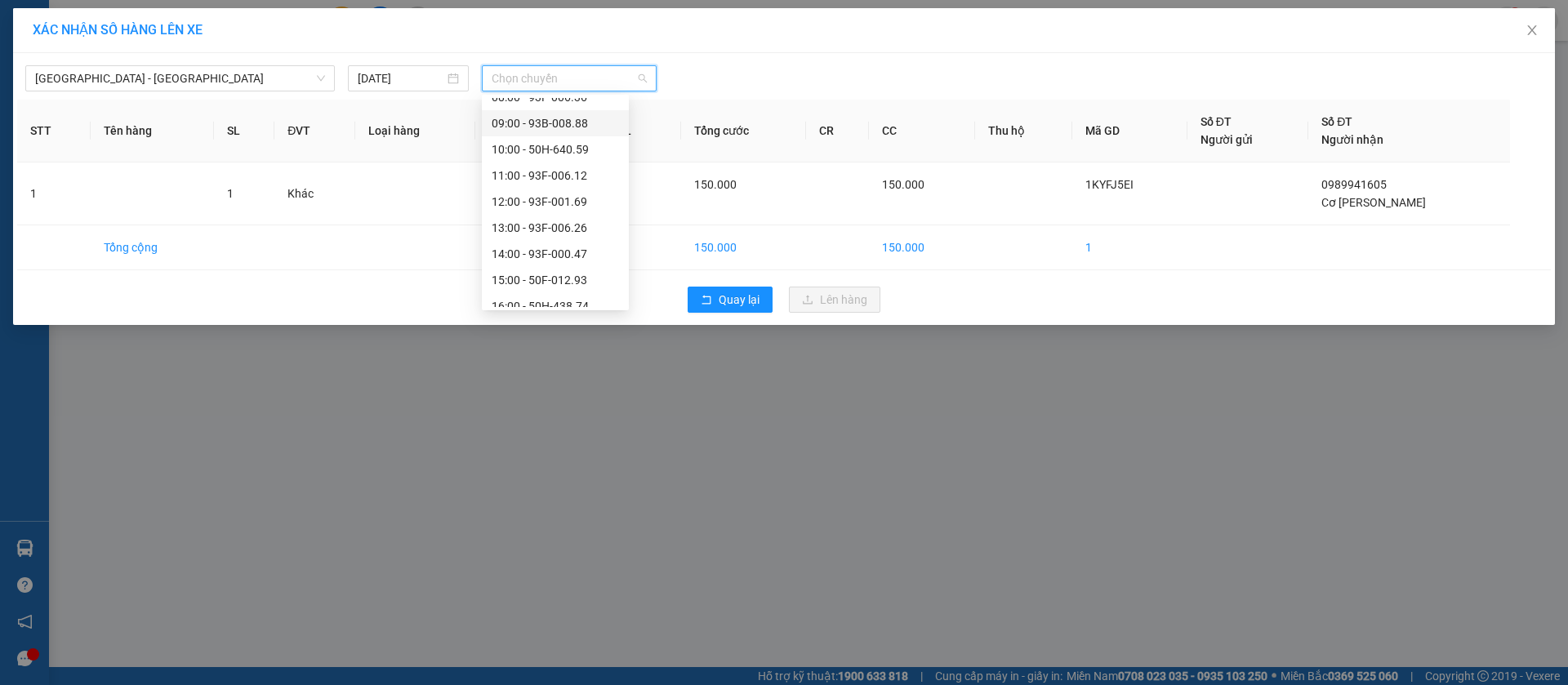
scroll to position [245, 0]
click at [564, 172] on div "16:00 - 50H-438.74" at bounding box center [555, 180] width 127 height 18
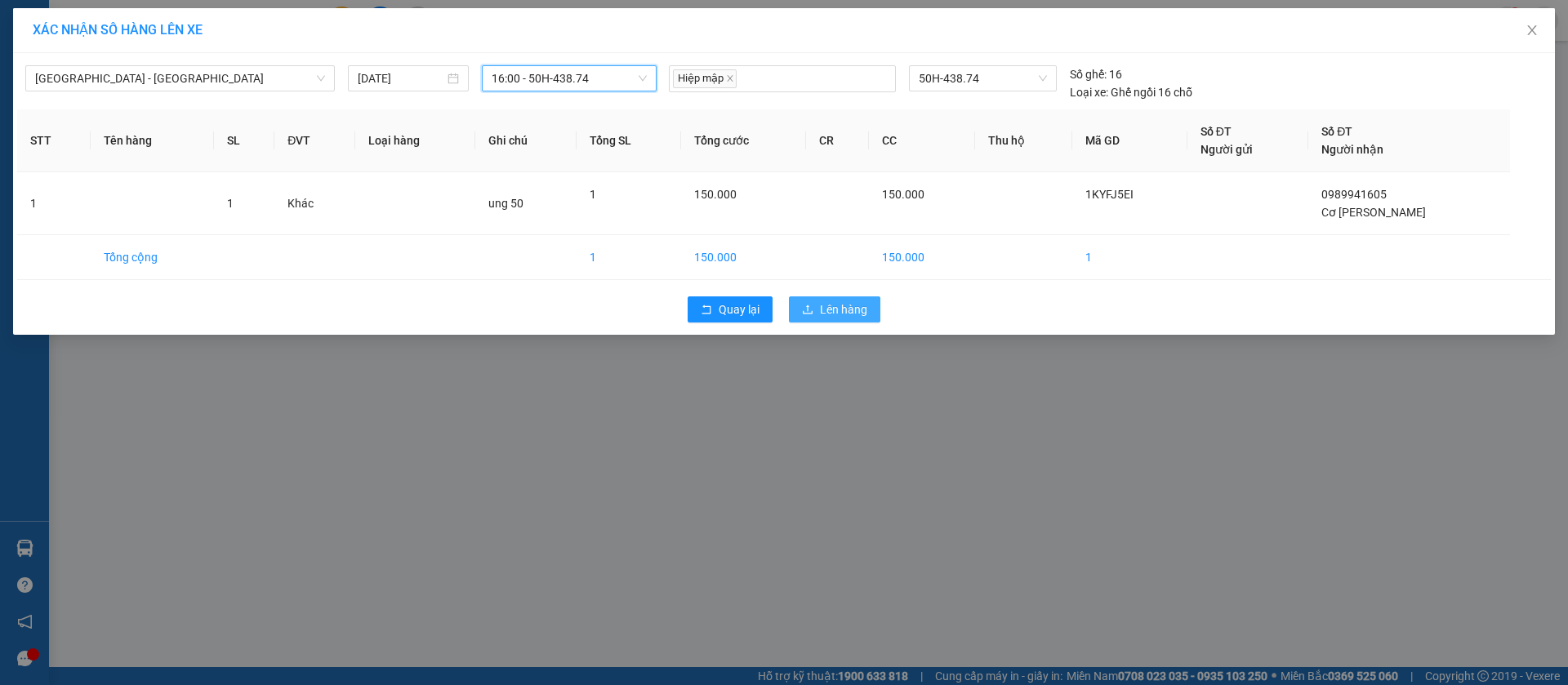
click at [862, 308] on span "Lên hàng" at bounding box center [843, 309] width 47 height 18
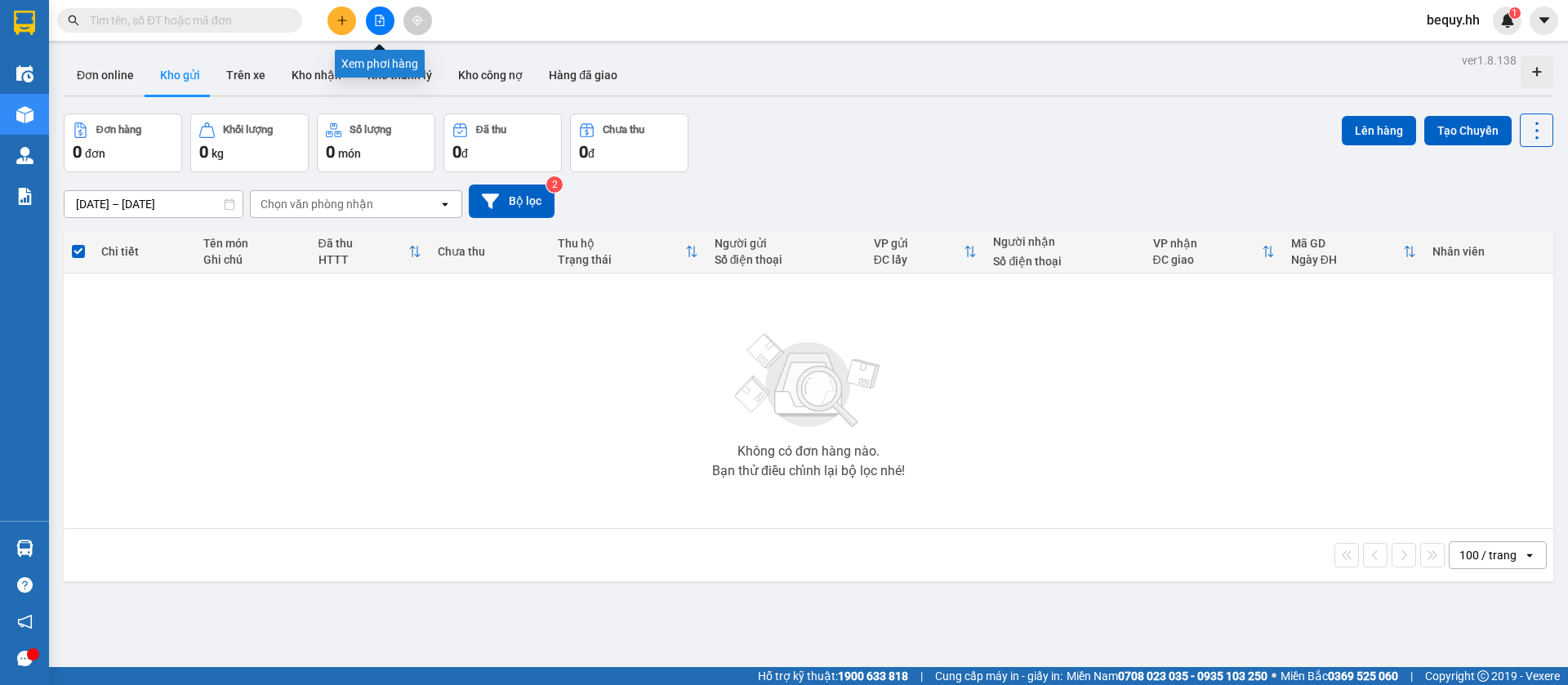
click at [387, 29] on button at bounding box center [380, 21] width 29 height 29
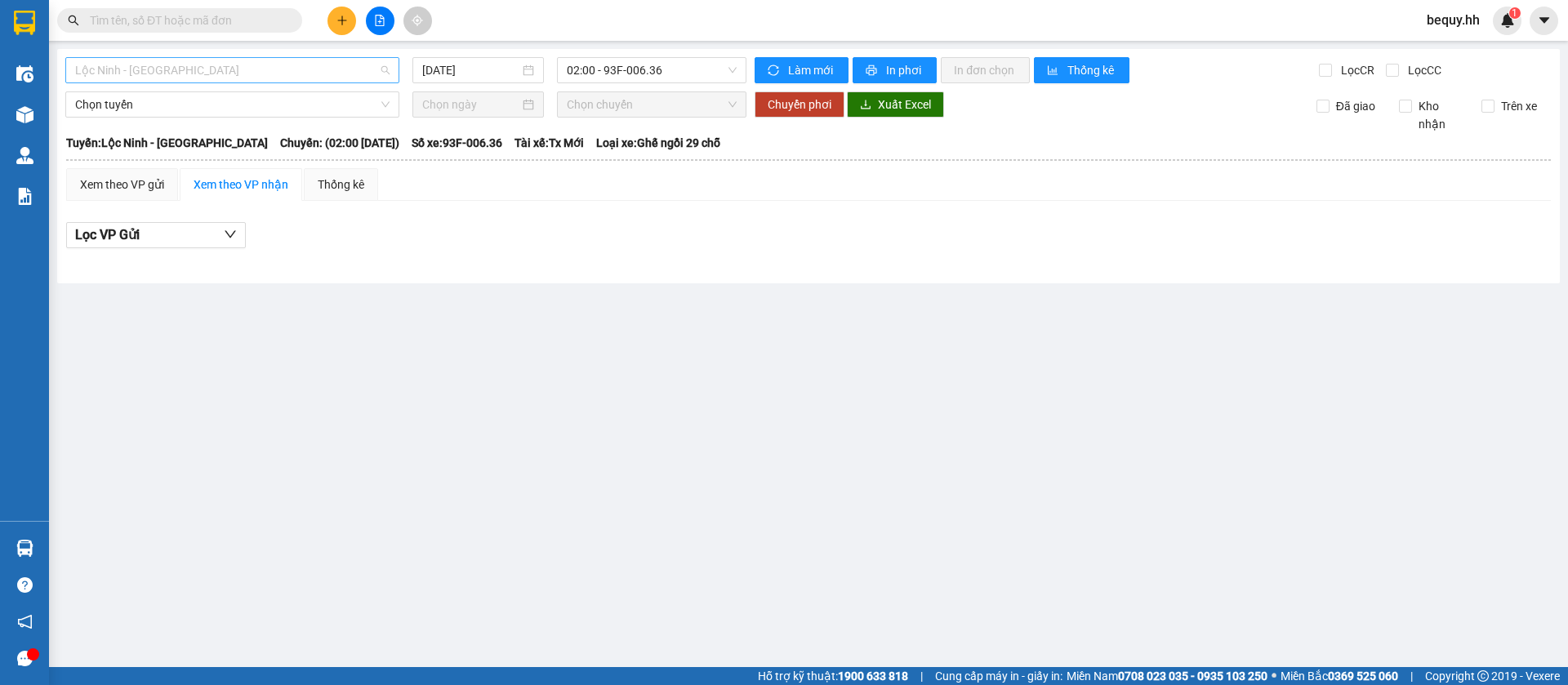
click at [333, 76] on span "Lộc Ninh - [GEOGRAPHIC_DATA]" at bounding box center [232, 70] width 314 height 25
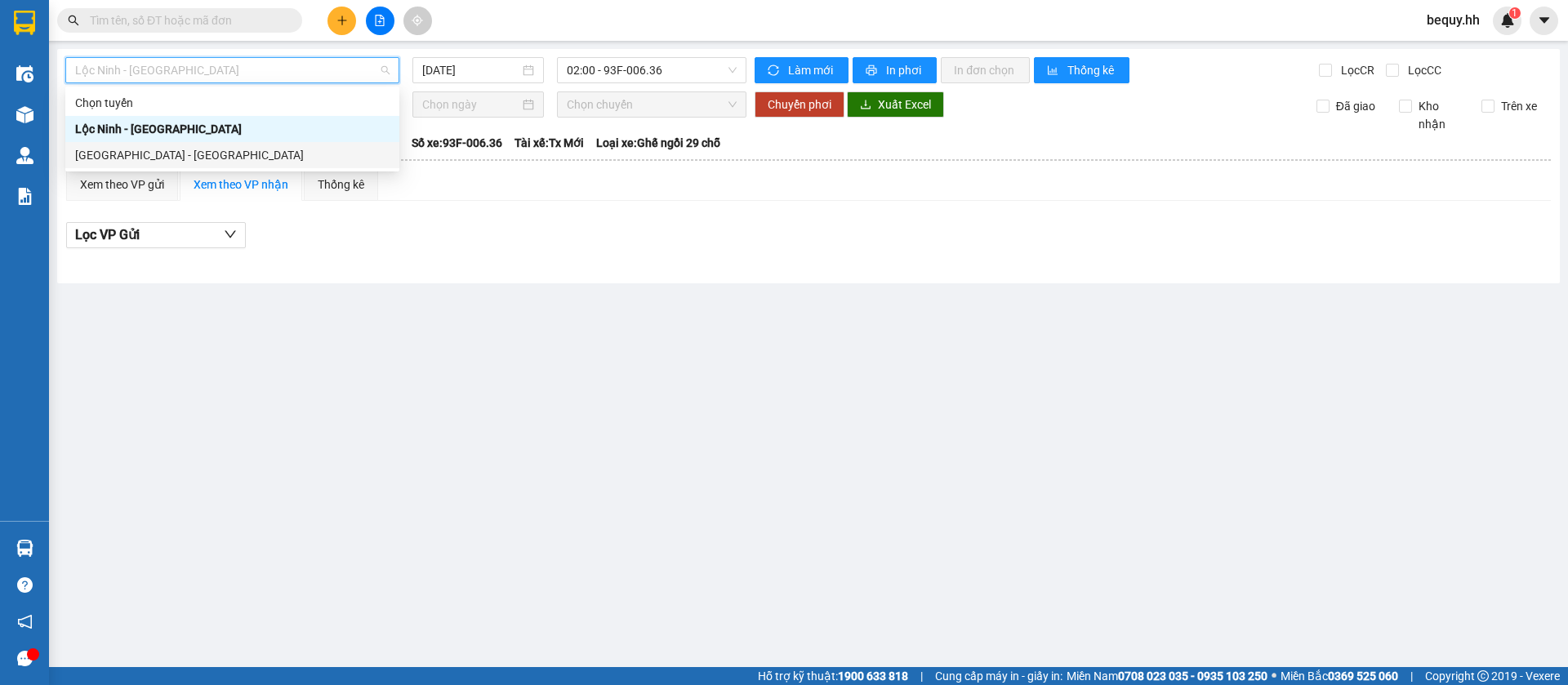
click at [239, 149] on div "[GEOGRAPHIC_DATA] - [GEOGRAPHIC_DATA]" at bounding box center [232, 155] width 314 height 18
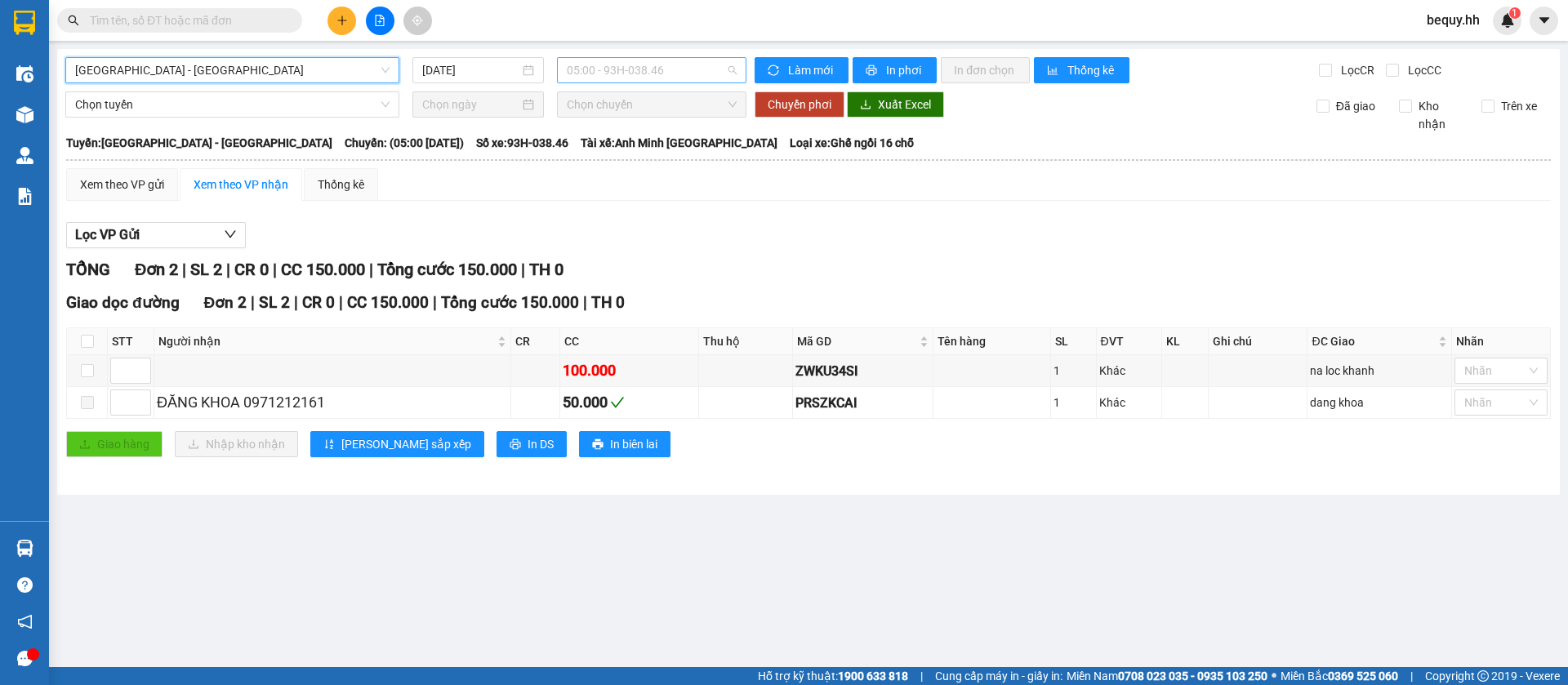
click at [589, 58] on span "05:00 - 93H-038.46" at bounding box center [652, 70] width 170 height 25
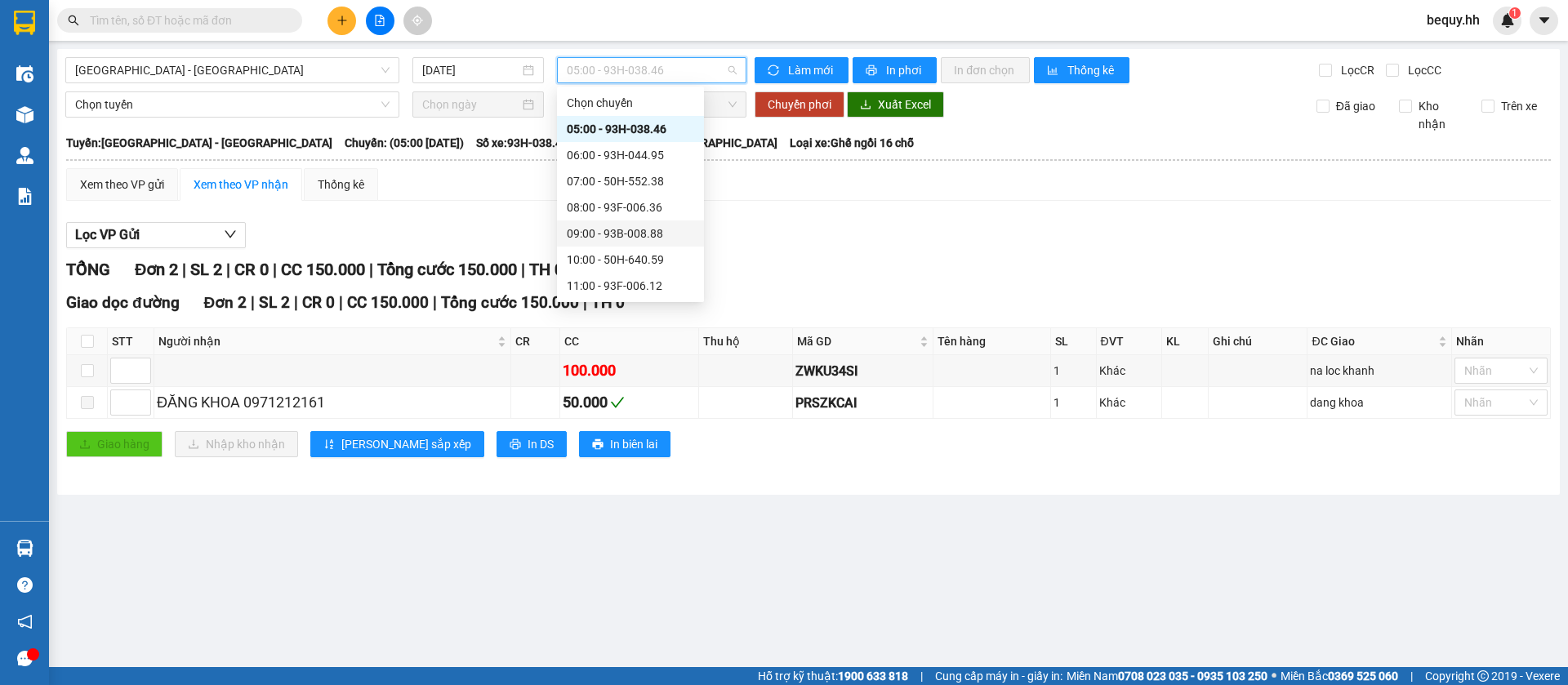
scroll to position [287, 0]
click at [623, 125] on div "16:00 - 50H-438.74" at bounding box center [631, 129] width 127 height 18
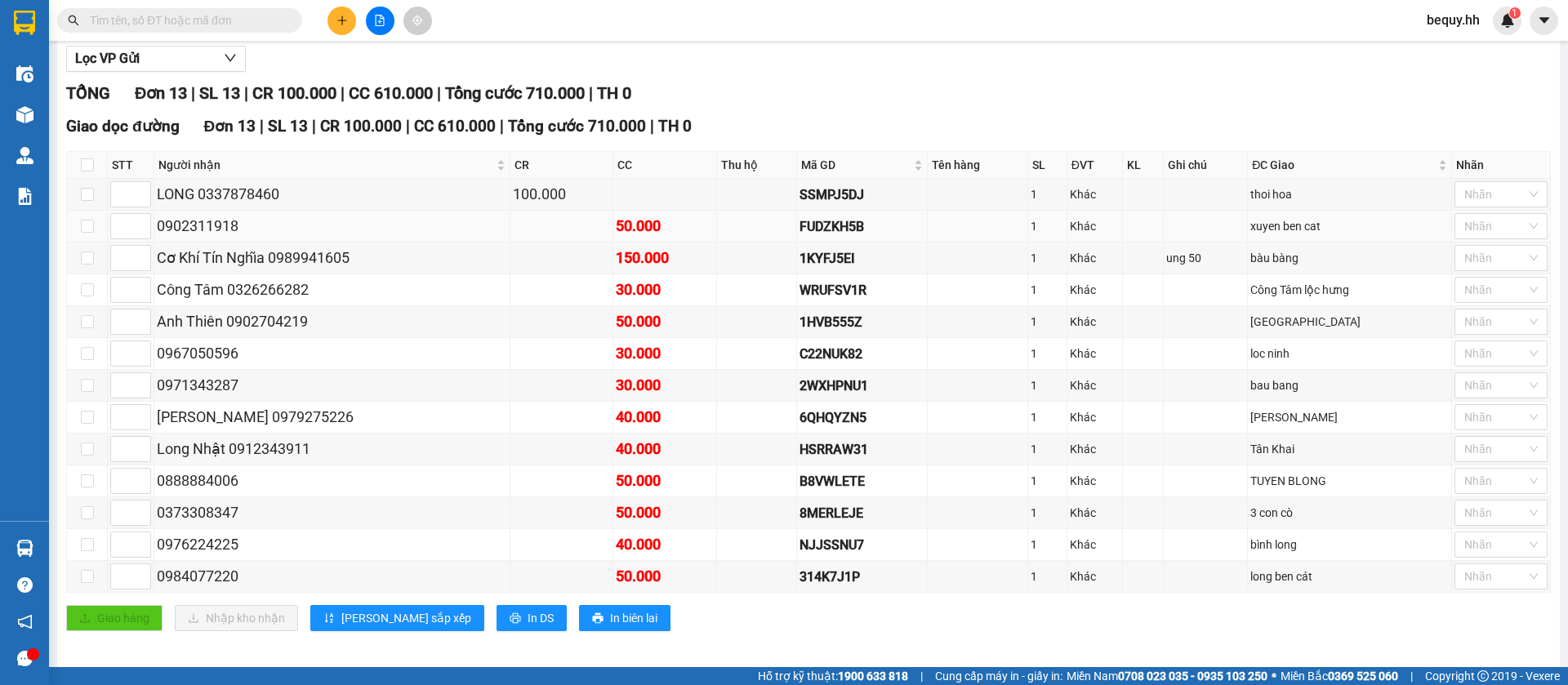
scroll to position [187, 0]
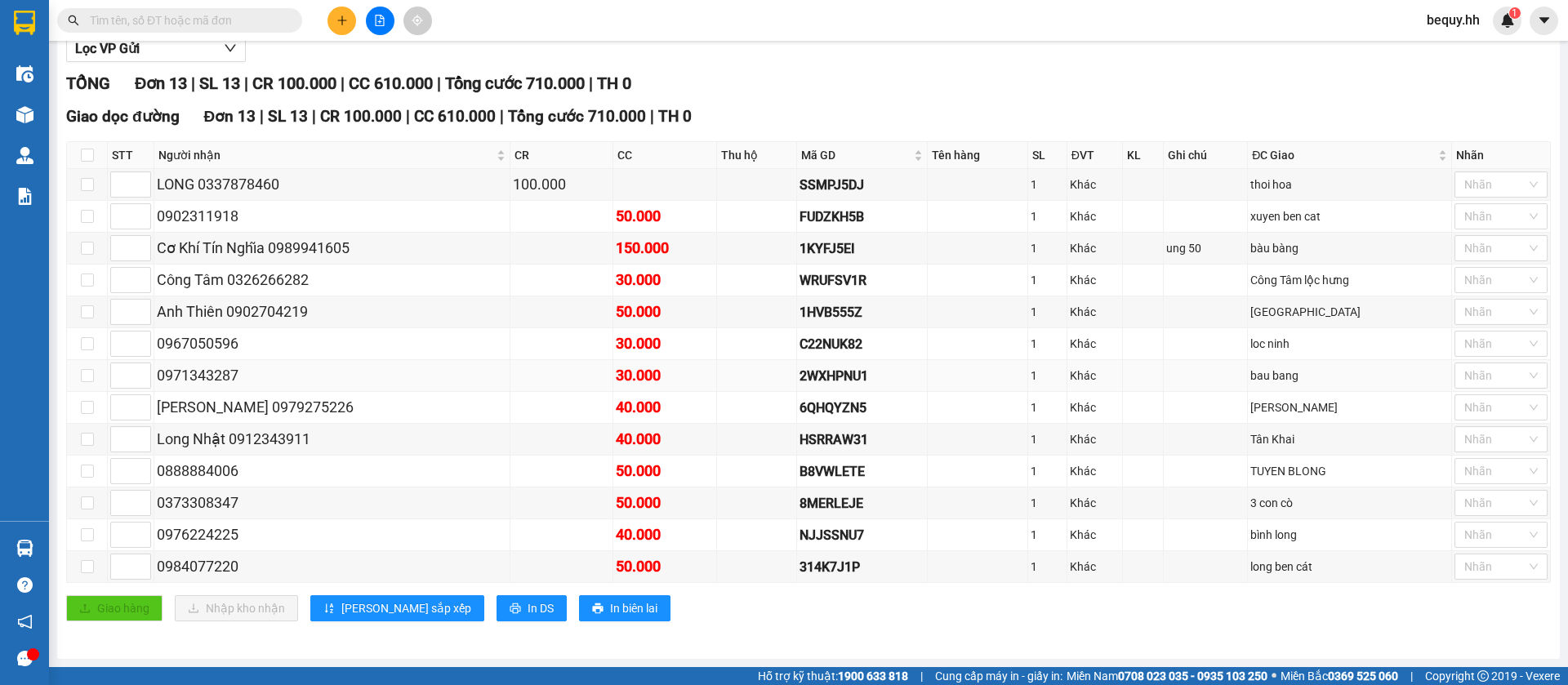
click at [512, 380] on td at bounding box center [563, 376] width 104 height 32
click at [1262, 346] on div "loc ninh" at bounding box center [1349, 344] width 199 height 18
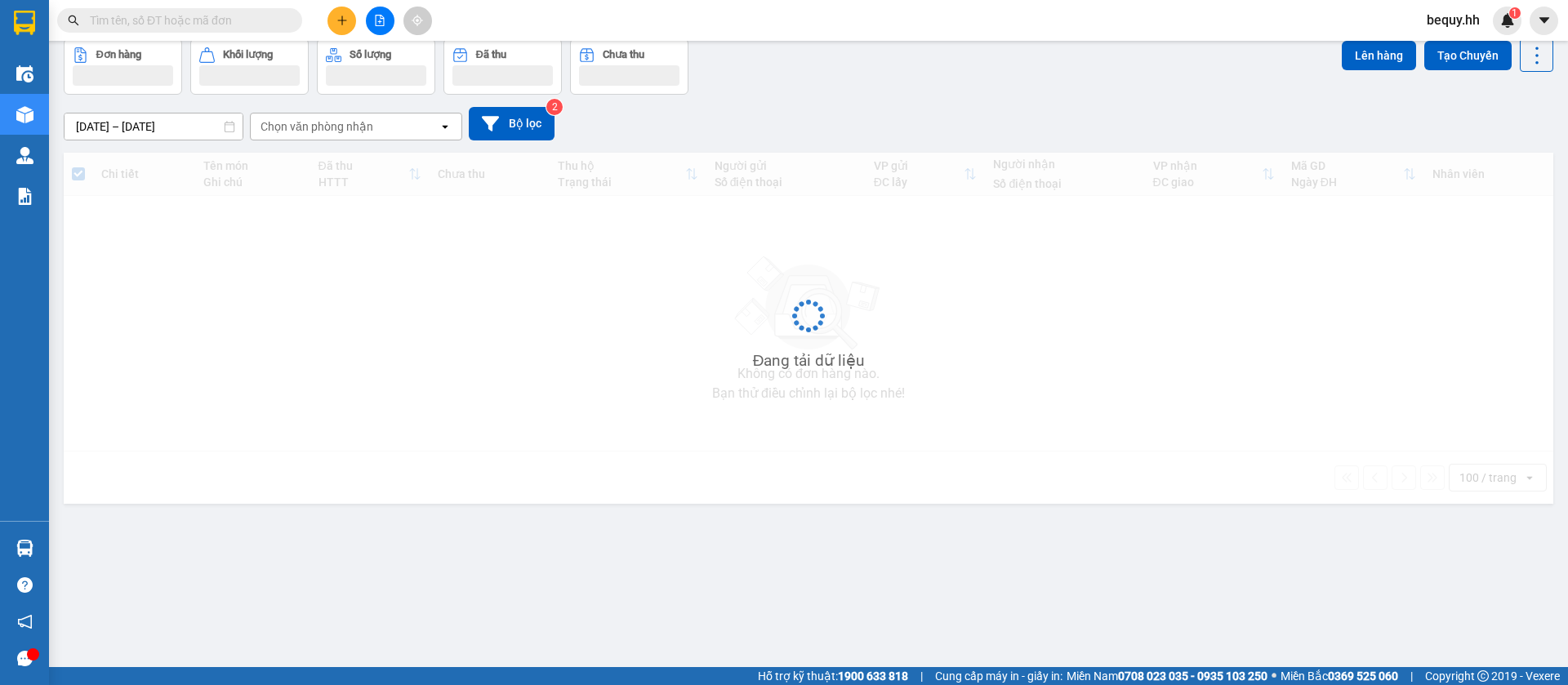
scroll to position [75, 0]
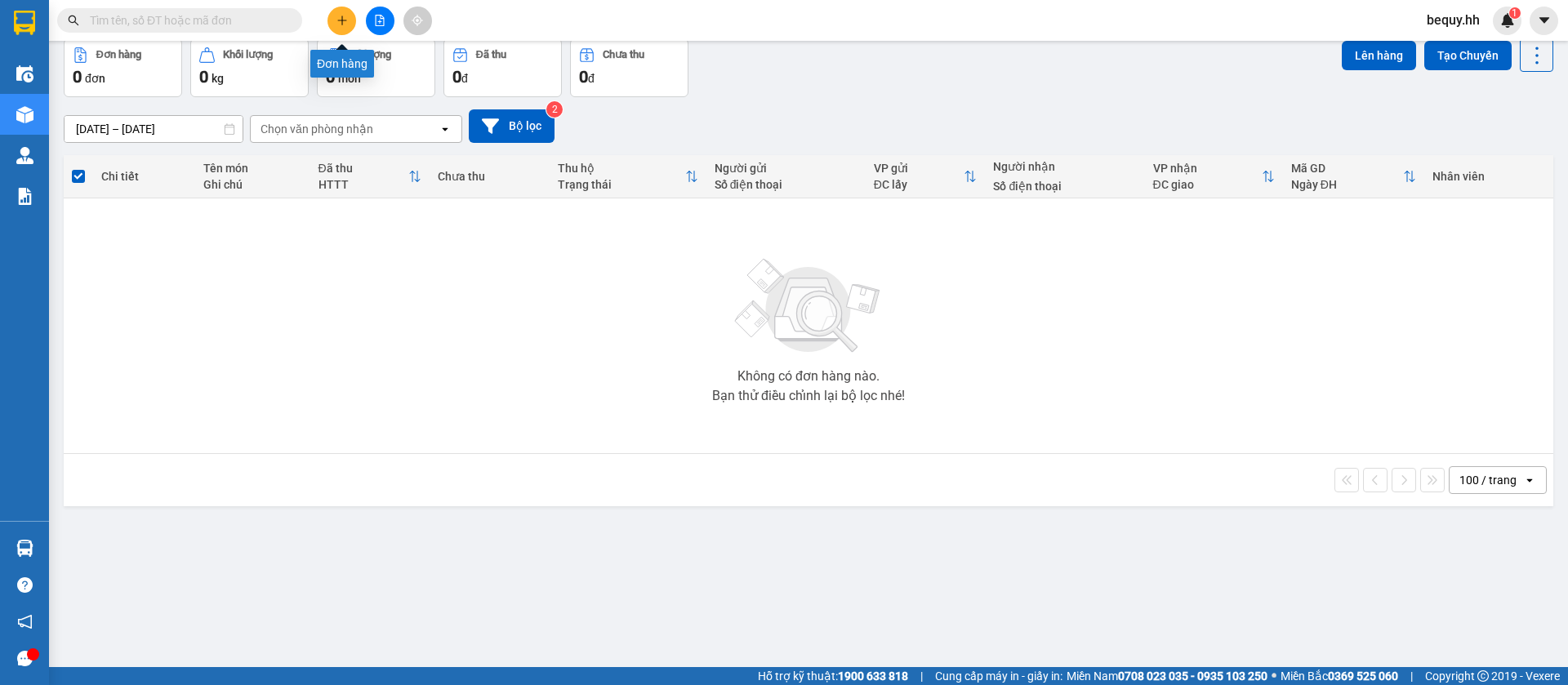
click at [352, 17] on button at bounding box center [342, 21] width 29 height 29
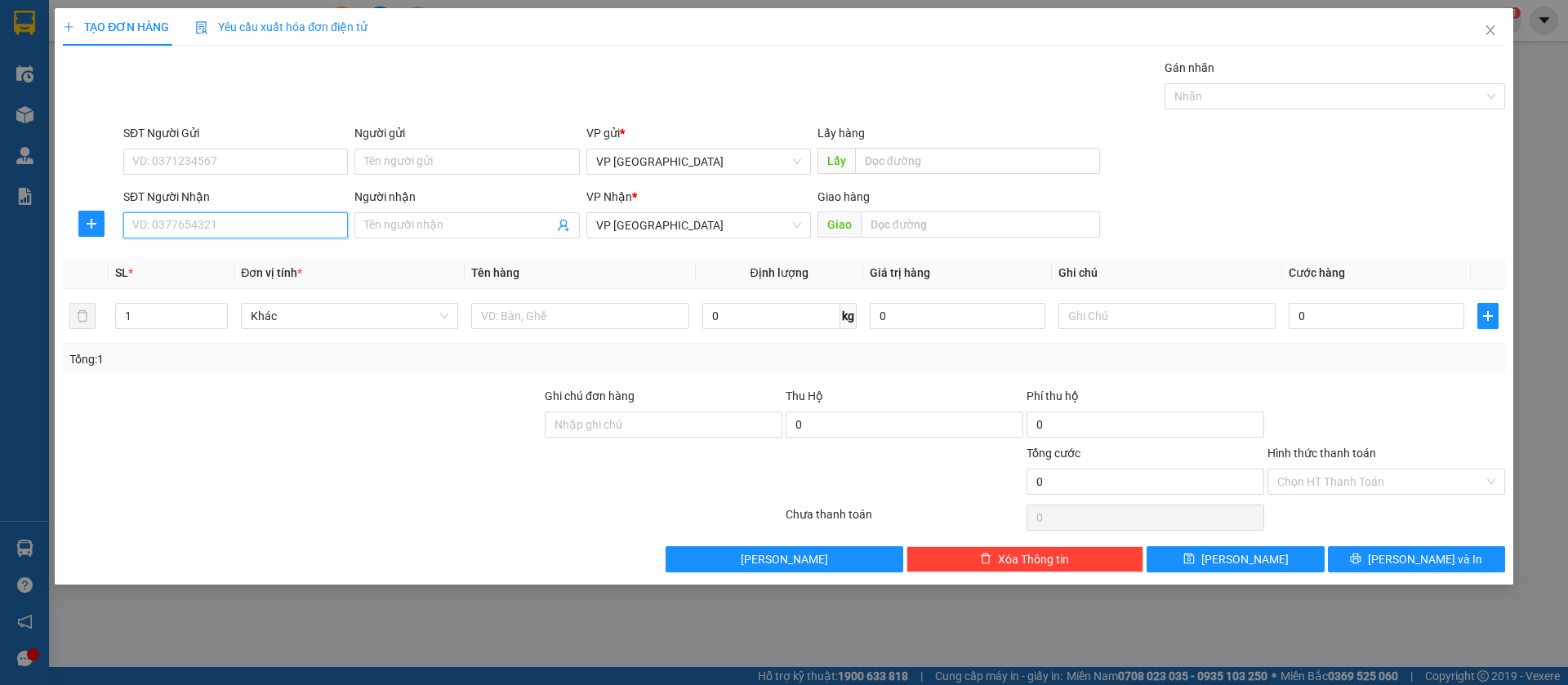
click at [222, 223] on input "SĐT Người Nhận" at bounding box center [235, 225] width 224 height 26
click at [245, 259] on div "0812220777 - [PERSON_NAME]" at bounding box center [235, 258] width 205 height 18
click at [1444, 465] on div "Hình thức thanh toán" at bounding box center [1386, 456] width 238 height 25
click at [1443, 480] on input "Hình thức thanh toán" at bounding box center [1381, 482] width 206 height 25
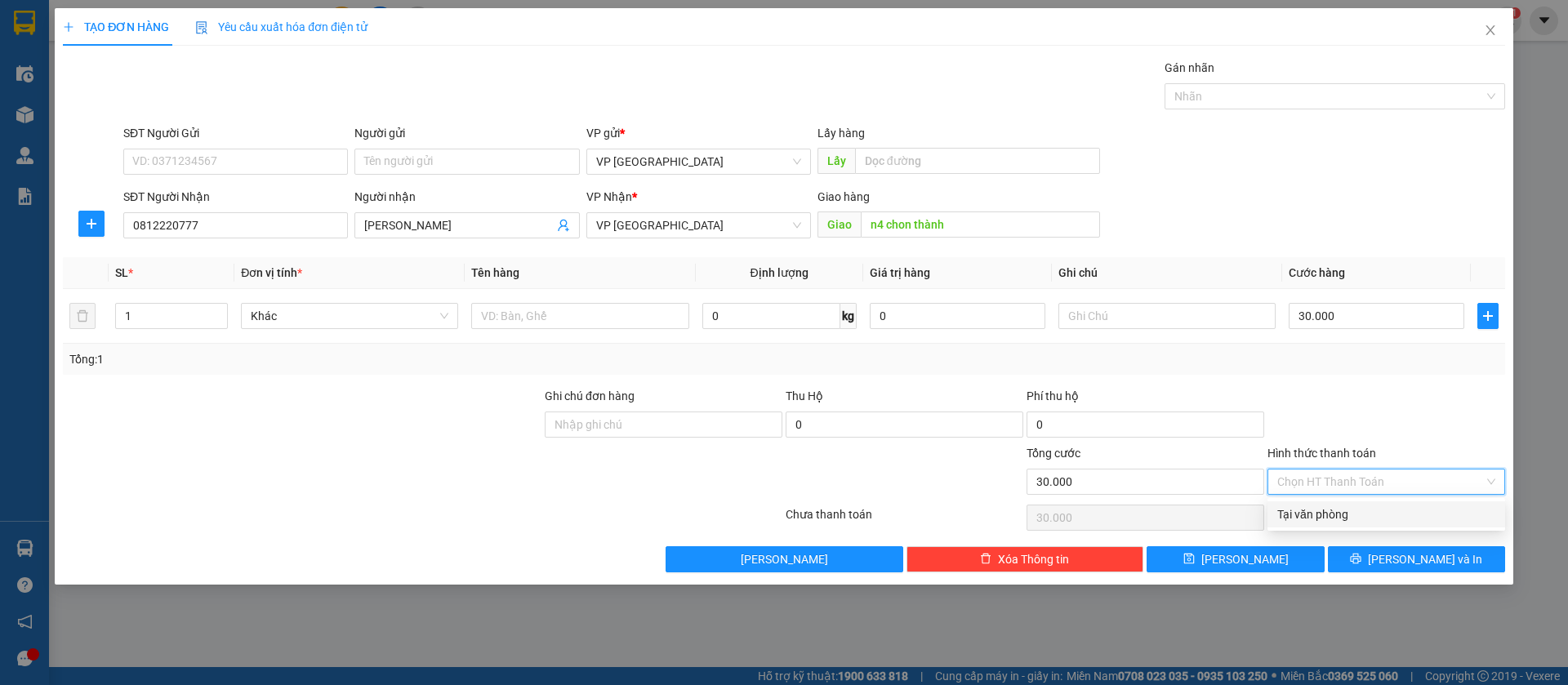
click at [1378, 517] on div "Tại văn phòng" at bounding box center [1386, 515] width 218 height 18
click at [1254, 561] on button "[PERSON_NAME]" at bounding box center [1235, 560] width 177 height 26
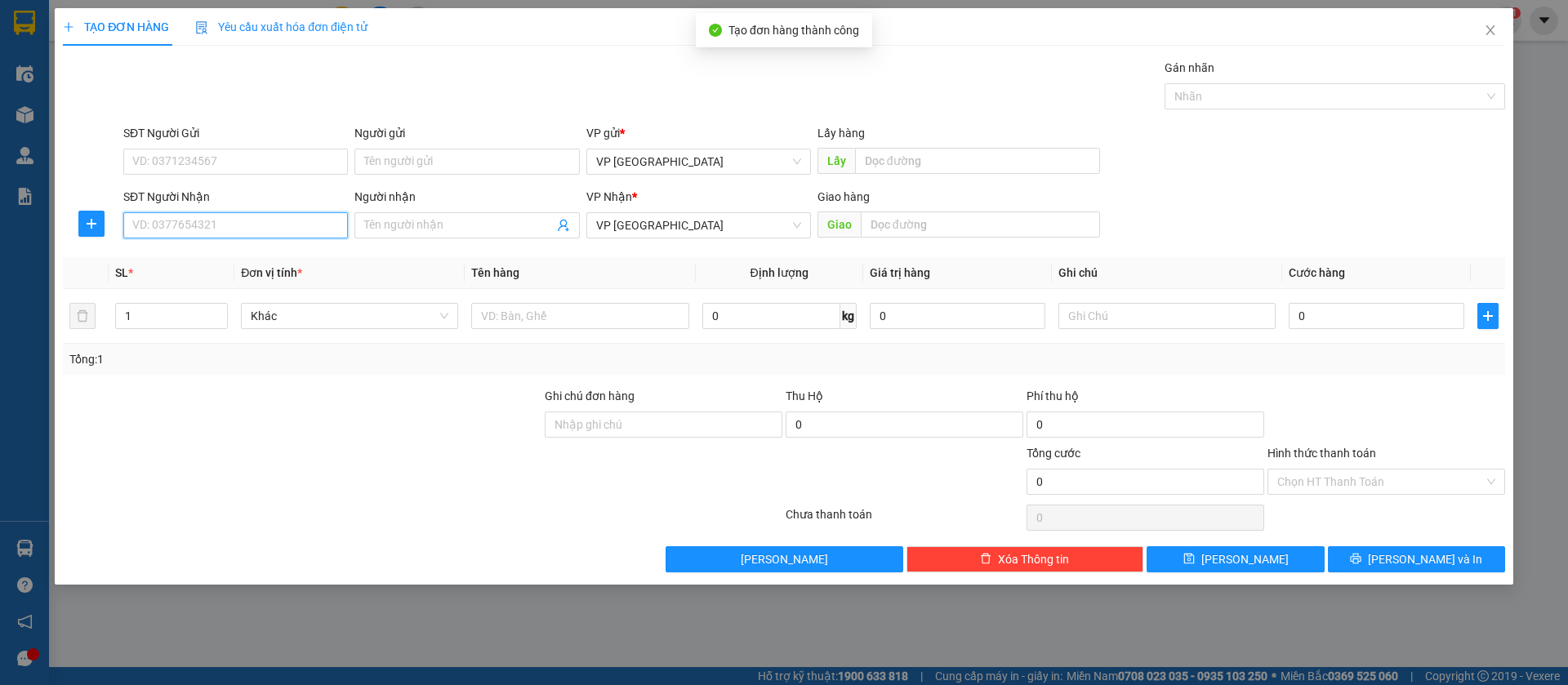
click at [229, 217] on input "SĐT Người Nhận" at bounding box center [235, 225] width 224 height 26
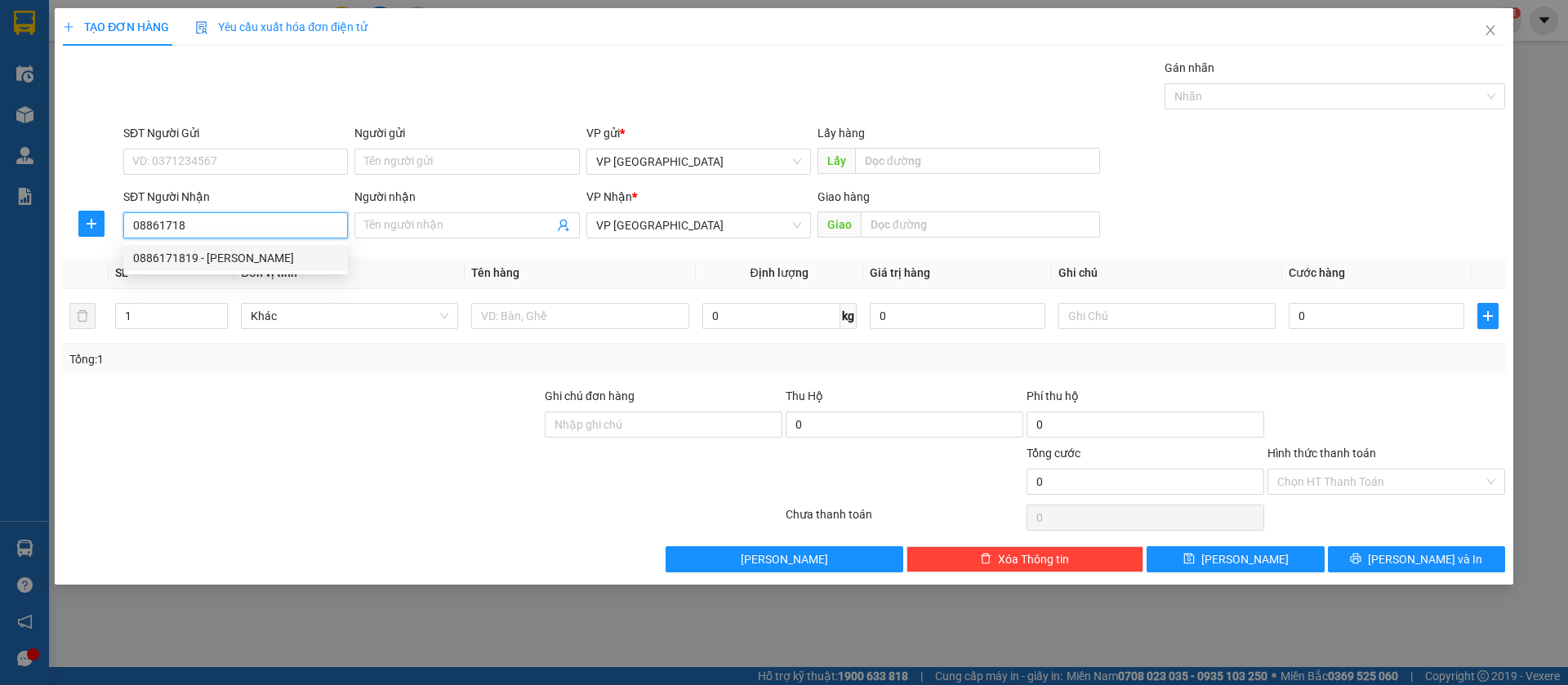
click at [244, 262] on div "0886171819 - [PERSON_NAME]" at bounding box center [235, 258] width 205 height 18
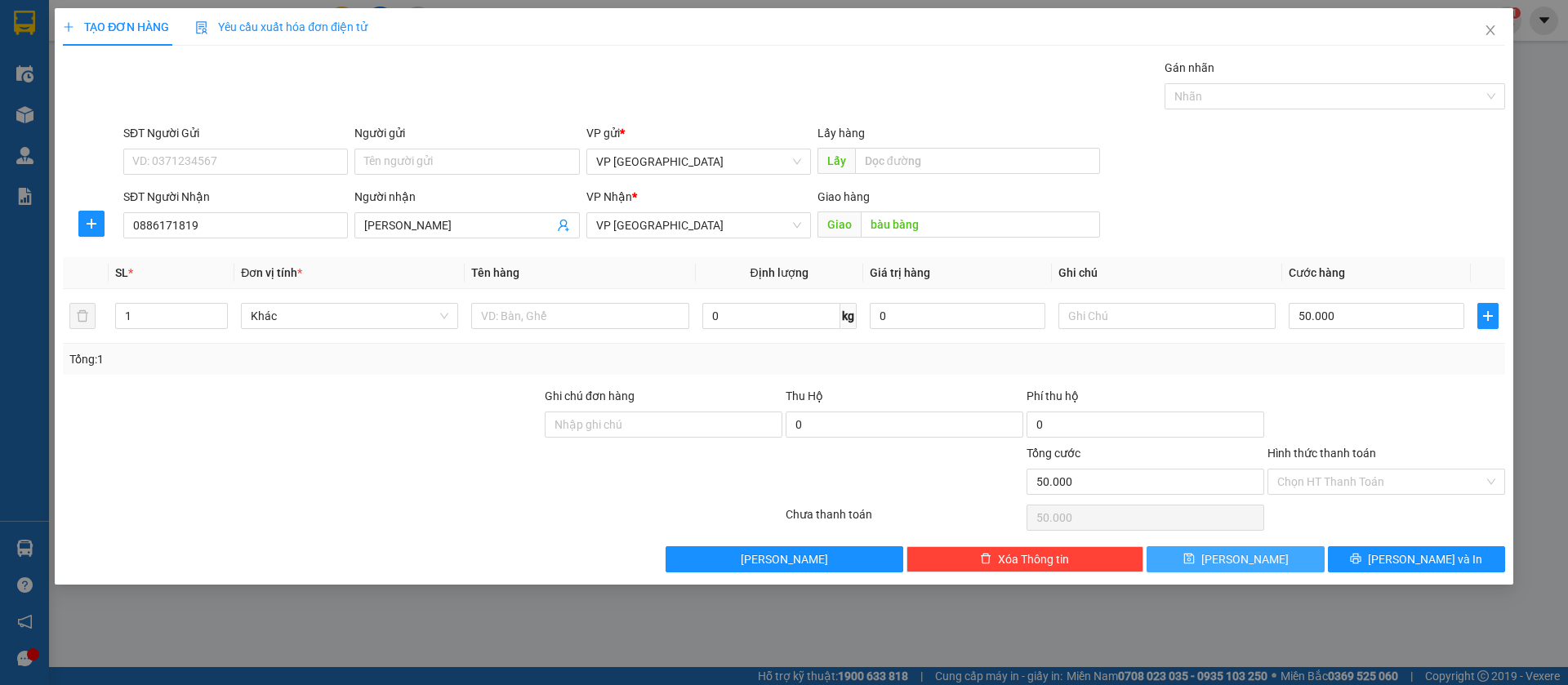
click at [1311, 556] on button "[PERSON_NAME]" at bounding box center [1235, 560] width 177 height 26
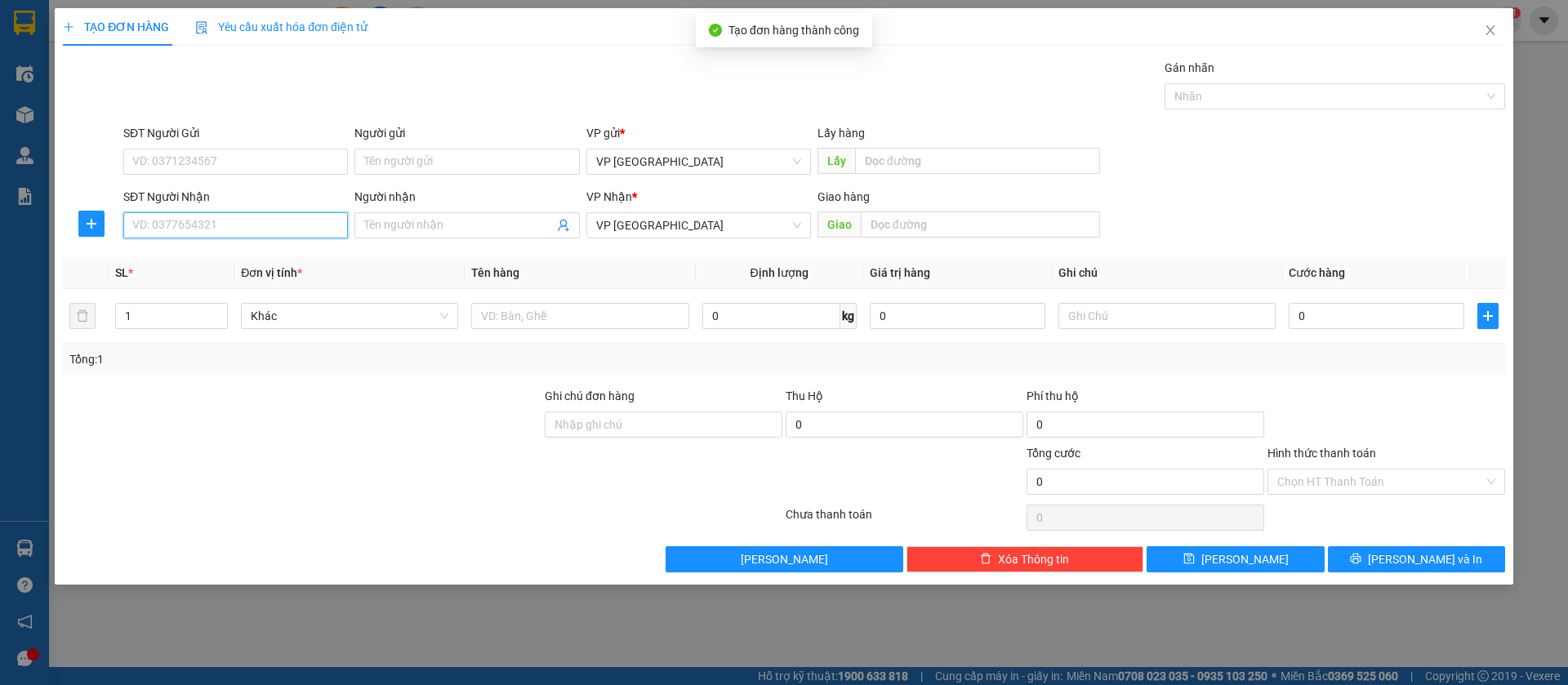
click at [319, 224] on input "SĐT Người Nhận" at bounding box center [235, 225] width 224 height 26
click at [306, 249] on div "0979275226 - [PERSON_NAME]" at bounding box center [235, 258] width 205 height 18
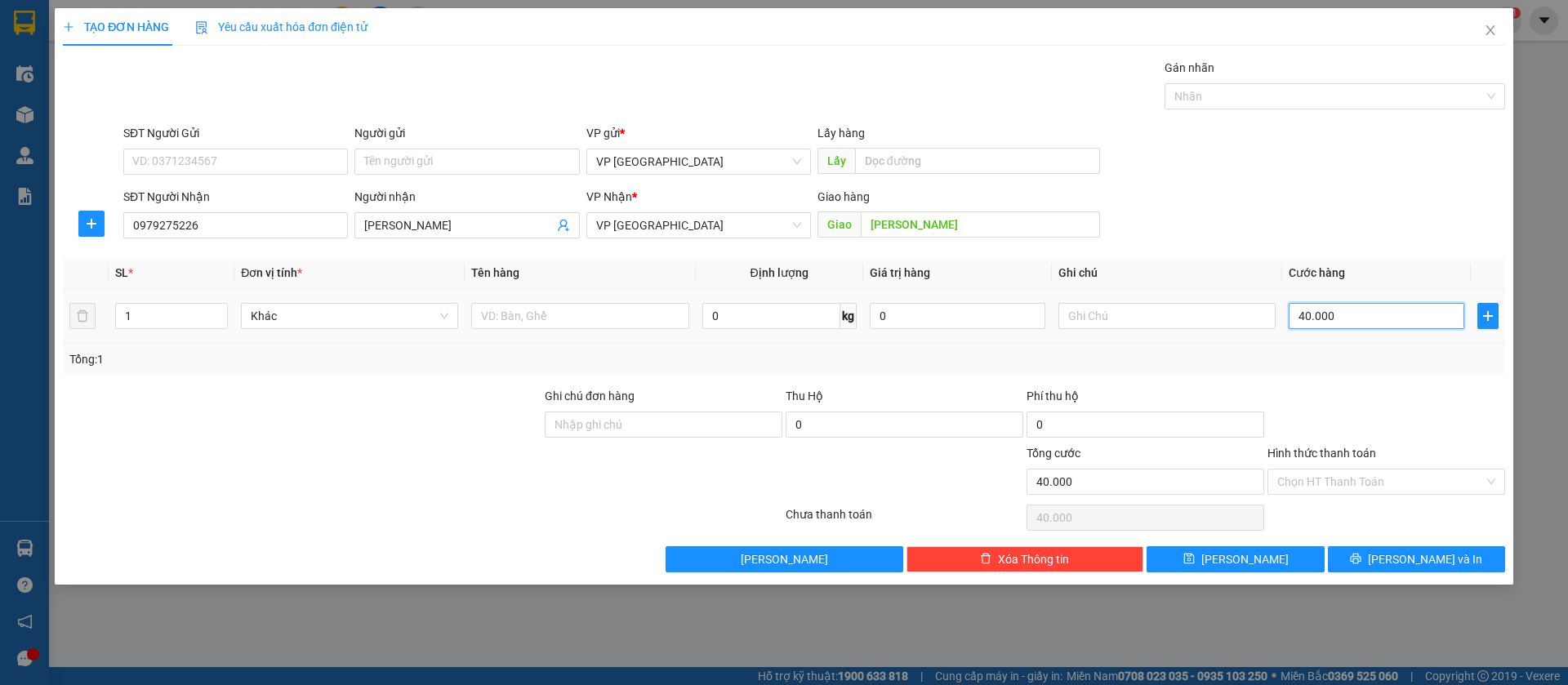
click at [1409, 314] on input "40.000" at bounding box center [1377, 316] width 176 height 26
click at [1254, 555] on button "[PERSON_NAME]" at bounding box center [1235, 560] width 177 height 26
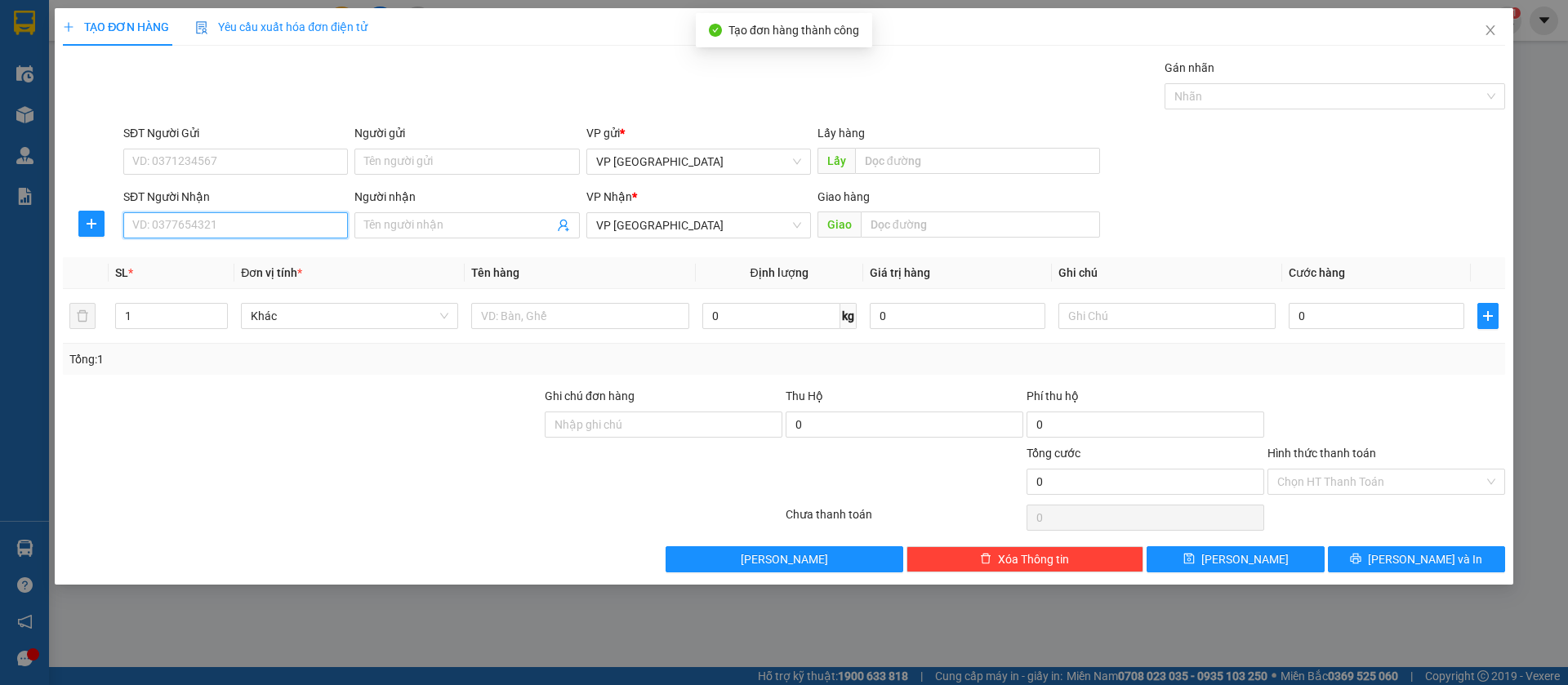
click at [285, 223] on input "SĐT Người Nhận" at bounding box center [235, 225] width 224 height 26
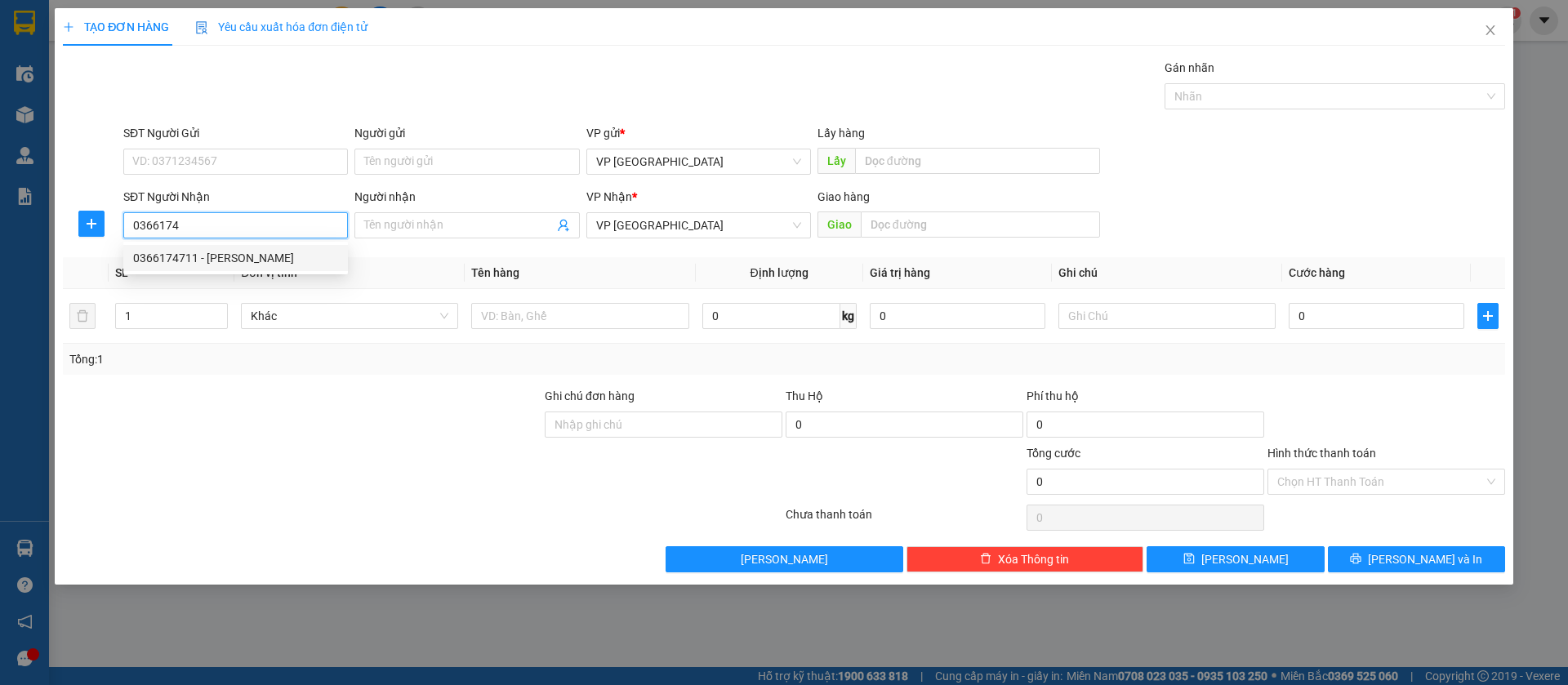
click at [272, 249] on div "0366174711 - [PERSON_NAME]" at bounding box center [235, 258] width 205 height 18
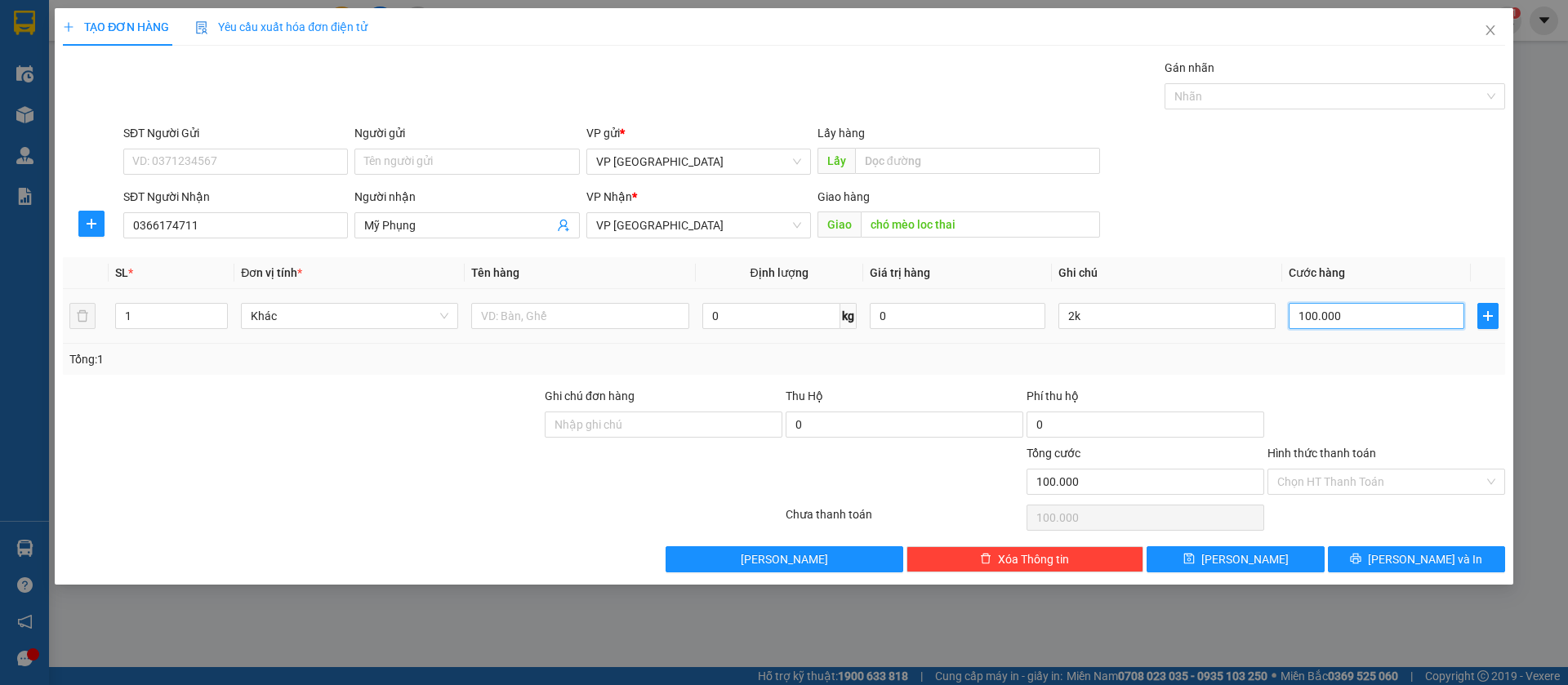
click at [1402, 319] on input "100.000" at bounding box center [1377, 316] width 176 height 26
click at [1230, 304] on input "2k" at bounding box center [1167, 316] width 217 height 26
click at [1230, 557] on button "[PERSON_NAME]" at bounding box center [1235, 560] width 177 height 26
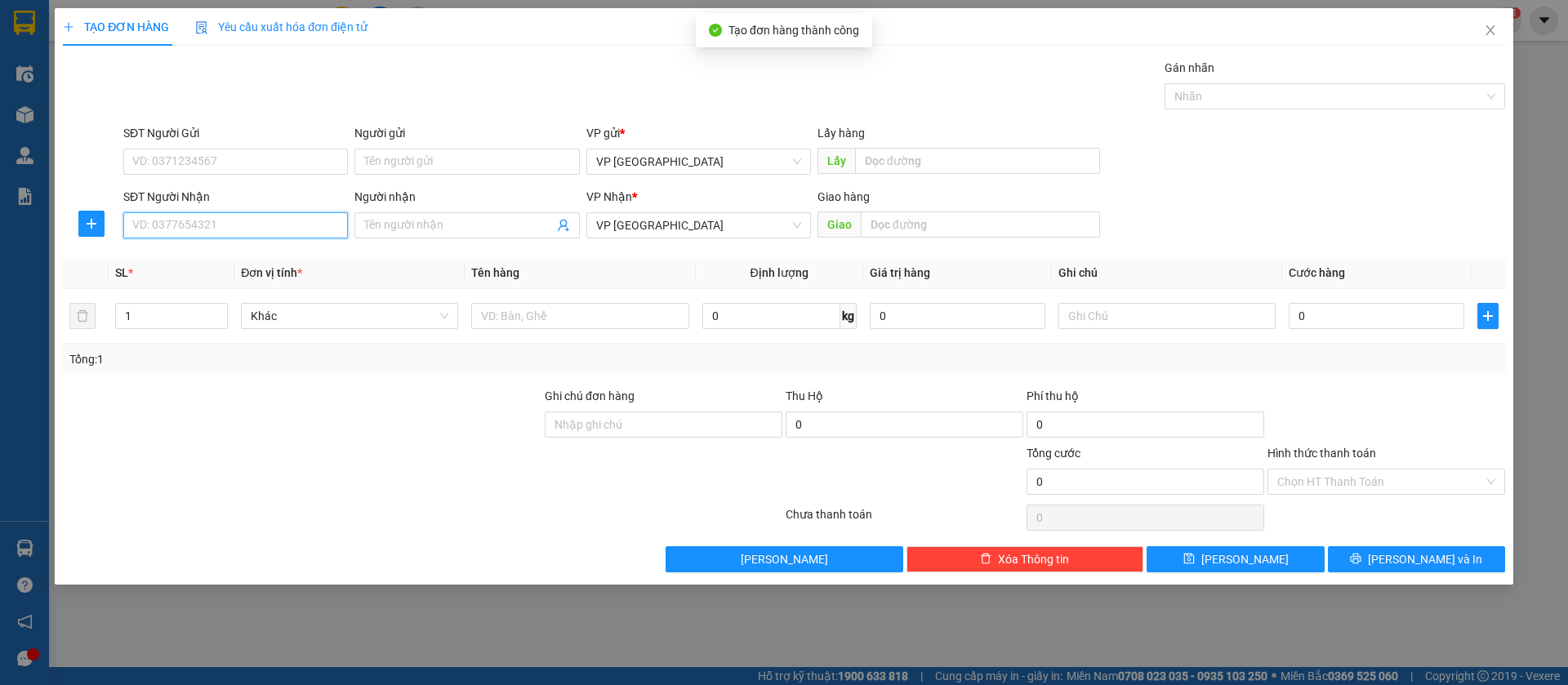
click at [328, 222] on input "SĐT Người Nhận" at bounding box center [235, 225] width 224 height 26
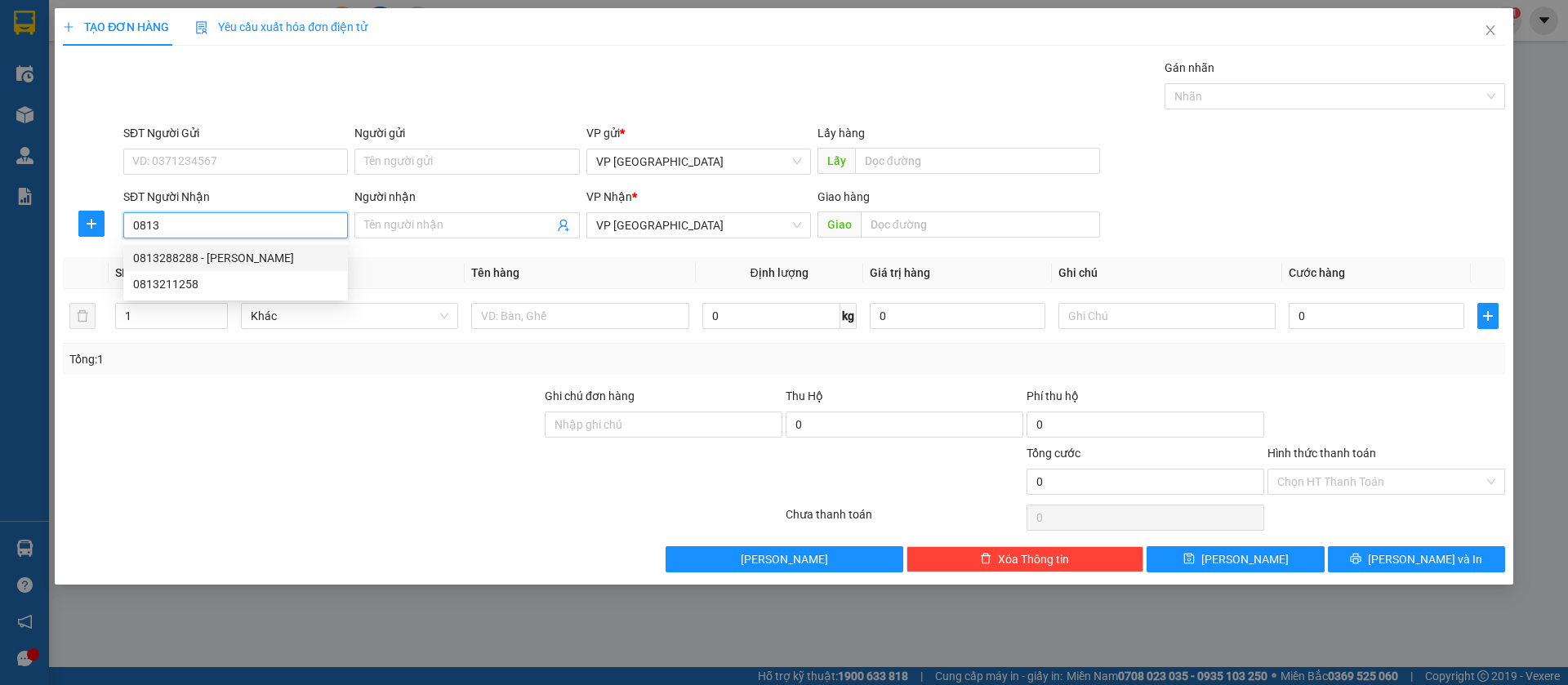
click at [230, 249] on div "0813288288 - [PERSON_NAME]" at bounding box center [235, 258] width 205 height 18
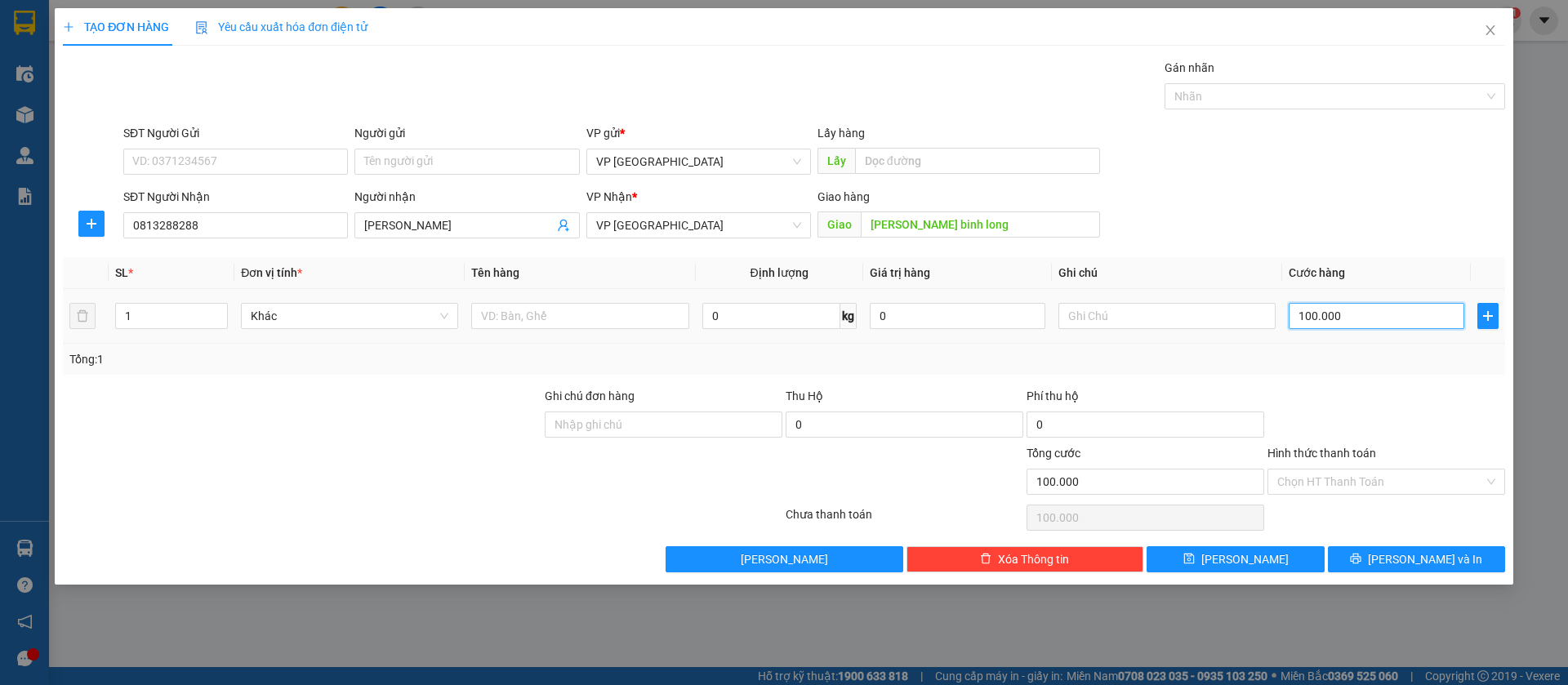
click at [1355, 313] on input "100.000" at bounding box center [1377, 316] width 176 height 26
click at [1306, 555] on button "[PERSON_NAME]" at bounding box center [1235, 560] width 177 height 26
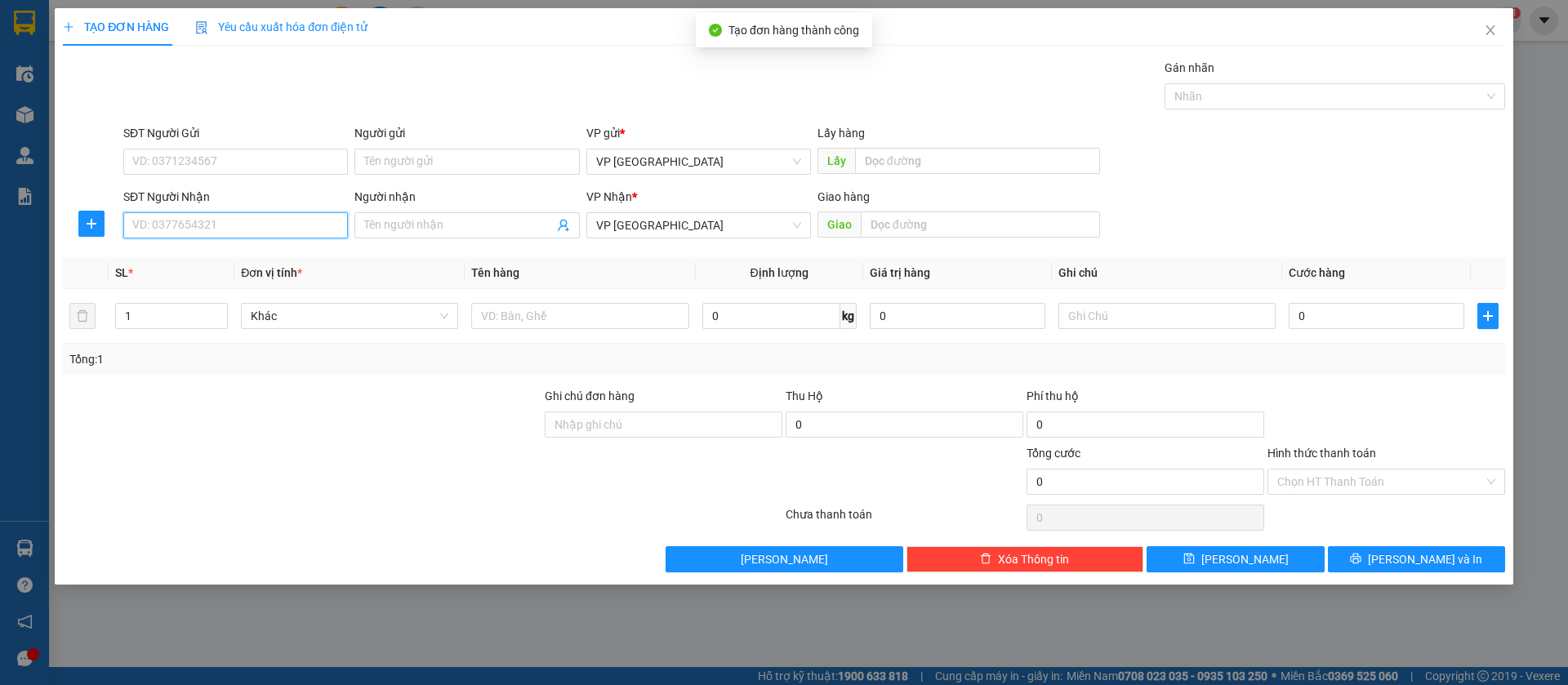
click at [272, 218] on input "SĐT Người Nhận" at bounding box center [235, 225] width 224 height 26
click at [196, 224] on input "SĐT Người Nhận" at bounding box center [235, 225] width 224 height 26
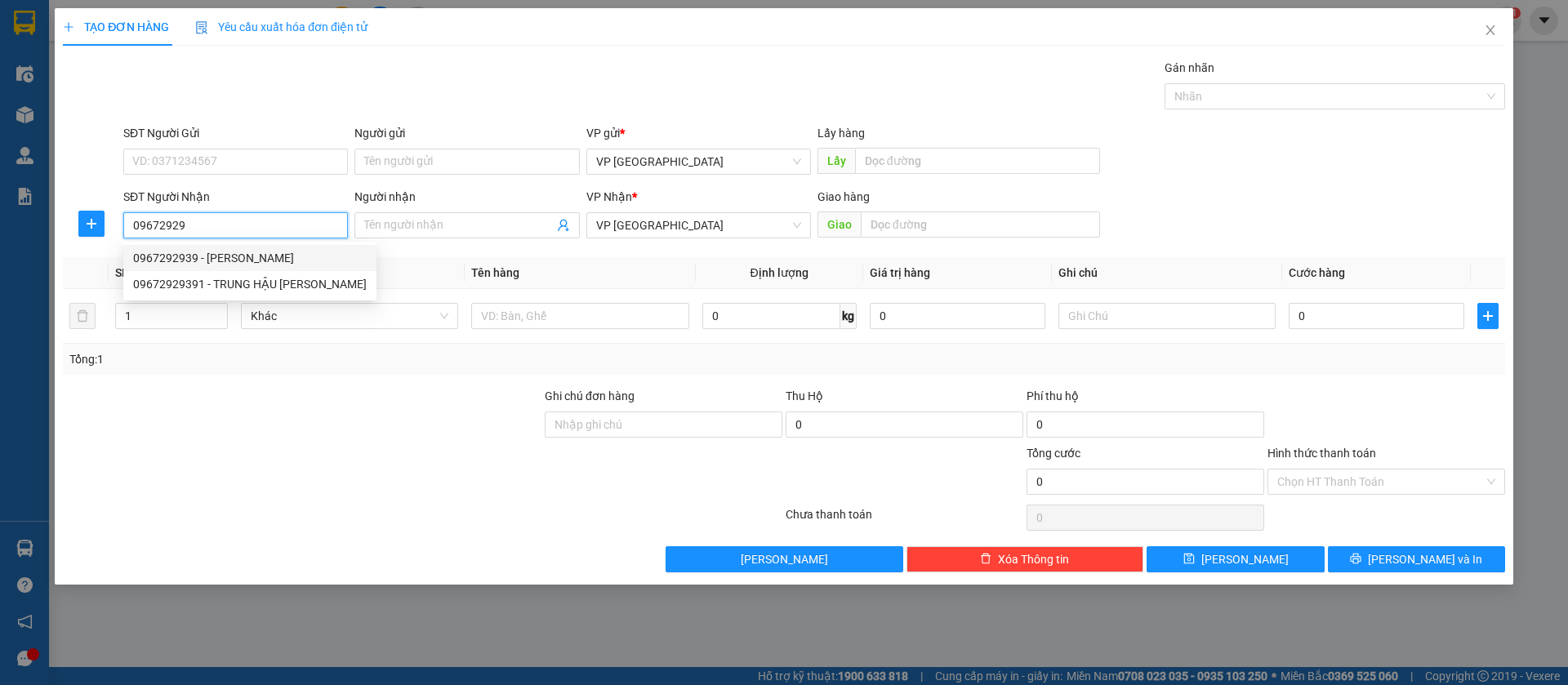
click at [210, 251] on div "0967292939 - [PERSON_NAME]" at bounding box center [249, 258] width 234 height 18
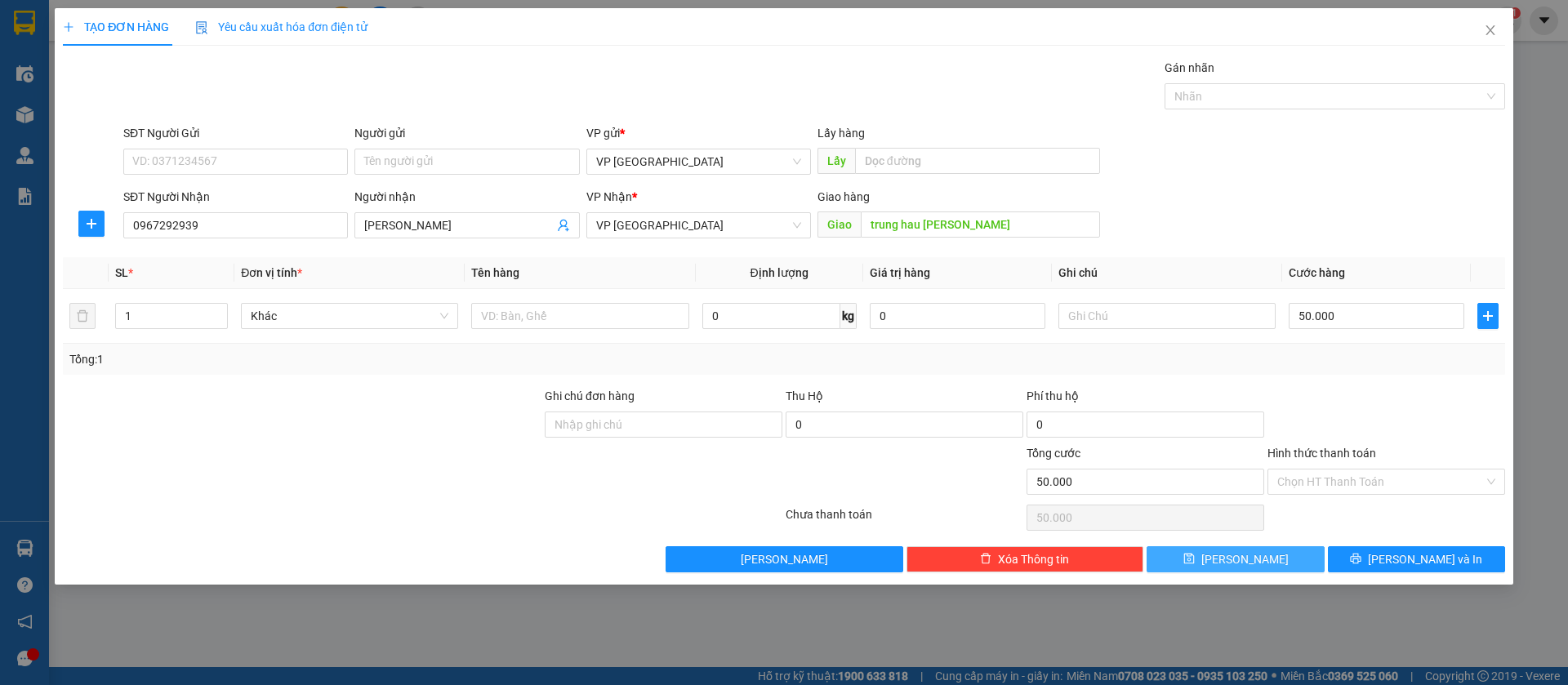
click at [1271, 560] on button "[PERSON_NAME]" at bounding box center [1235, 560] width 177 height 26
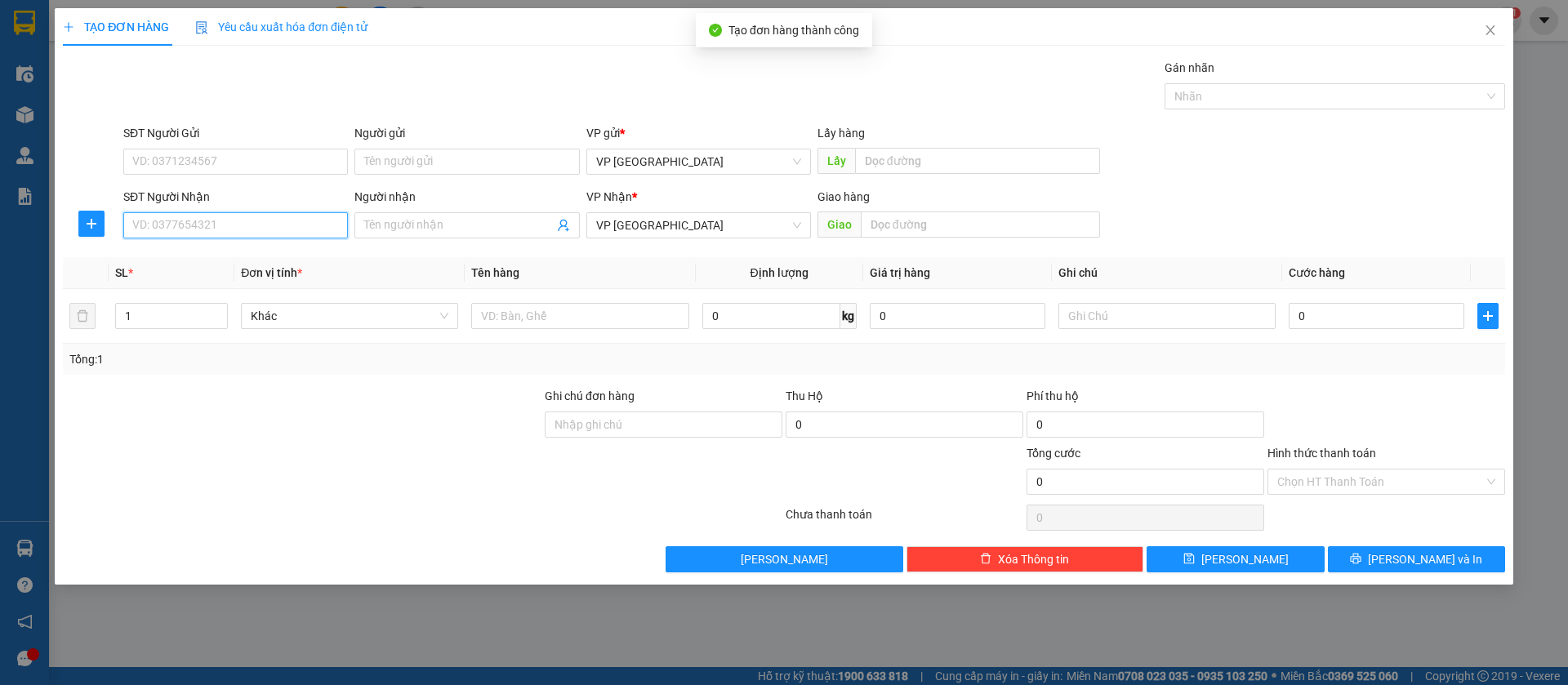
click at [296, 224] on input "SĐT Người Nhận" at bounding box center [235, 225] width 224 height 26
click at [205, 253] on div "0985711389" at bounding box center [235, 258] width 205 height 18
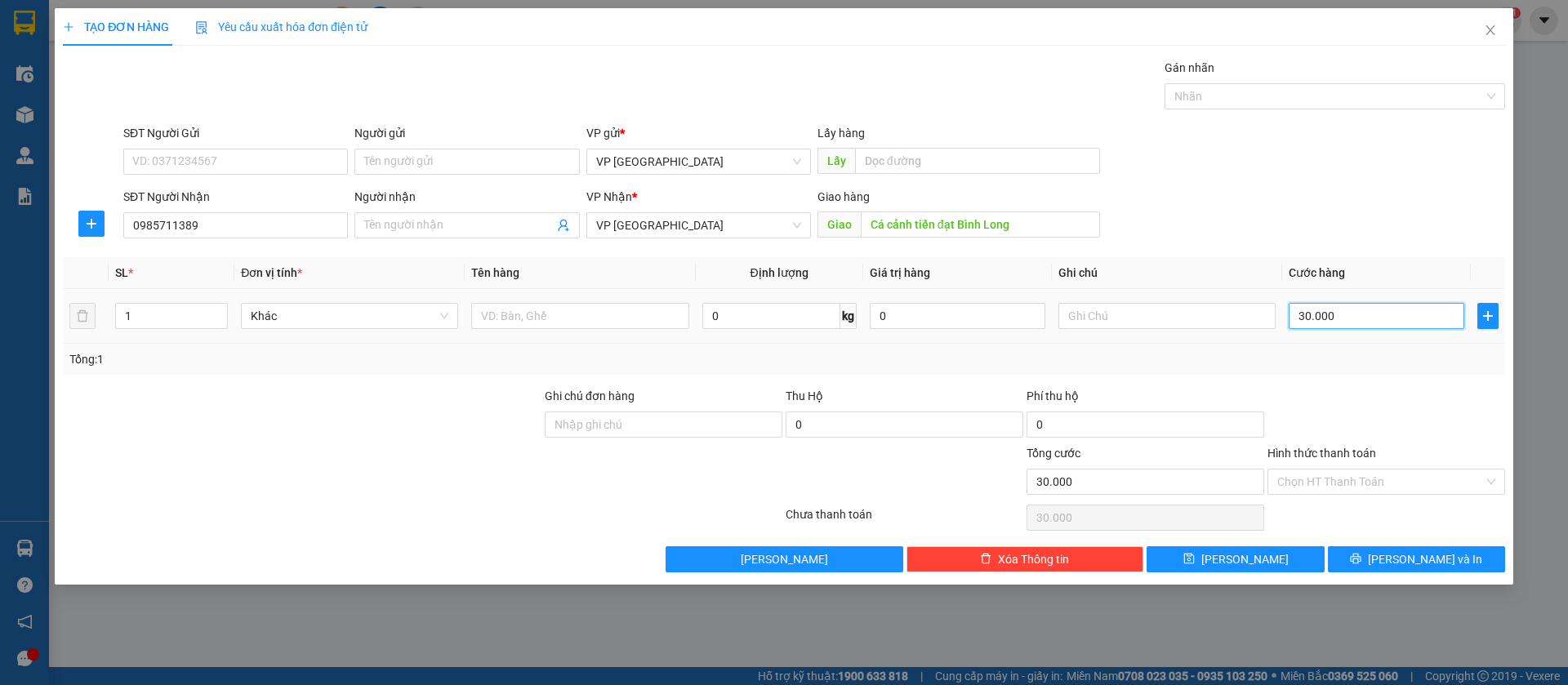
click at [1409, 314] on input "30.000" at bounding box center [1377, 316] width 176 height 26
click at [1287, 554] on button "[PERSON_NAME]" at bounding box center [1235, 560] width 177 height 26
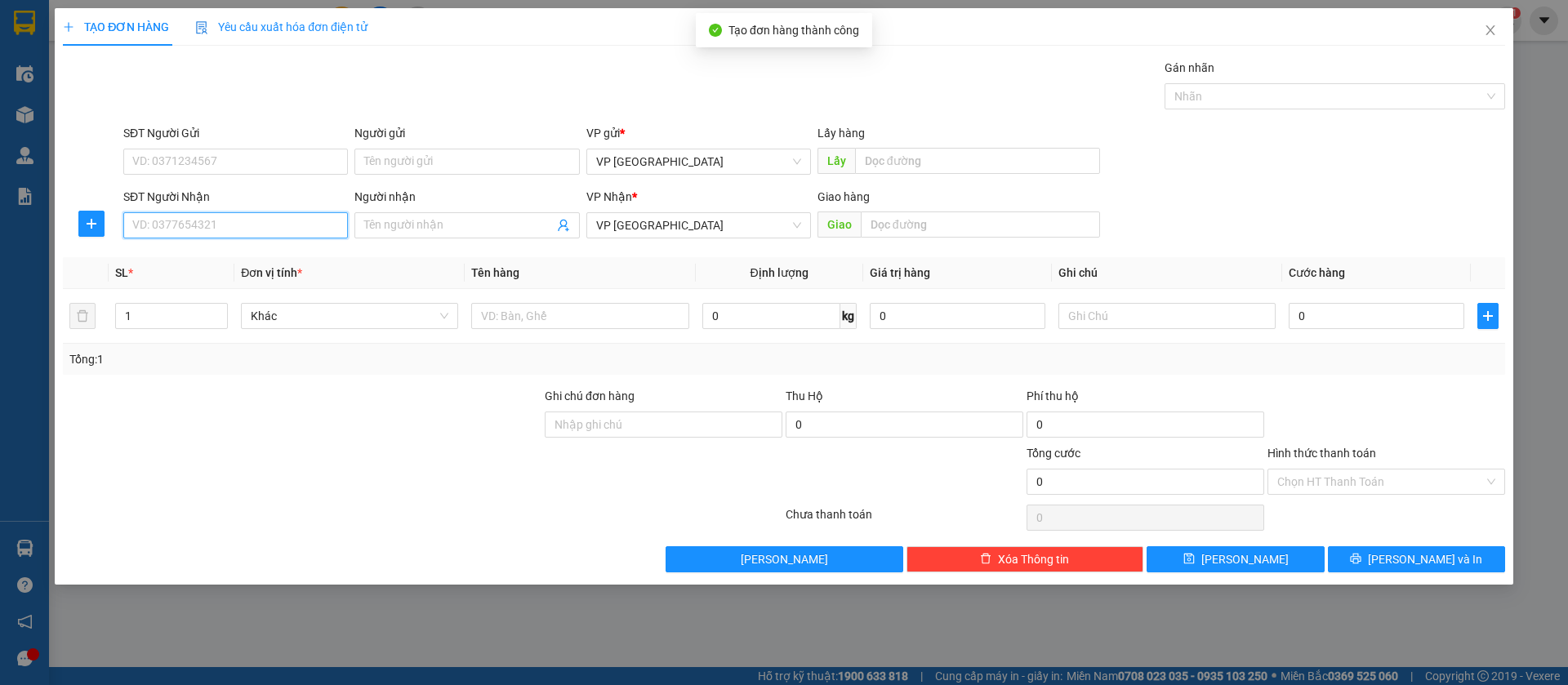
click at [249, 221] on input "SĐT Người Nhận" at bounding box center [235, 225] width 224 height 26
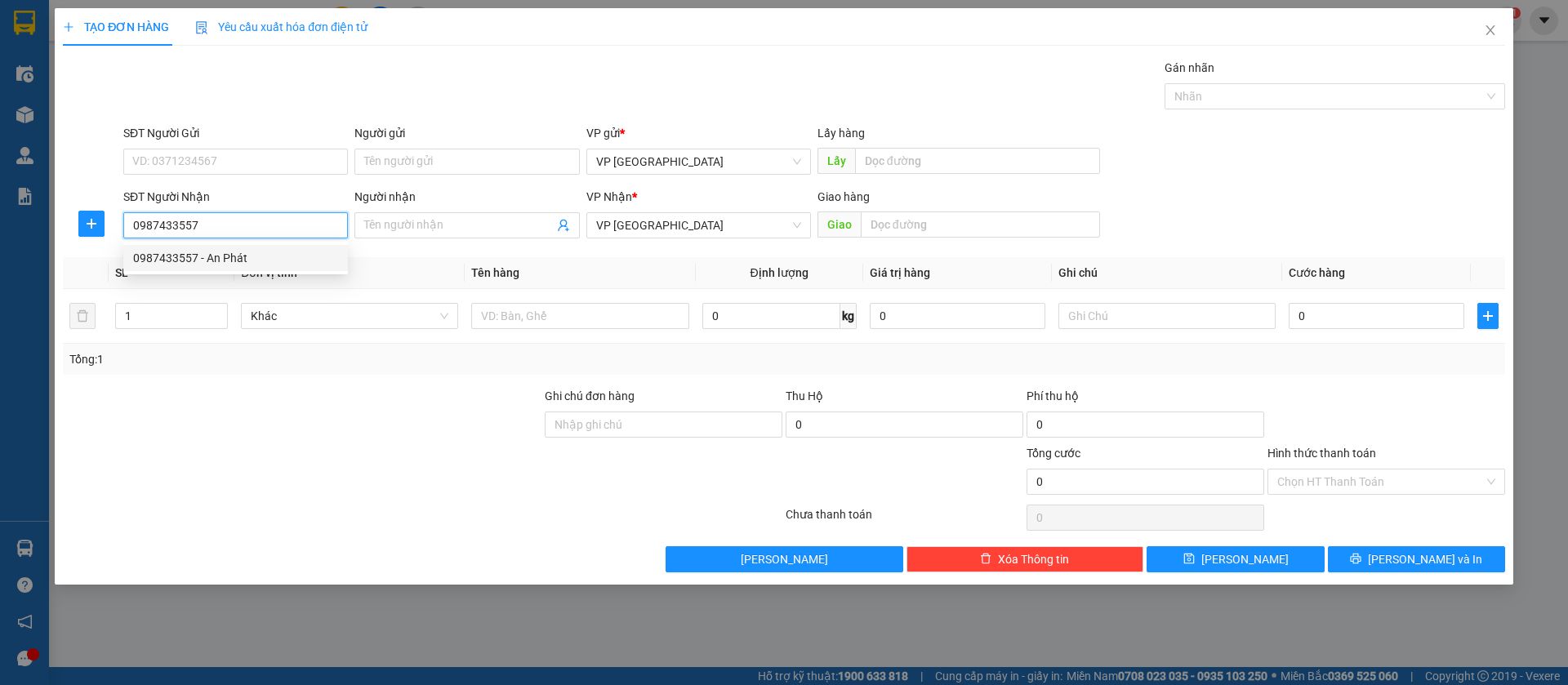
click at [280, 268] on div "0987433557 - An Phát" at bounding box center [235, 258] width 224 height 26
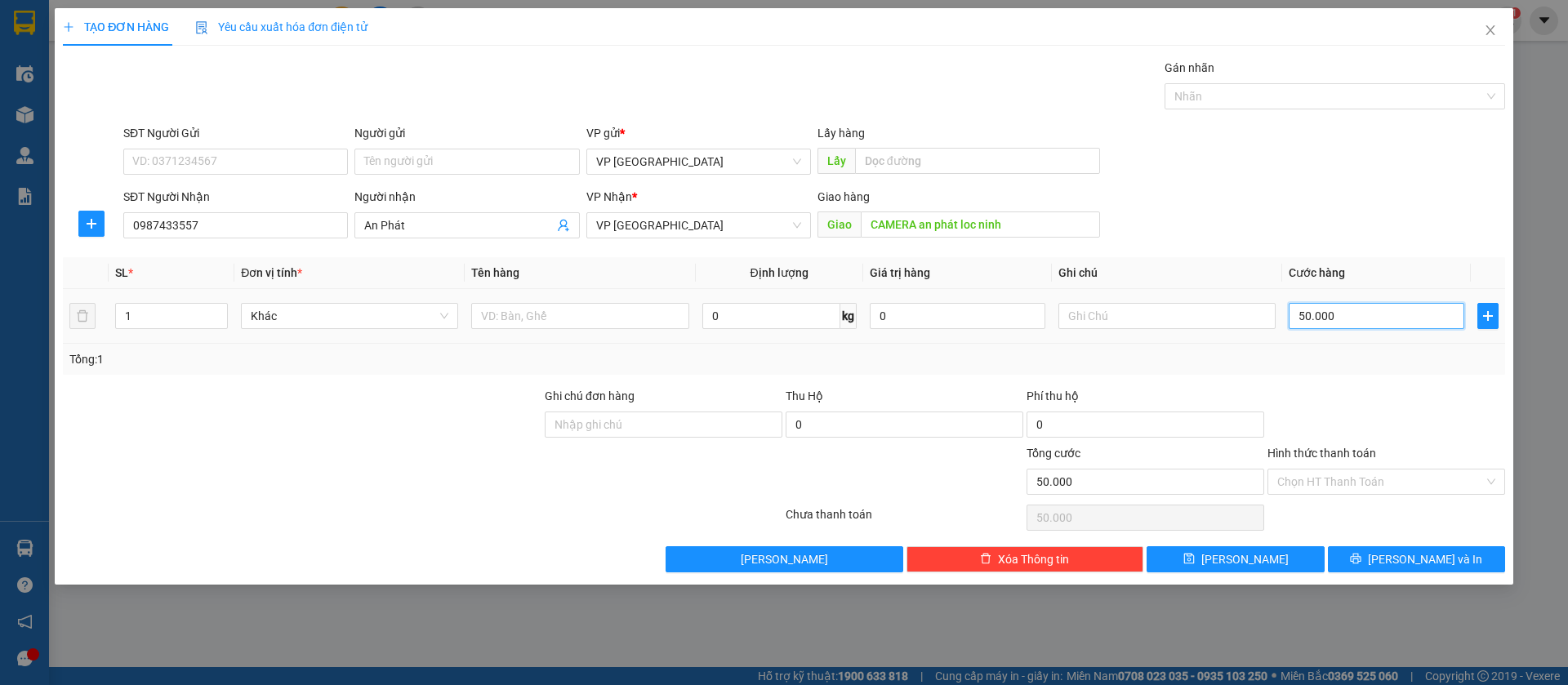
click at [1315, 311] on input "50.000" at bounding box center [1377, 316] width 176 height 26
click at [1212, 315] on input "text" at bounding box center [1167, 316] width 217 height 26
click at [1295, 555] on button "[PERSON_NAME]" at bounding box center [1235, 560] width 177 height 26
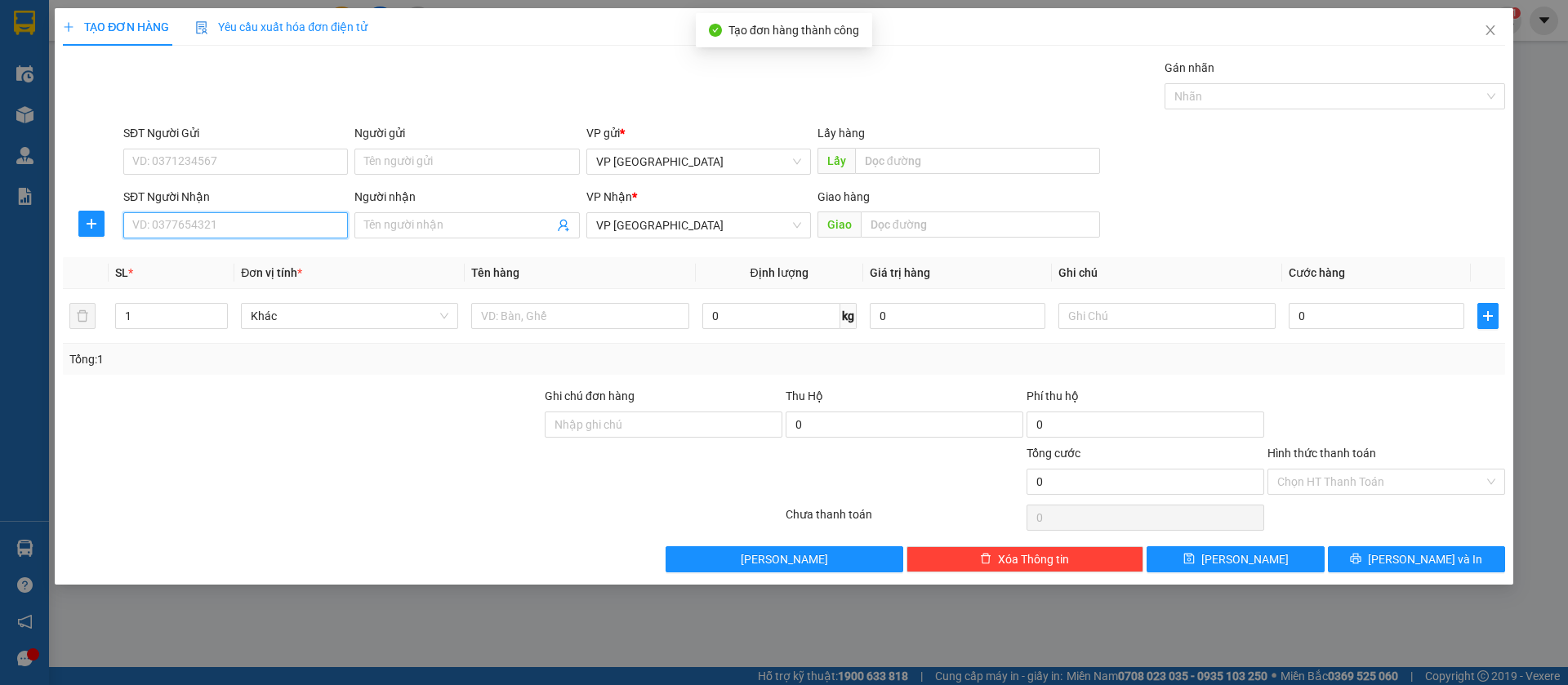
click at [296, 218] on input "SĐT Người Nhận" at bounding box center [235, 225] width 224 height 26
click at [287, 220] on input "0973313304" at bounding box center [235, 225] width 224 height 26
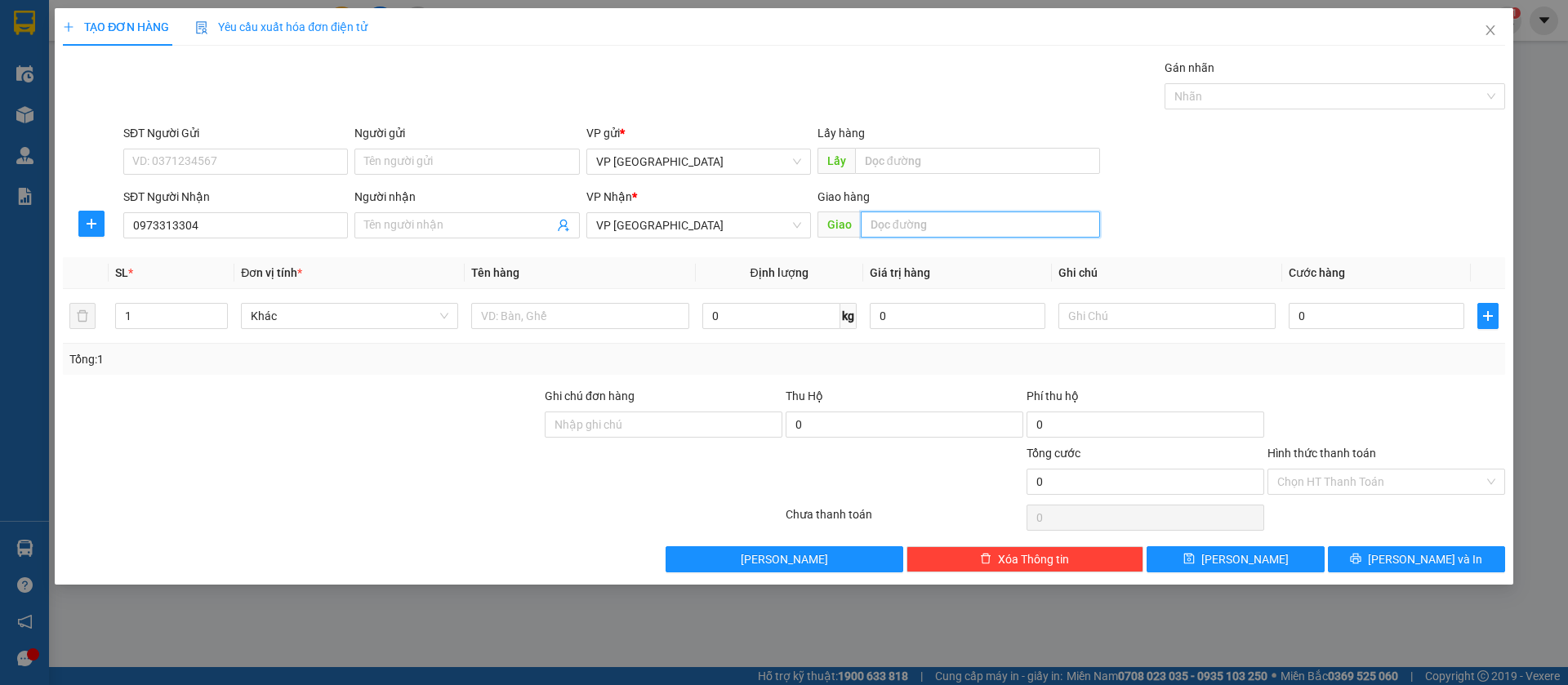
click at [904, 230] on input "text" at bounding box center [980, 224] width 239 height 26
click at [949, 225] on input "nha khoa sai go ln" at bounding box center [980, 224] width 239 height 26
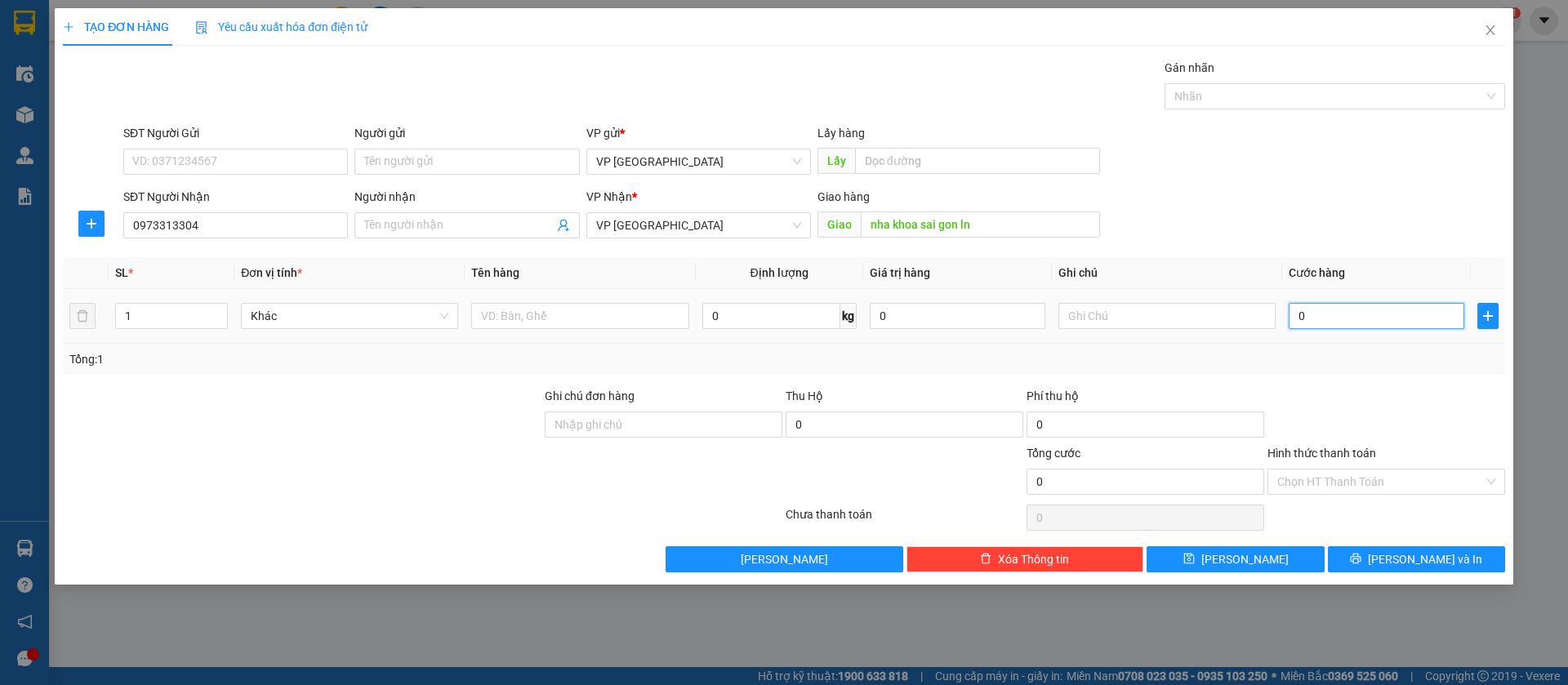
click at [1448, 310] on input "0" at bounding box center [1377, 316] width 176 height 26
click at [1259, 553] on button "[PERSON_NAME]" at bounding box center [1235, 560] width 177 height 26
click at [1494, 28] on icon "close" at bounding box center [1490, 31] width 13 height 13
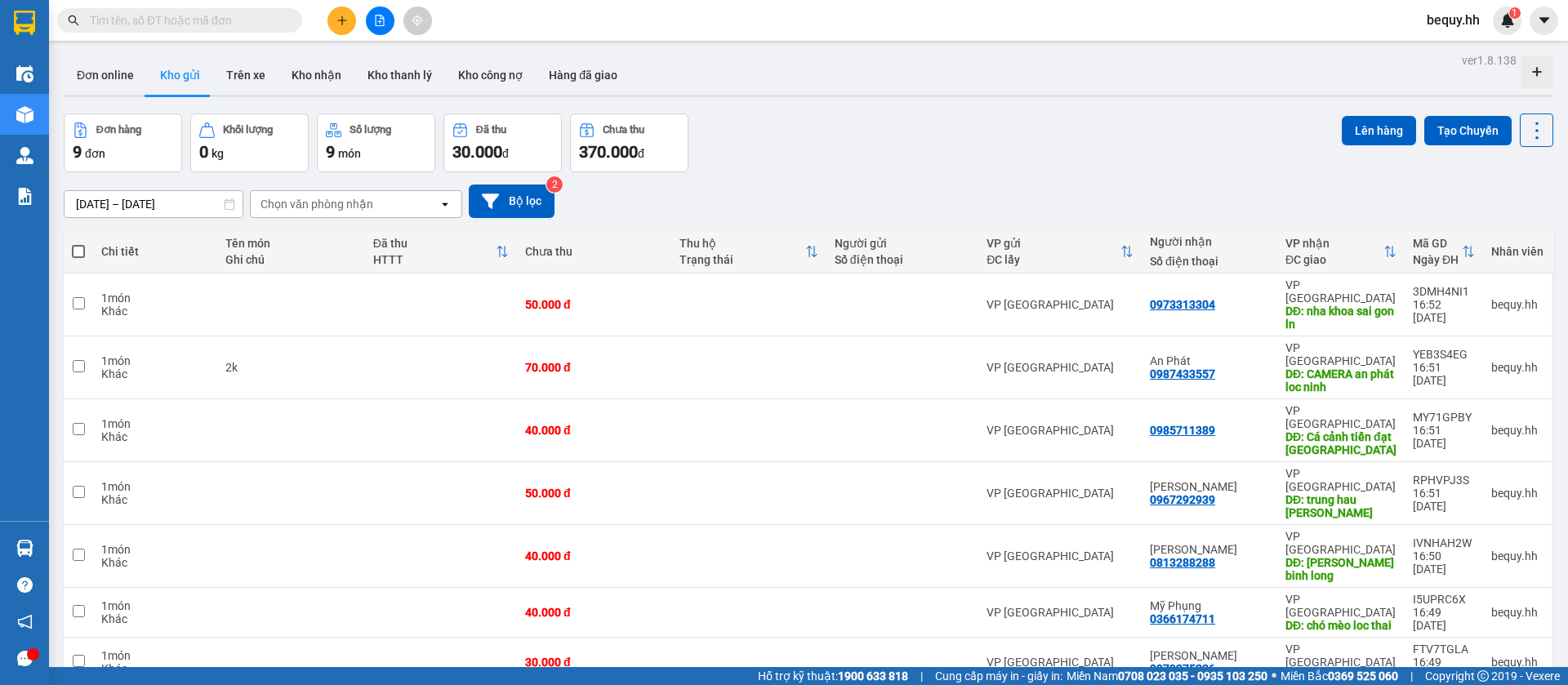
click at [78, 245] on span at bounding box center [78, 252] width 13 height 13
click at [78, 243] on input "checkbox" at bounding box center [78, 243] width 0 height 0
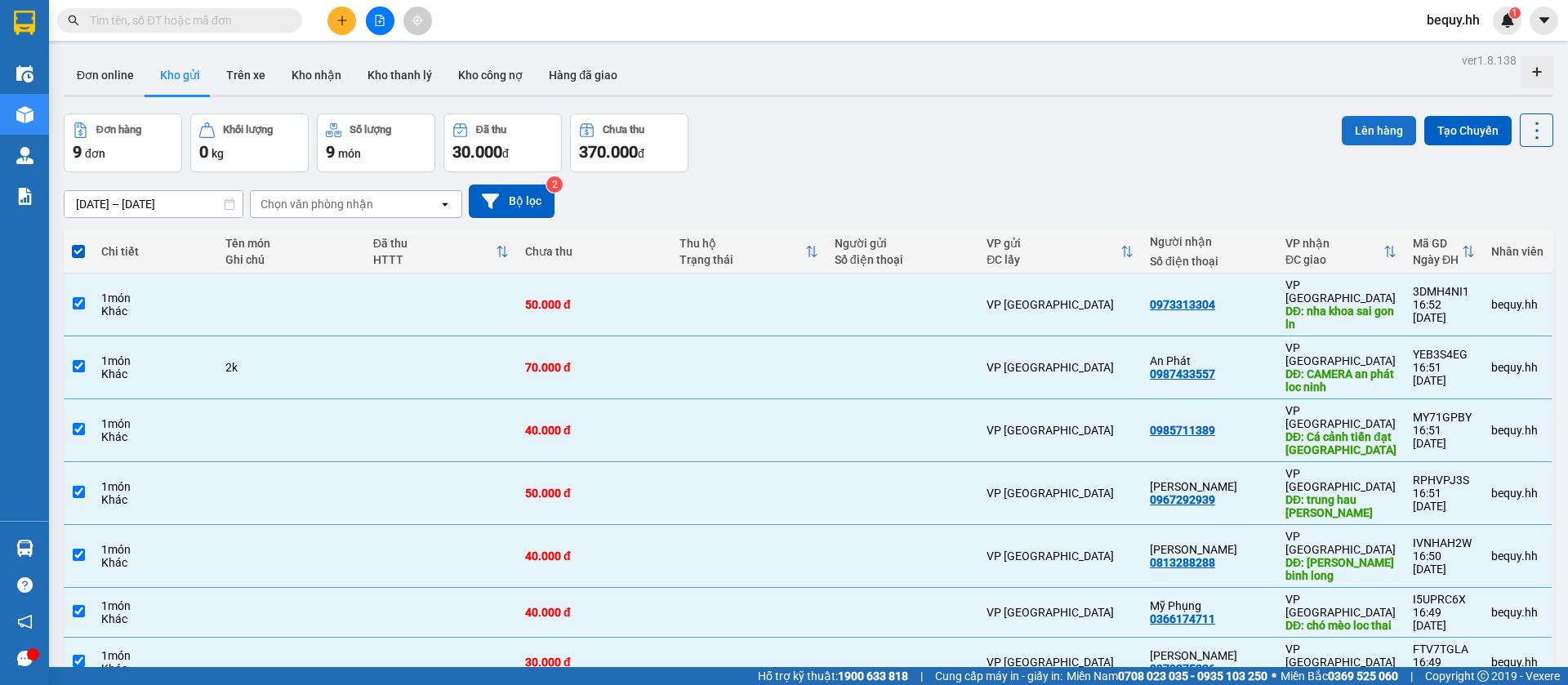
click at [1344, 120] on button "Lên hàng" at bounding box center [1379, 131] width 74 height 30
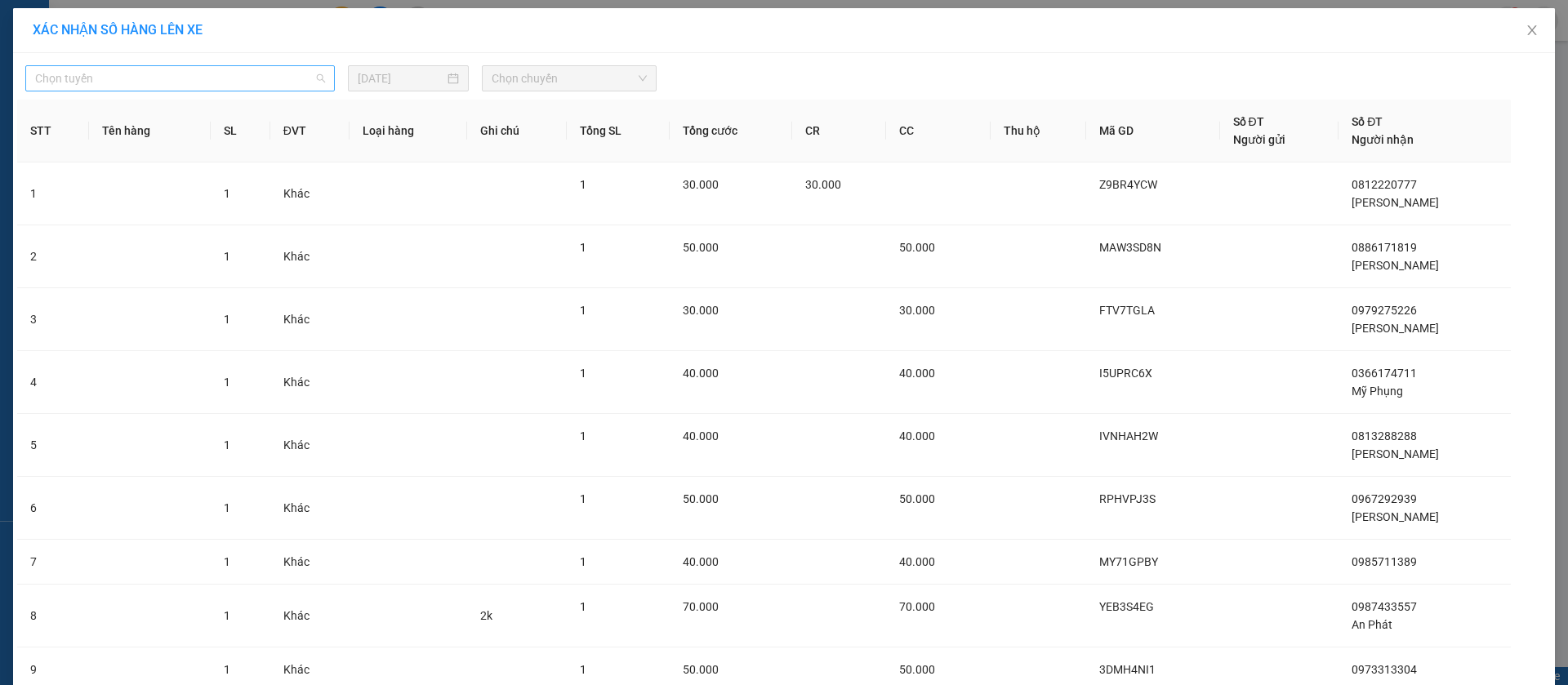
click at [269, 83] on span "Chọn tuyến" at bounding box center [180, 78] width 290 height 25
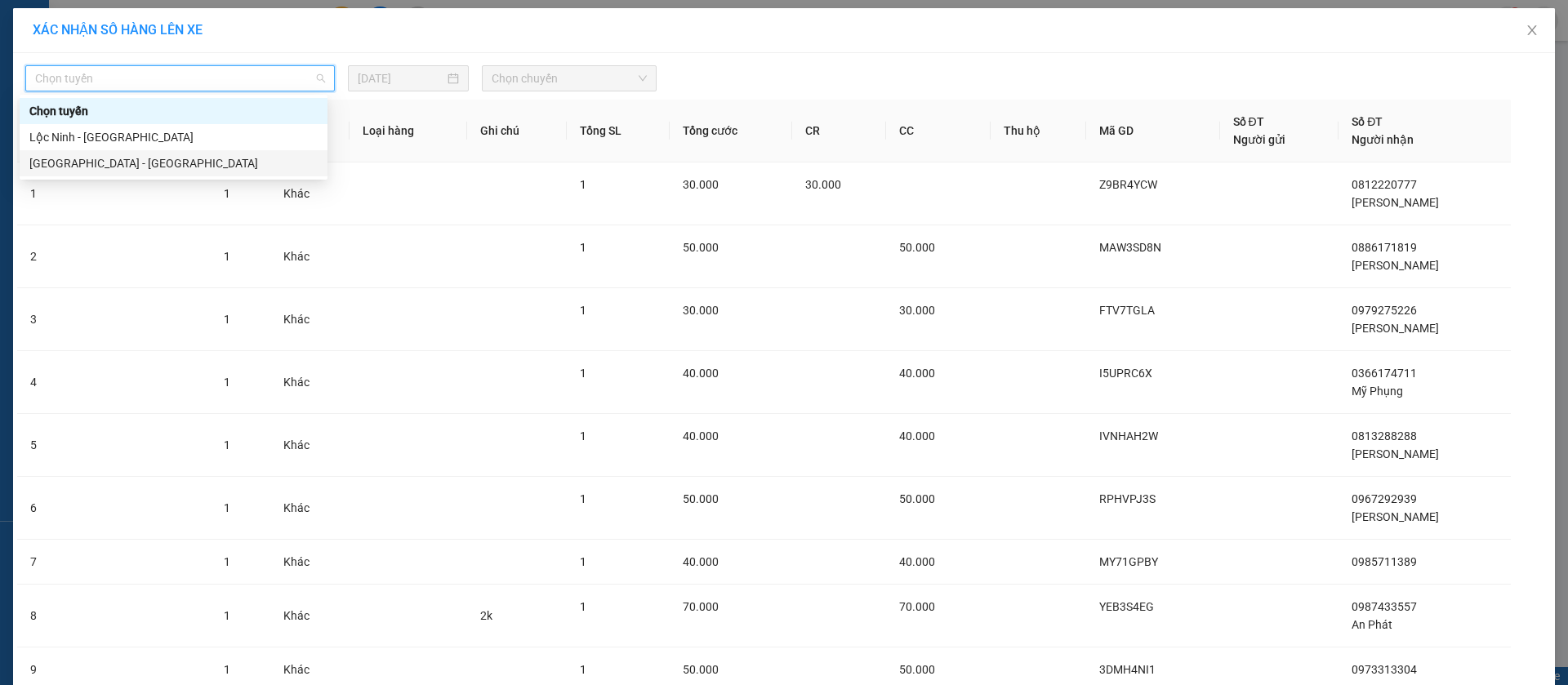
click at [222, 154] on div "[GEOGRAPHIC_DATA] - [GEOGRAPHIC_DATA]" at bounding box center [173, 163] width 288 height 18
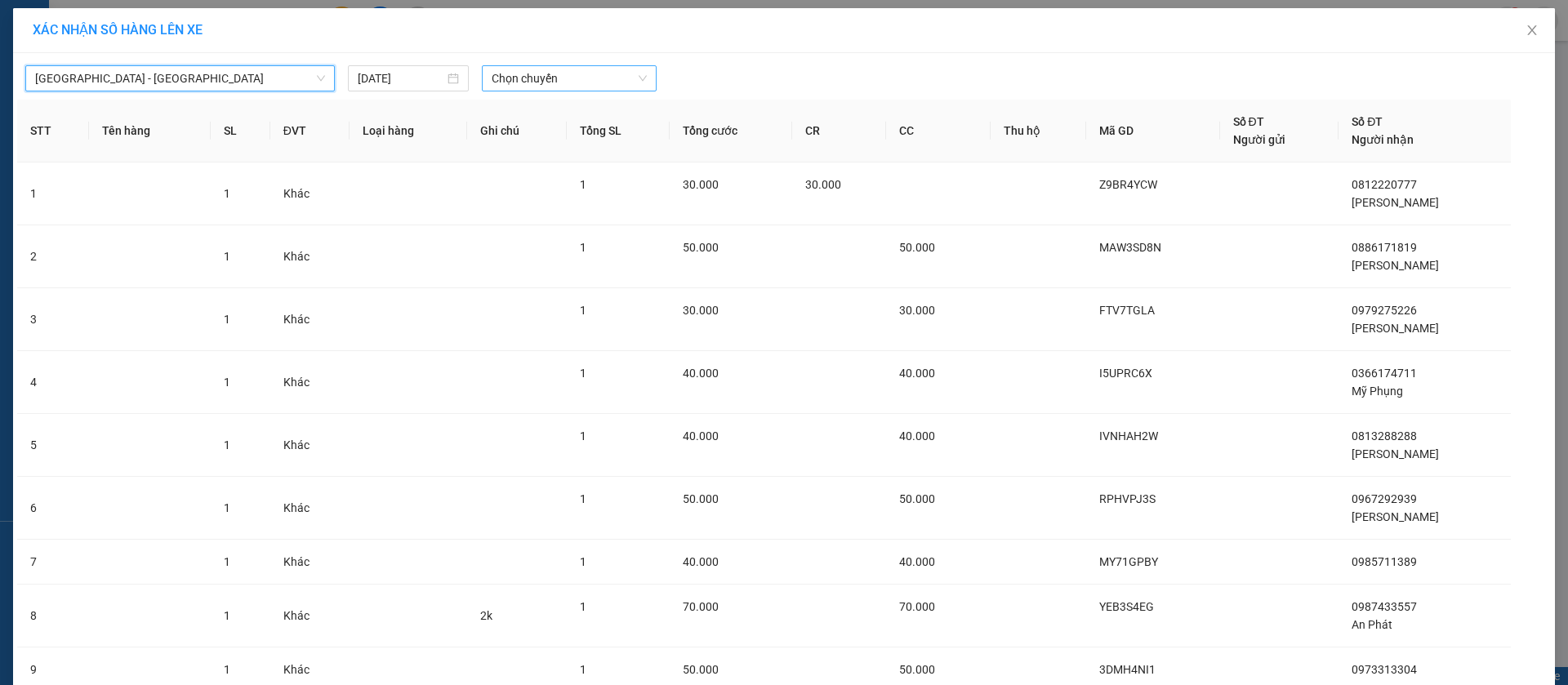
click at [571, 72] on span "Chọn chuyến" at bounding box center [569, 78] width 155 height 25
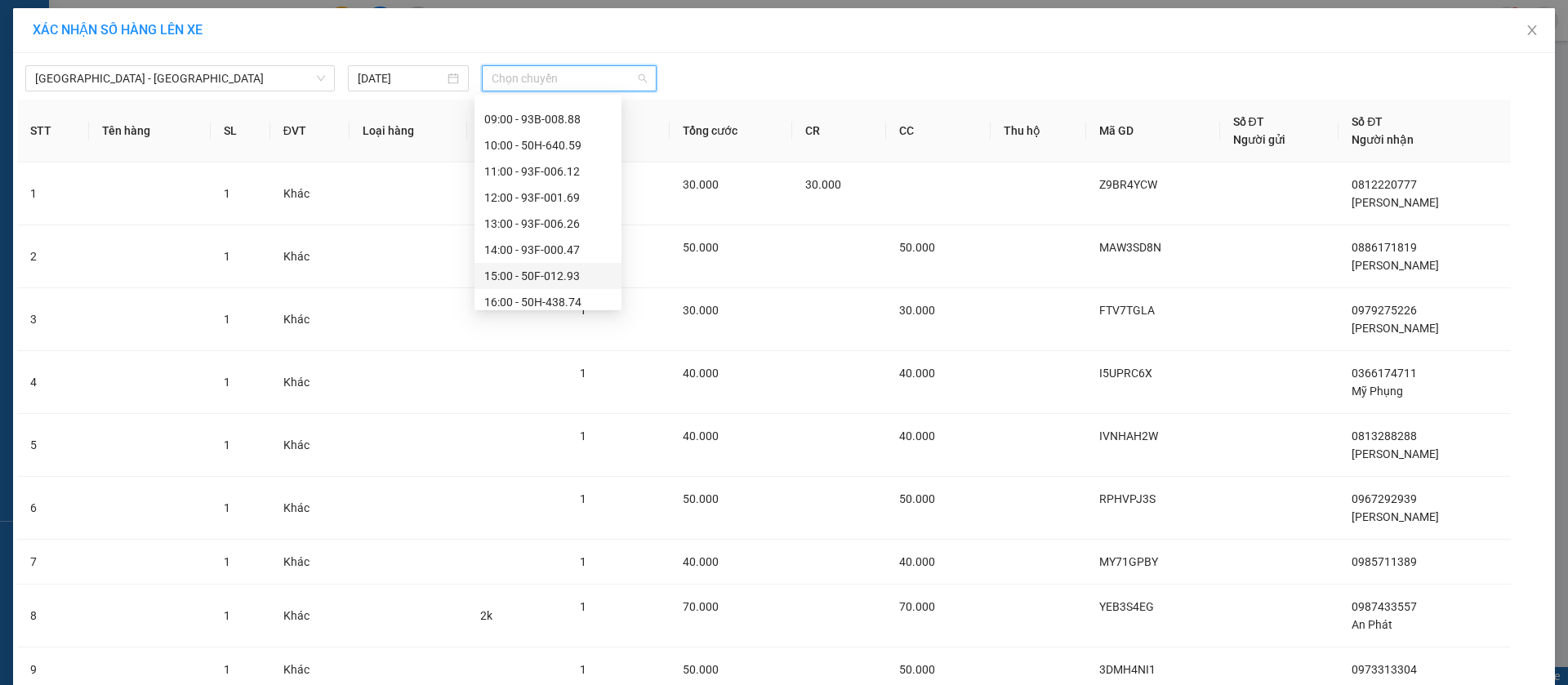
scroll to position [287, 0]
click at [564, 155] on div "16:30 (TC) - 93B-005.39" at bounding box center [548, 163] width 127 height 18
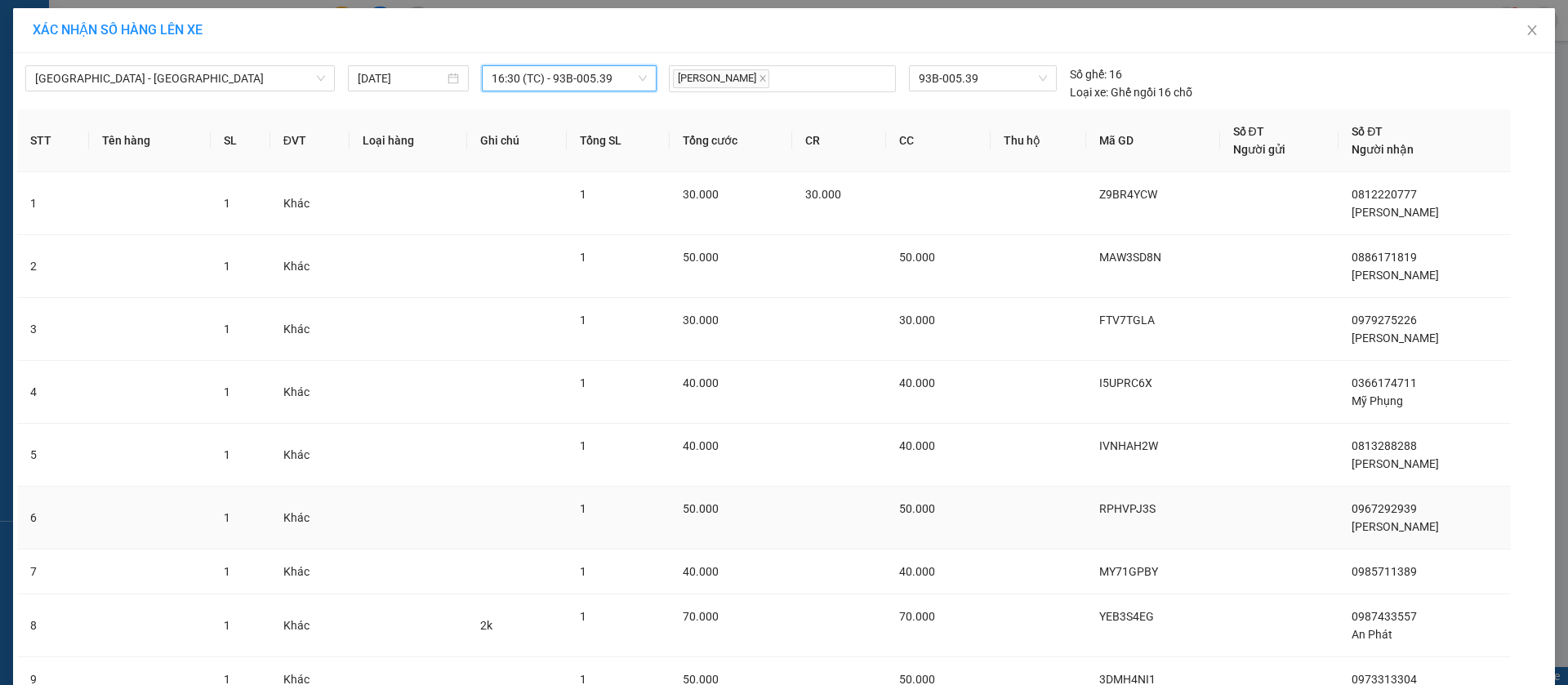
scroll to position [136, 0]
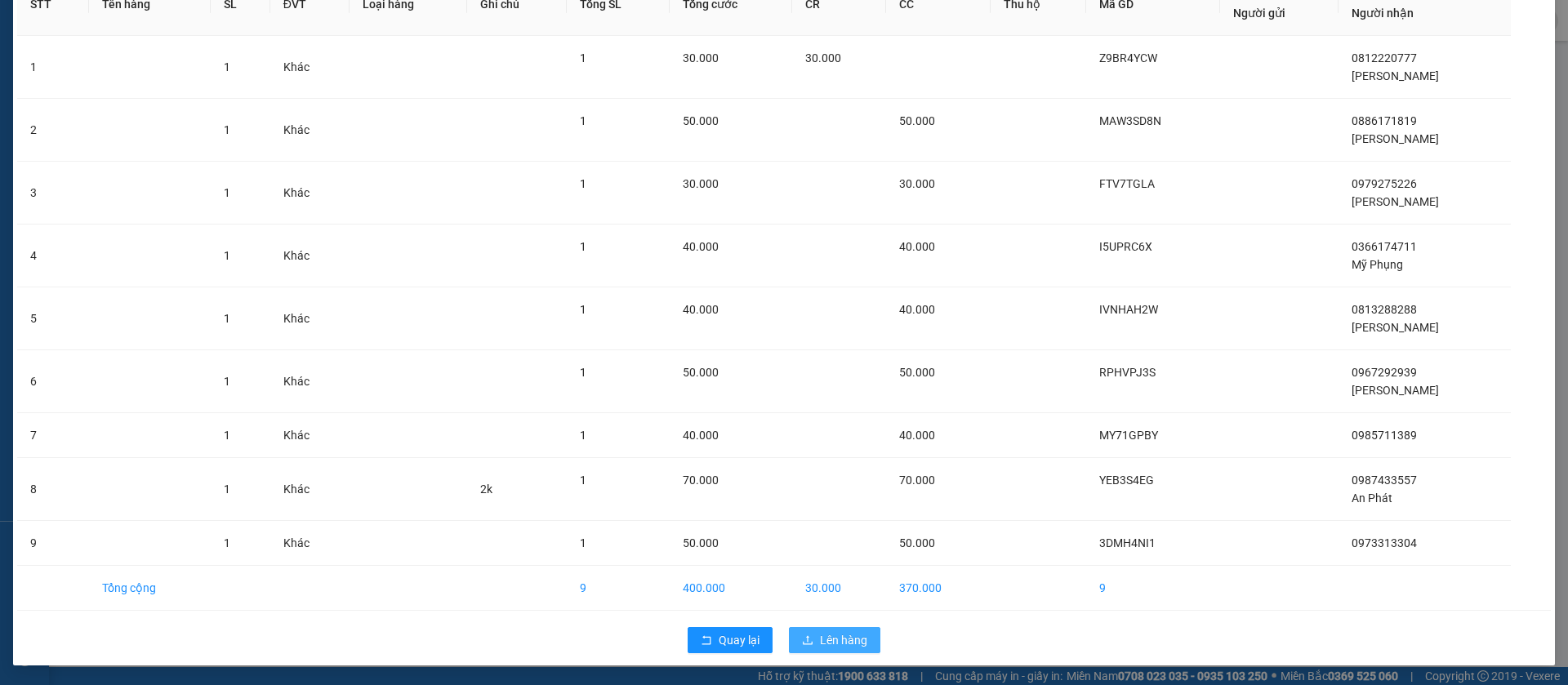
click at [842, 635] on span "Lên hàng" at bounding box center [843, 640] width 47 height 18
